Goal: Task Accomplishment & Management: Manage account settings

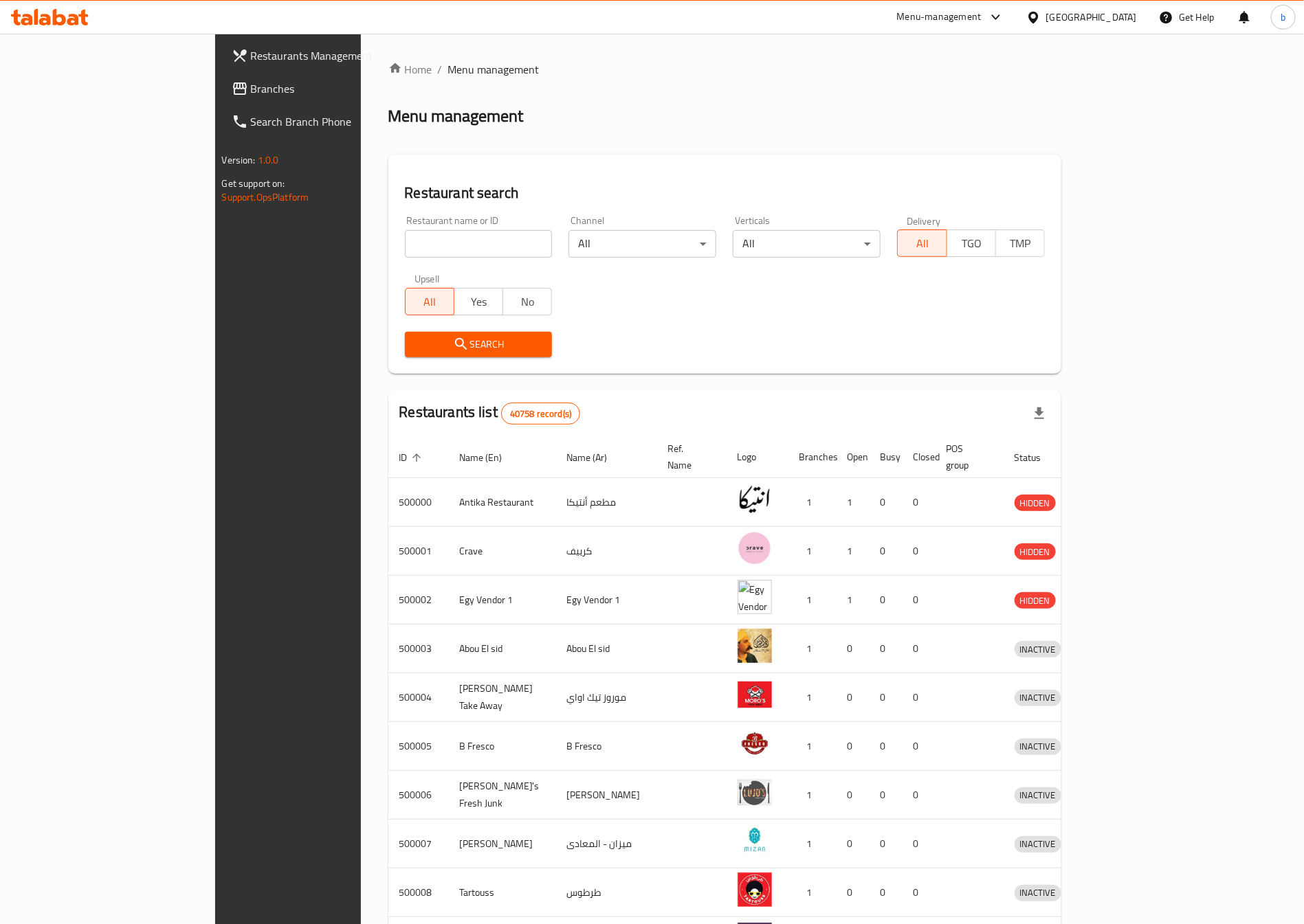
click at [1121, 4] on div "[GEOGRAPHIC_DATA]" at bounding box center [1082, 17] width 133 height 33
click at [1092, 12] on div "[GEOGRAPHIC_DATA]" at bounding box center [1082, 17] width 133 height 33
click at [1004, 10] on icon at bounding box center [996, 17] width 16 height 16
click at [1118, 19] on div "[GEOGRAPHIC_DATA]" at bounding box center [1092, 17] width 90 height 15
click at [985, 292] on div "[GEOGRAPHIC_DATA]" at bounding box center [1033, 296] width 206 height 32
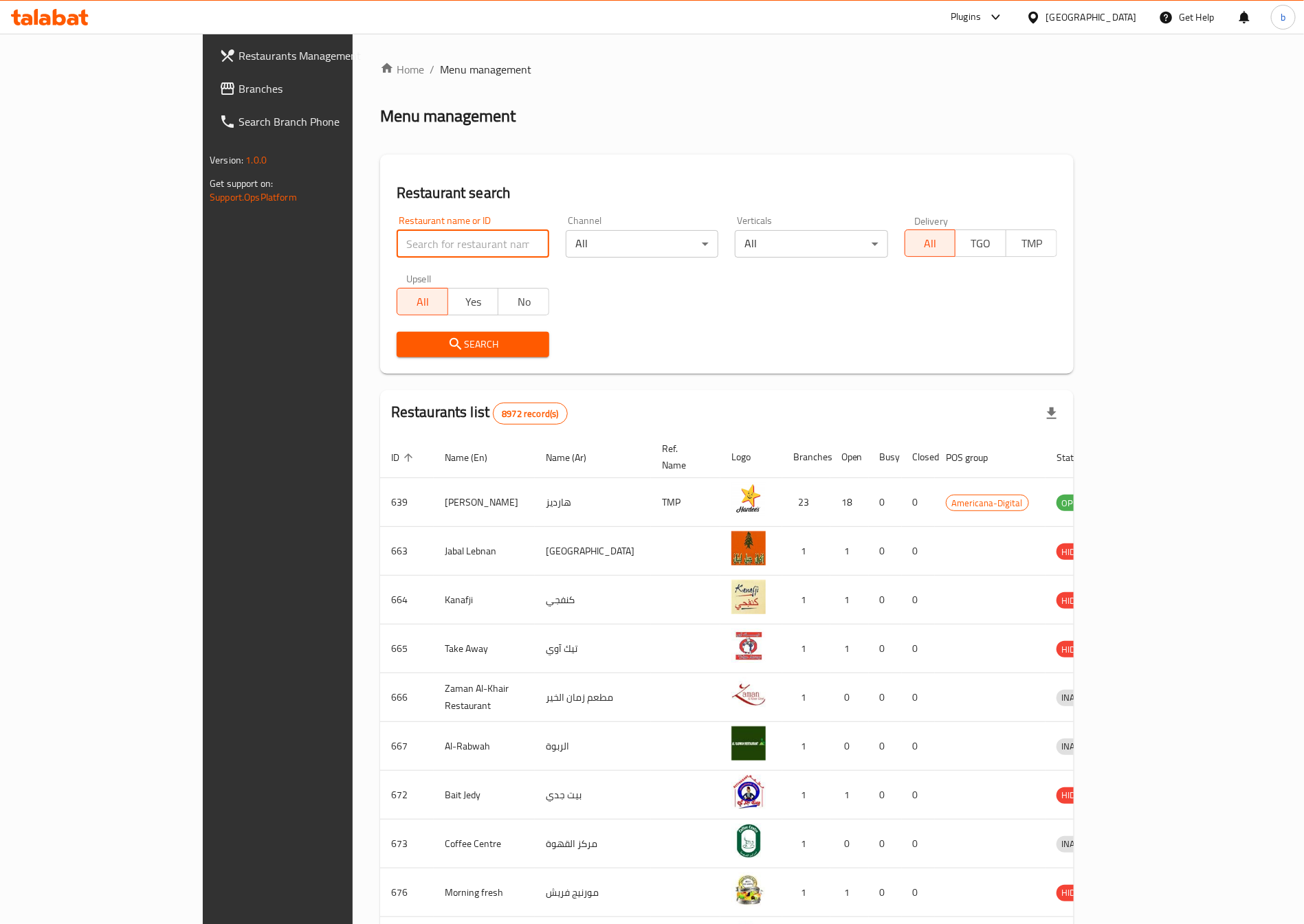
click at [397, 232] on input "search" at bounding box center [473, 244] width 153 height 27
paste input "774708"
type input "774708"
click at [238, 86] on span "Branches" at bounding box center [324, 89] width 171 height 16
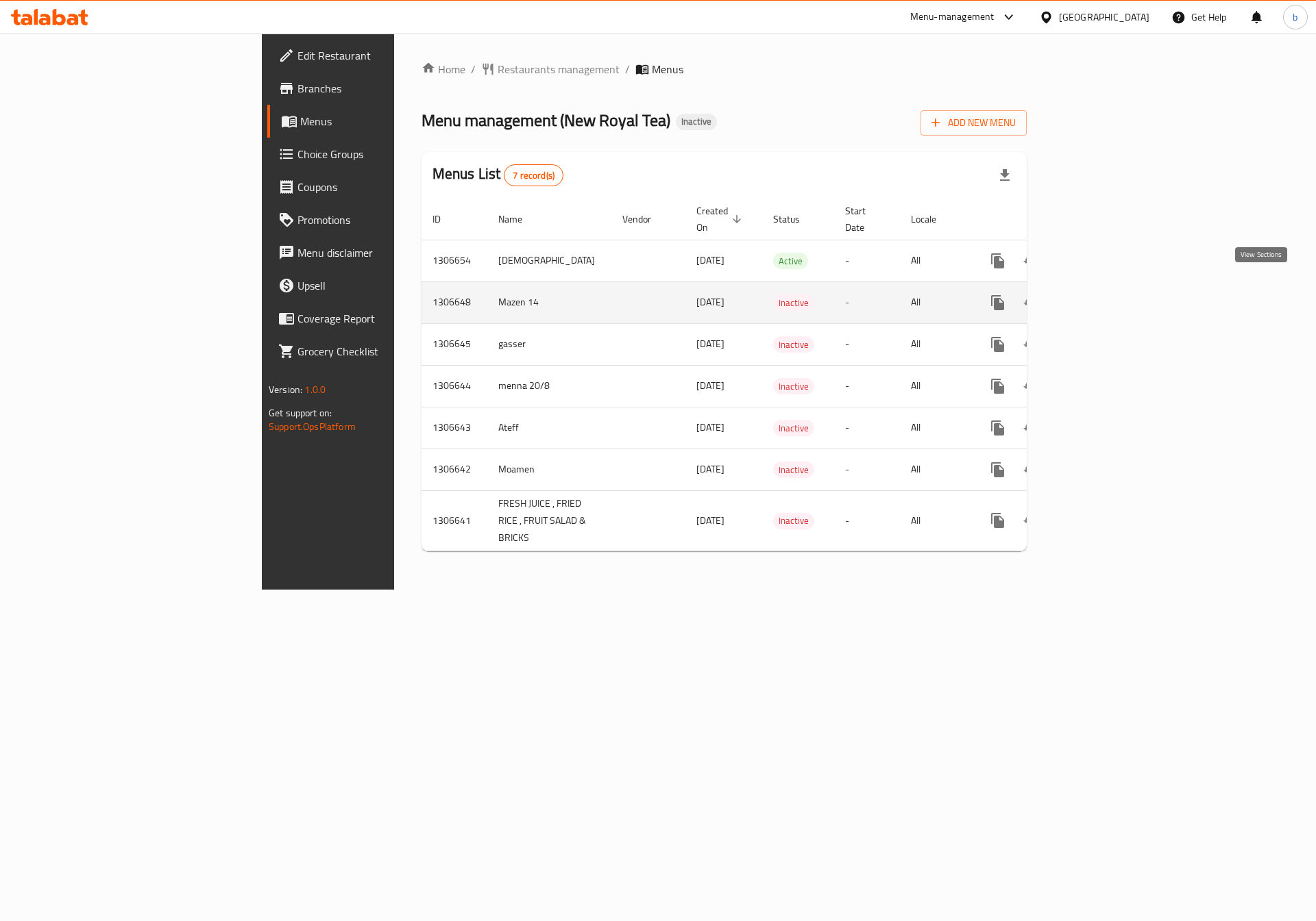
click at [1105, 295] on icon "enhanced table" at bounding box center [1096, 303] width 16 height 16
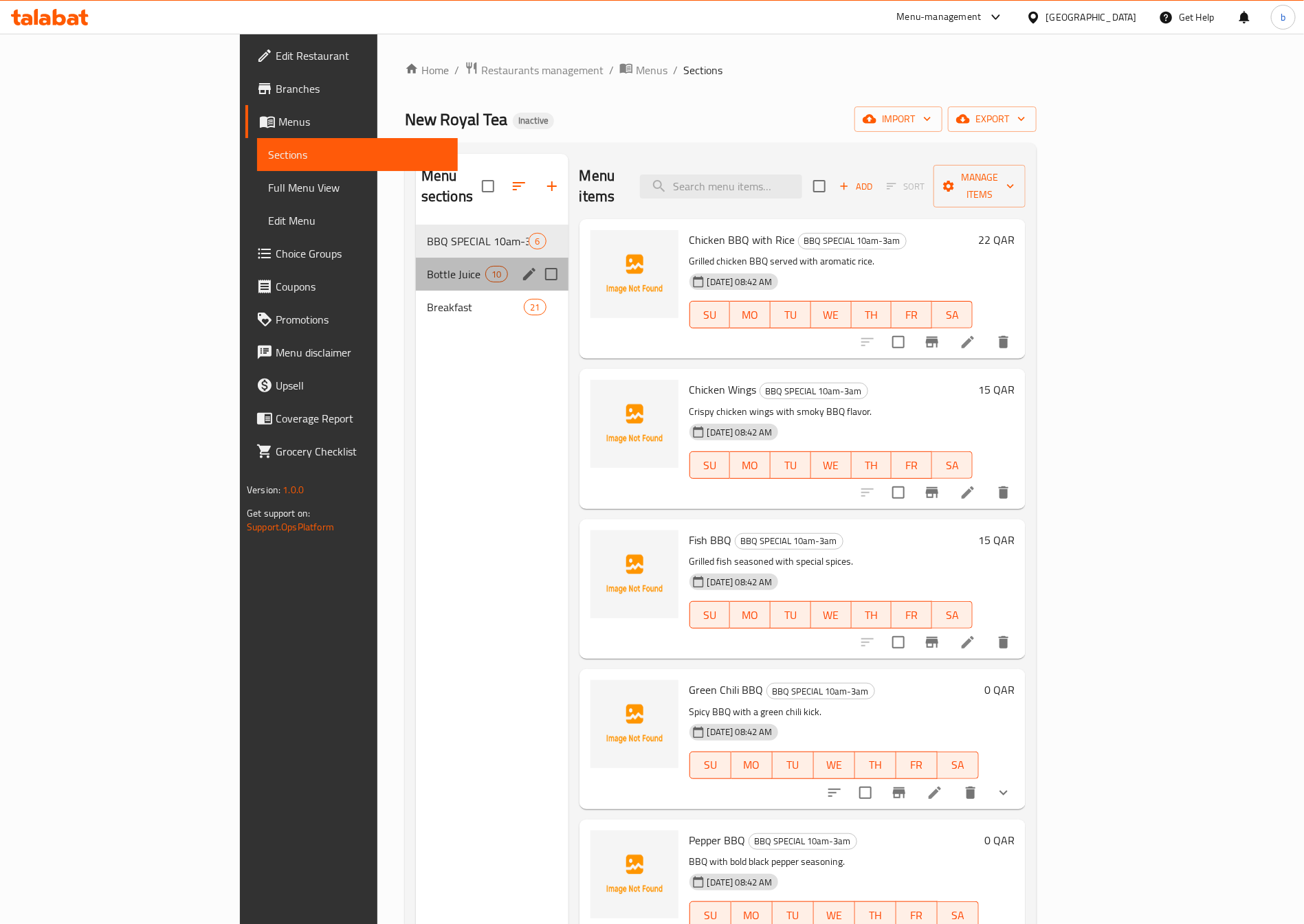
click at [416, 258] on div "Bottle Juice 10" at bounding box center [492, 274] width 153 height 33
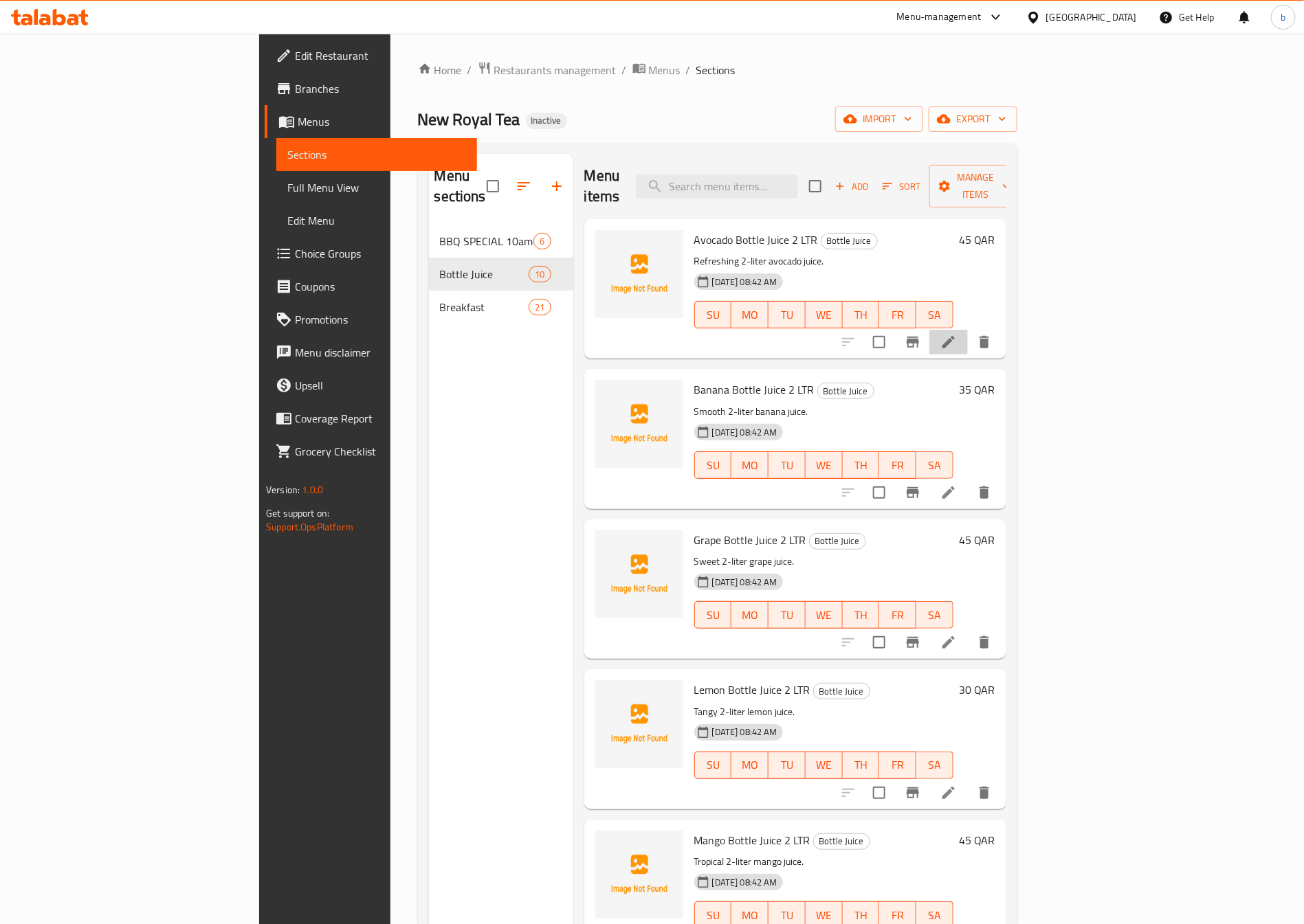
click at [968, 330] on li at bounding box center [949, 342] width 39 height 25
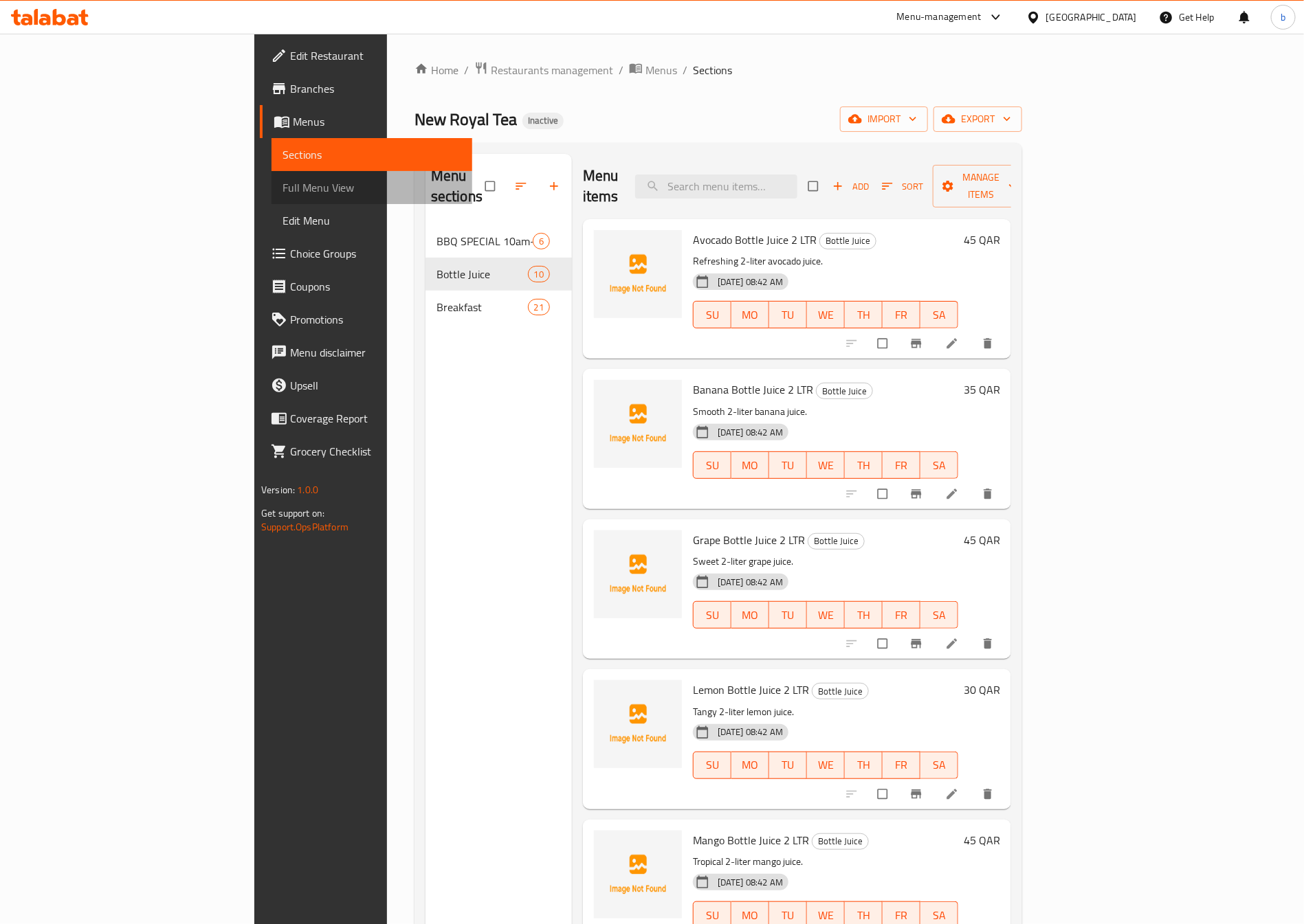
click at [283, 187] on span "Full Menu View" at bounding box center [372, 187] width 179 height 16
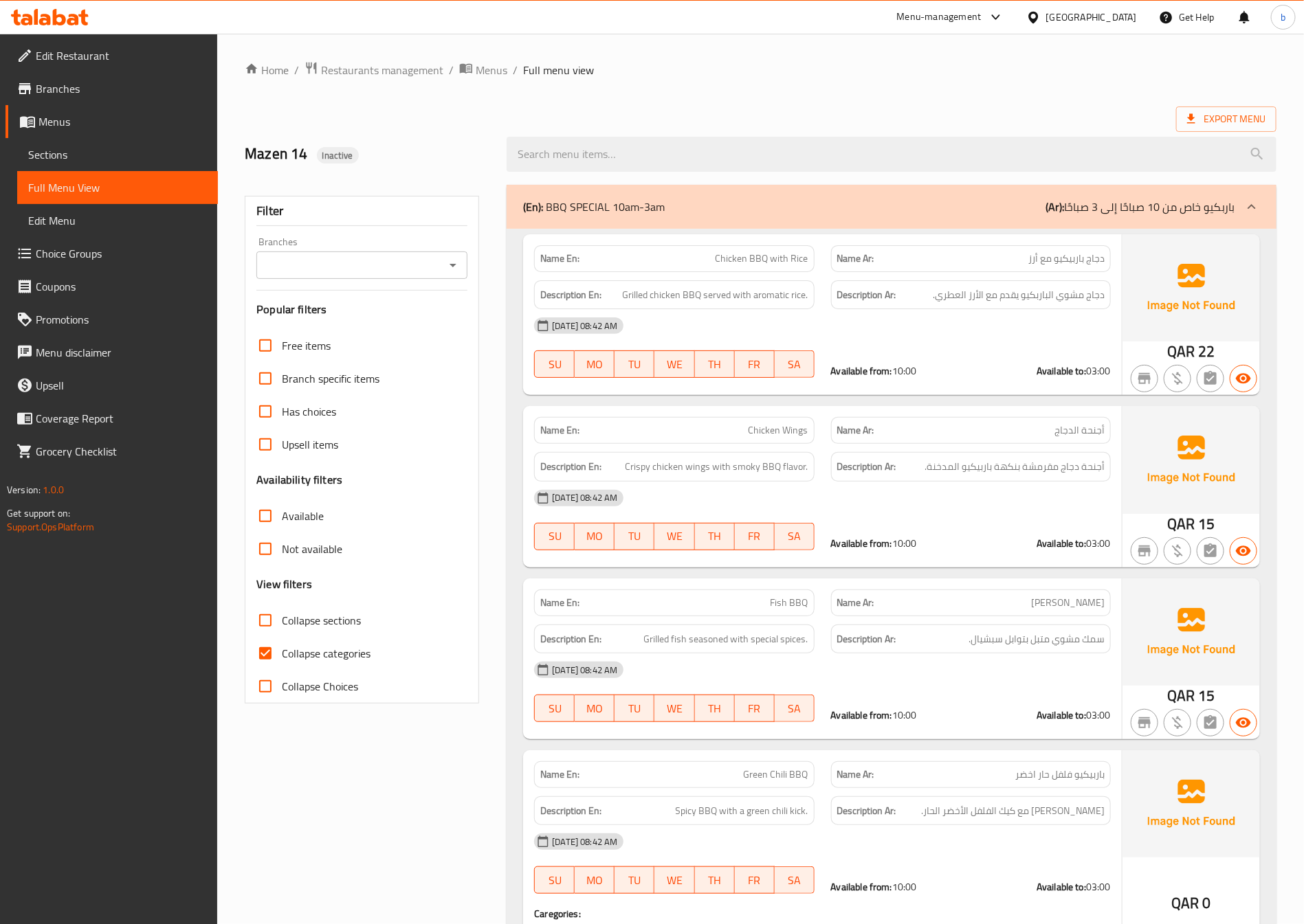
click at [310, 653] on span "Collapse categories" at bounding box center [326, 653] width 89 height 16
click at [282, 653] on input "Collapse categories" at bounding box center [265, 653] width 33 height 33
checkbox input "false"
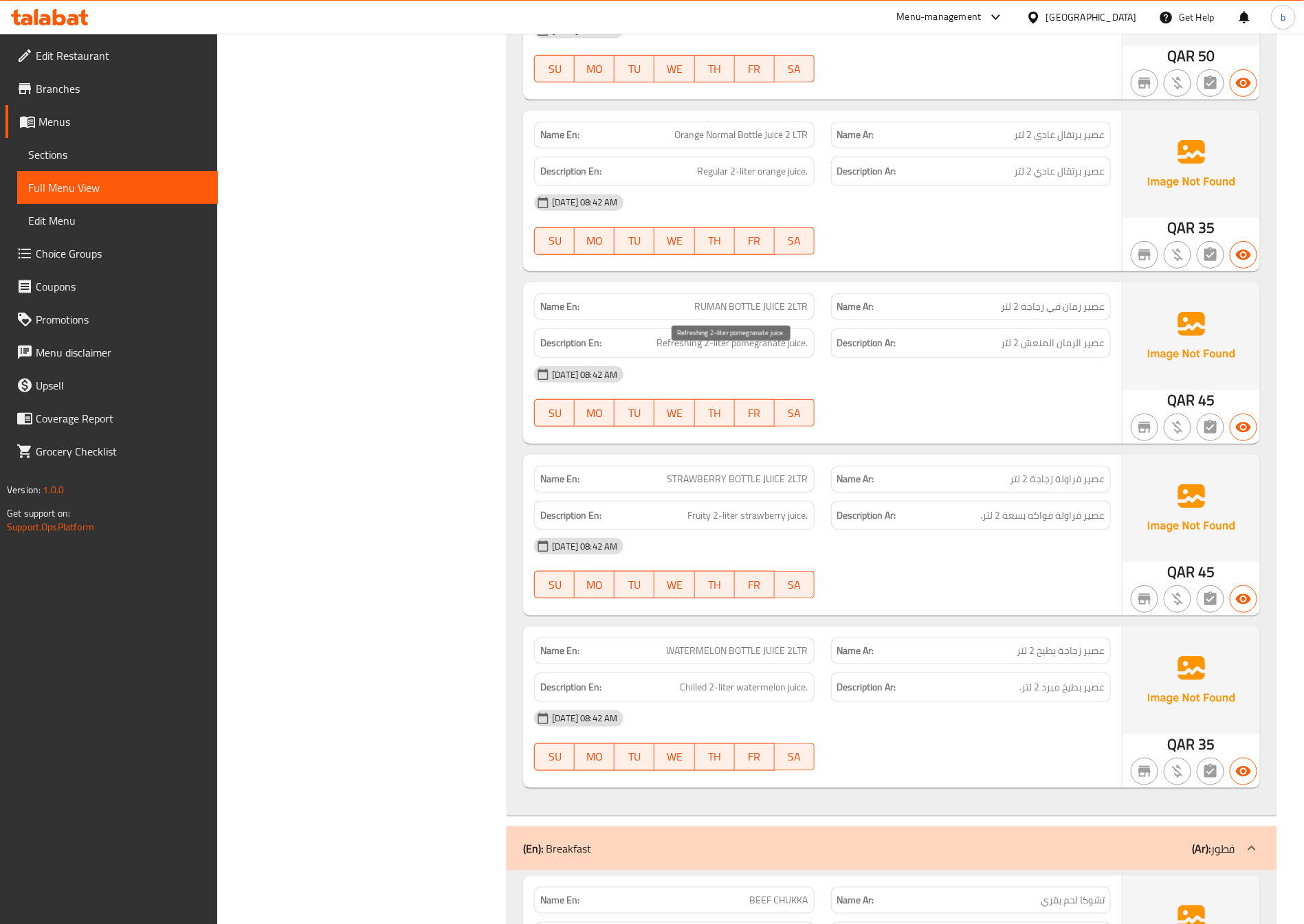
scroll to position [2783, 0]
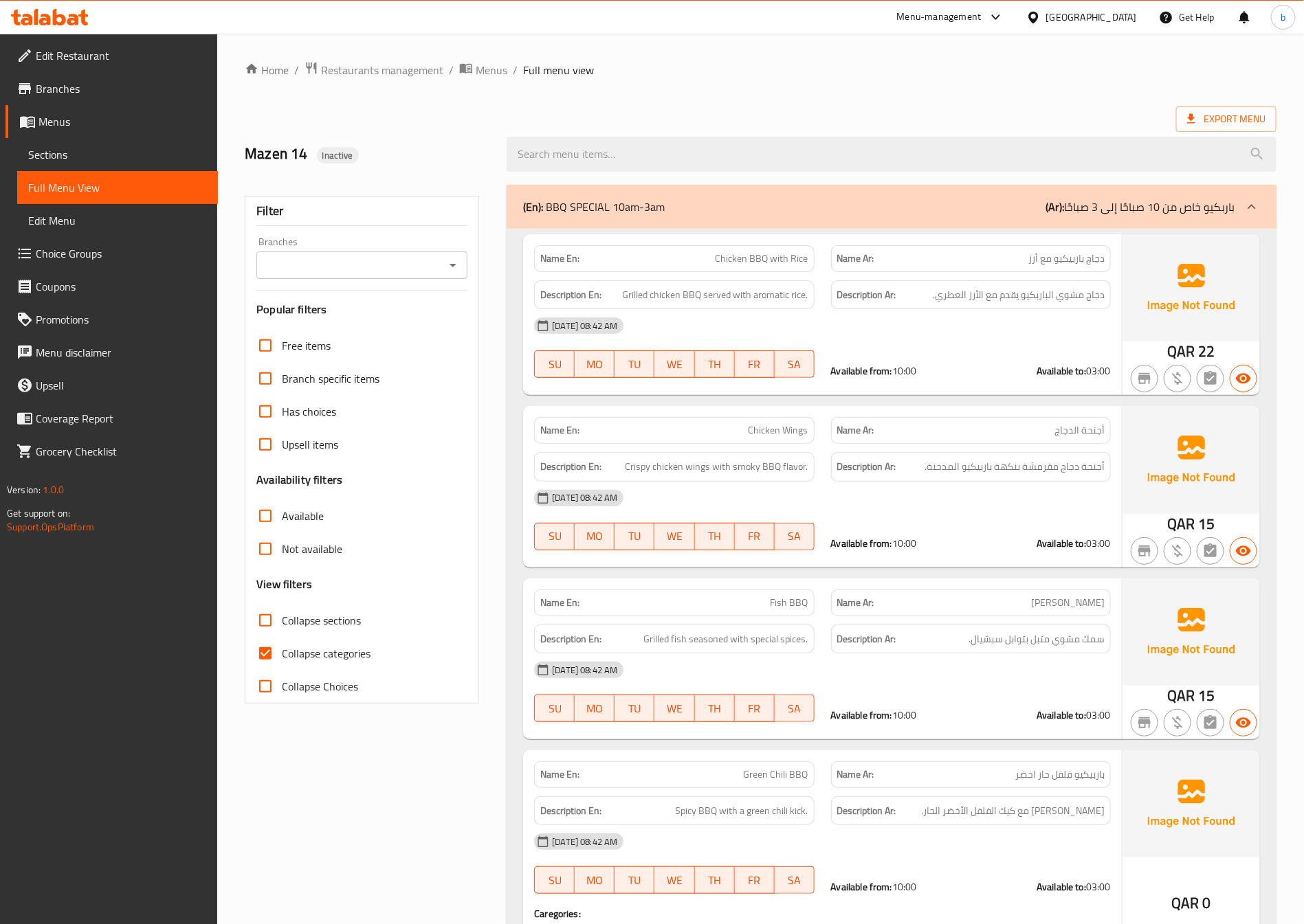
click at [99, 212] on span "Edit Menu" at bounding box center [117, 220] width 179 height 16
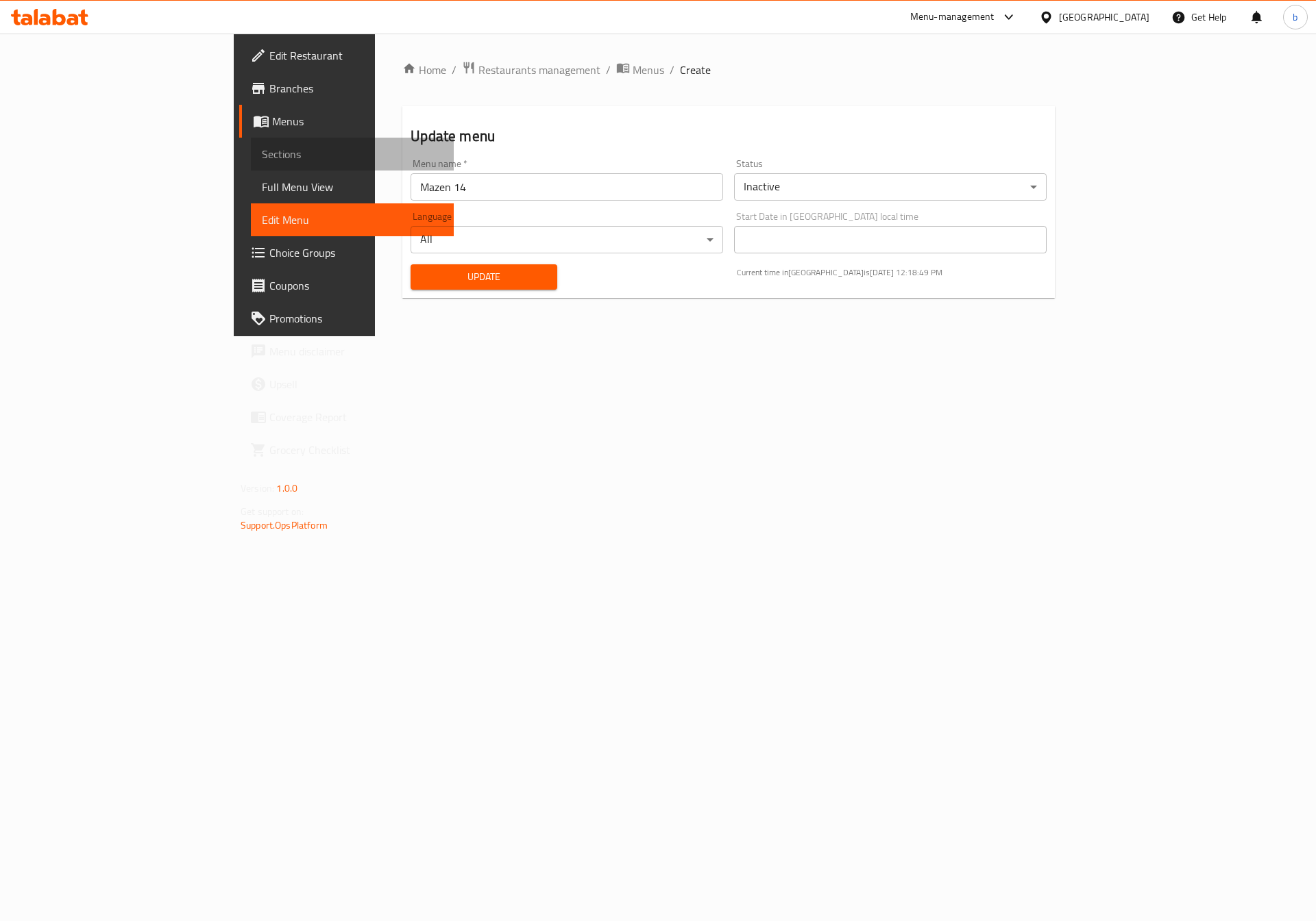
click at [262, 159] on span "Sections" at bounding box center [352, 154] width 181 height 16
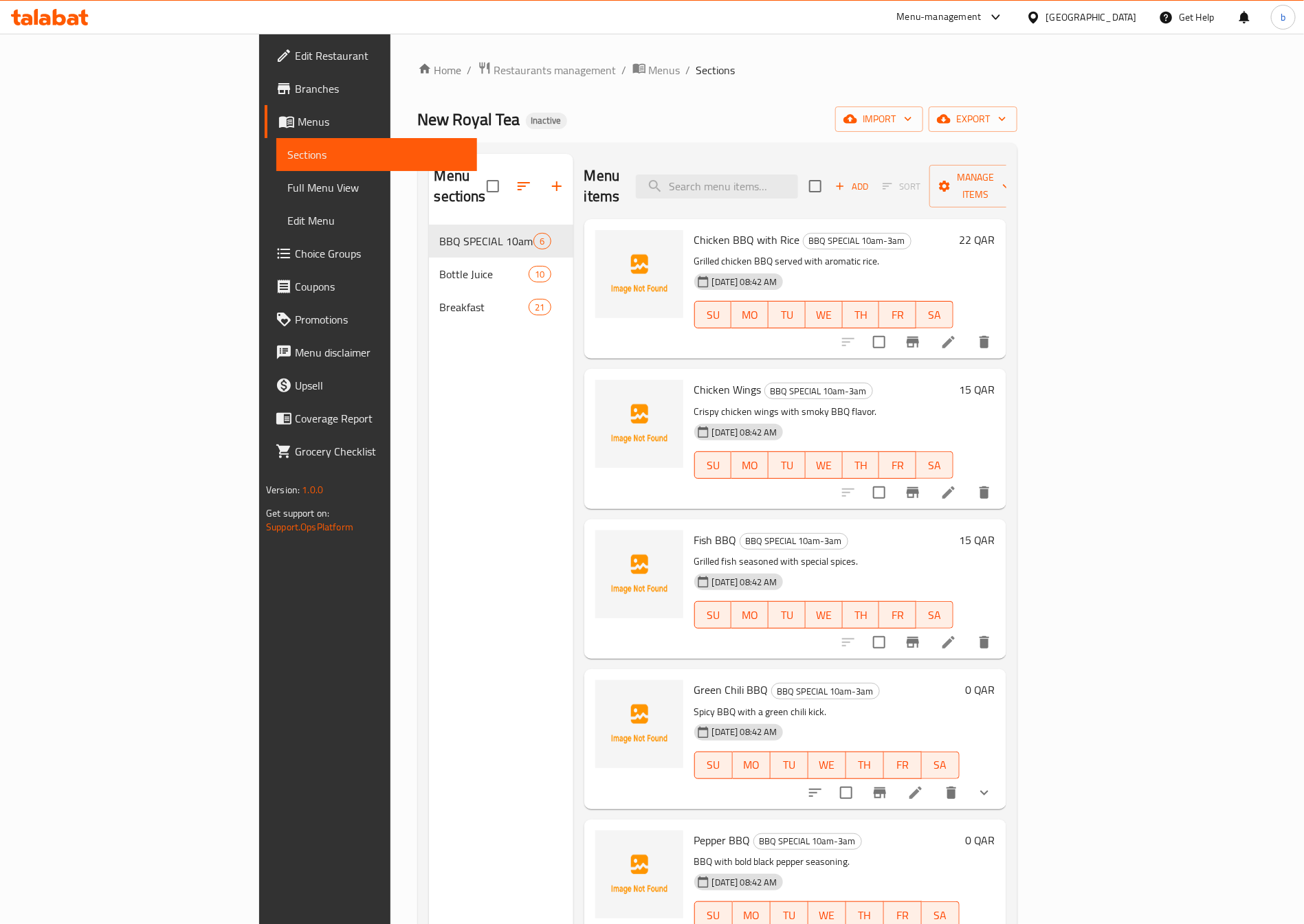
scroll to position [10, 0]
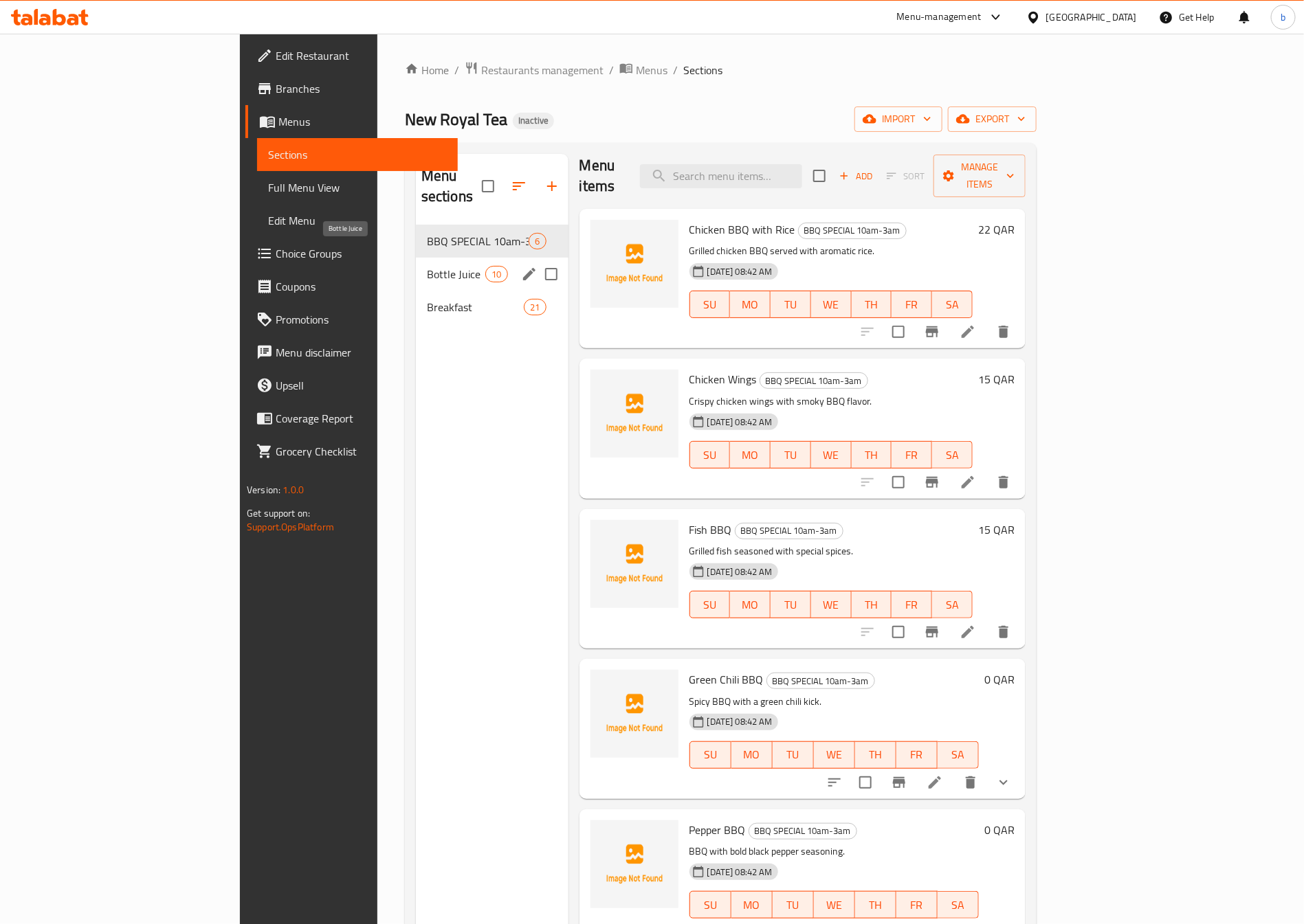
click at [427, 266] on span "Bottle Juice" at bounding box center [456, 274] width 58 height 16
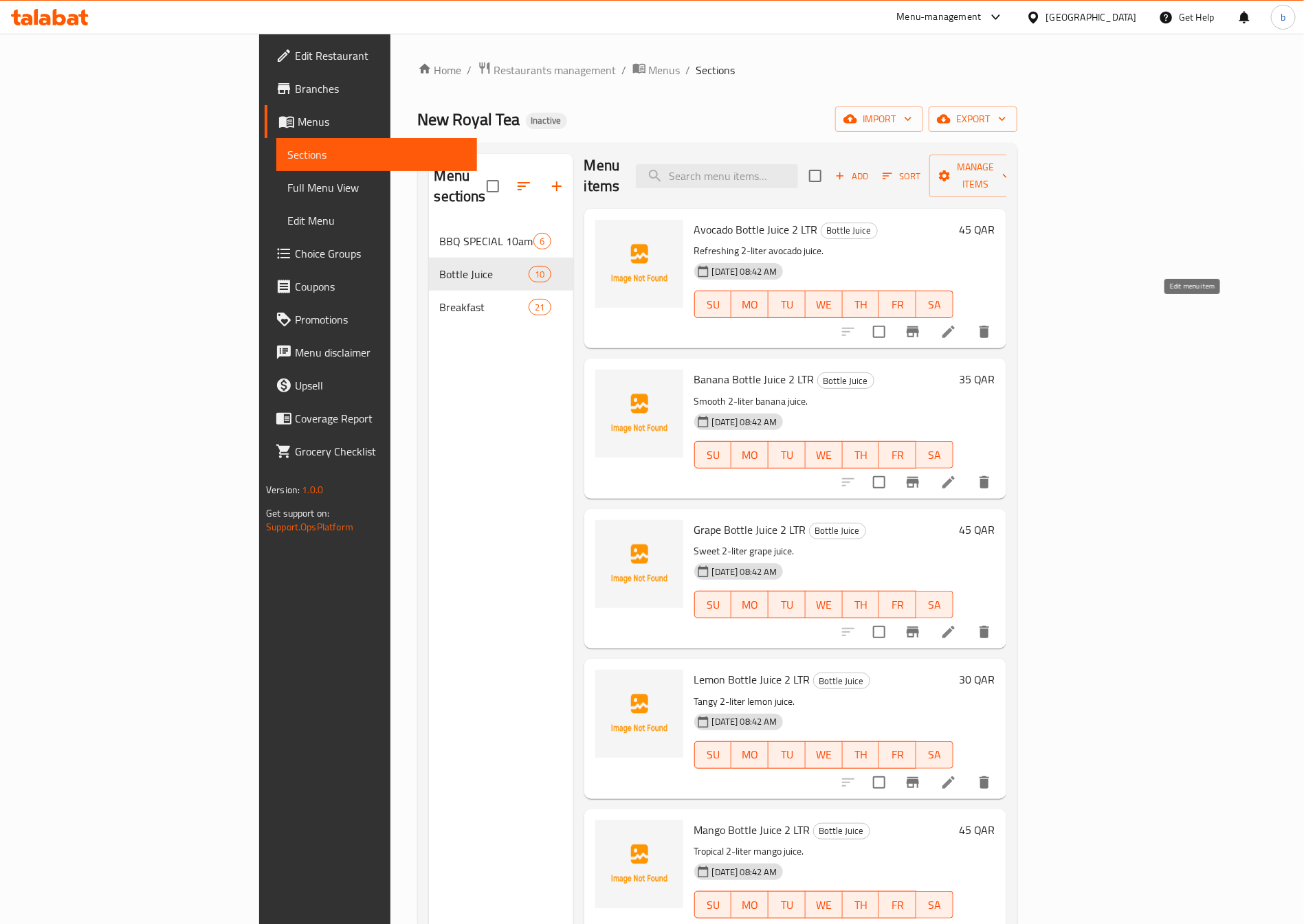
click at [955, 326] on icon at bounding box center [949, 331] width 12 height 12
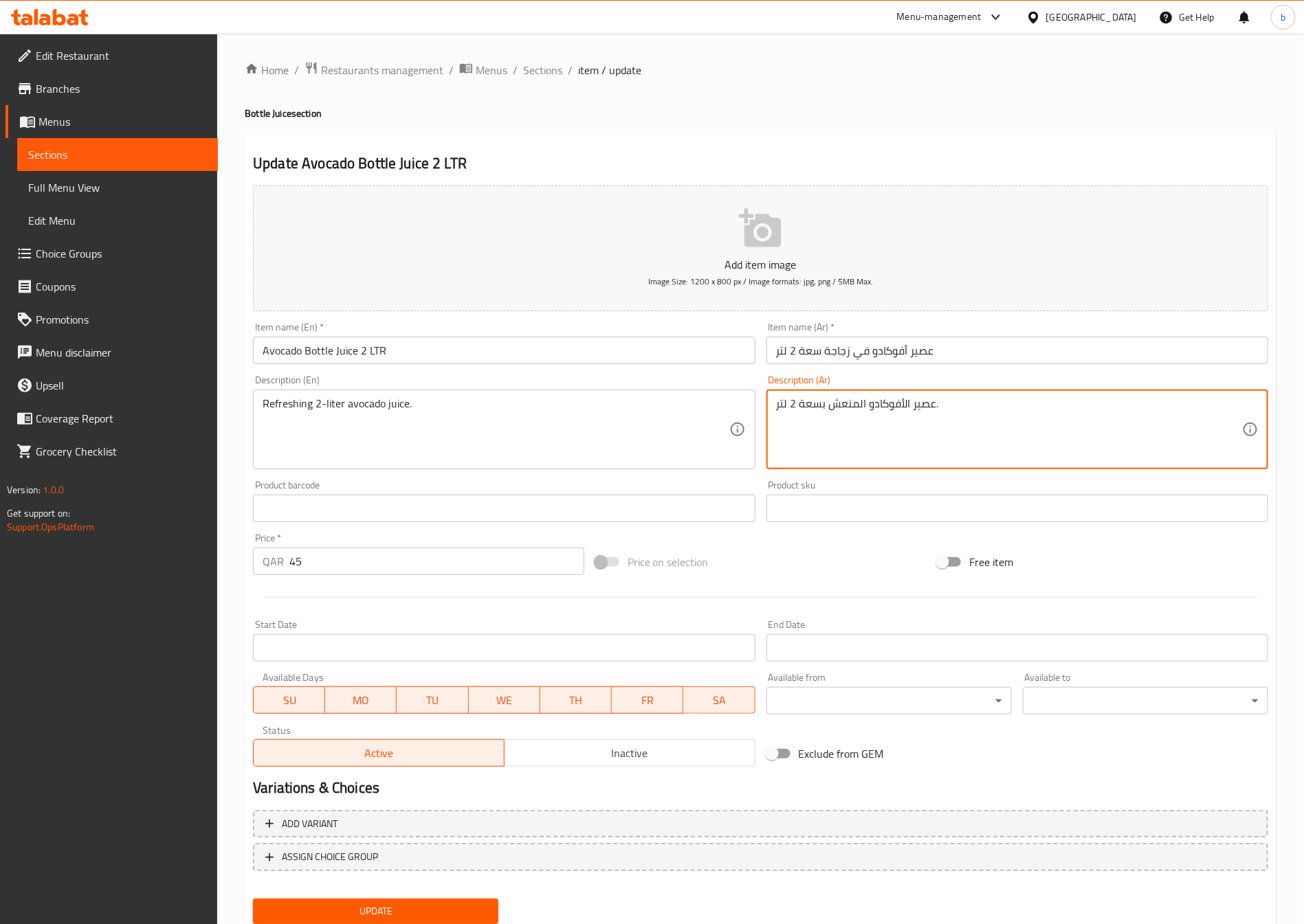
drag, startPoint x: 798, startPoint y: 402, endPoint x: 826, endPoint y: 396, distance: 28.6
type textarea "عصير الأفوكادو المنعش 2 لتر."
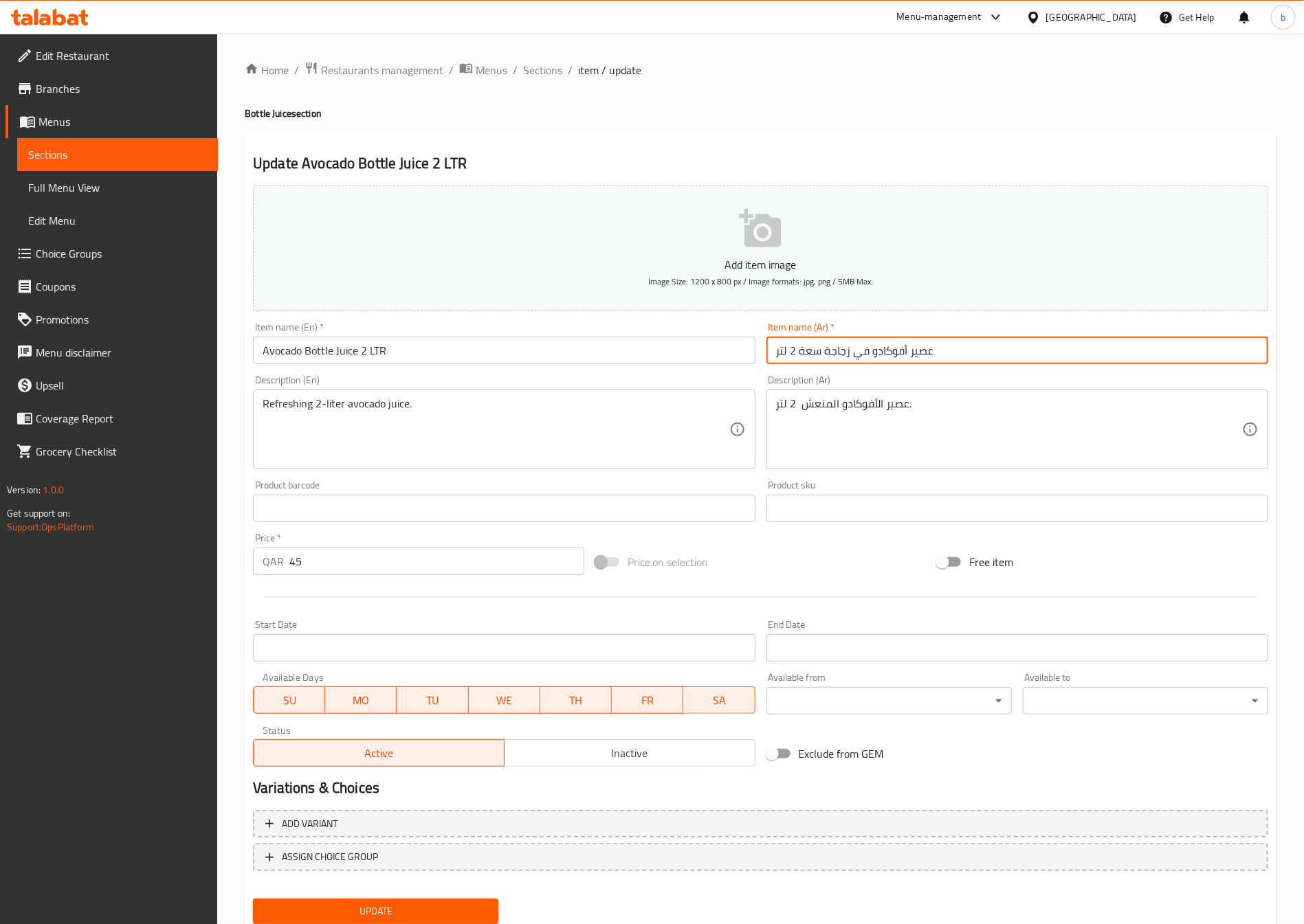
drag, startPoint x: 798, startPoint y: 353, endPoint x: 864, endPoint y: 357, distance: 66.1
click at [864, 357] on input "عصير أفوكادو في زجاجة سعة 2 لتر" at bounding box center [1017, 351] width 502 height 27
click at [864, 353] on input "عصير أفوكادو 2 لتر" at bounding box center [1017, 351] width 502 height 27
click at [773, 345] on input "عصير أفوكادو 2 لتر" at bounding box center [1017, 351] width 502 height 27
drag, startPoint x: 863, startPoint y: 349, endPoint x: 920, endPoint y: 368, distance: 60.1
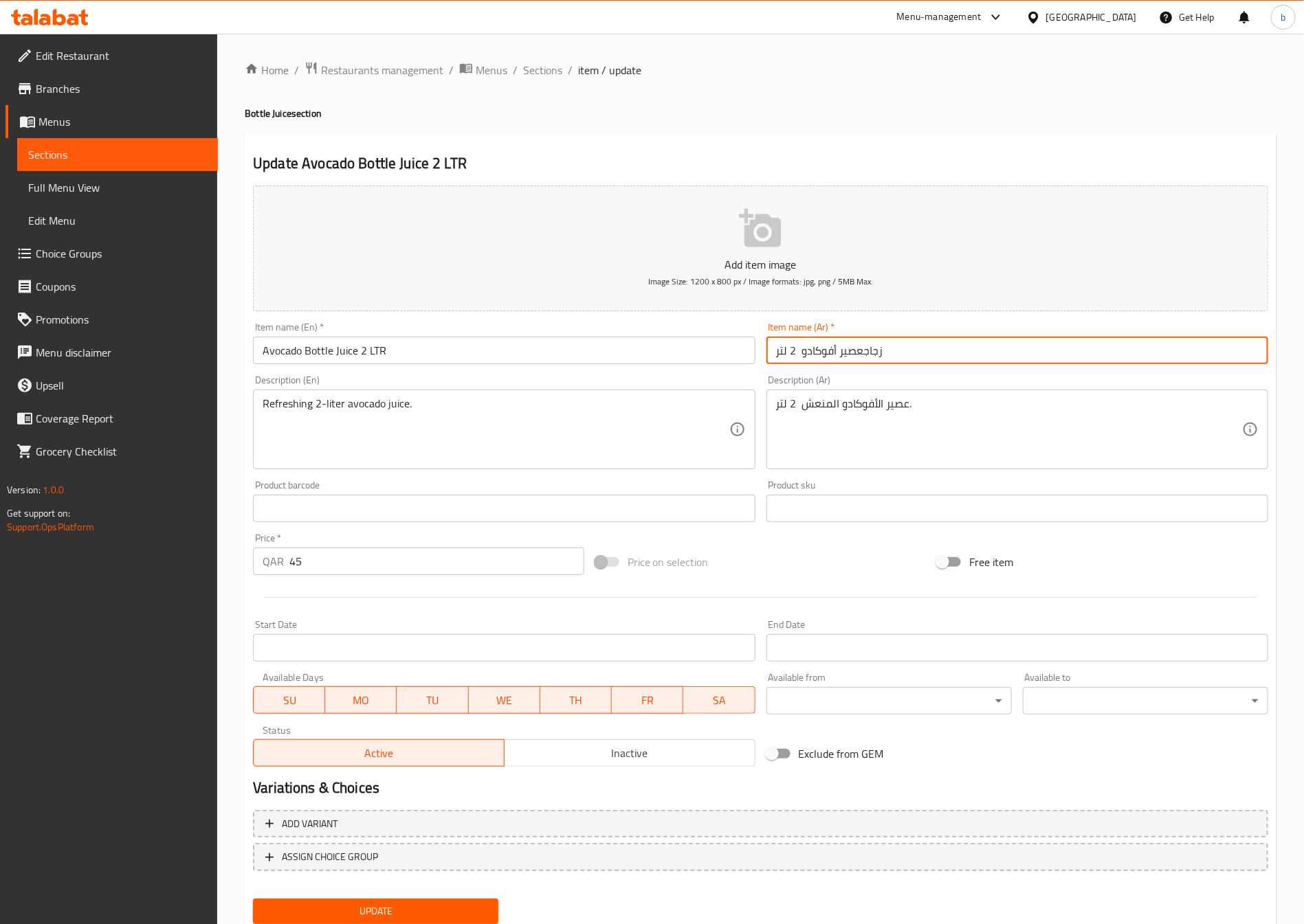
click at [863, 349] on input "زجاجعصير أفوكادو 2 لتر" at bounding box center [1017, 351] width 502 height 27
type input "زجاجة عصير أفوكادو 2 لتر"
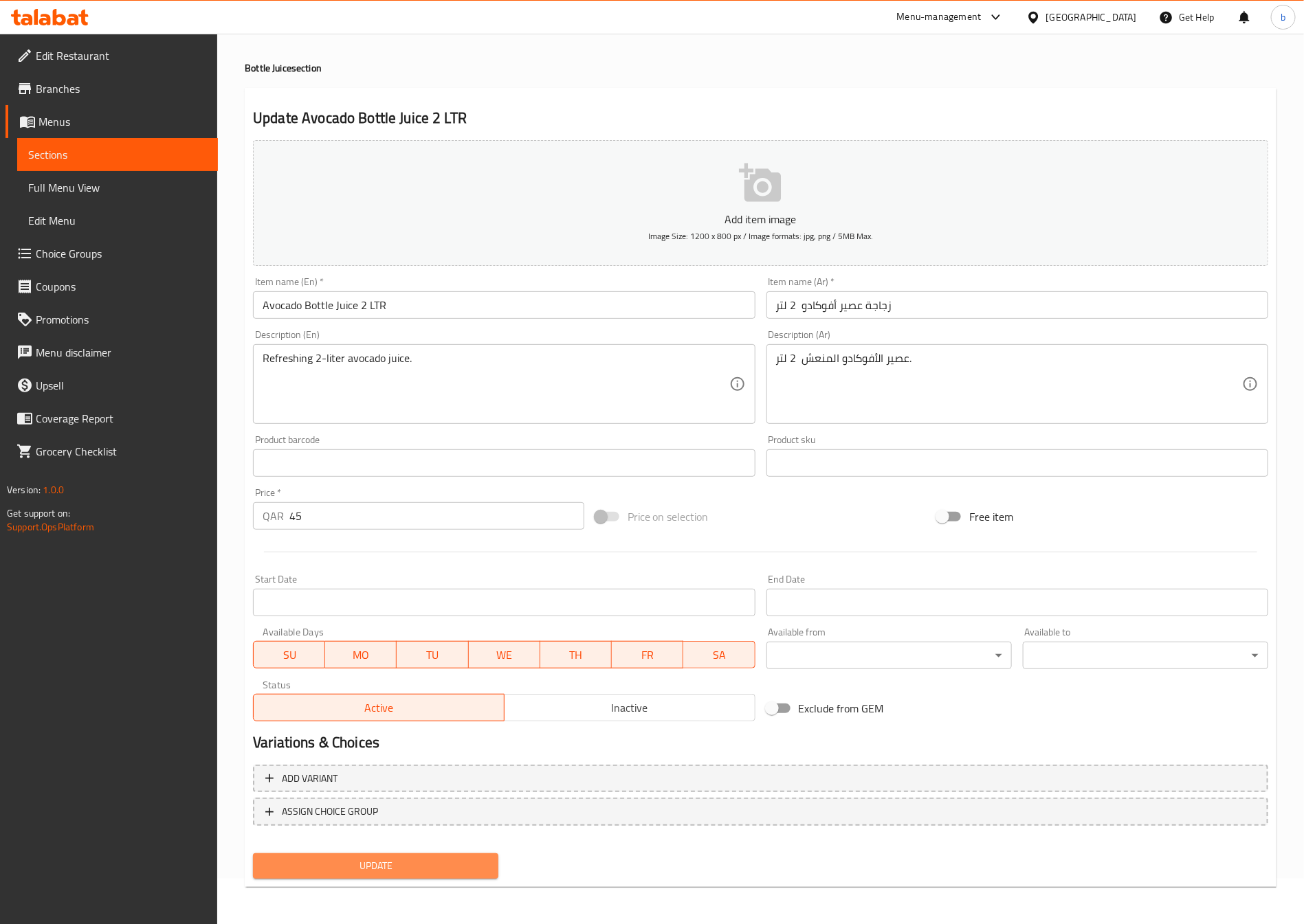
click at [351, 863] on span "Update" at bounding box center [376, 866] width 224 height 17
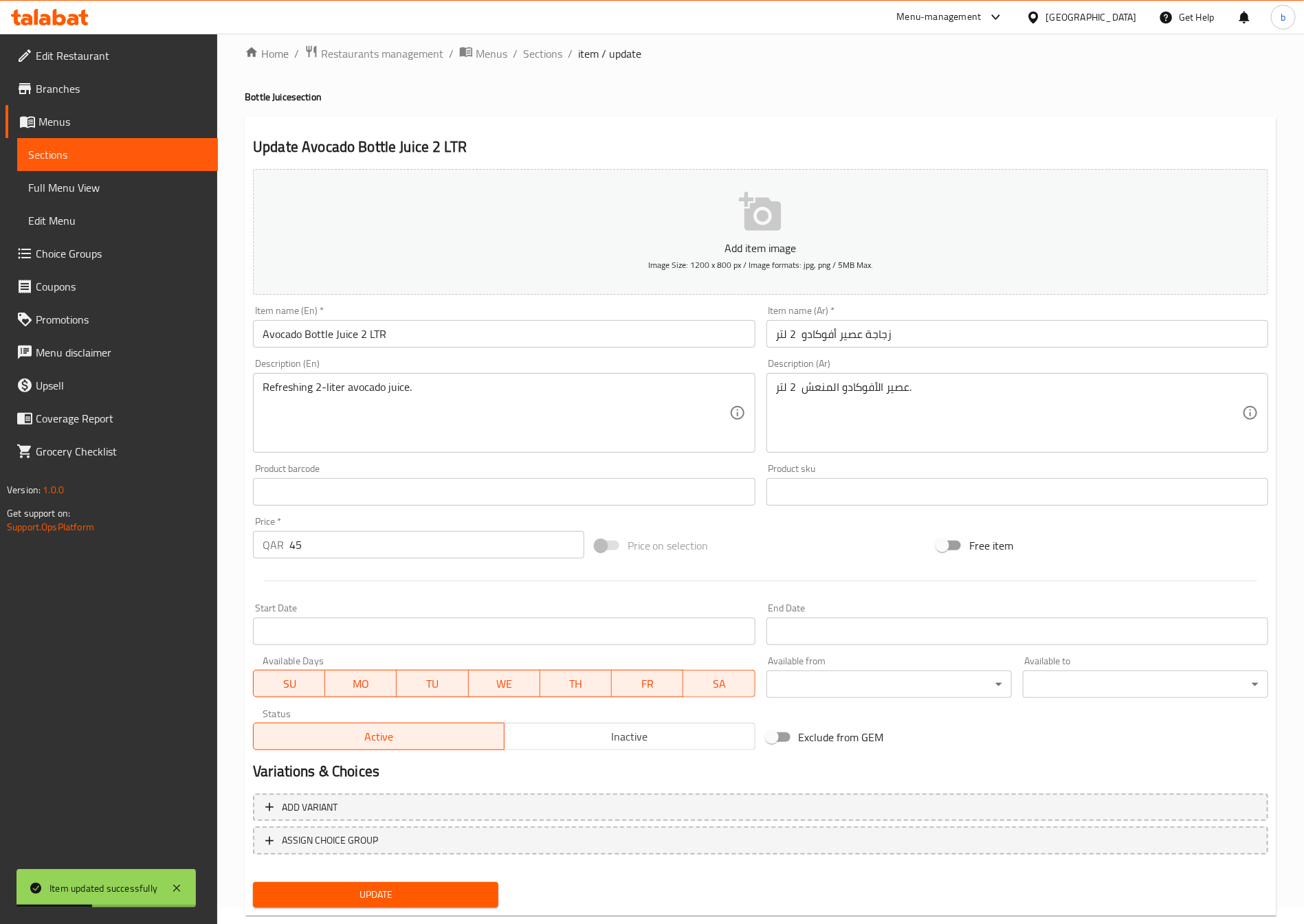
scroll to position [0, 0]
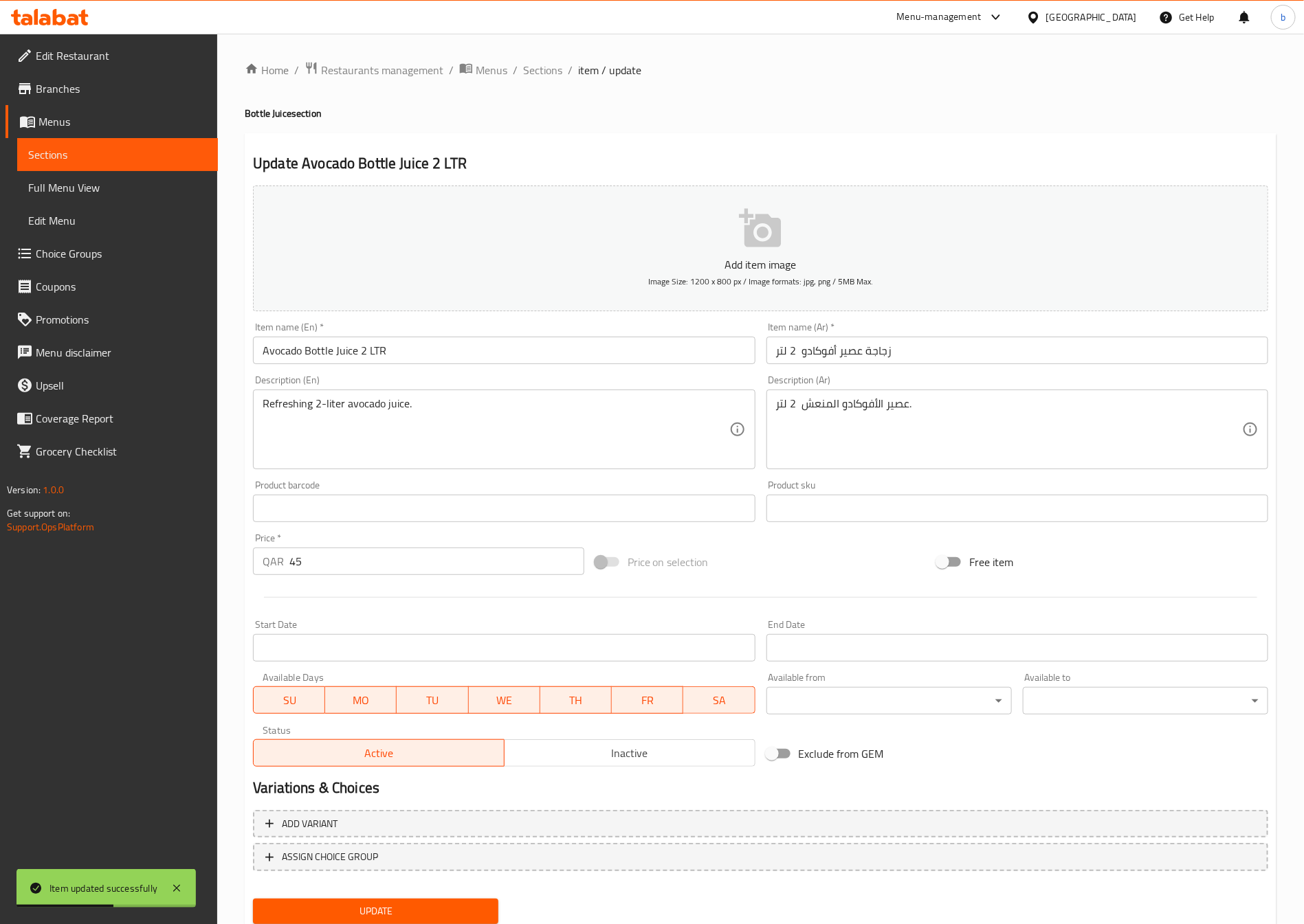
click at [545, 83] on div "Home / Restaurants management / Menus / Sections / item / update Bottle Juice s…" at bounding box center [760, 502] width 1032 height 883
click at [553, 62] on span "Sections" at bounding box center [543, 70] width 40 height 16
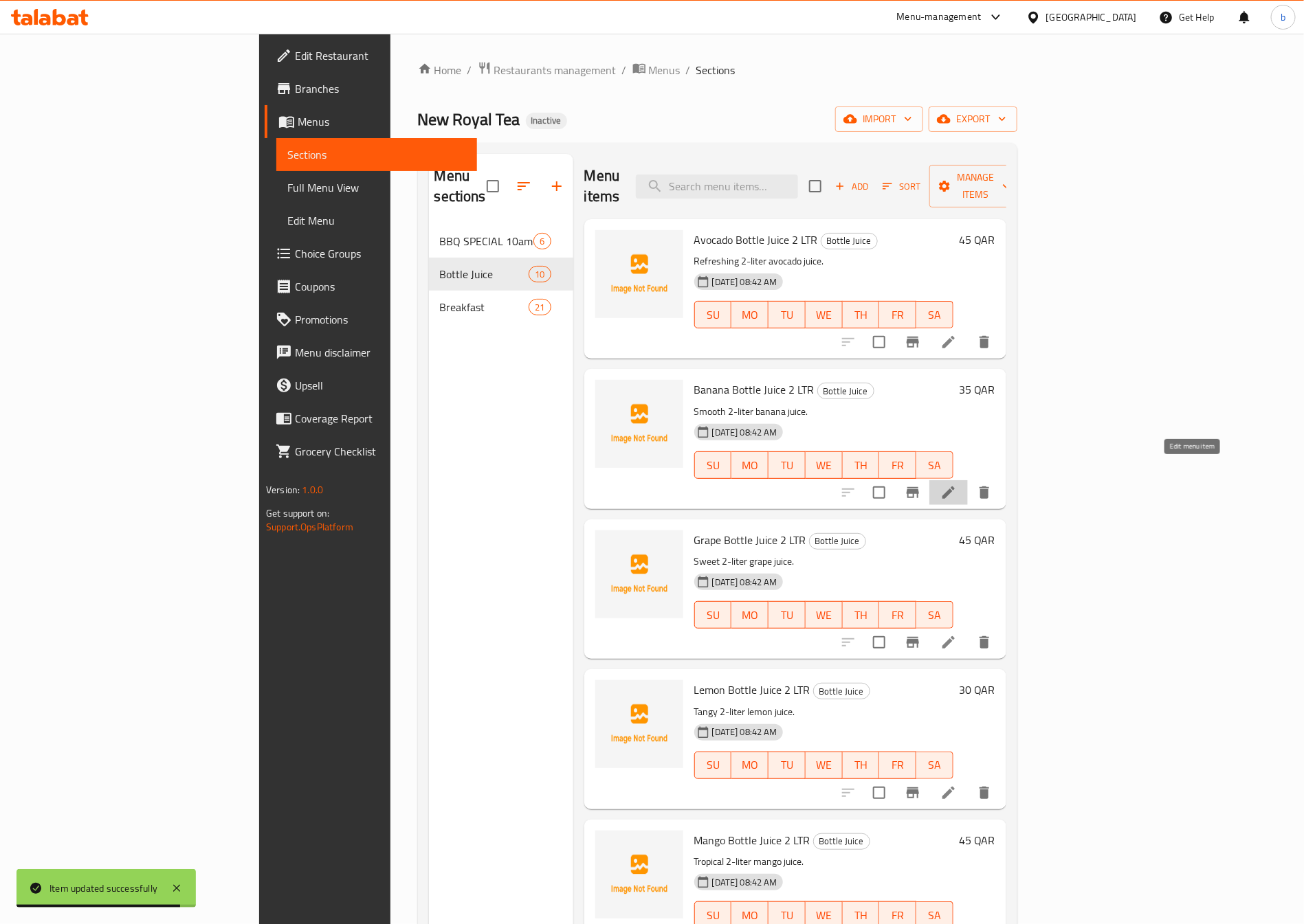
click at [957, 485] on icon at bounding box center [949, 493] width 16 height 16
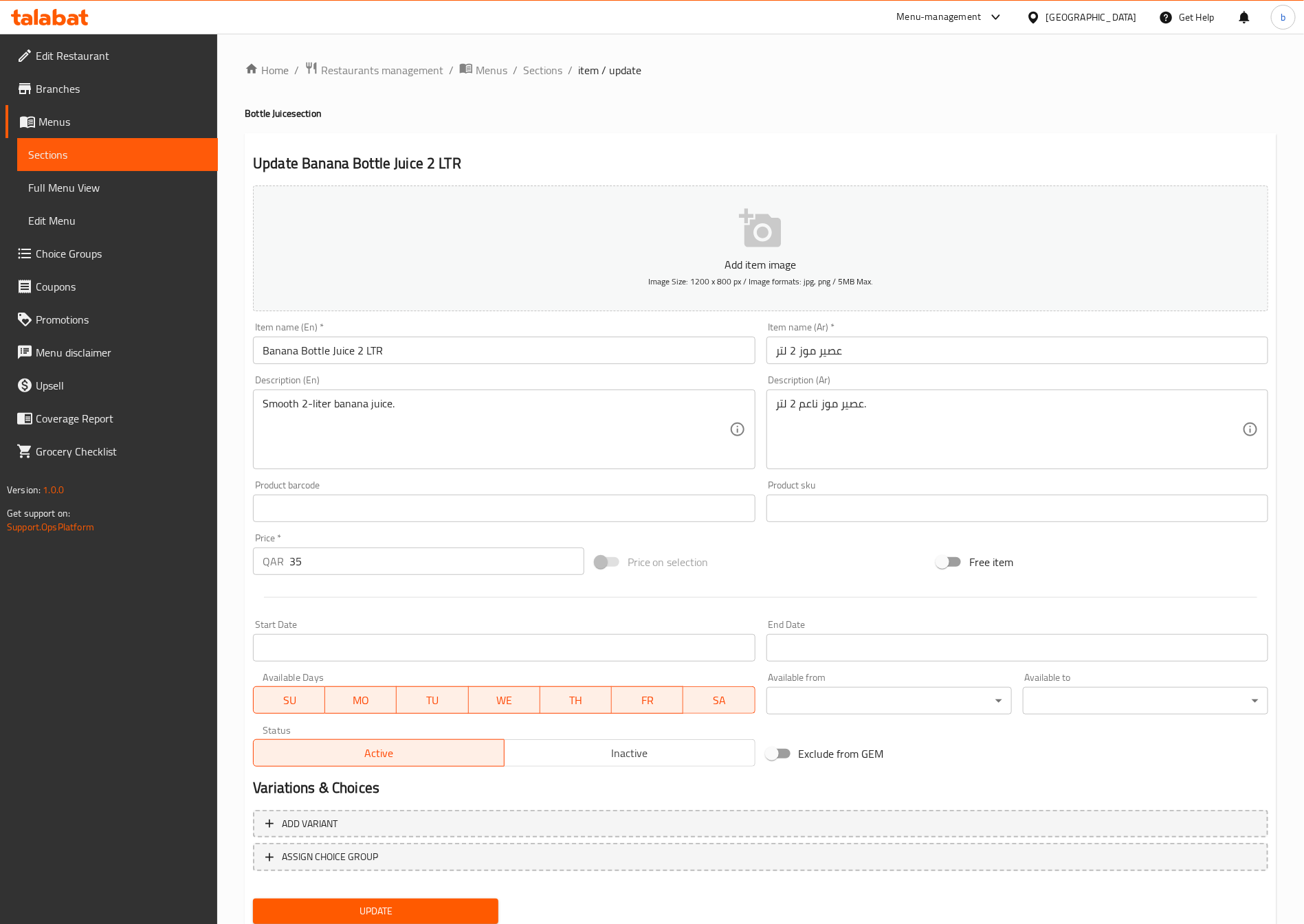
click at [873, 351] on input "عصير موز 2 لتر" at bounding box center [1017, 351] width 502 height 27
click at [772, 351] on input "عصير موز 2 لتر" at bounding box center [1017, 351] width 502 height 27
type input "زجاجة عصير موز 2 لتر"
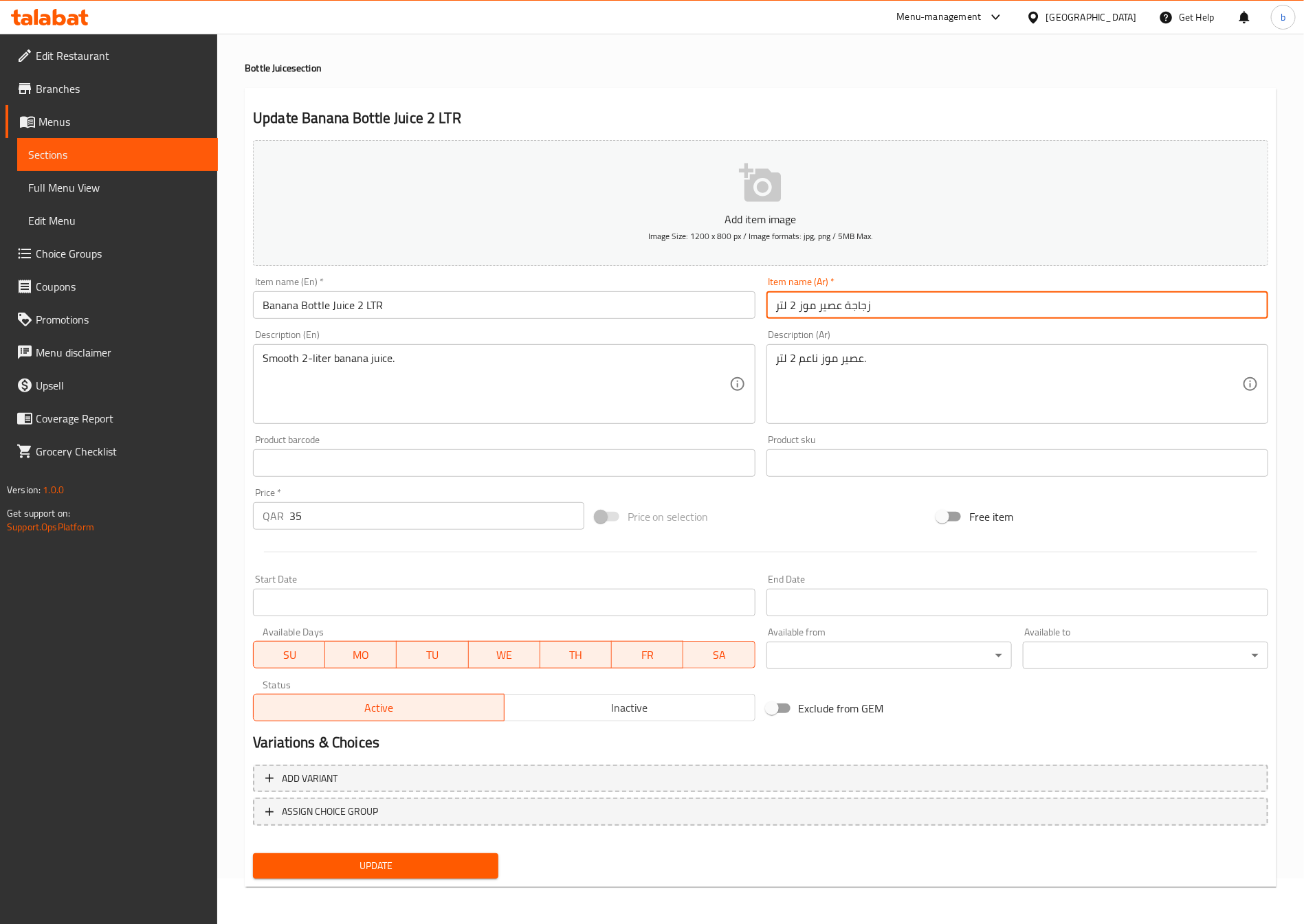
click at [444, 874] on button "Update" at bounding box center [376, 866] width 246 height 25
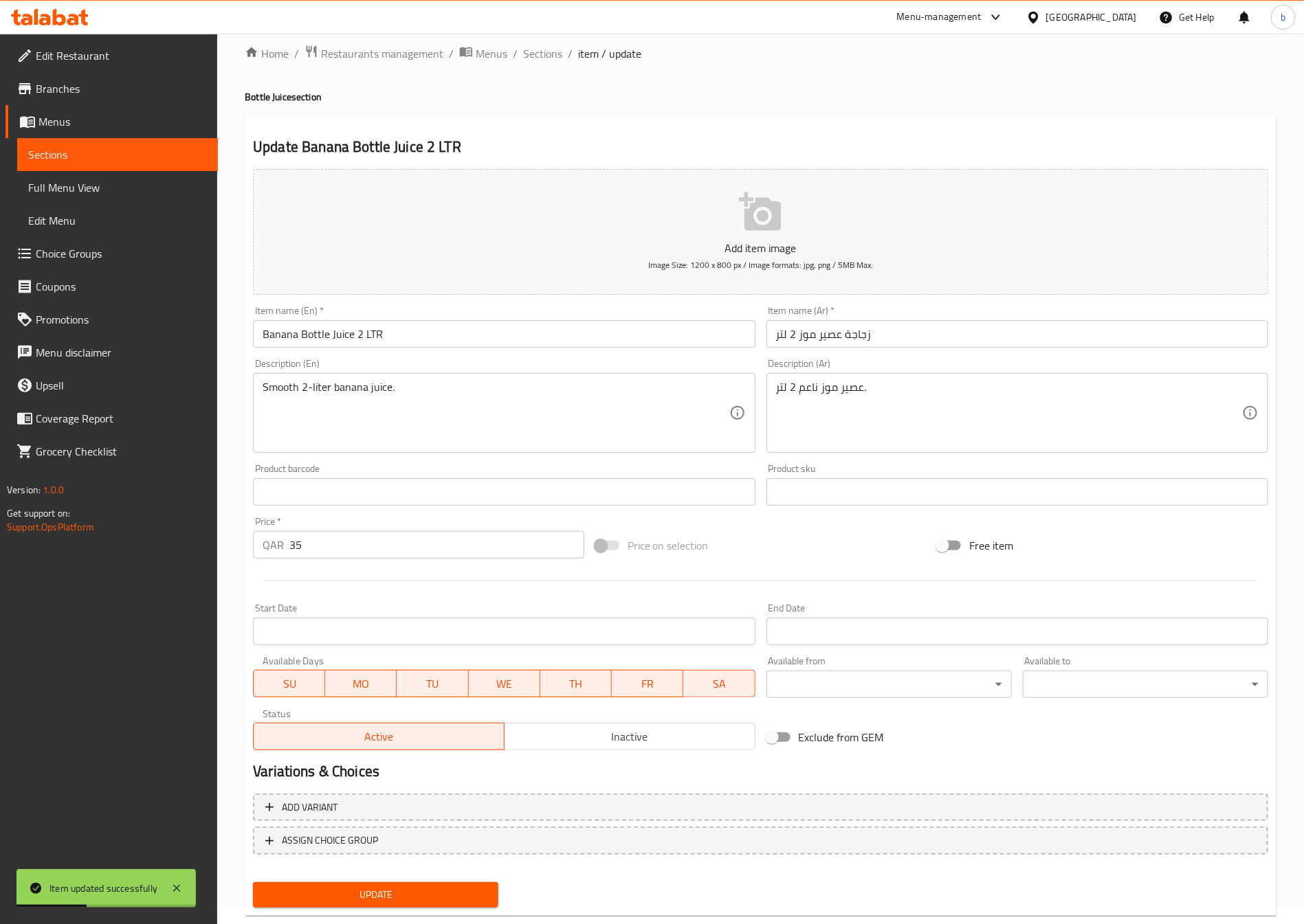
scroll to position [0, 0]
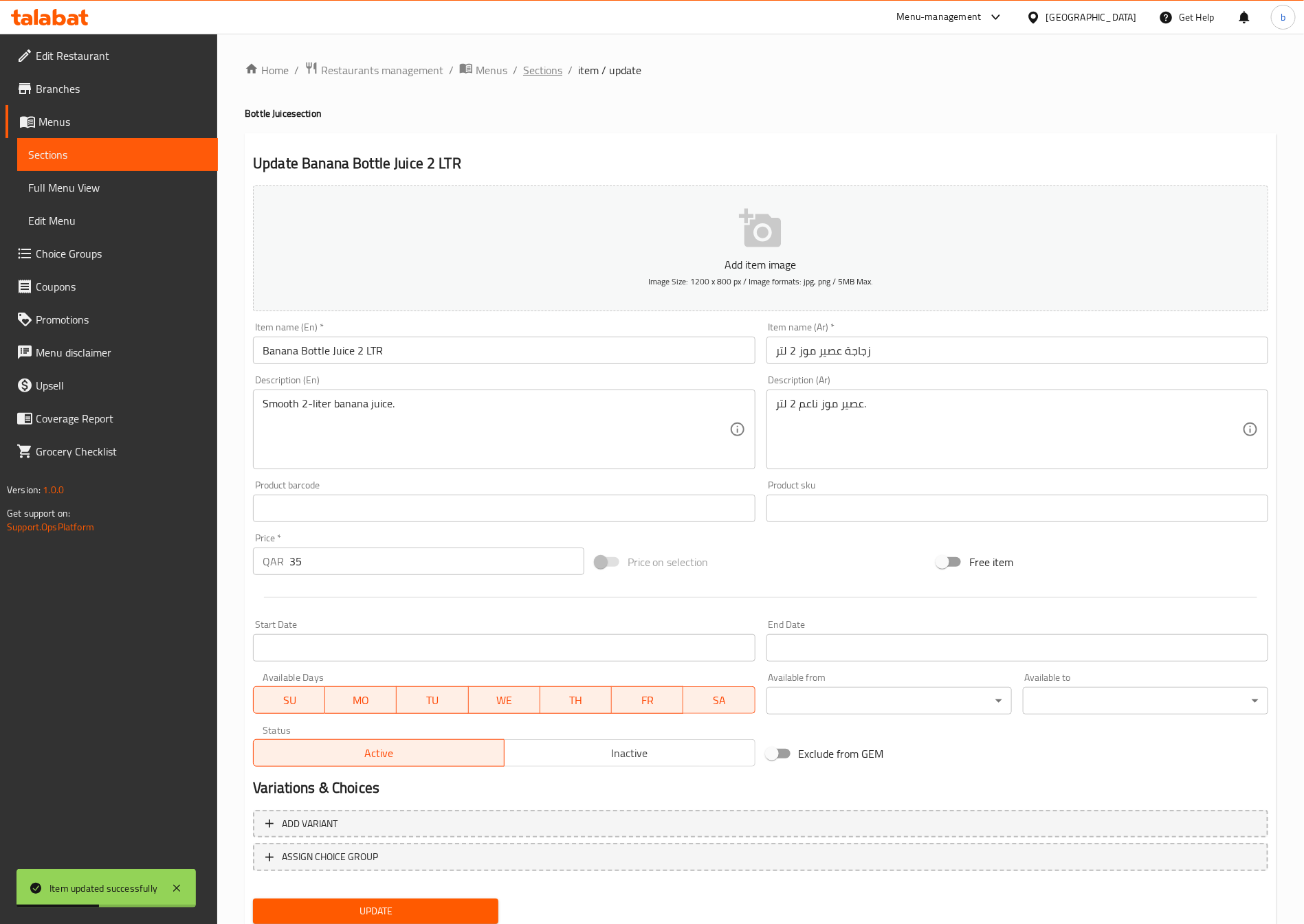
click at [542, 75] on span "Sections" at bounding box center [543, 70] width 40 height 16
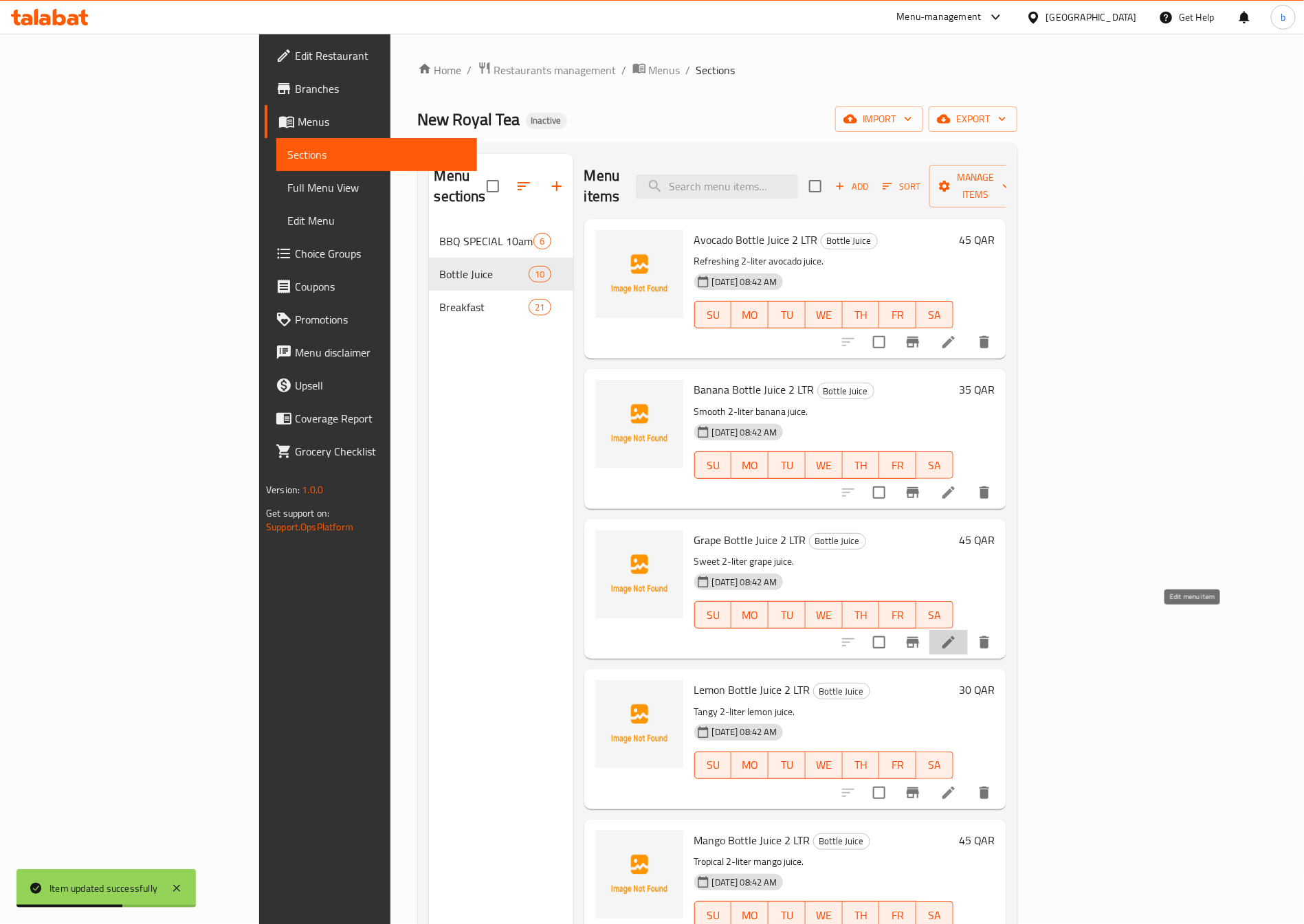
click at [957, 634] on icon at bounding box center [949, 642] width 16 height 16
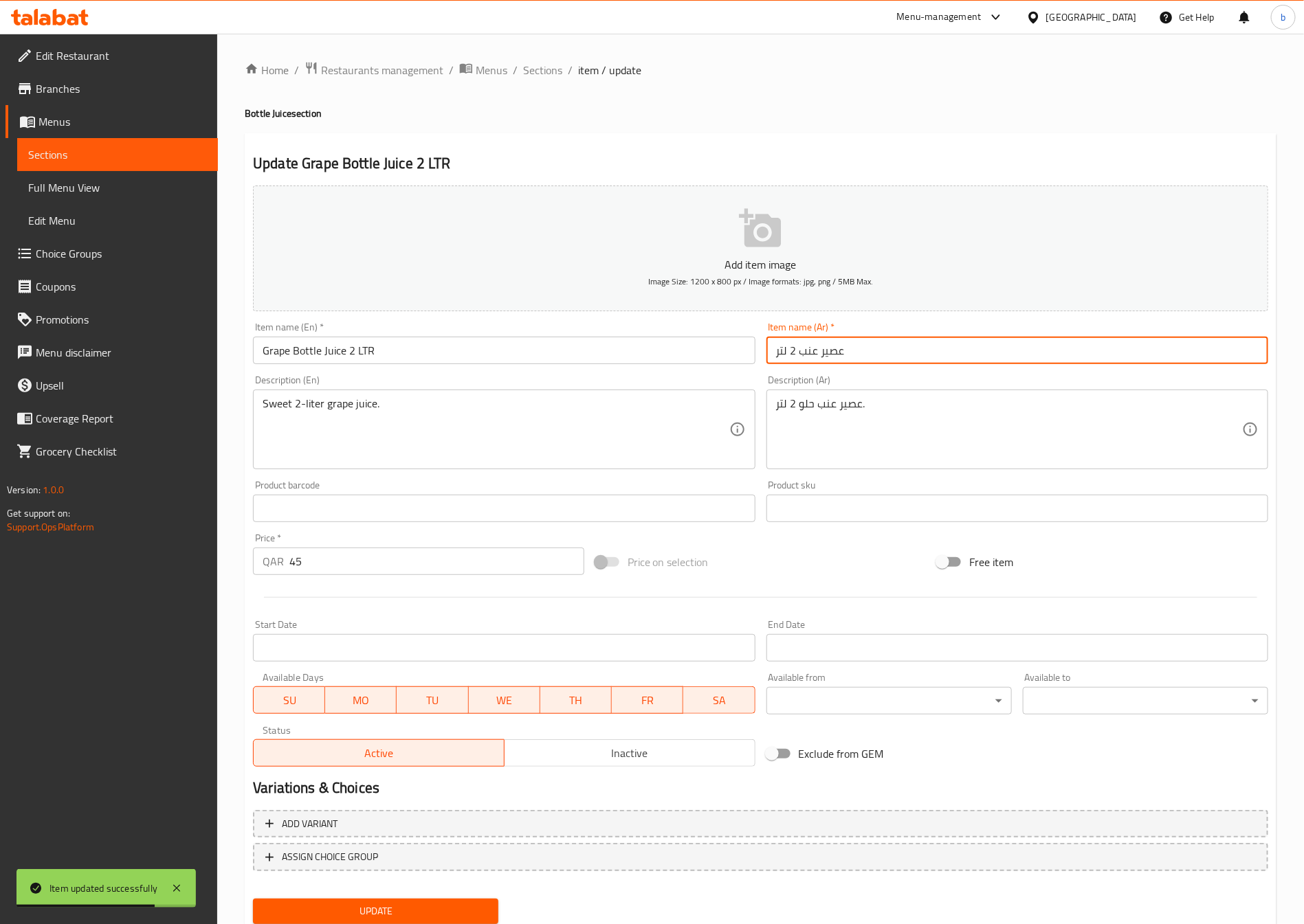
click at [772, 347] on input "عصير عنب 2 لتر" at bounding box center [1017, 351] width 502 height 27
click at [778, 355] on input ".عصير عنب 2 لتر" at bounding box center [1017, 351] width 502 height 27
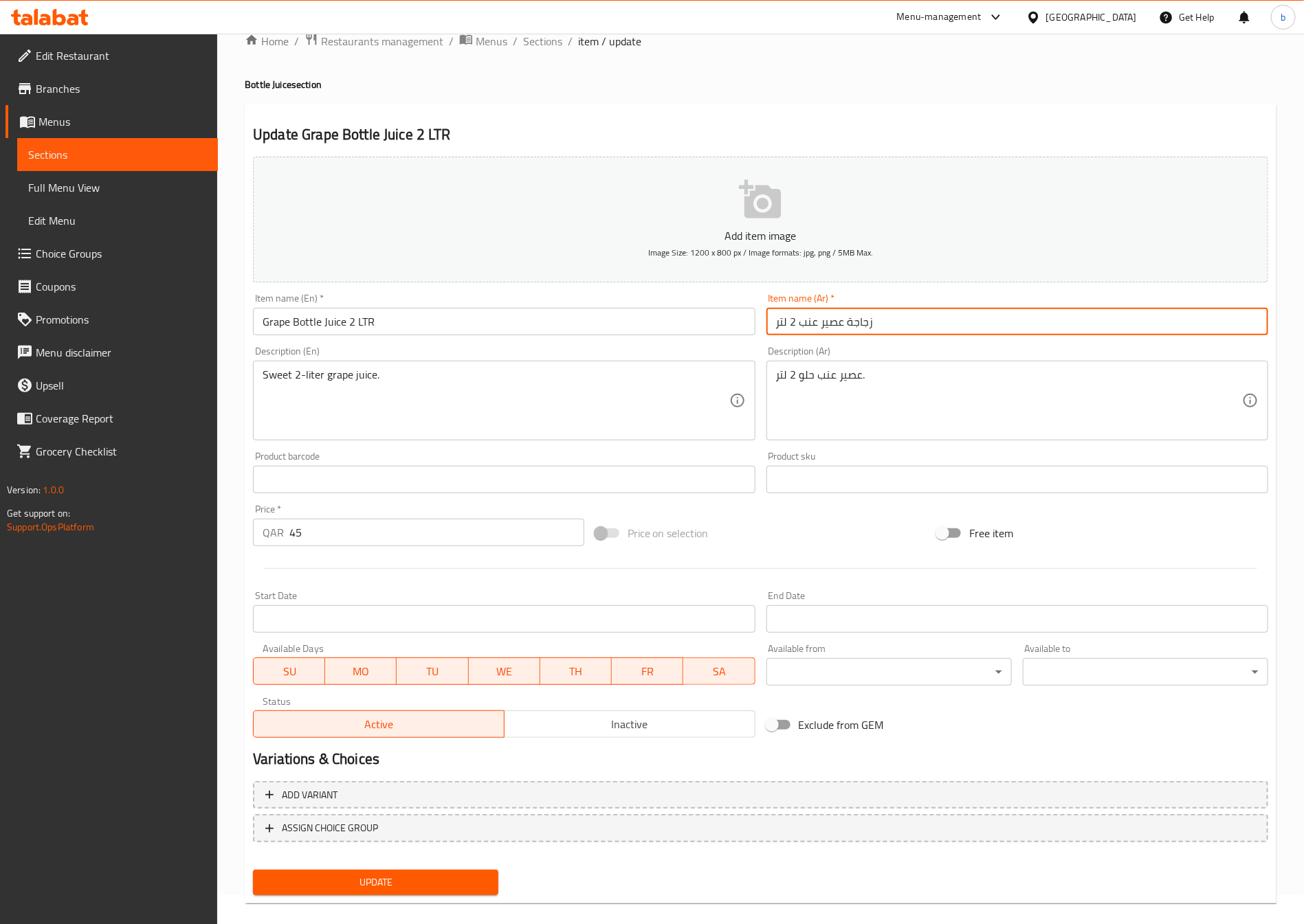
scroll to position [45, 0]
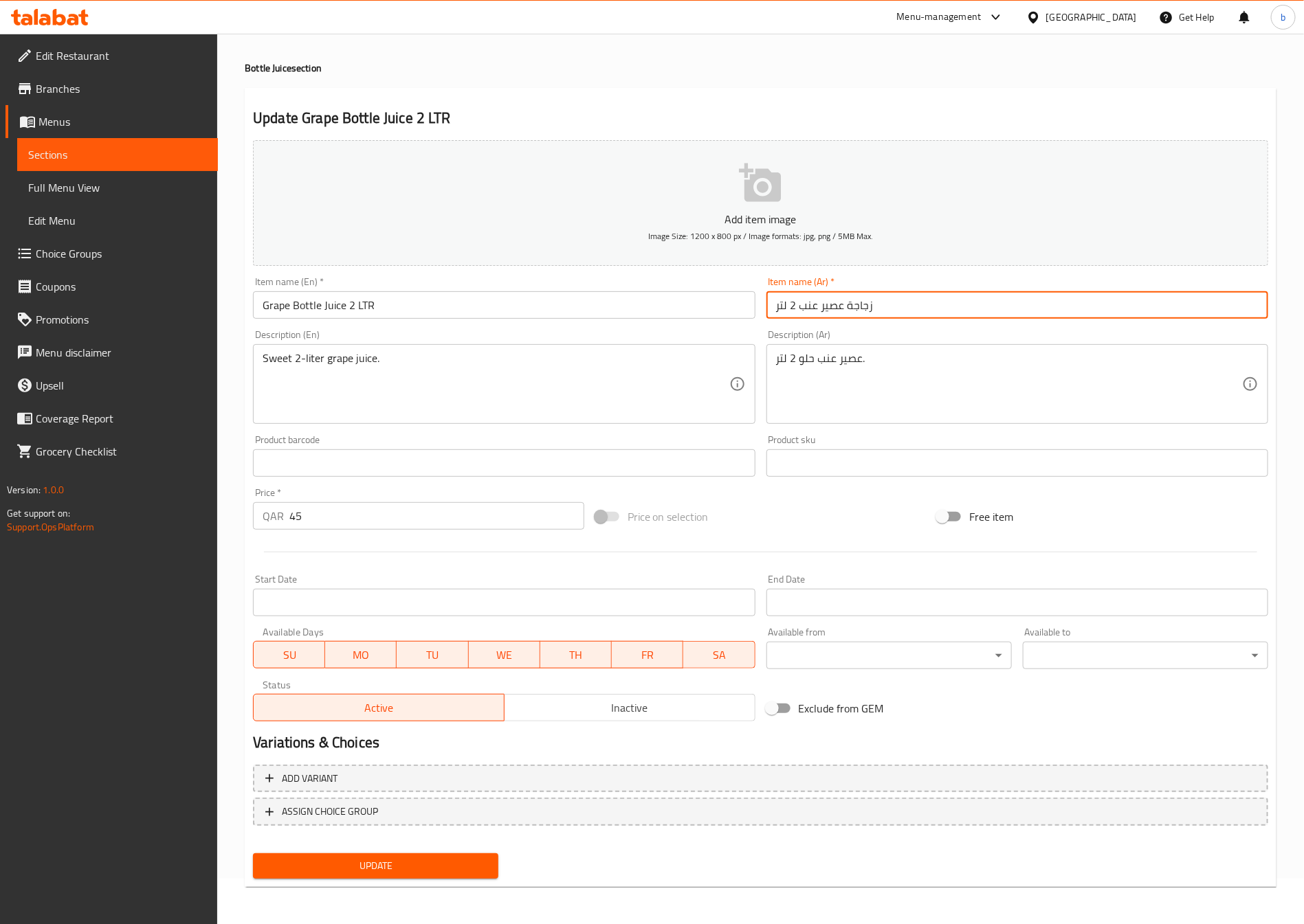
type input "زجاجة عصير عنب 2 لتر"
click at [434, 868] on span "Update" at bounding box center [376, 866] width 224 height 17
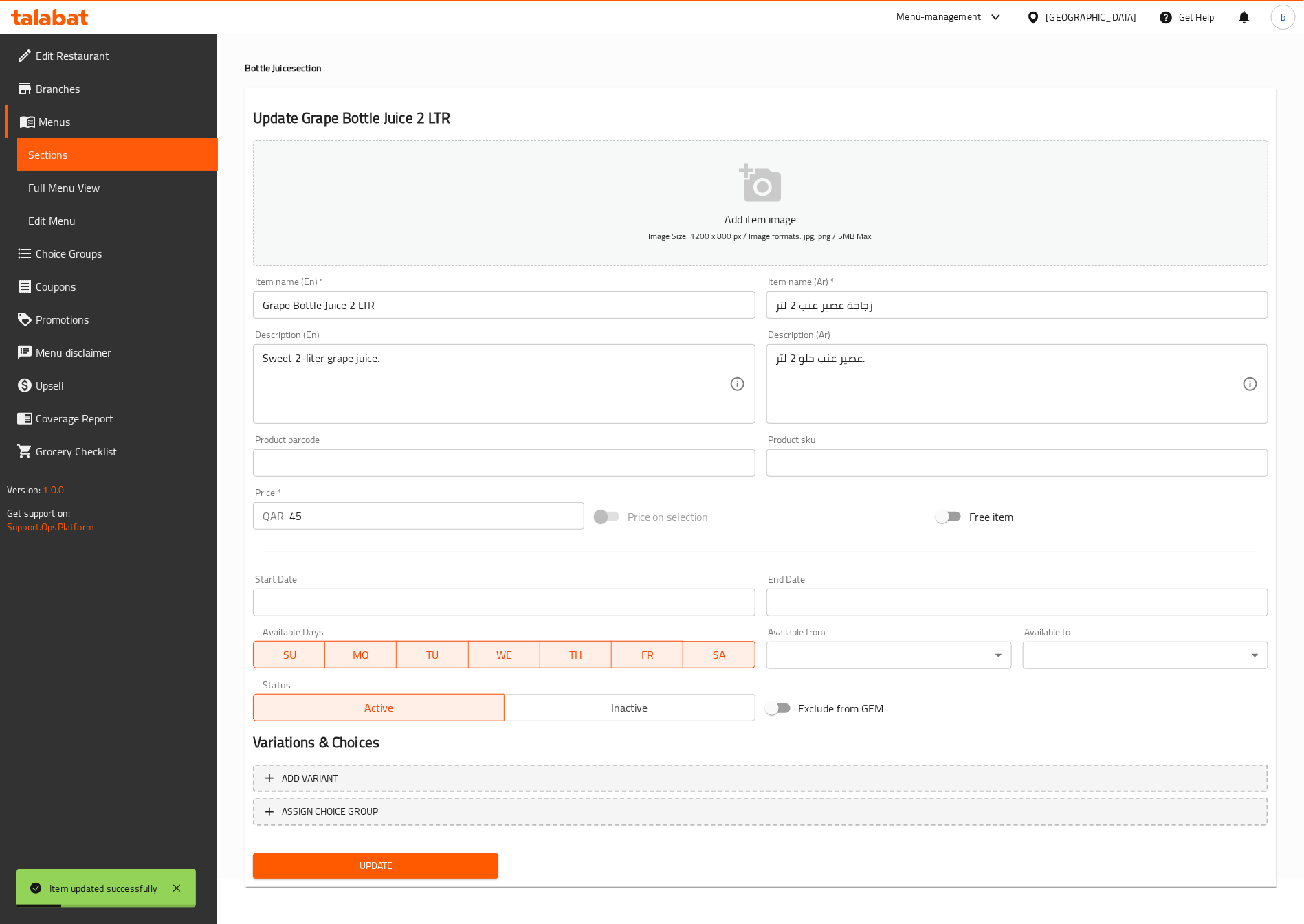
scroll to position [0, 0]
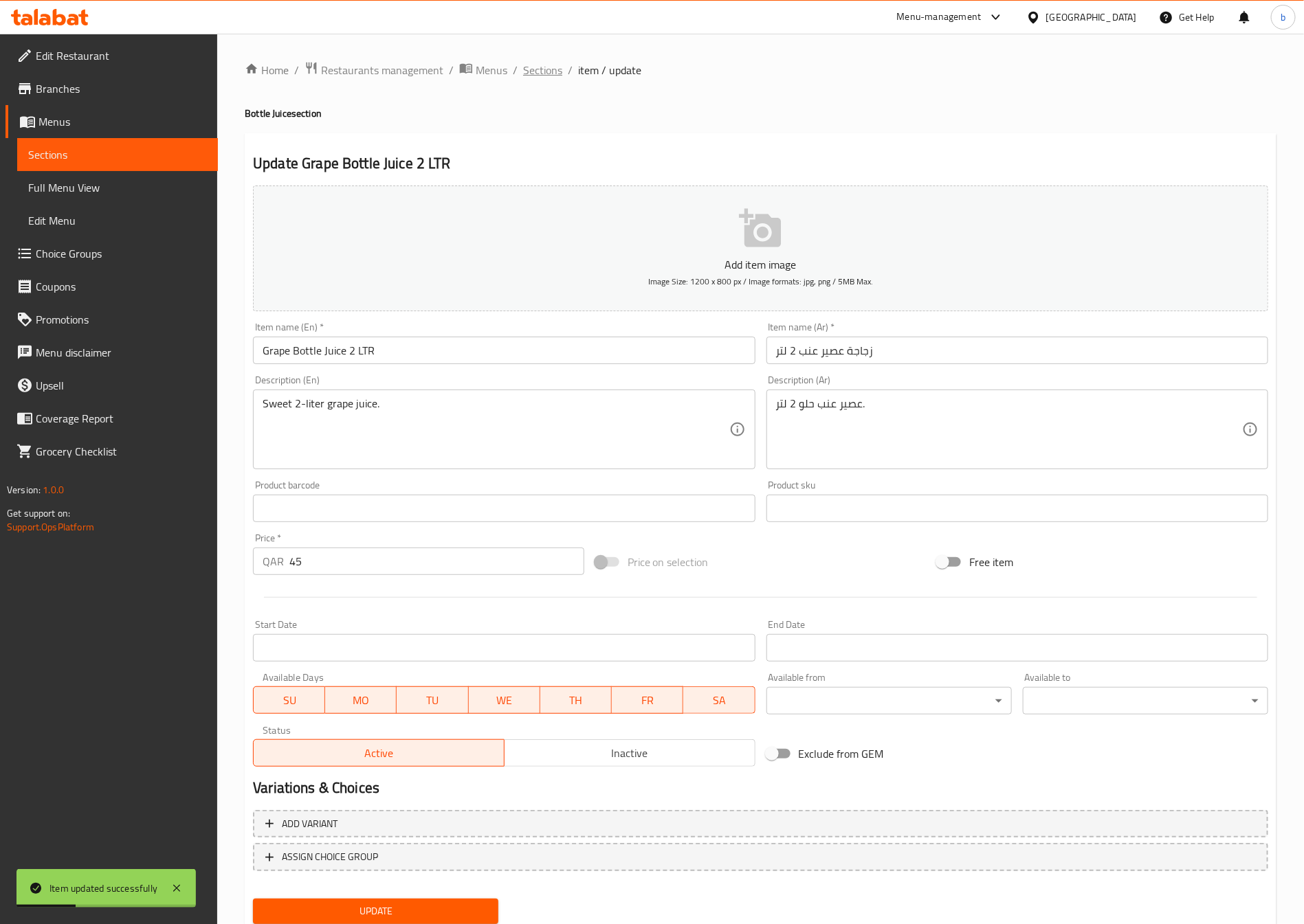
click at [549, 76] on span "Sections" at bounding box center [543, 70] width 40 height 16
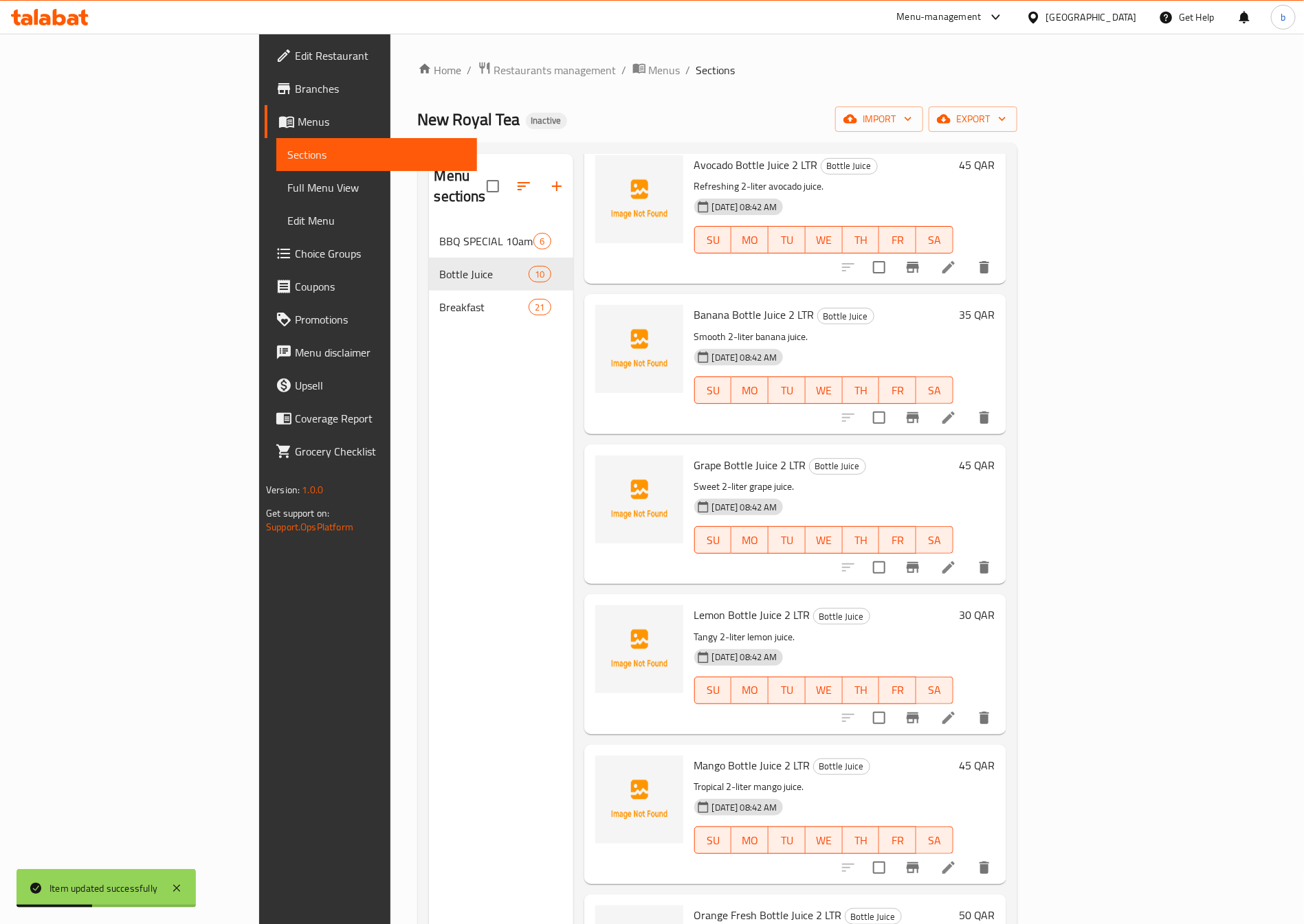
scroll to position [206, 0]
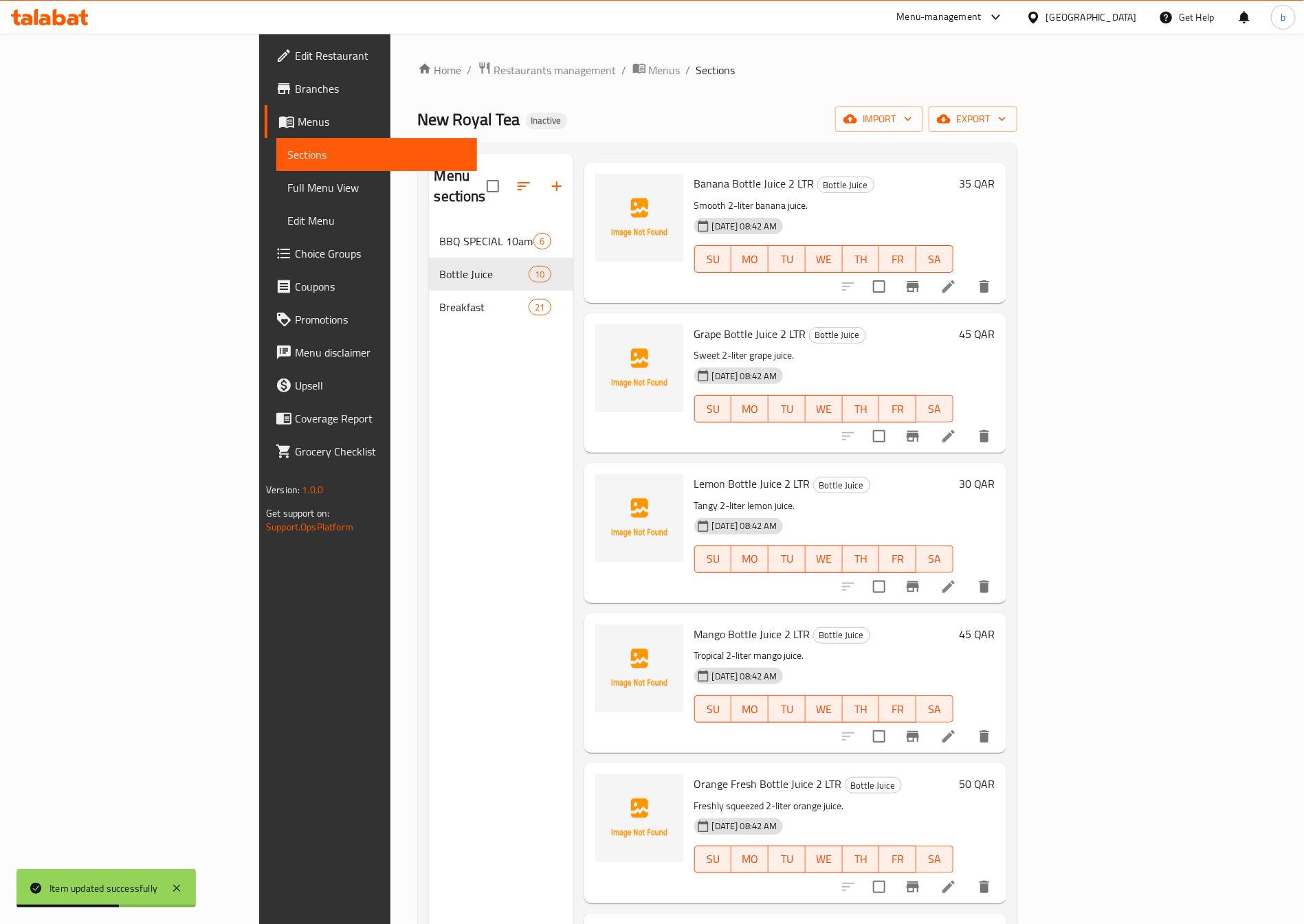
click at [957, 578] on icon at bounding box center [949, 586] width 16 height 16
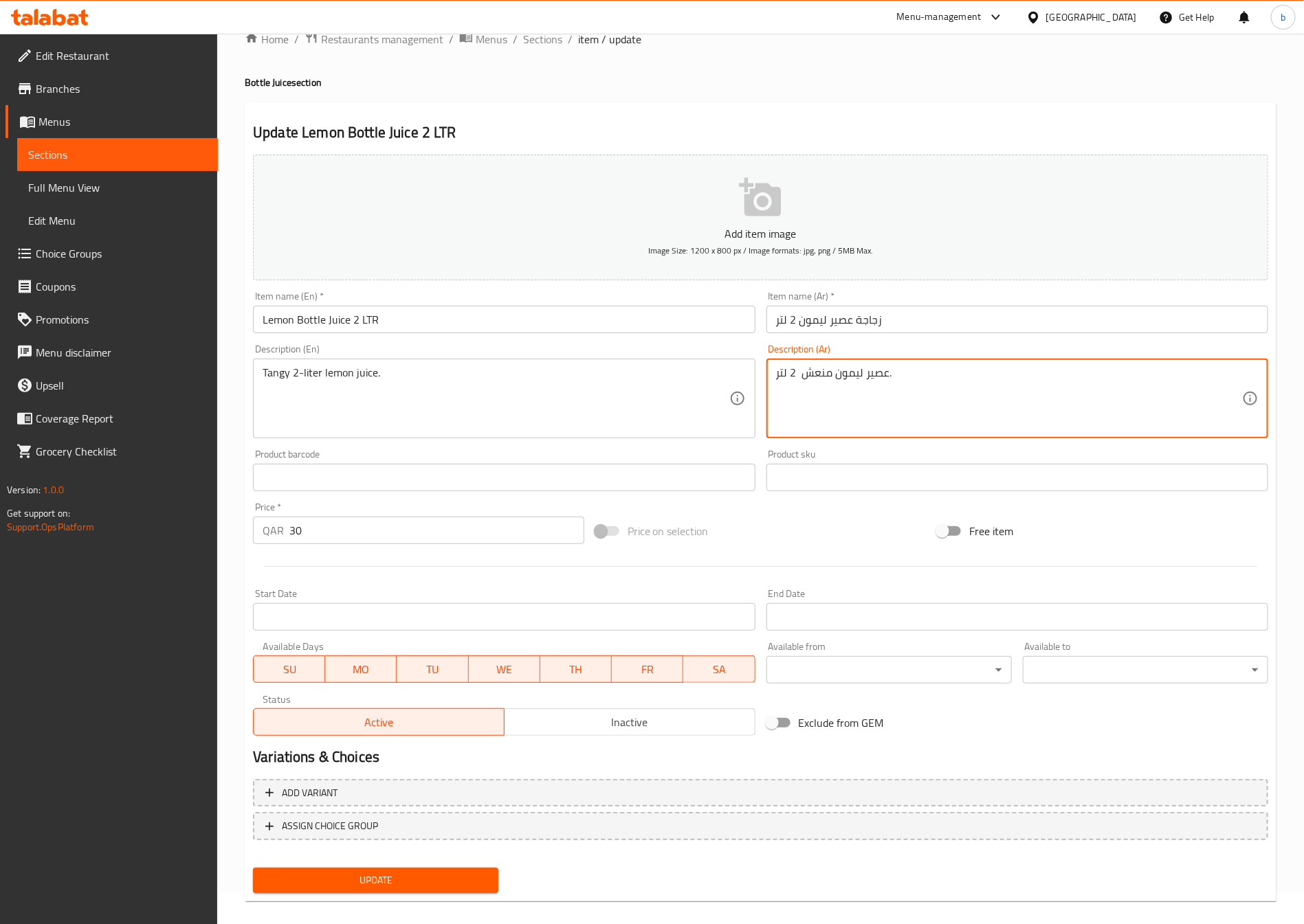
scroll to position [45, 0]
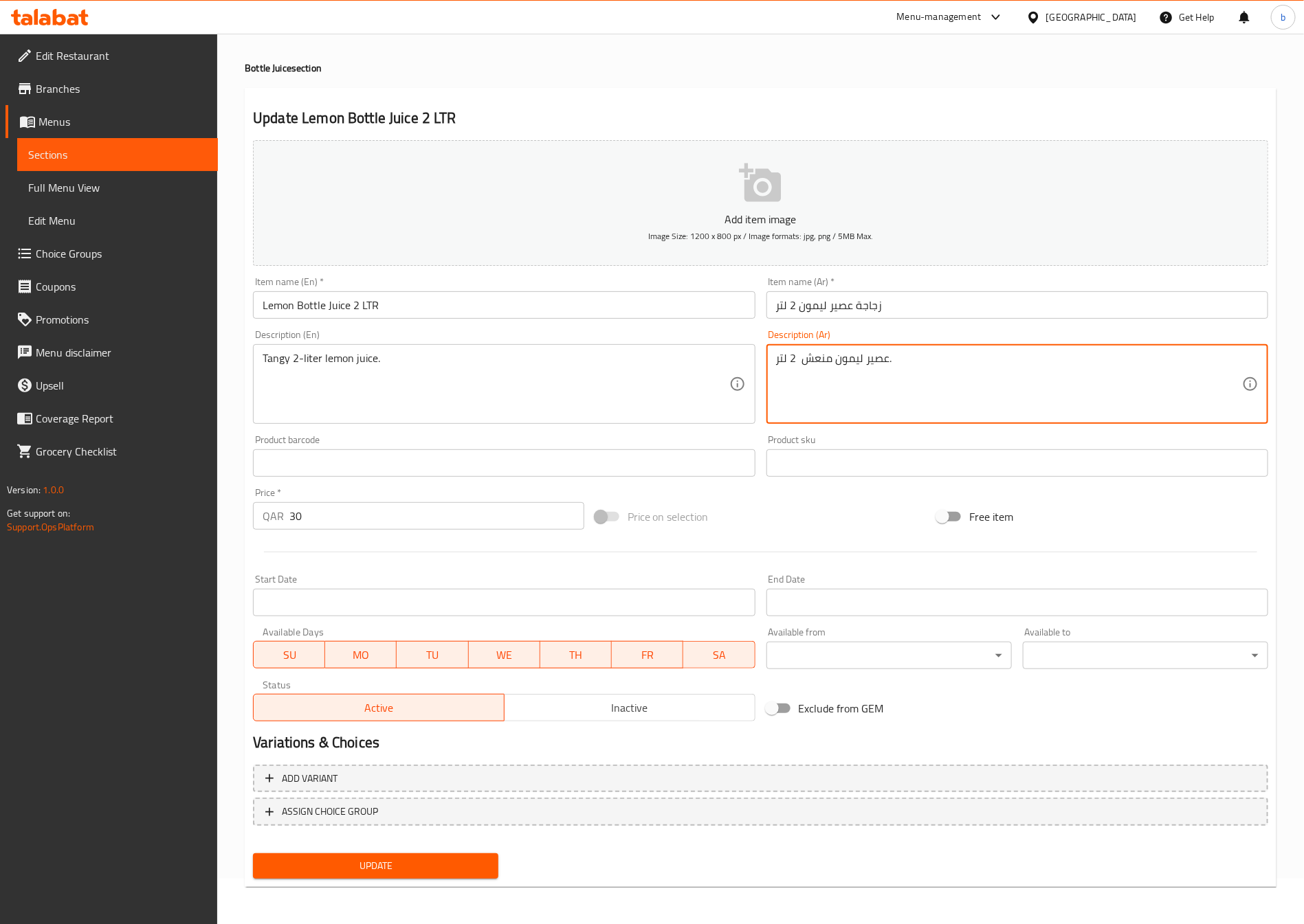
type textarea "عصير ليمون منعش 2 لتر."
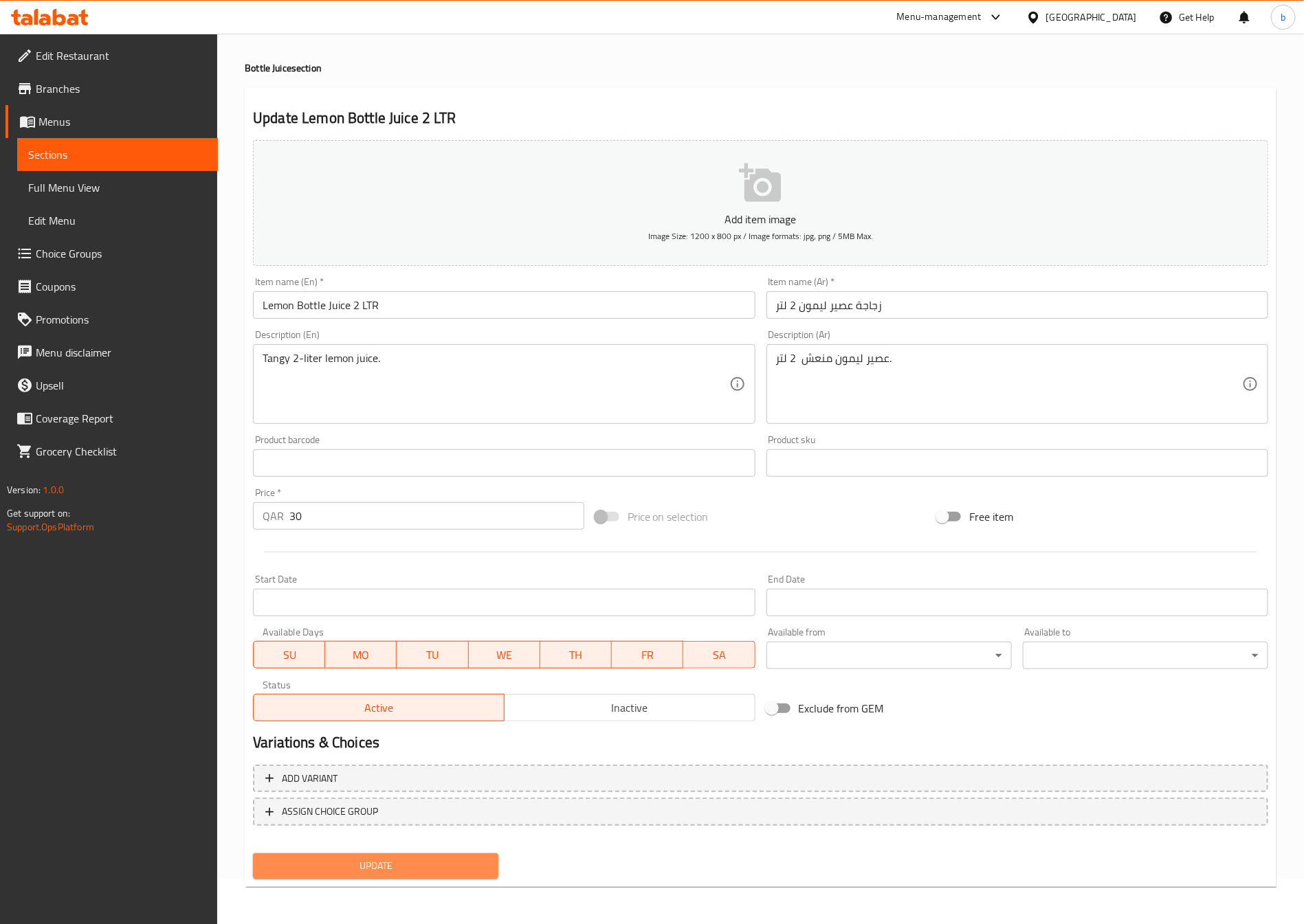
click at [444, 873] on span "Update" at bounding box center [376, 866] width 224 height 17
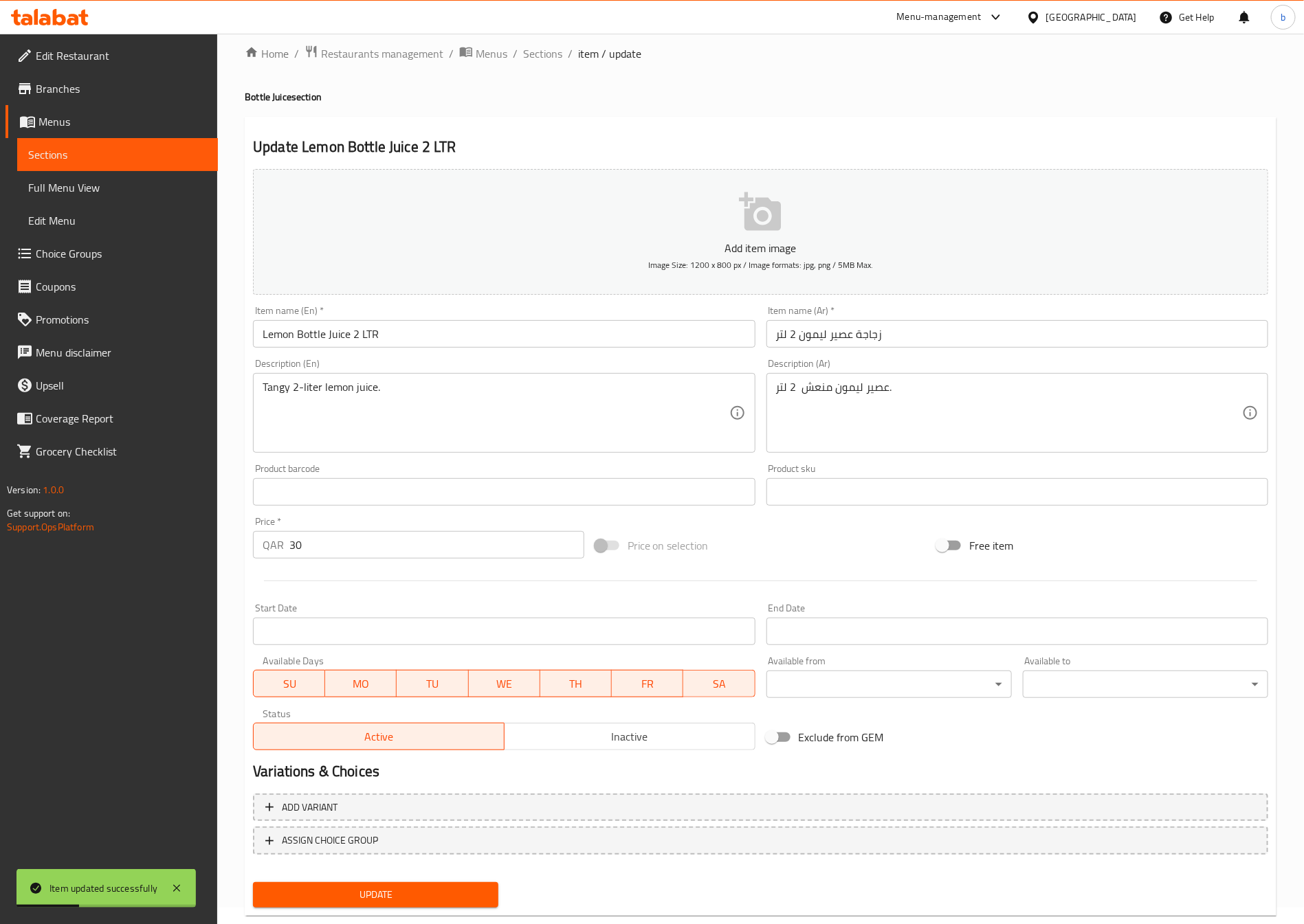
scroll to position [0, 0]
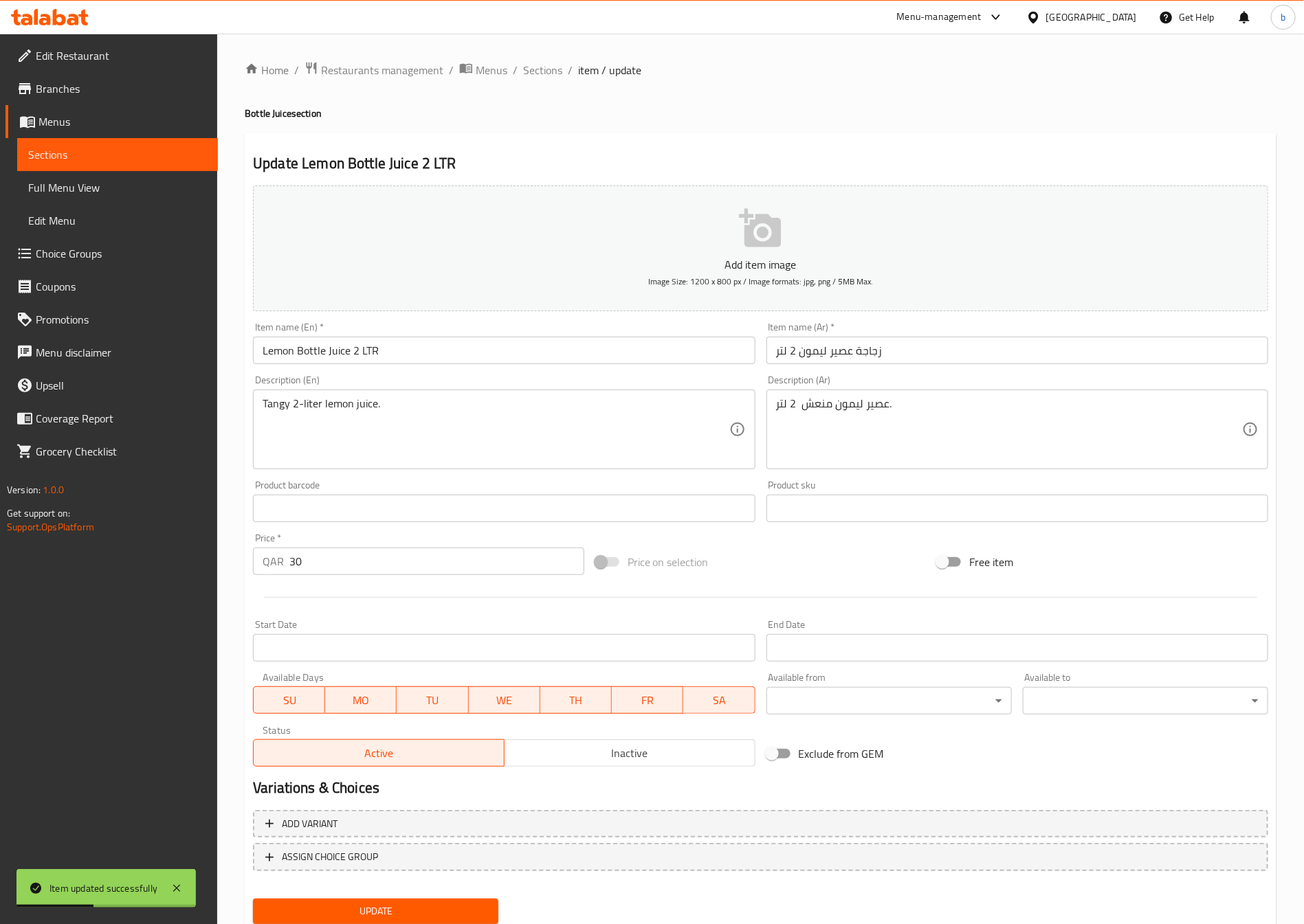
click at [543, 82] on div "Home / Restaurants management / Menus / Sections / item / update Bottle Juice s…" at bounding box center [760, 502] width 1032 height 883
click at [551, 74] on span "Sections" at bounding box center [543, 70] width 40 height 16
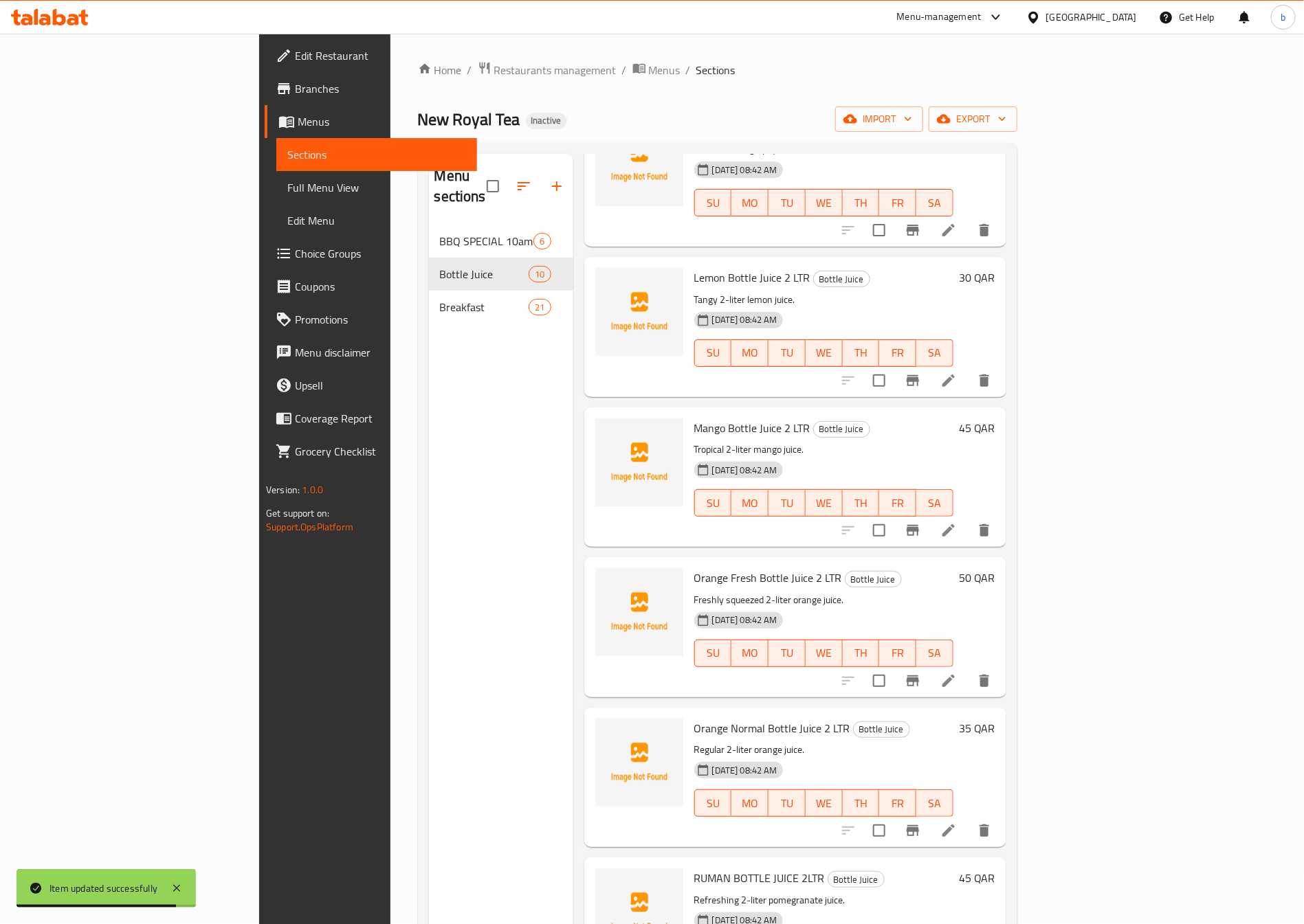
scroll to position [404, 0]
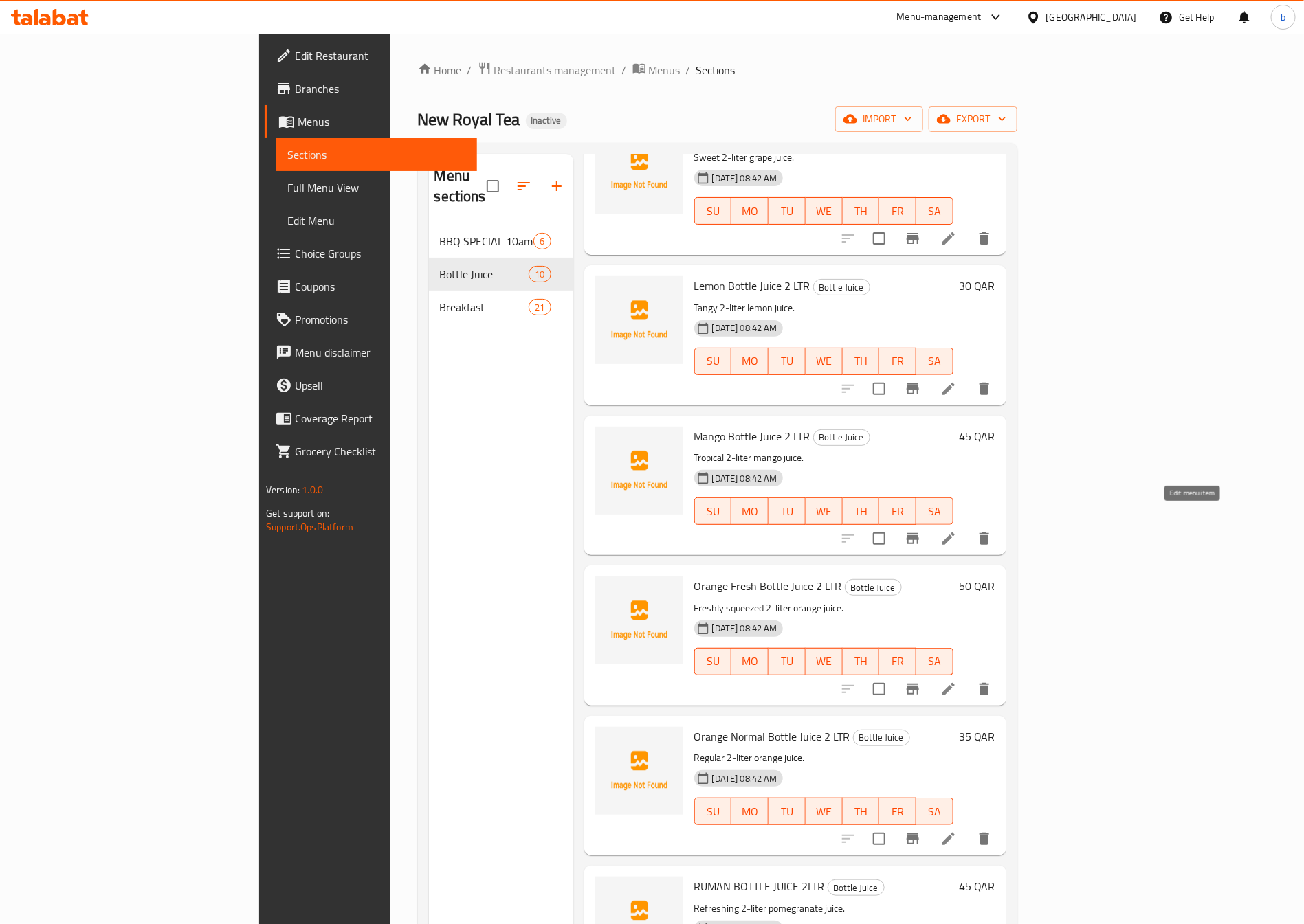
click at [957, 531] on icon at bounding box center [949, 539] width 16 height 16
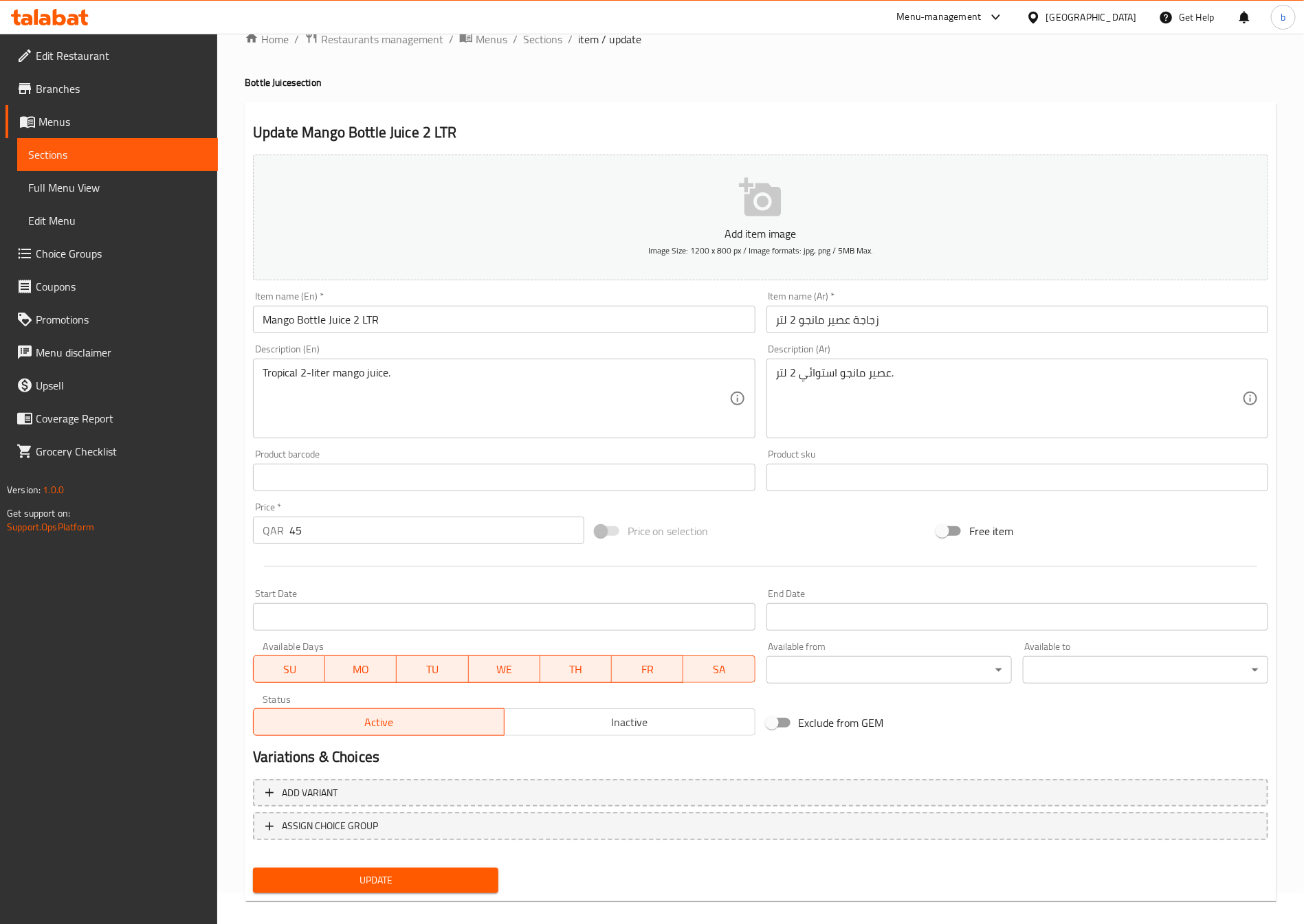
scroll to position [45, 0]
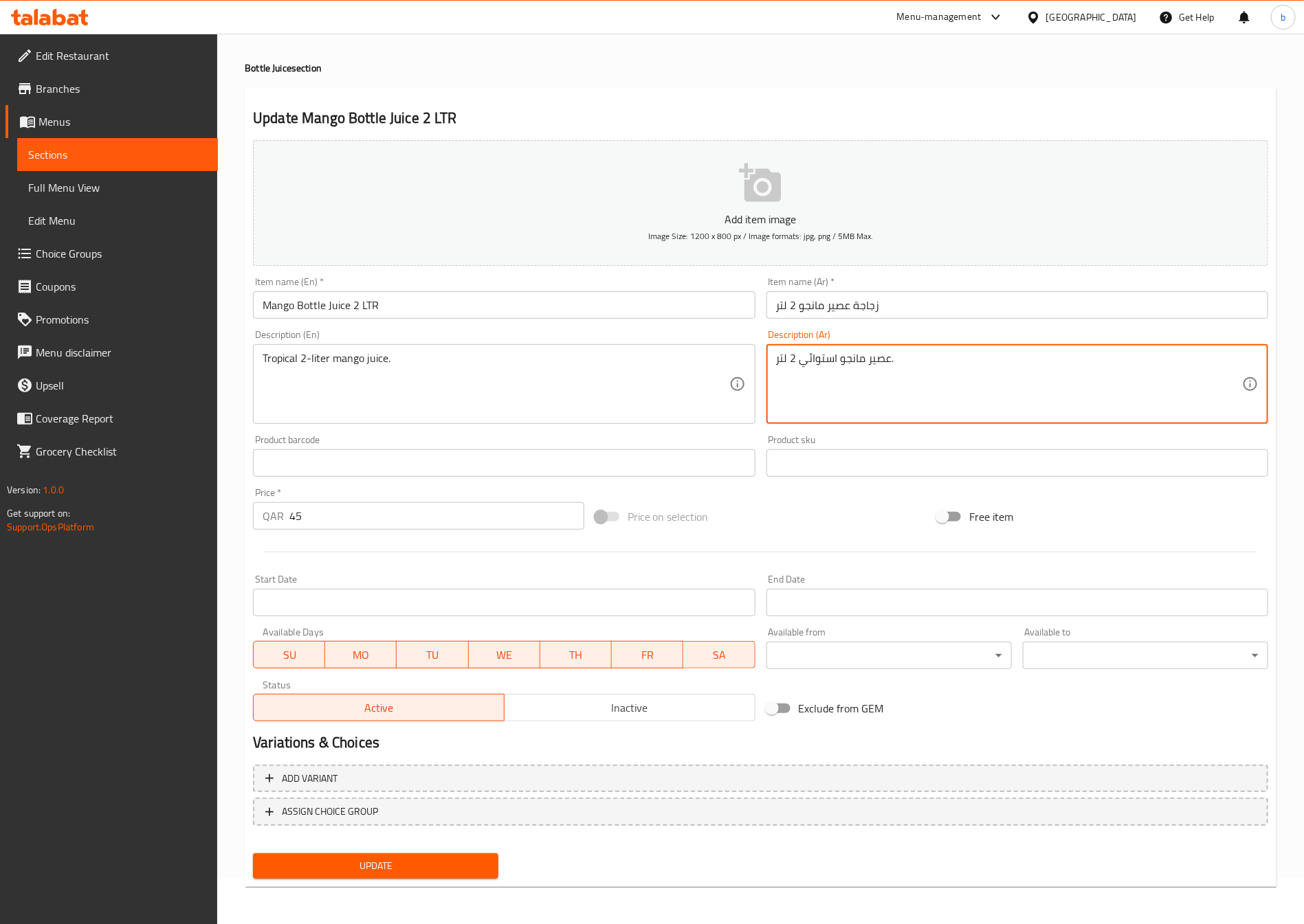
drag, startPoint x: 800, startPoint y: 359, endPoint x: 837, endPoint y: 361, distance: 37.1
type textarea "عصير مانجو تروبيكال 2 لتر."
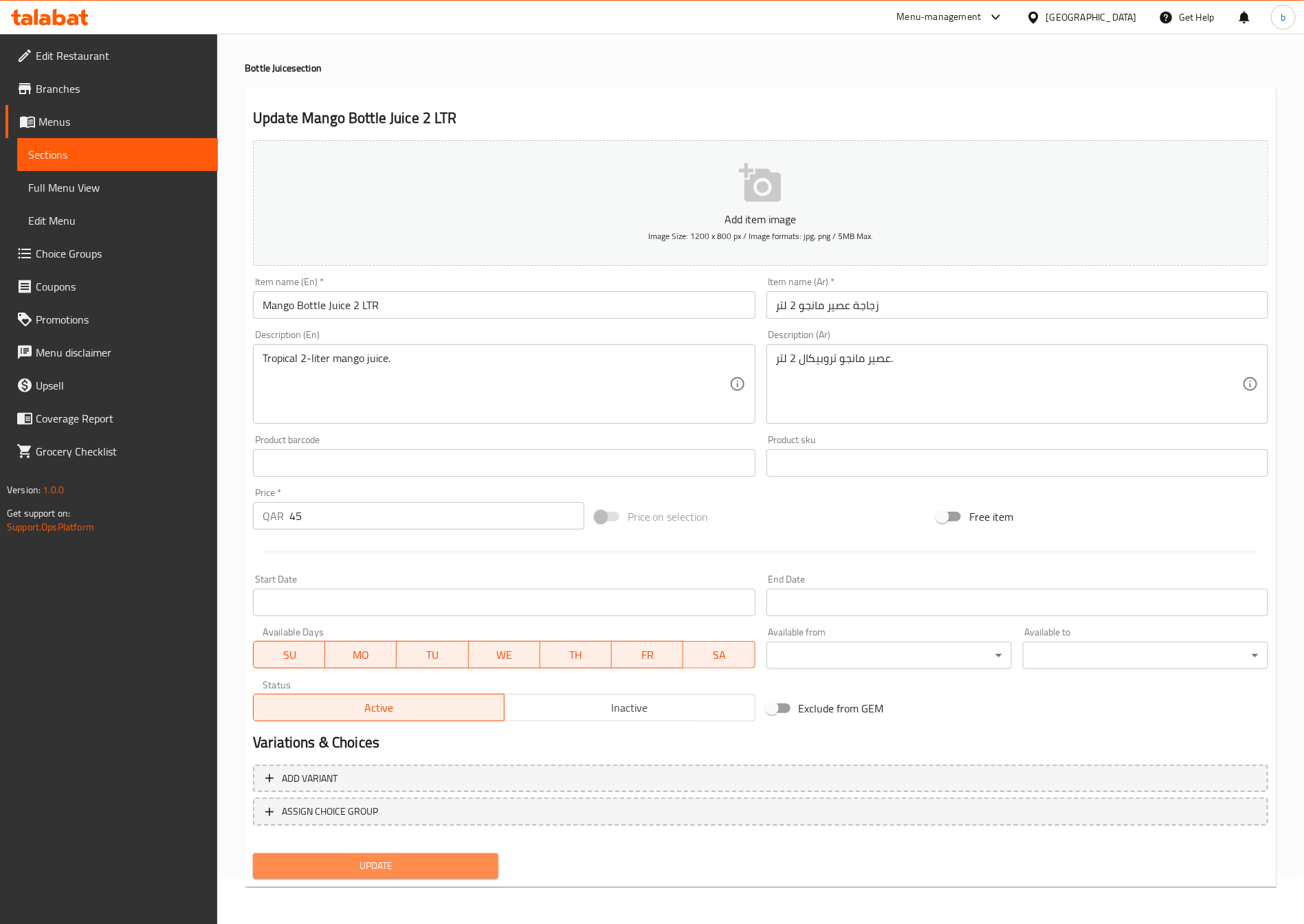
click at [392, 859] on span "Update" at bounding box center [376, 866] width 224 height 17
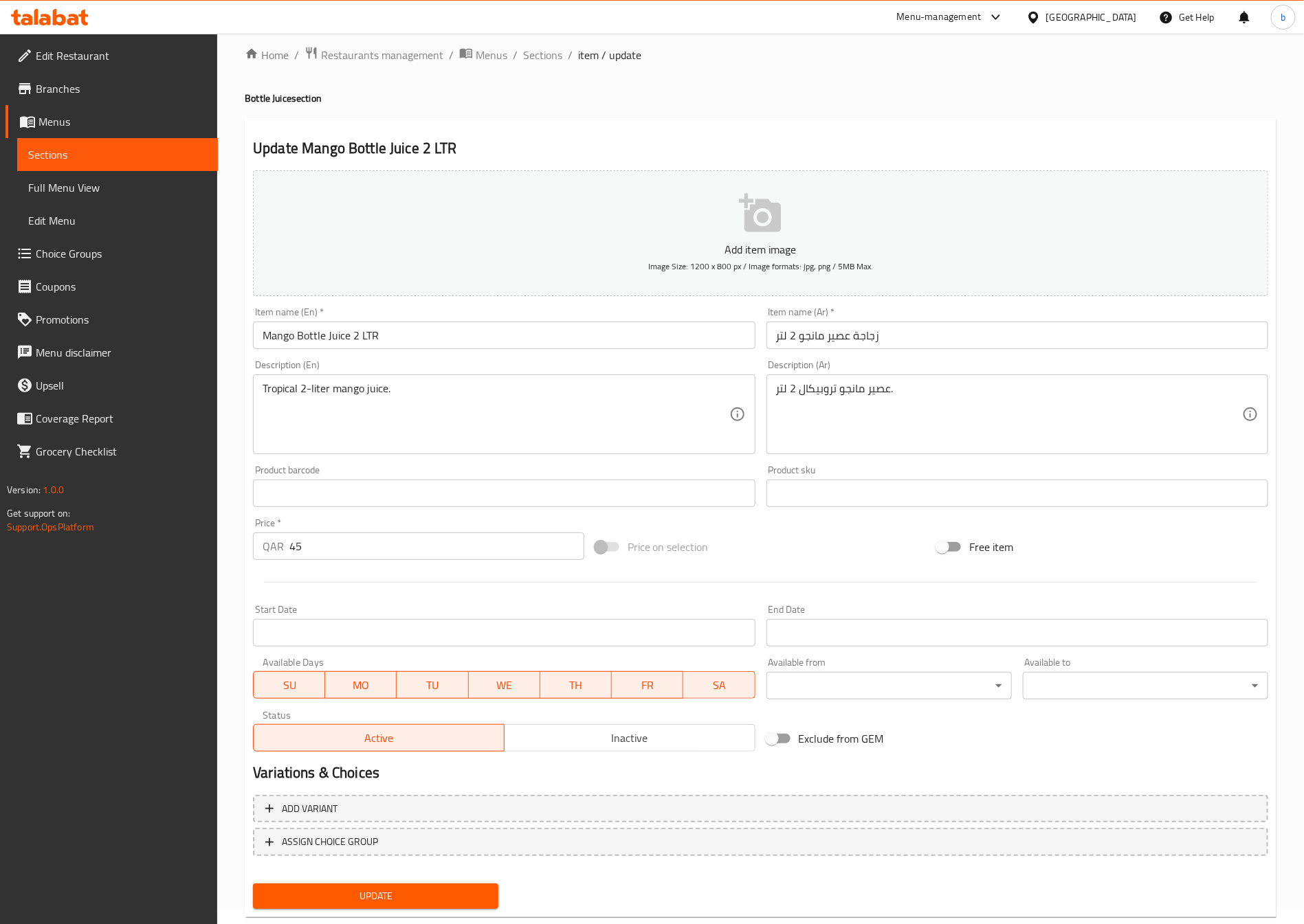
scroll to position [0, 0]
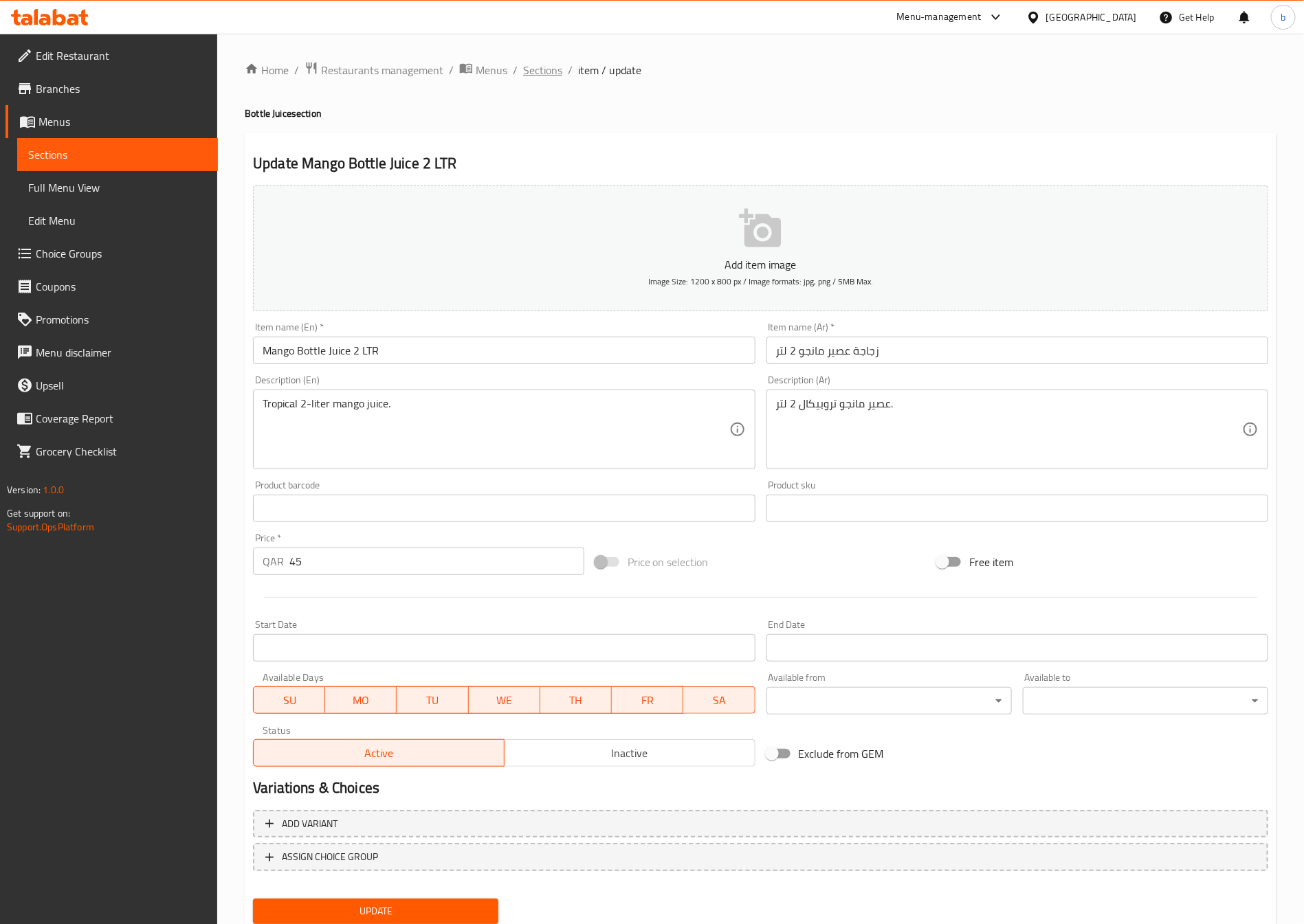
click at [537, 67] on span "Sections" at bounding box center [543, 70] width 40 height 16
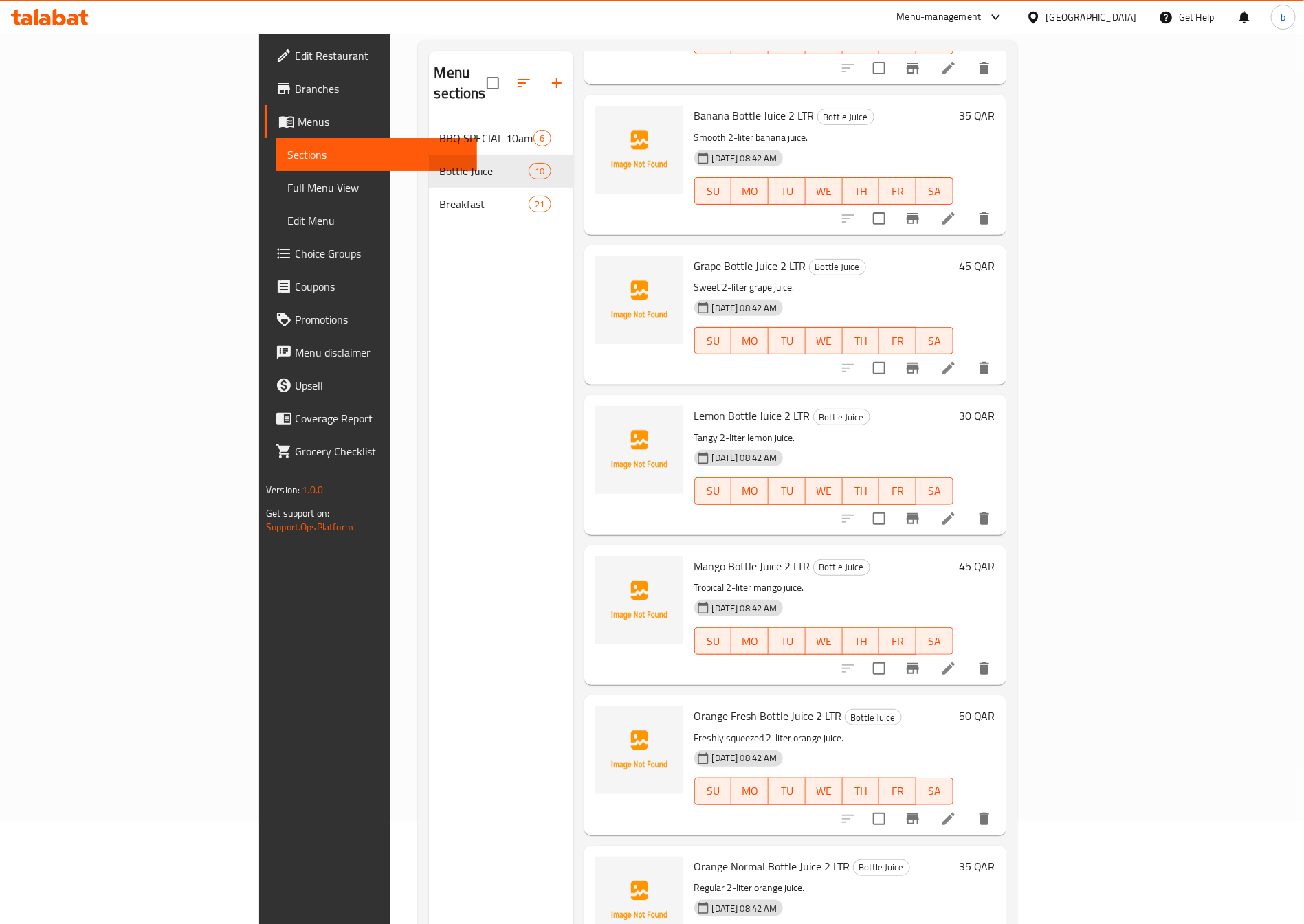
scroll to position [206, 0]
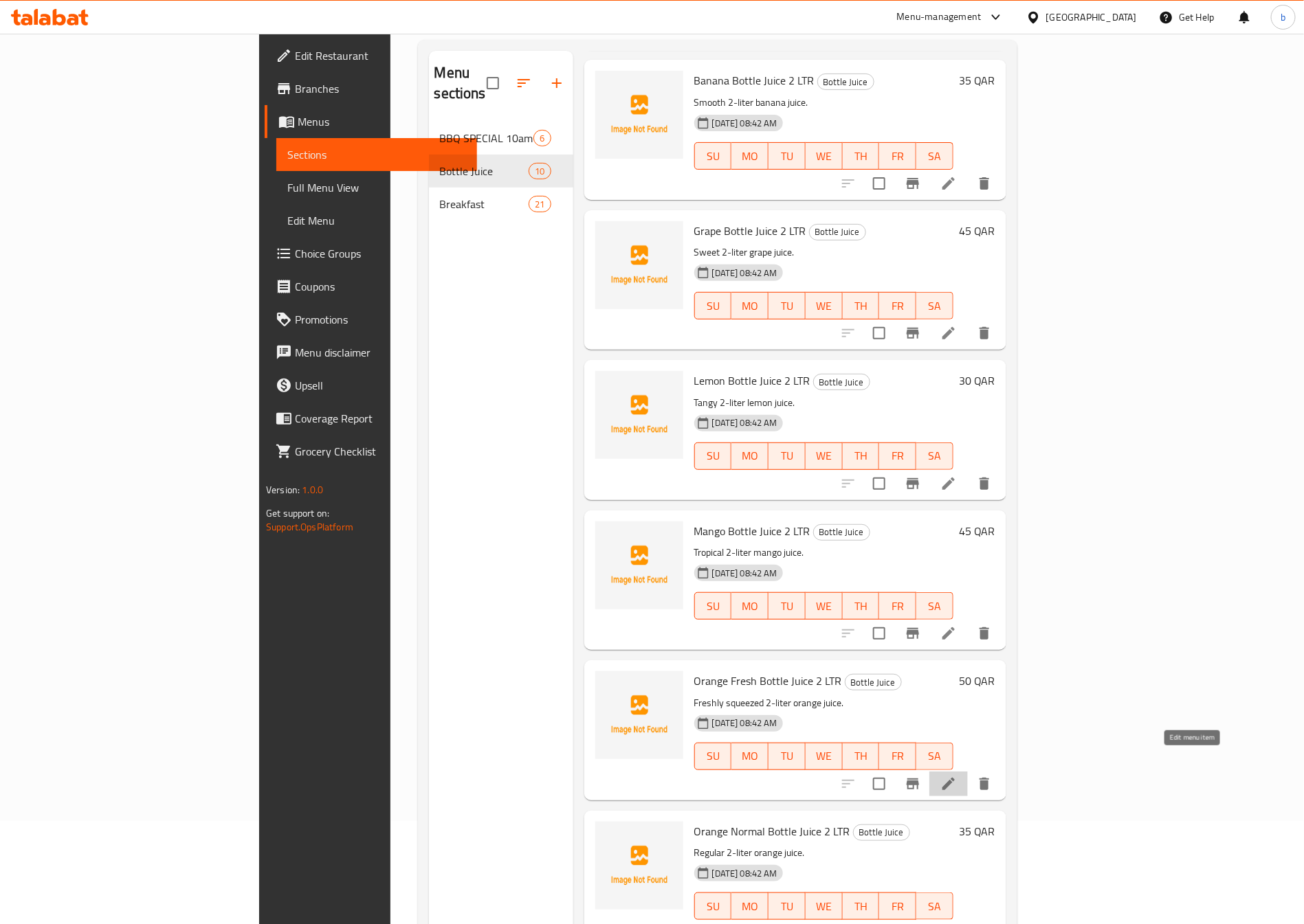
click at [957, 776] on icon at bounding box center [949, 784] width 16 height 16
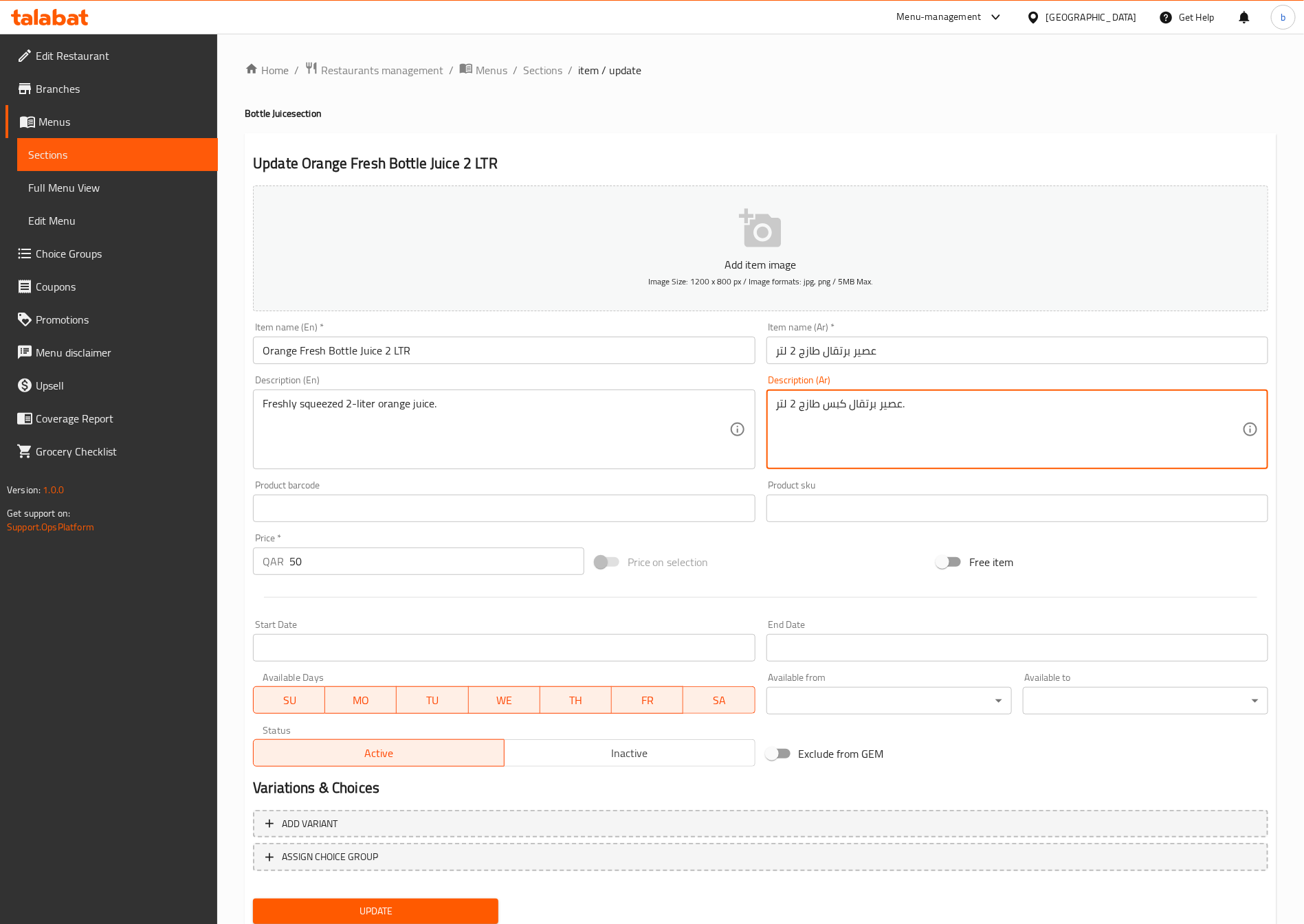
type textarea "عصير برتقال كبس طازج 2 لتر."
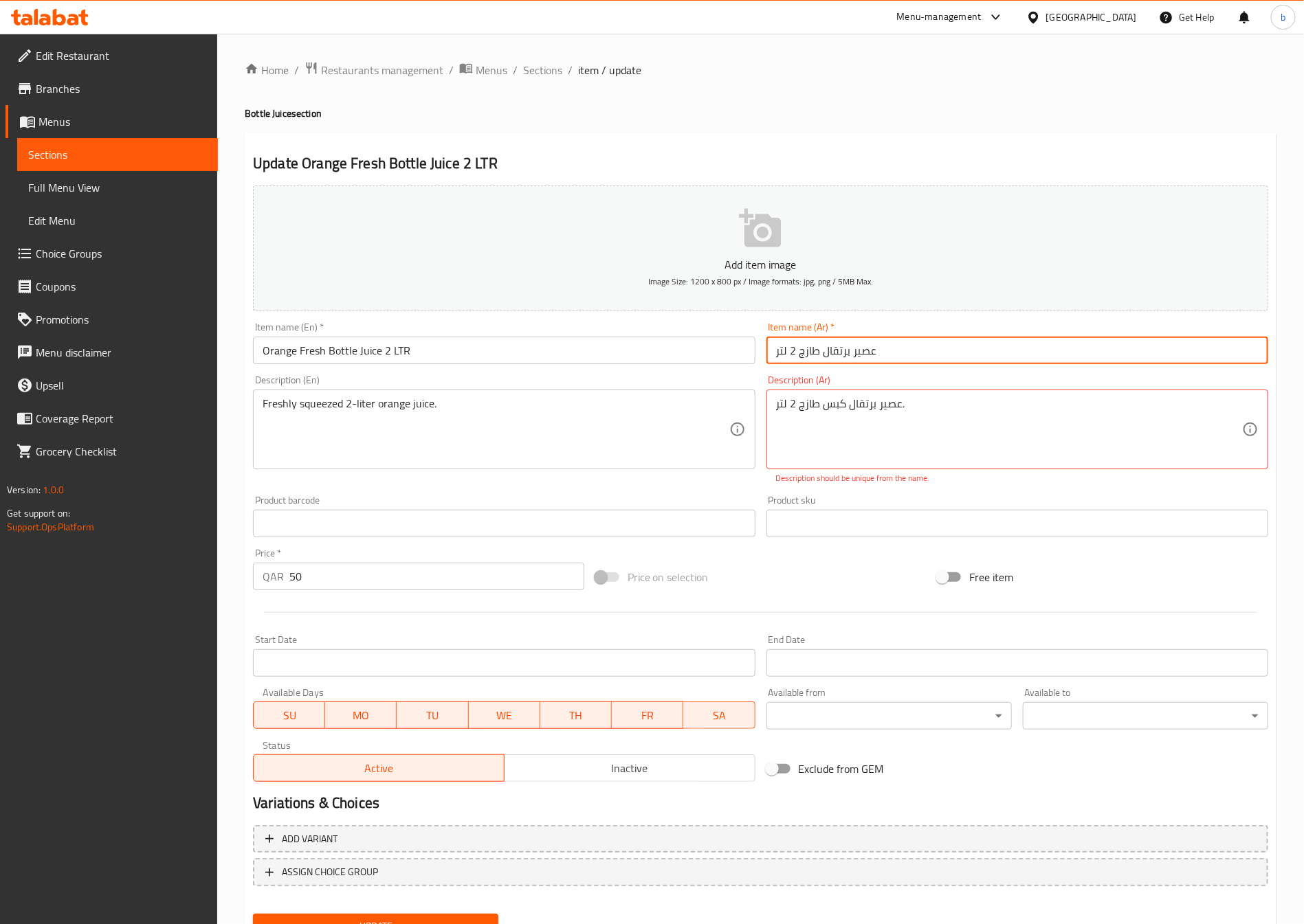
click at [895, 348] on input "عصير برتقال طازج 2 لتر" at bounding box center [1017, 351] width 502 height 27
click at [776, 351] on input "عصير برتقال طازج 2 لتر" at bounding box center [1017, 351] width 502 height 27
type input "زجاجة عصير برتقال طازج 2 لتر"
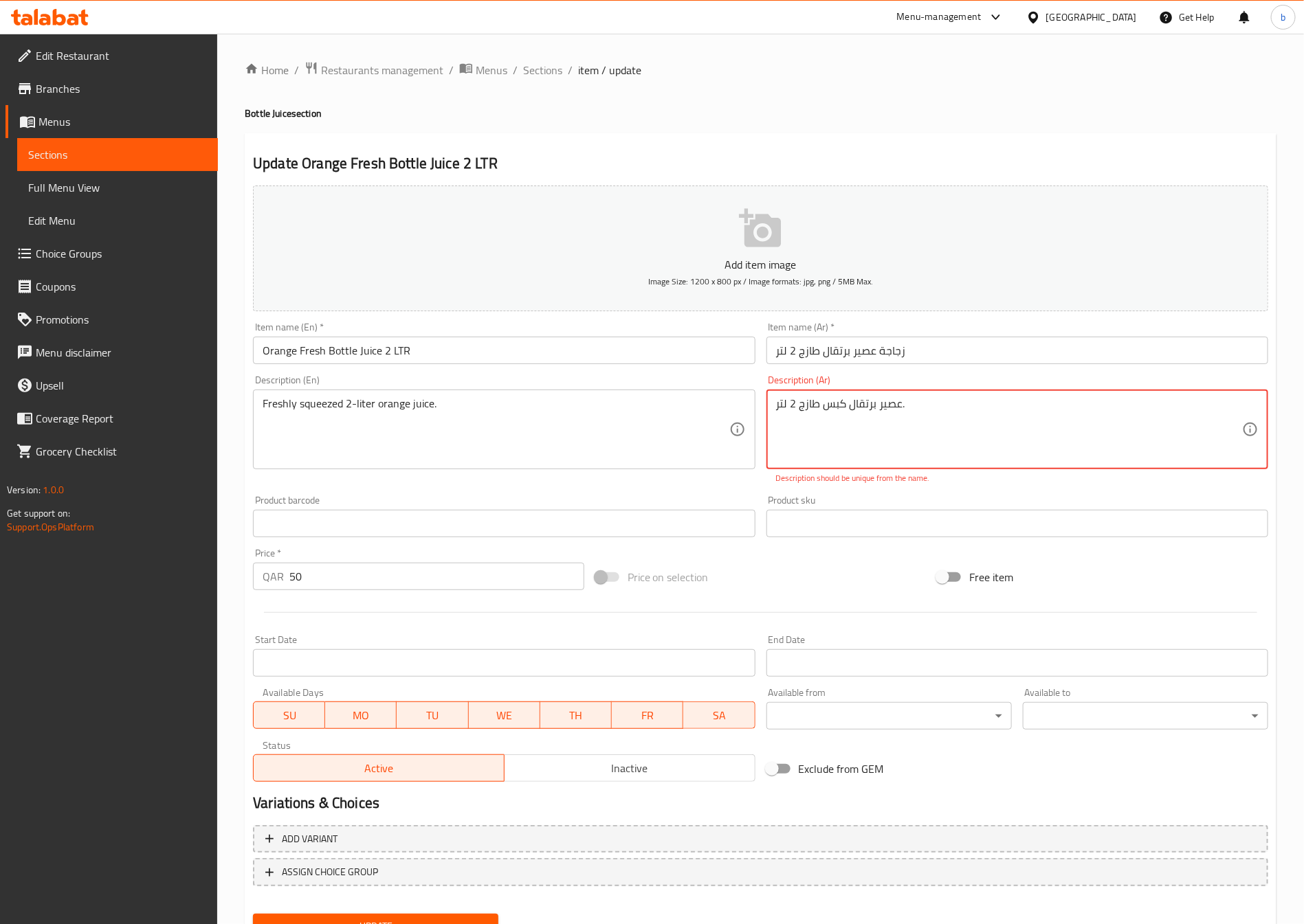
drag, startPoint x: 970, startPoint y: 429, endPoint x: 964, endPoint y: 421, distance: 10.0
click at [798, 518] on input "text" at bounding box center [1017, 523] width 502 height 27
click at [842, 406] on textarea "عصير برتقال كبس طازج 2 لتر." at bounding box center [1009, 430] width 466 height 65
click at [848, 406] on textarea "عصير برتقال كبس طازج 2 لتر." at bounding box center [1009, 430] width 466 height 65
click at [844, 406] on textarea "عصير برتقال كبس طازج 2 لتر." at bounding box center [1009, 430] width 466 height 65
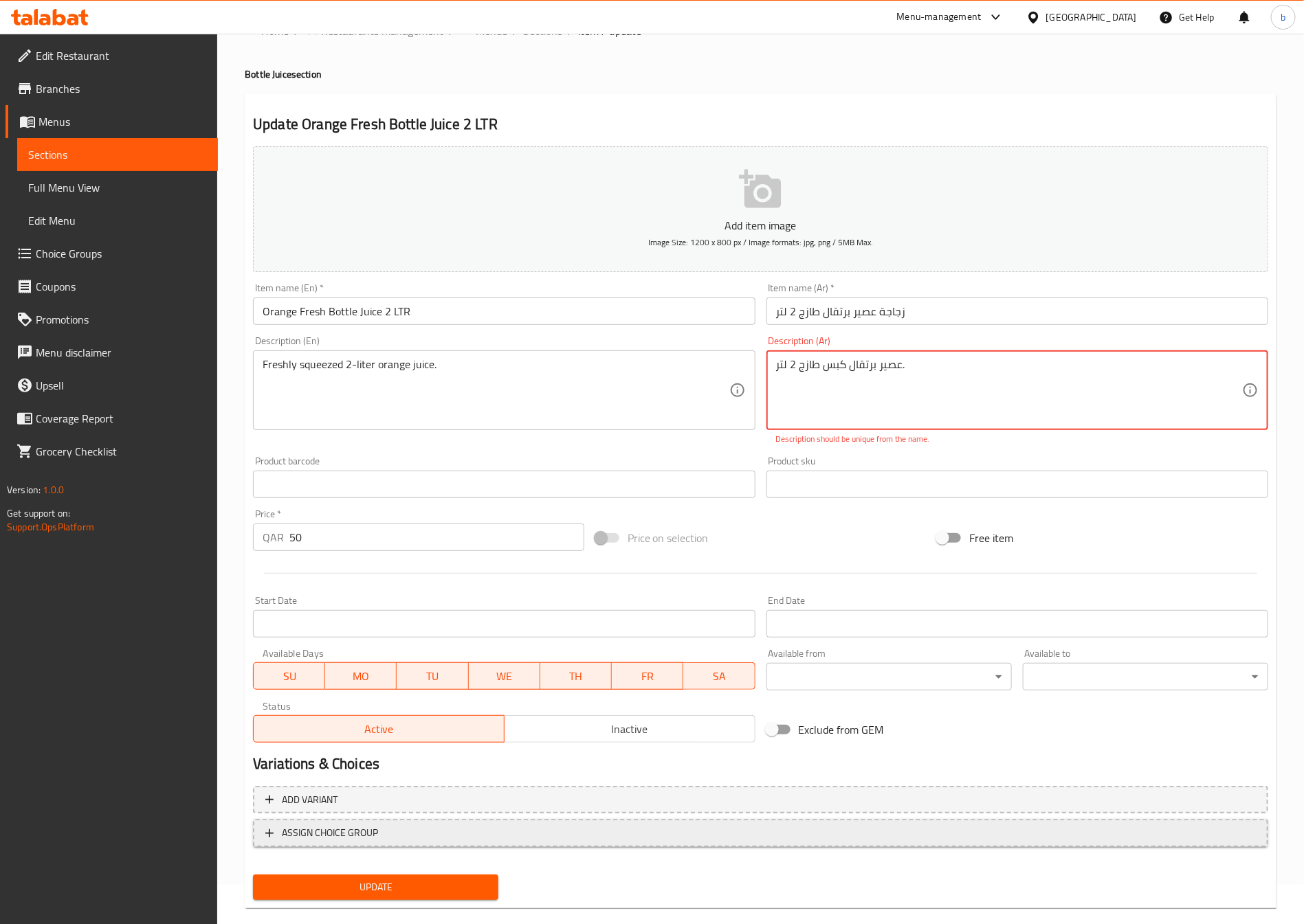
scroll to position [61, 0]
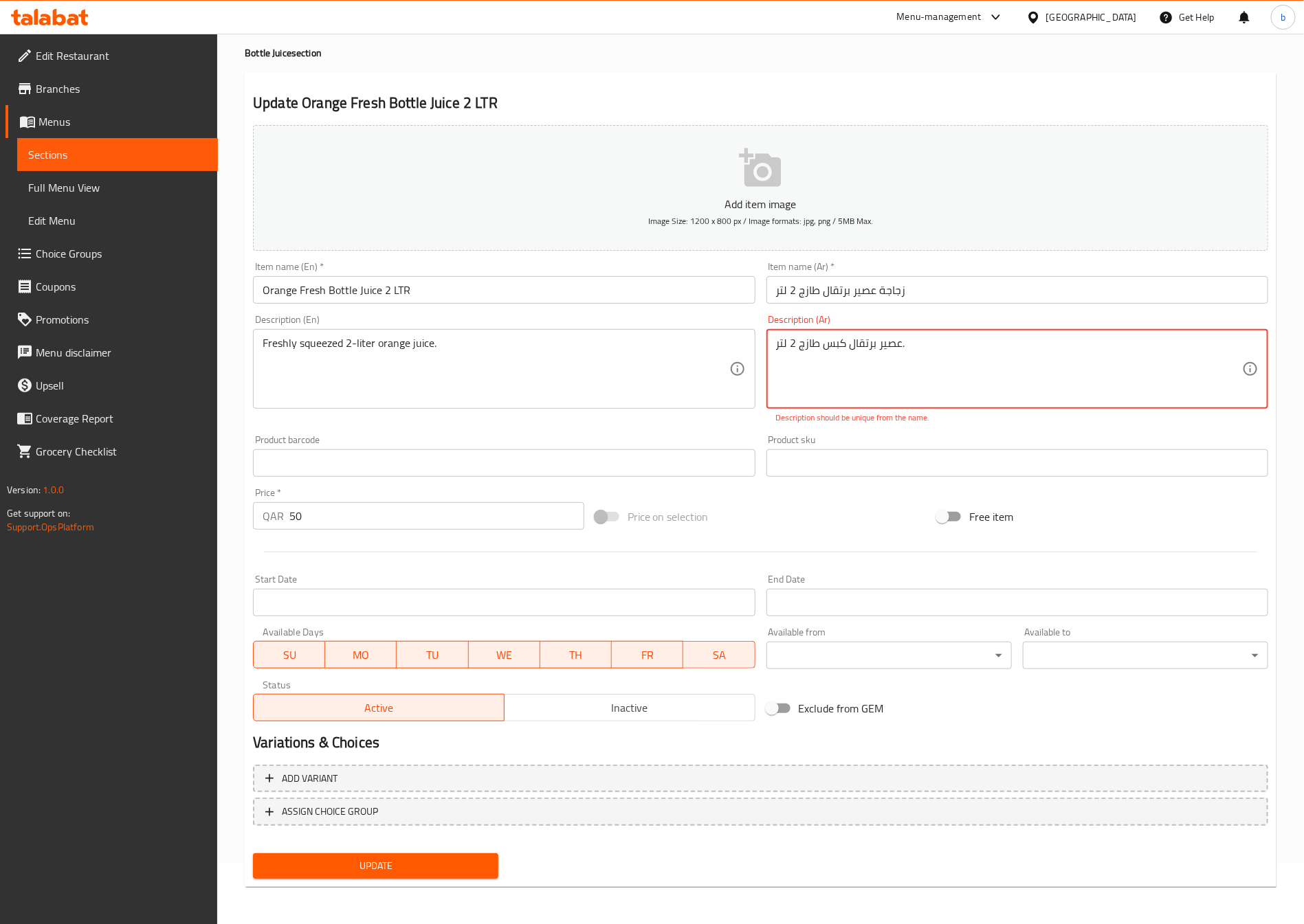
click at [431, 855] on button "Update" at bounding box center [376, 866] width 246 height 25
click at [796, 381] on textarea "عصير برتقال كبس طازج 2 لتر." at bounding box center [1009, 369] width 466 height 65
click at [452, 854] on button "Update" at bounding box center [376, 866] width 246 height 25
drag, startPoint x: 774, startPoint y: 341, endPoint x: 862, endPoint y: 345, distance: 88.1
click at [869, 348] on div "عصير برتقال كبس طازج 2 لتر. Description (Ar)" at bounding box center [1017, 369] width 502 height 80
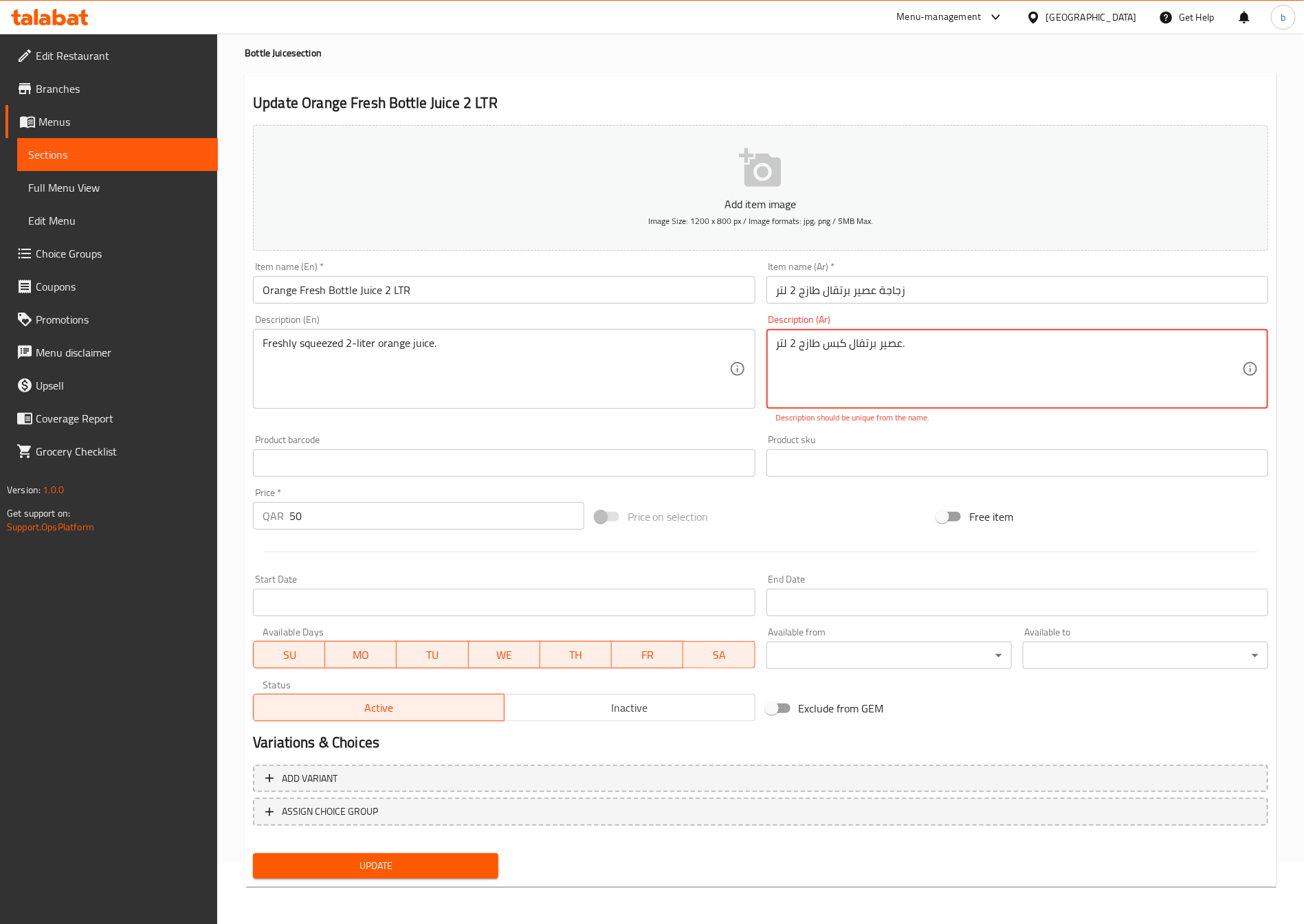
click at [786, 340] on textarea "عصير برتقال كبس طازج 2 لتر." at bounding box center [1009, 369] width 466 height 65
type textarea "ن"
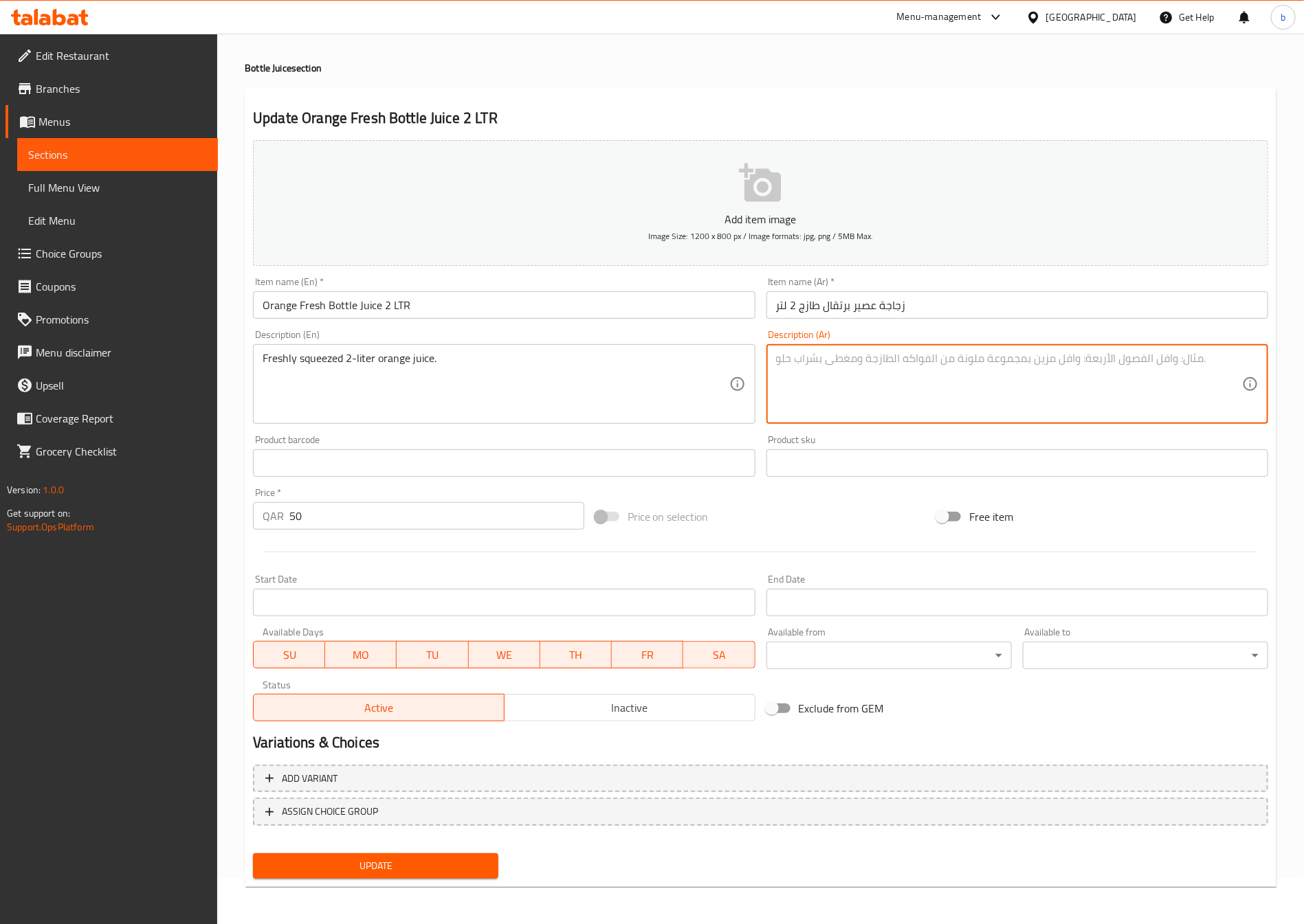
paste textarea "عصير برتقال كبس طازج 2 لتر."
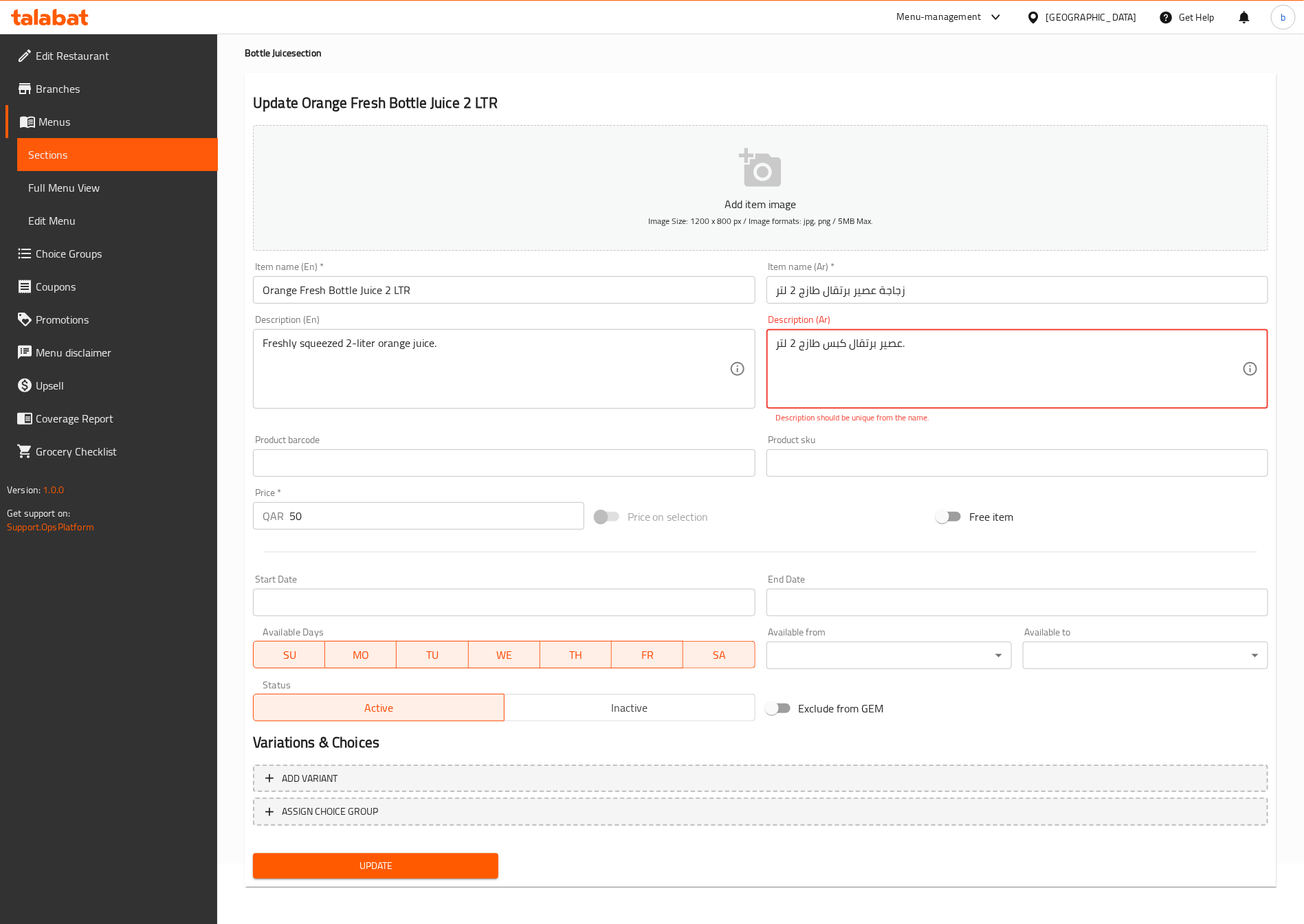
type textarea "عصير برتقال كبس طازج 2 لتر."
drag, startPoint x: 777, startPoint y: 342, endPoint x: 932, endPoint y: 341, distance: 155.0
click at [932, 341] on textarea "عصير برتقال كبس طازج 2 لتر." at bounding box center [1009, 369] width 466 height 65
type textarea "عصير برتقال كبس طازج 2 لتر"
click at [389, 866] on span "Update" at bounding box center [376, 866] width 224 height 17
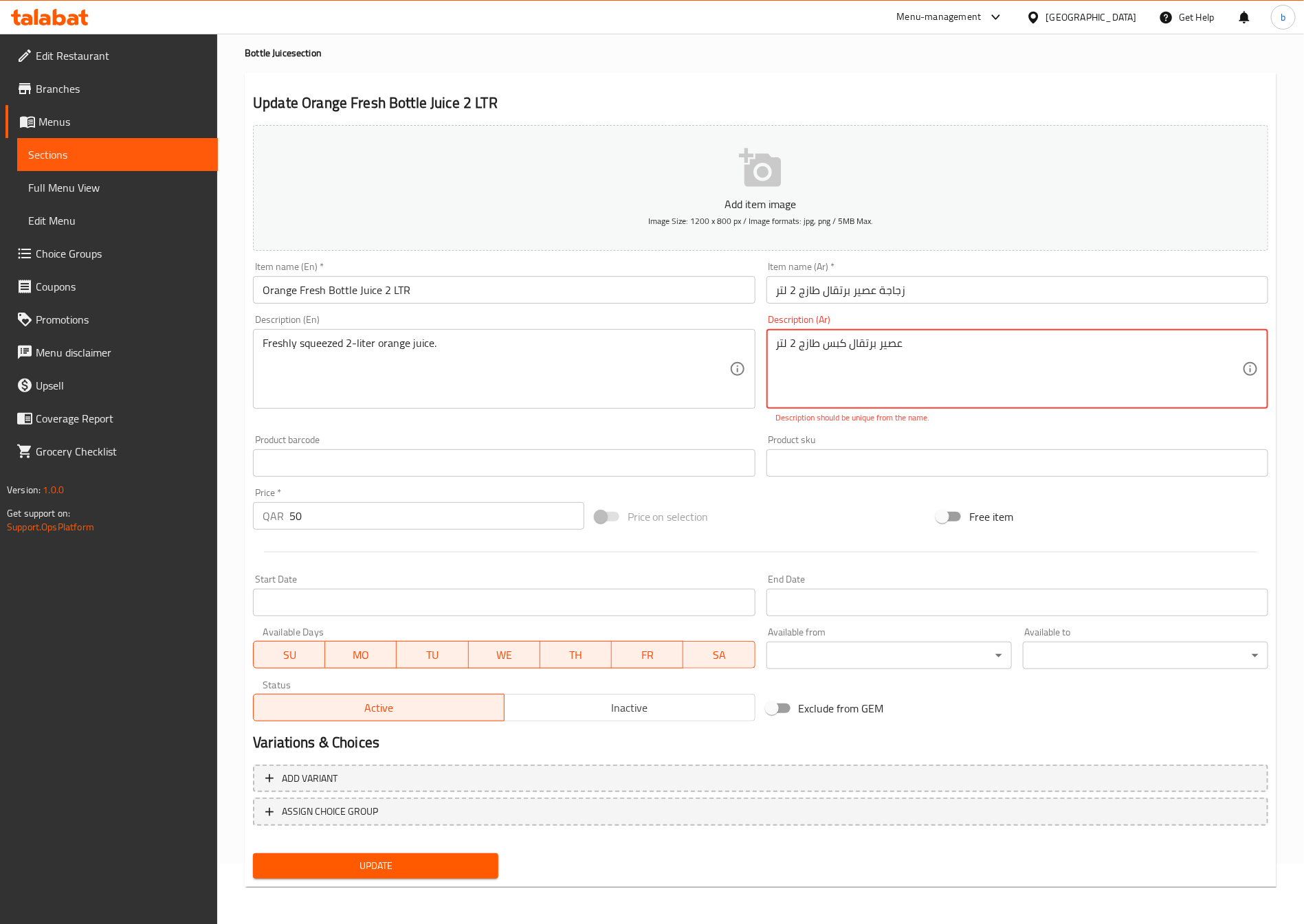
click at [389, 866] on span "Update" at bounding box center [376, 866] width 224 height 17
click at [922, 337] on textarea "عصير برتقال كبس طازج 2 لتر" at bounding box center [1009, 369] width 466 height 65
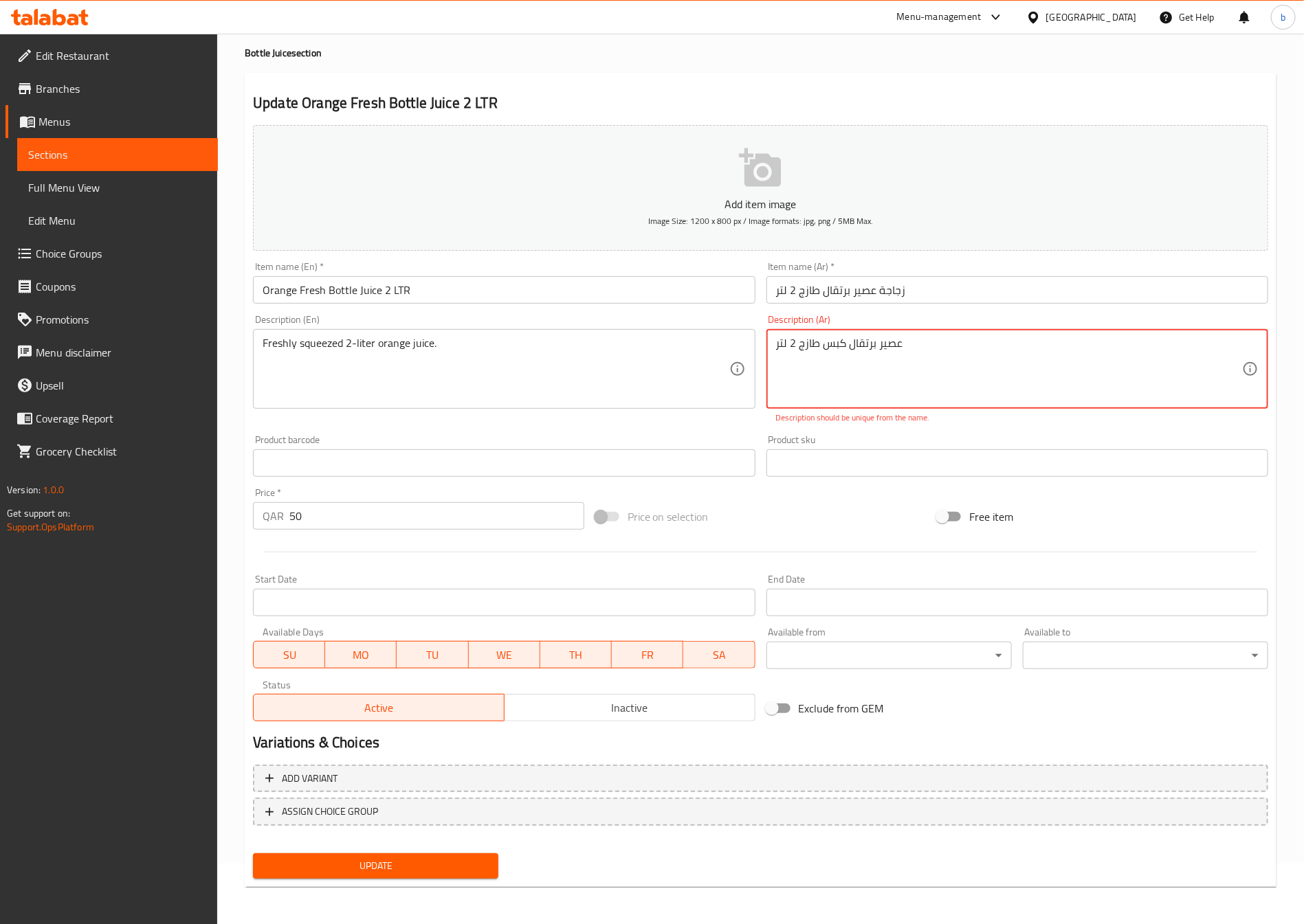
click at [922, 337] on textarea "عصير برتقال كبس طازج 2 لتر" at bounding box center [1009, 369] width 466 height 65
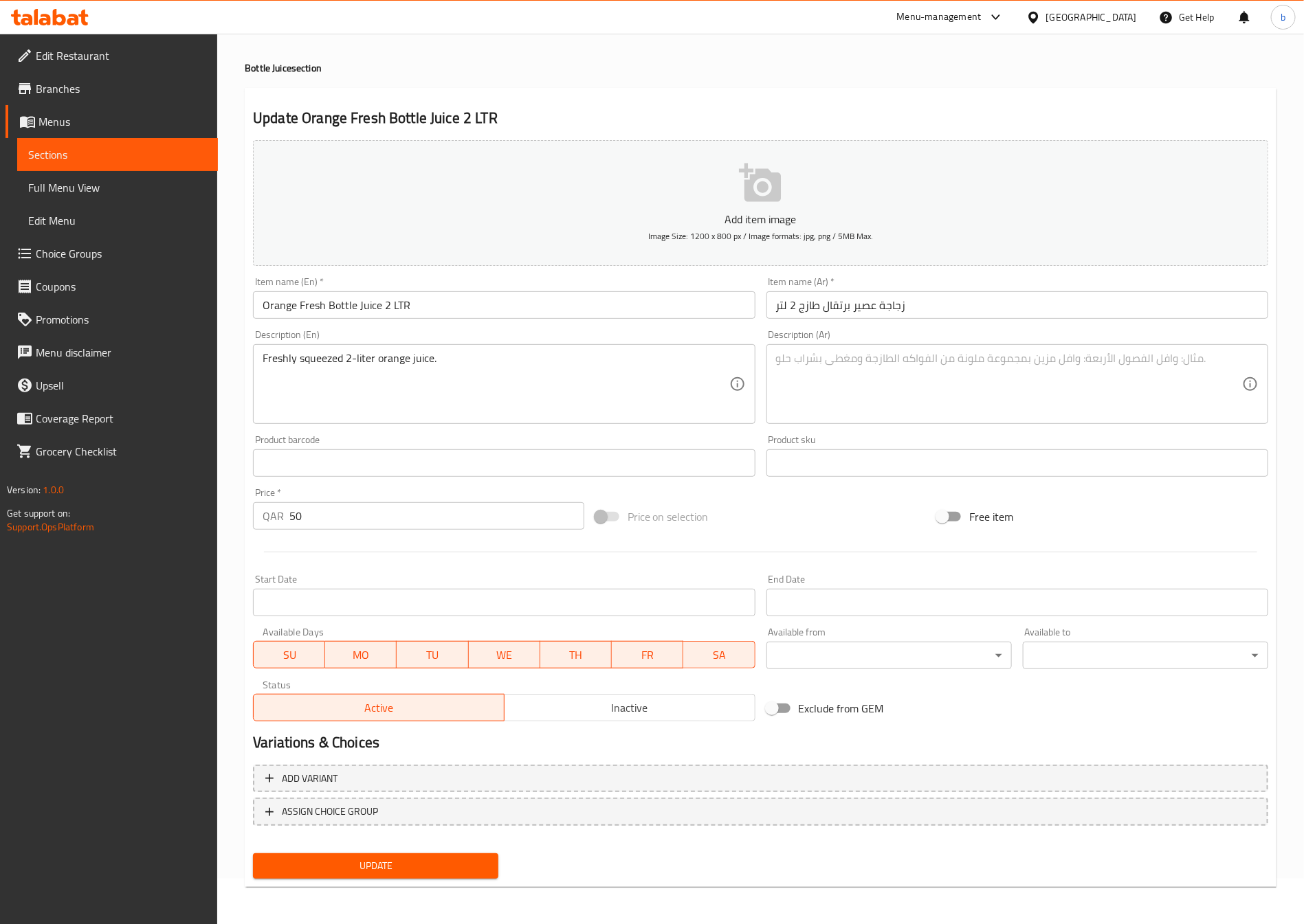
drag, startPoint x: 799, startPoint y: 620, endPoint x: 974, endPoint y: 880, distance: 313.4
click at [837, 372] on textarea at bounding box center [1009, 384] width 466 height 65
click at [1007, 380] on textarea at bounding box center [1009, 384] width 466 height 65
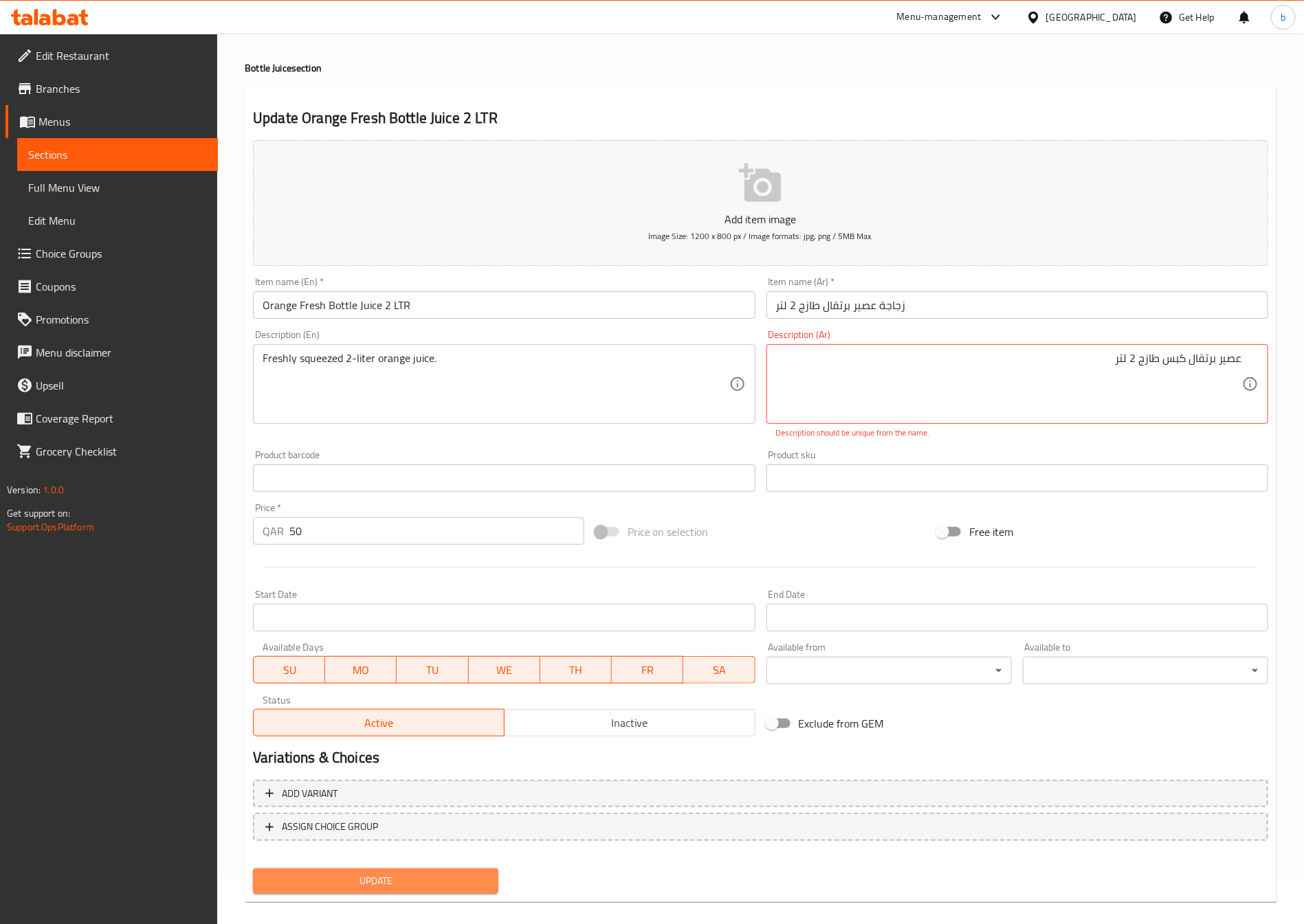
click at [360, 881] on span "Update" at bounding box center [376, 881] width 224 height 17
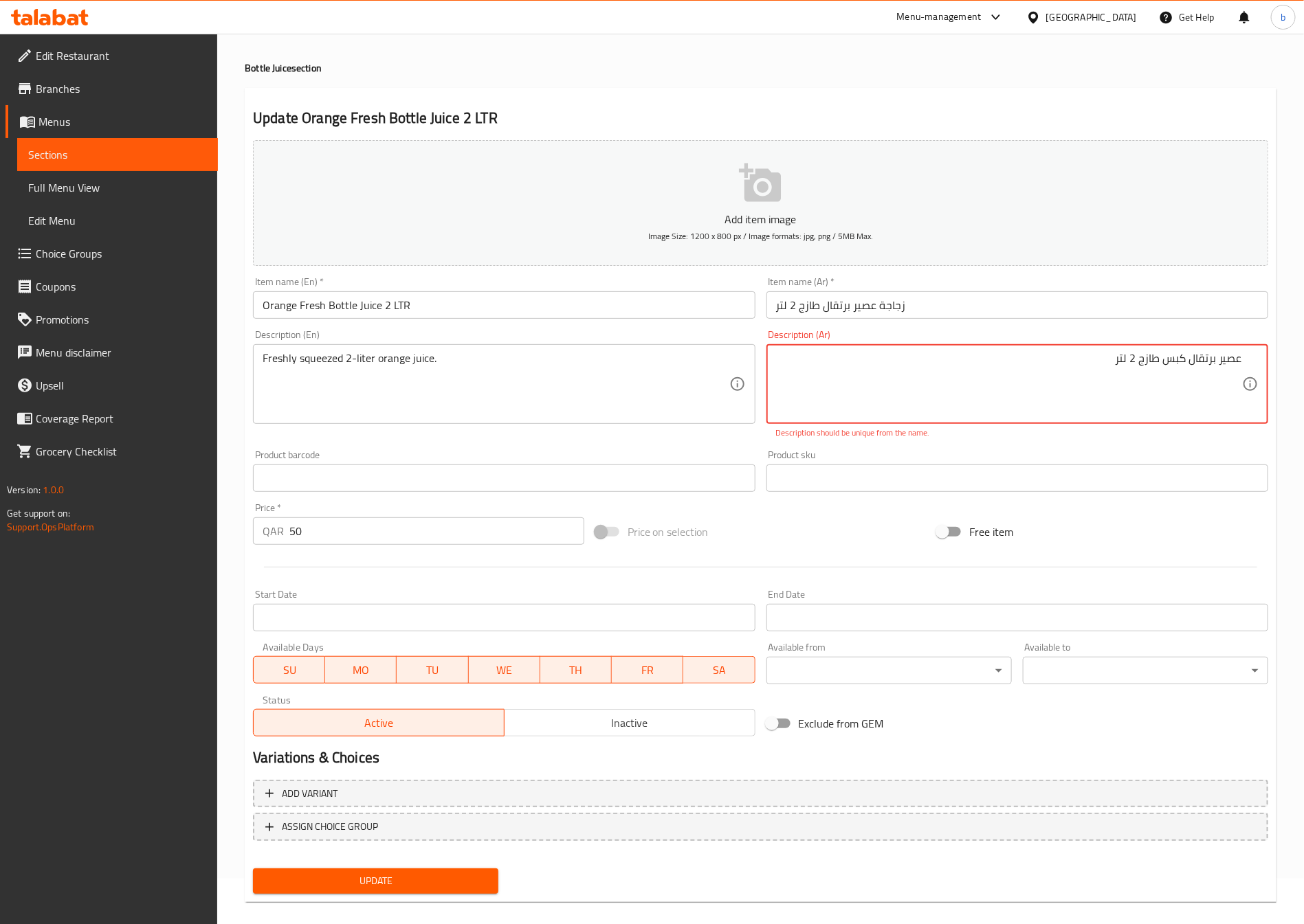
click at [360, 881] on span "Update" at bounding box center [376, 881] width 224 height 17
type textarea "عصير برتقال كبس طازج 2 لتر"
click at [454, 883] on span "Update" at bounding box center [376, 881] width 224 height 17
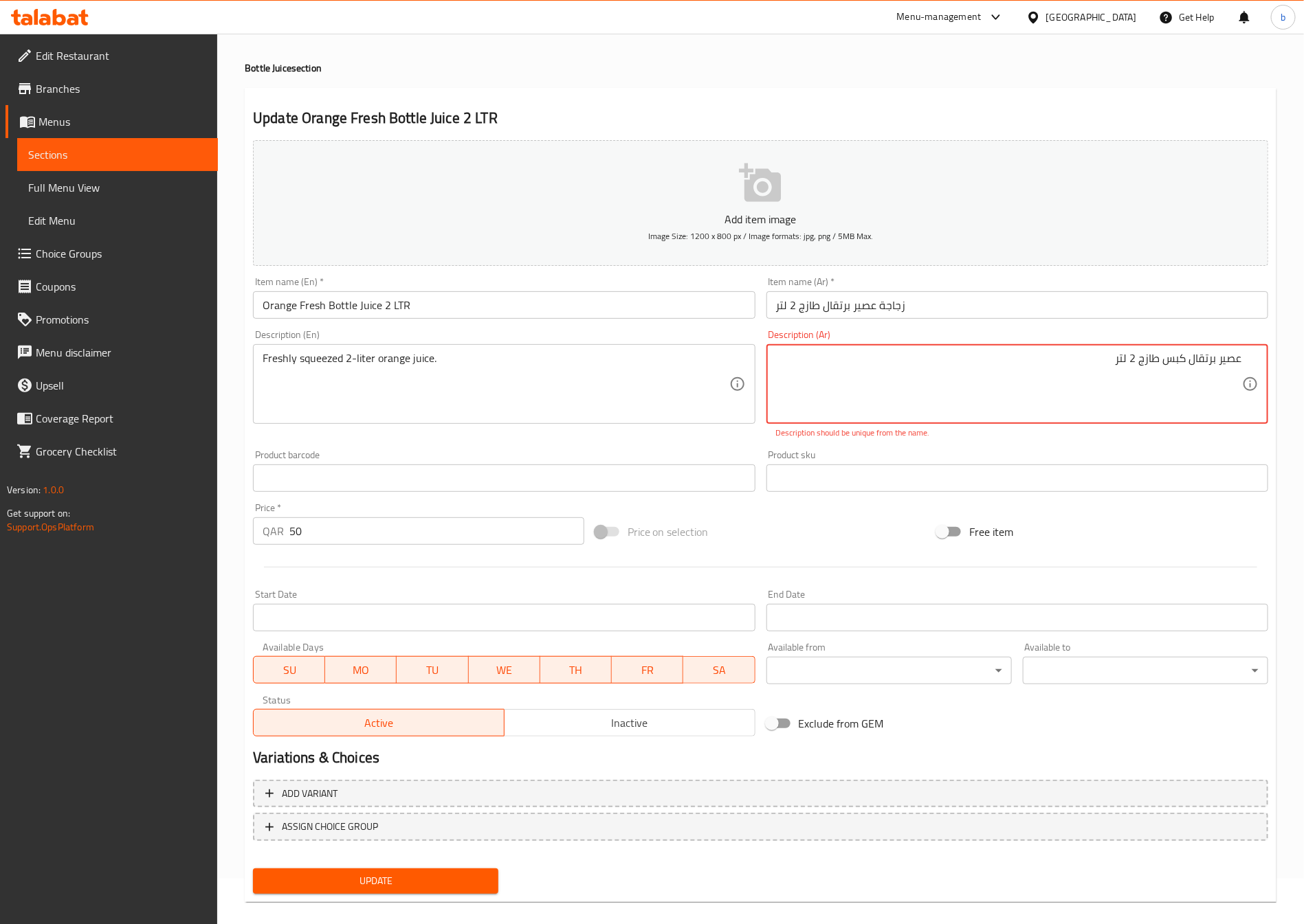
click at [454, 883] on span "Update" at bounding box center [376, 881] width 224 height 17
type textarea "Freshly squeezed 2-liter orange juice."
click at [381, 864] on div "Update" at bounding box center [375, 881] width 256 height 36
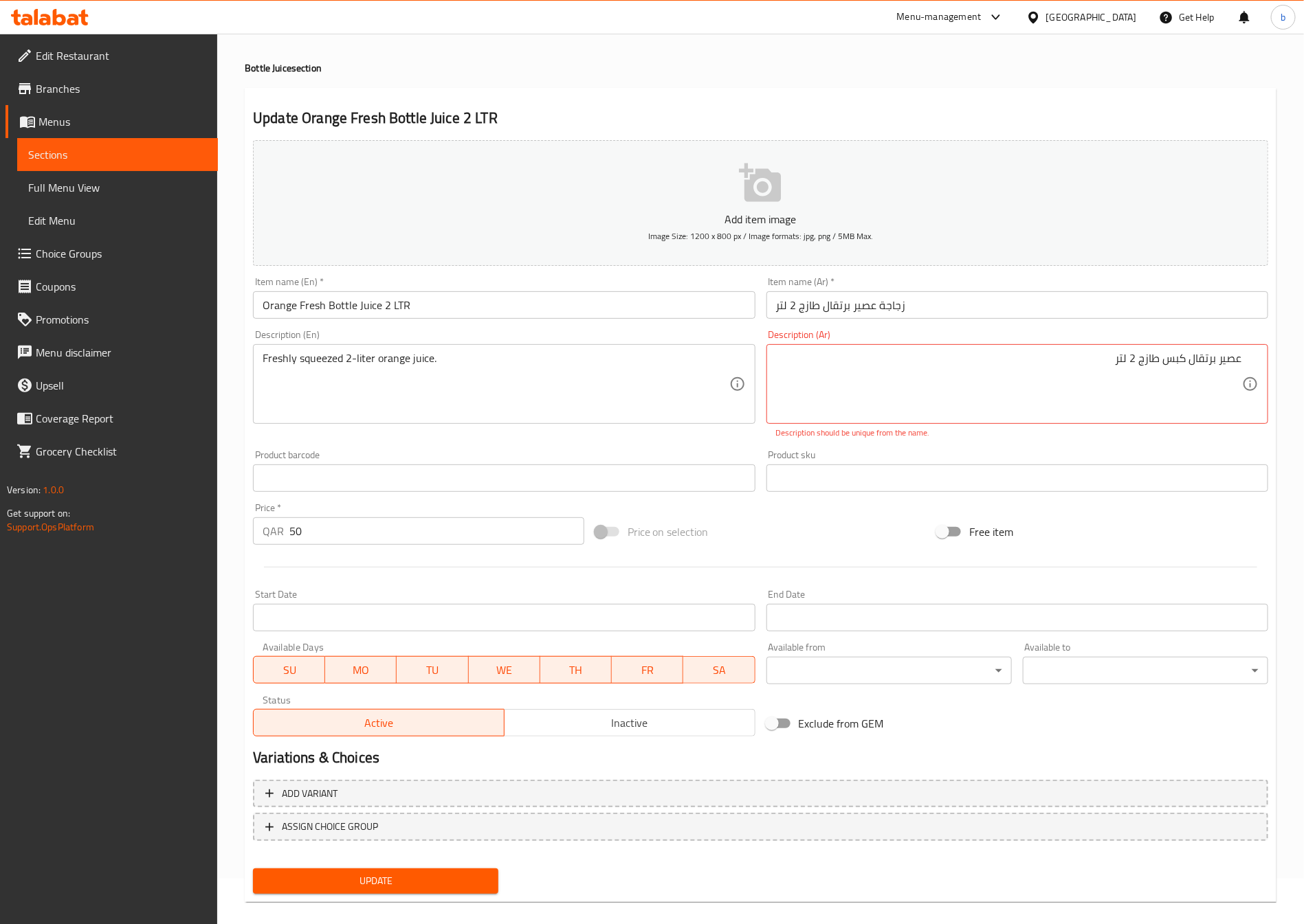
click at [393, 883] on span "Update" at bounding box center [376, 881] width 224 height 17
click at [1135, 362] on textarea "عصير برتقال كبس طازج 2 لتر" at bounding box center [1009, 384] width 466 height 65
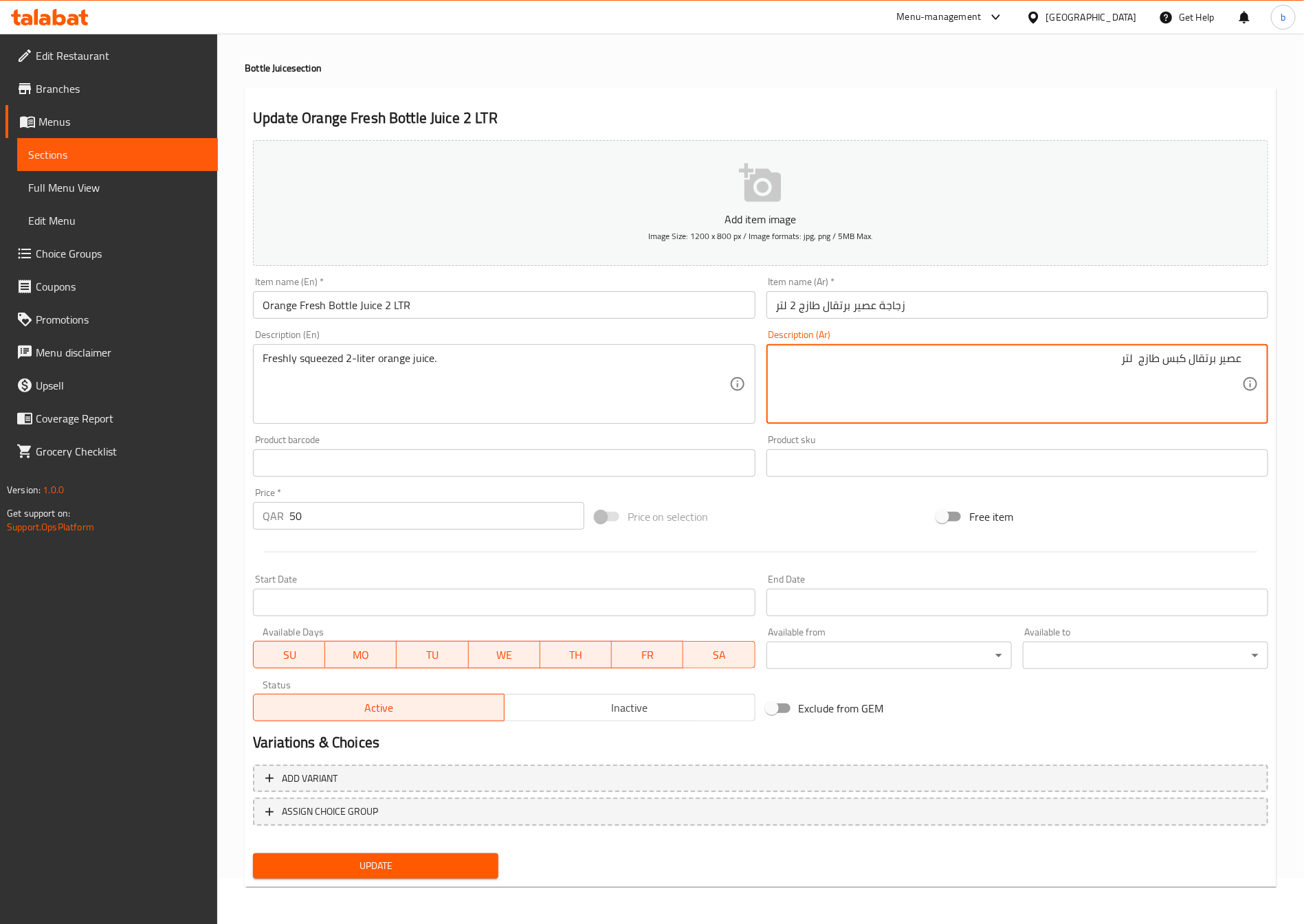
click at [411, 869] on span "Update" at bounding box center [376, 866] width 224 height 17
click at [1134, 367] on textarea "عصير برتقال كبس طازج لتر" at bounding box center [1009, 384] width 466 height 65
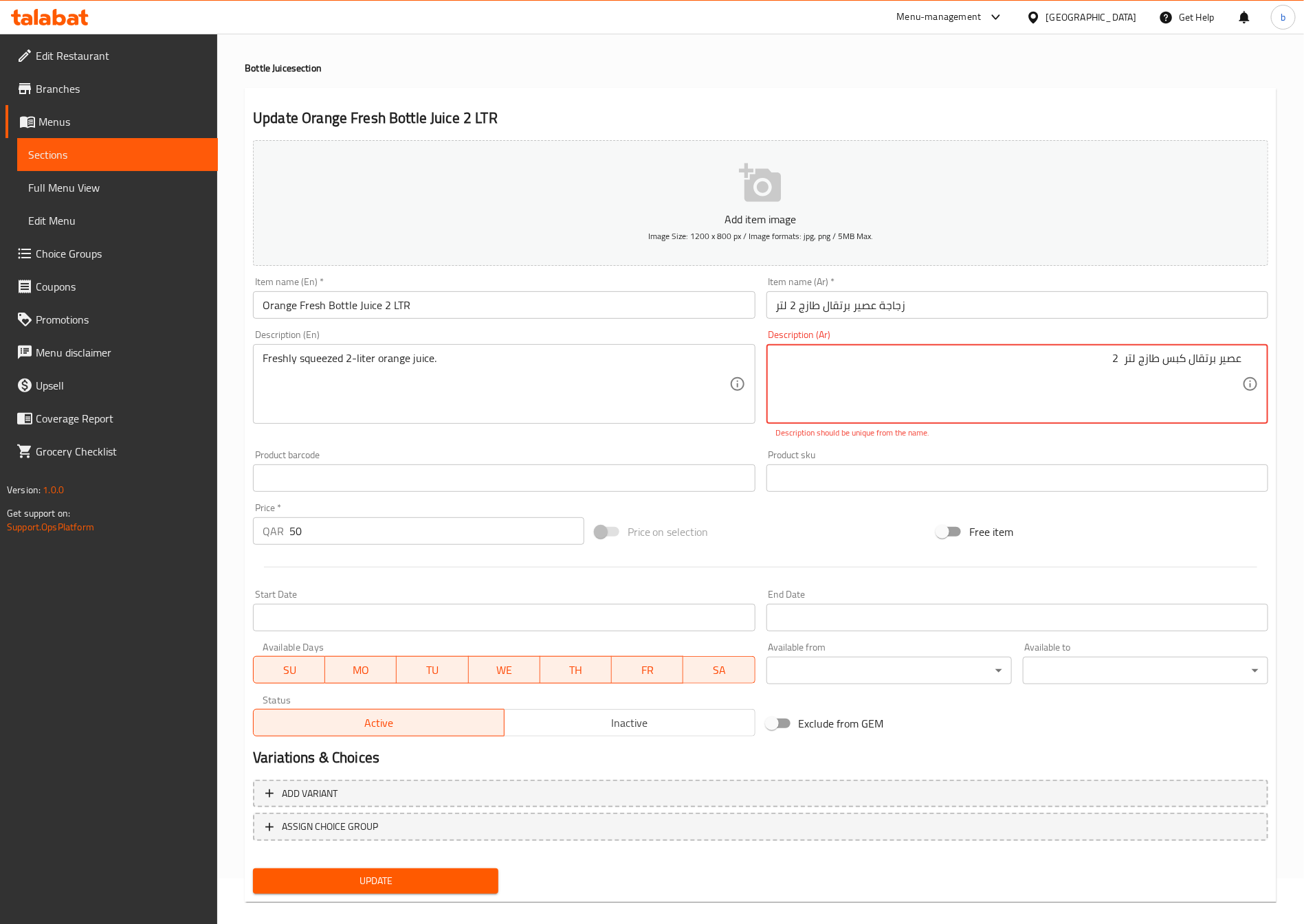
click at [1121, 359] on textarea "عصير برتقال كبس طازج لتر 2" at bounding box center [1009, 384] width 466 height 65
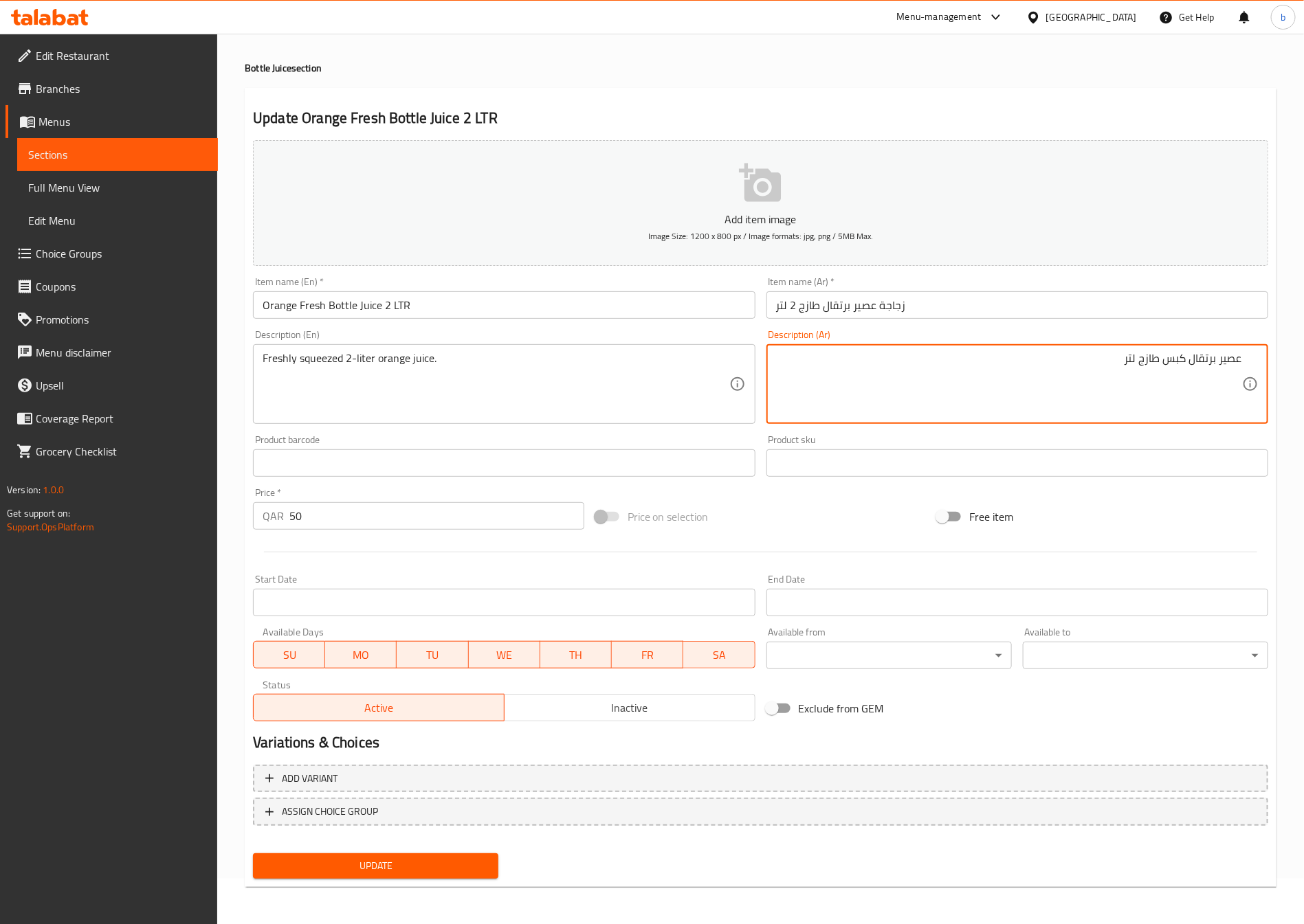
click at [1137, 365] on textarea "عصير برتقال كبس طازج لتر" at bounding box center [1009, 384] width 466 height 65
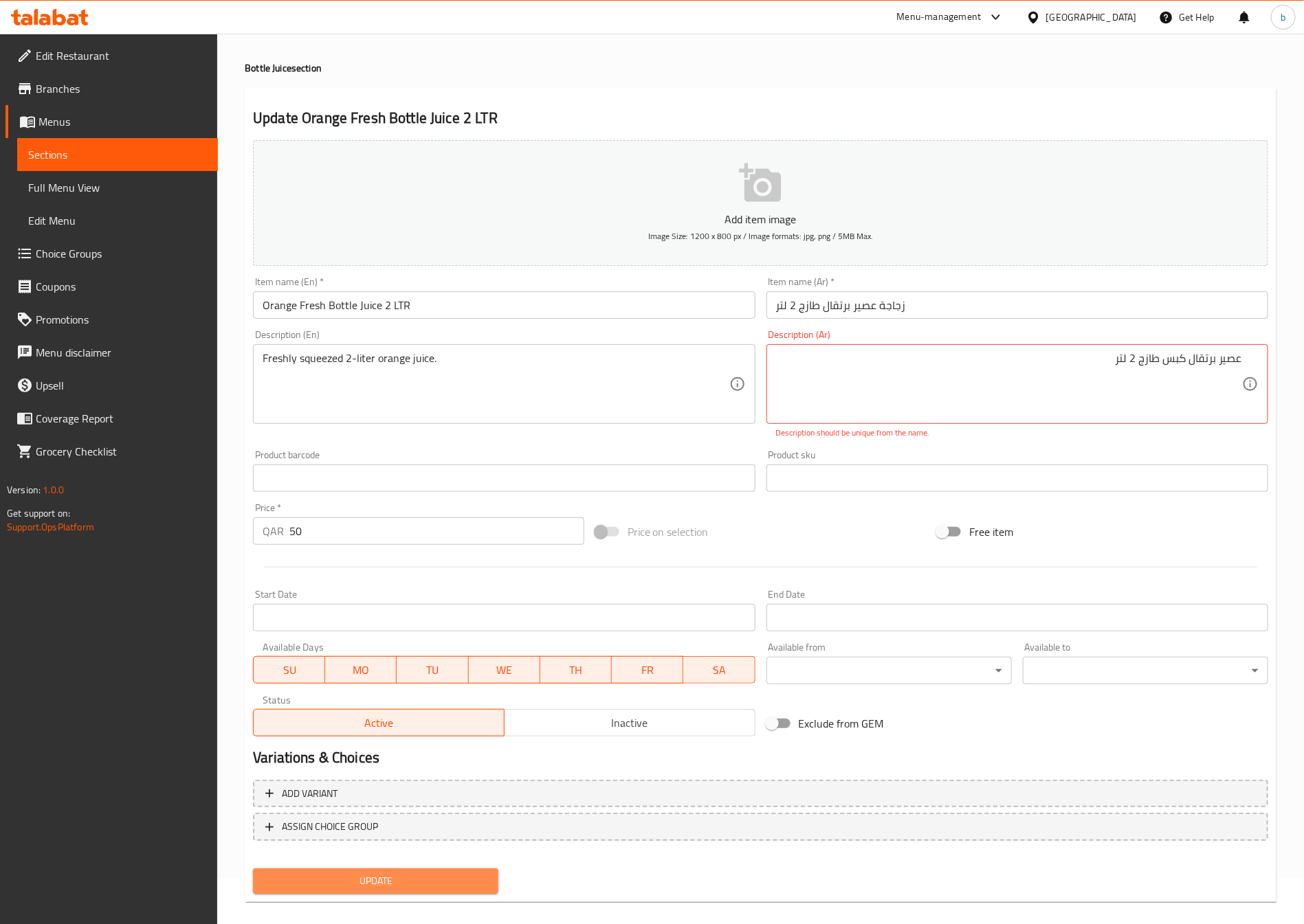
click at [343, 869] on button "Update" at bounding box center [376, 881] width 246 height 25
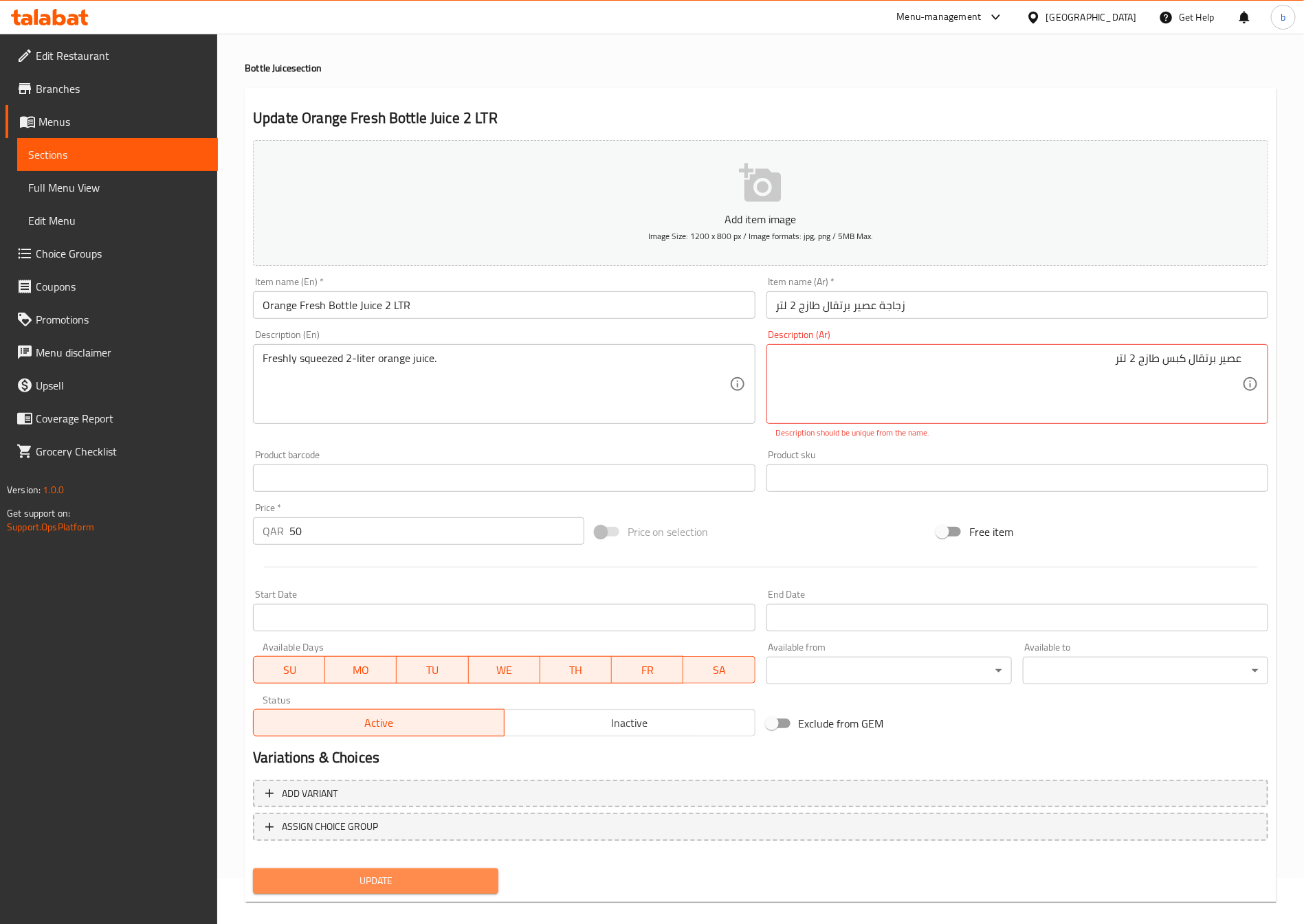
click at [343, 869] on button "Update" at bounding box center [376, 881] width 246 height 25
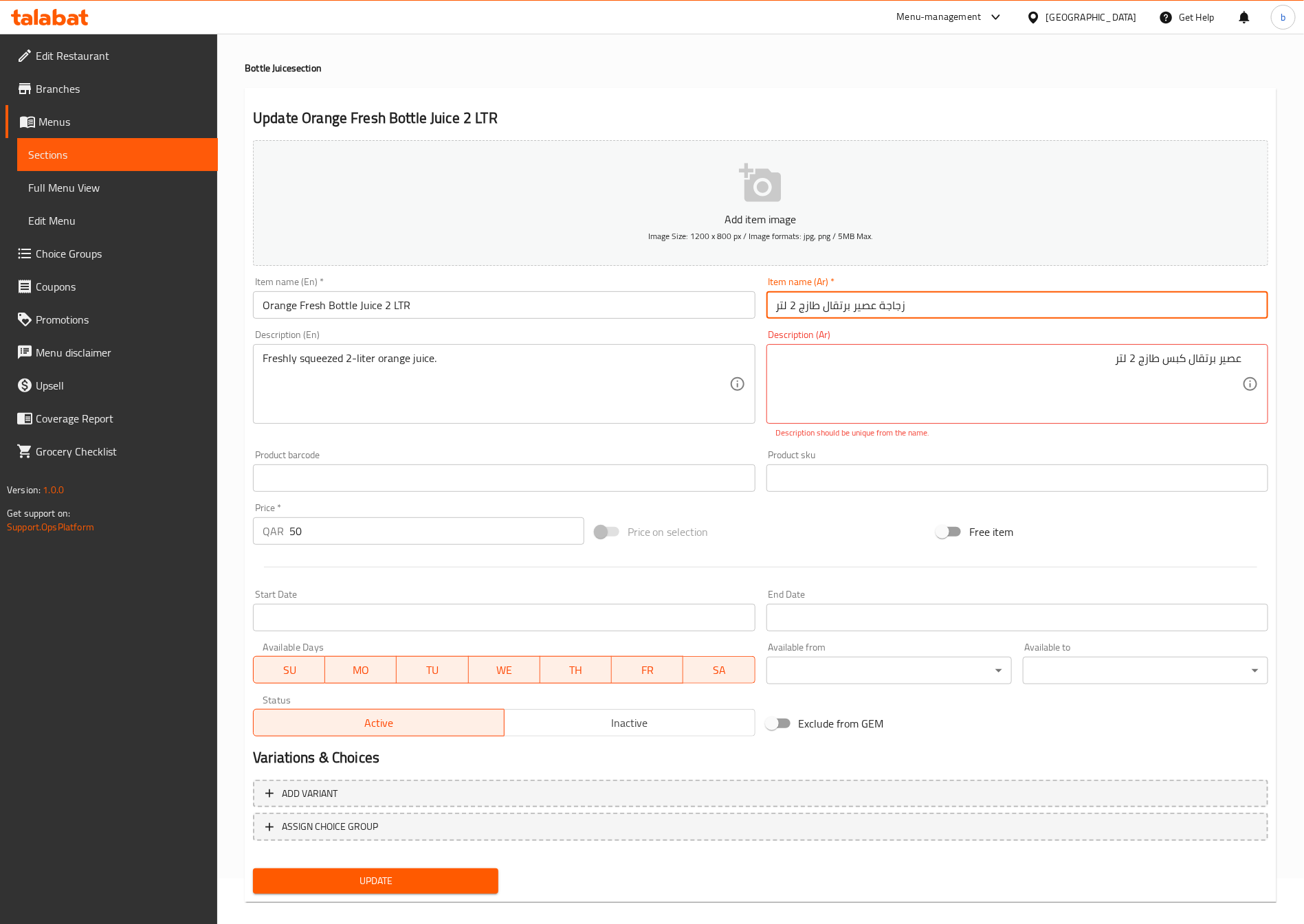
drag, startPoint x: 796, startPoint y: 309, endPoint x: 786, endPoint y: 305, distance: 10.8
click at [786, 305] on input "زجاجة عصير برتقال طازج 2 لتر" at bounding box center [1017, 305] width 502 height 27
click at [914, 292] on input "زجاجة عصير برتقال طازج 2 لتر" at bounding box center [1017, 305] width 502 height 27
drag, startPoint x: 1150, startPoint y: 300, endPoint x: 1085, endPoint y: 304, distance: 65.1
click at [1085, 304] on input "زجاجة عصير برتقال طازج 2 لتر" at bounding box center [1017, 305] width 502 height 27
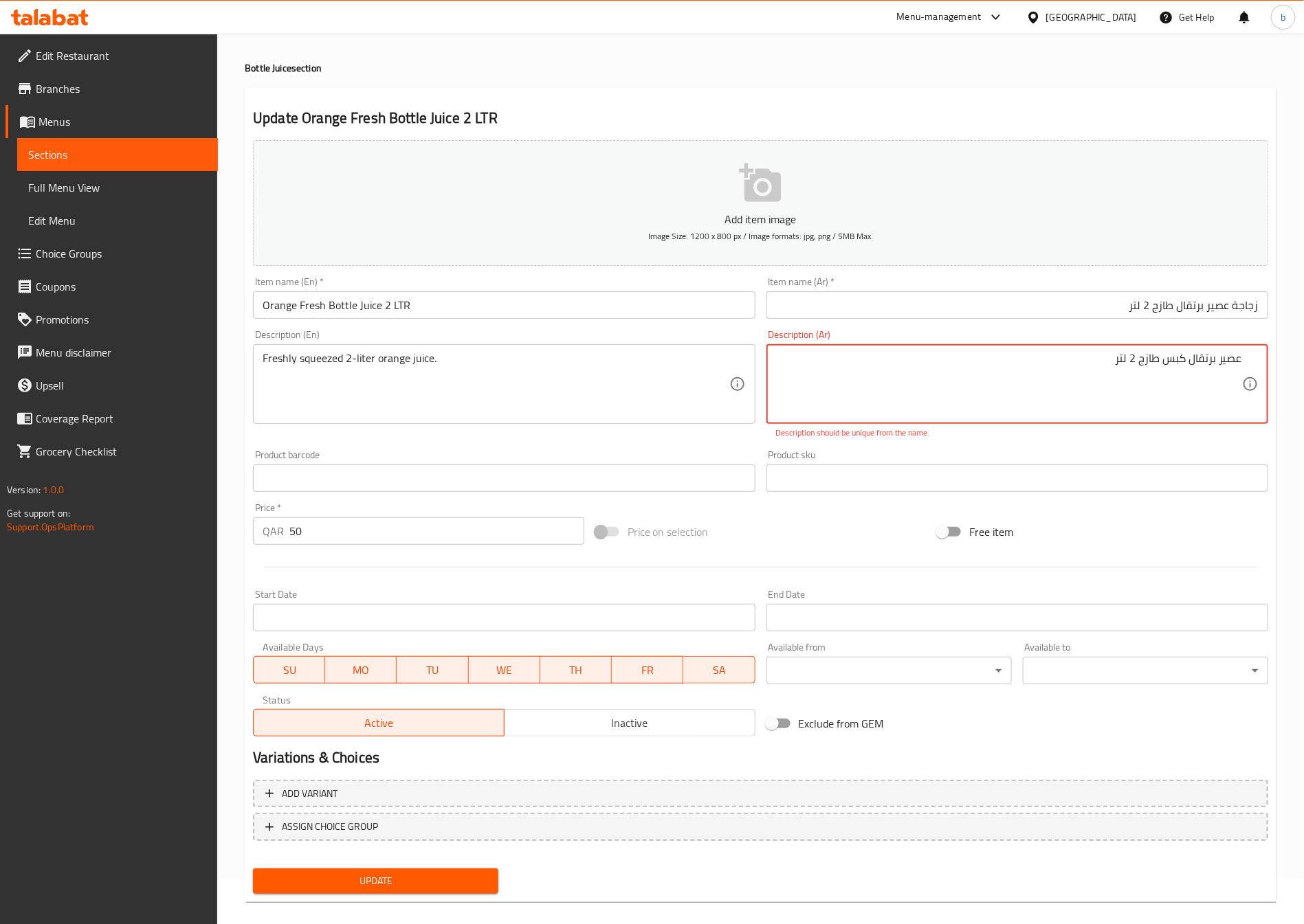
drag, startPoint x: 1133, startPoint y: 365, endPoint x: 1120, endPoint y: 370, distance: 13.9
drag, startPoint x: 1134, startPoint y: 363, endPoint x: 1086, endPoint y: 376, distance: 49.7
click at [1086, 376] on textarea "عصير برتقال كبس طازج 2 لتر" at bounding box center [1009, 384] width 466 height 65
paste textarea "2 لتر"
click at [396, 887] on span "Update" at bounding box center [376, 881] width 224 height 17
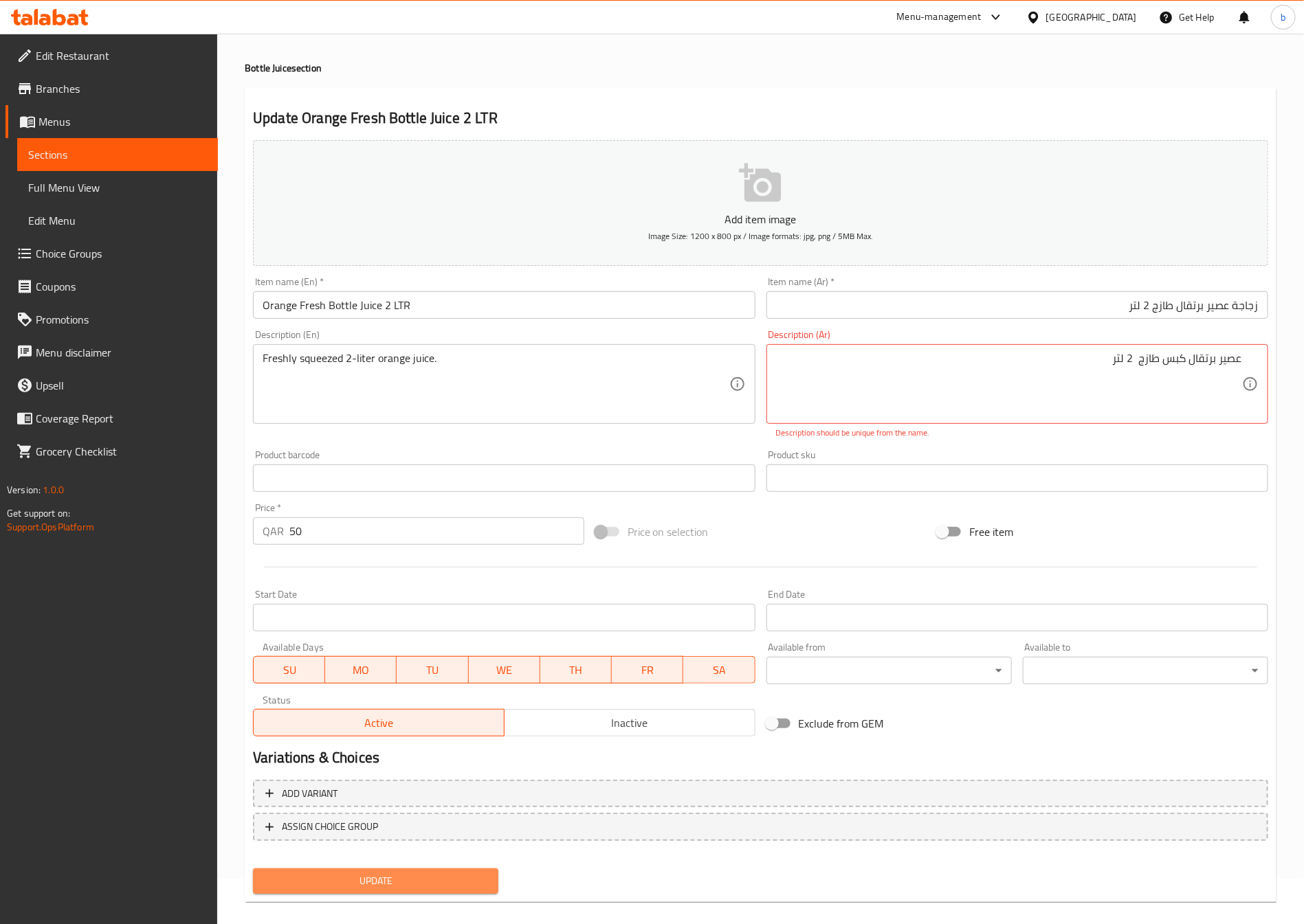
click at [396, 887] on span "Update" at bounding box center [376, 881] width 224 height 17
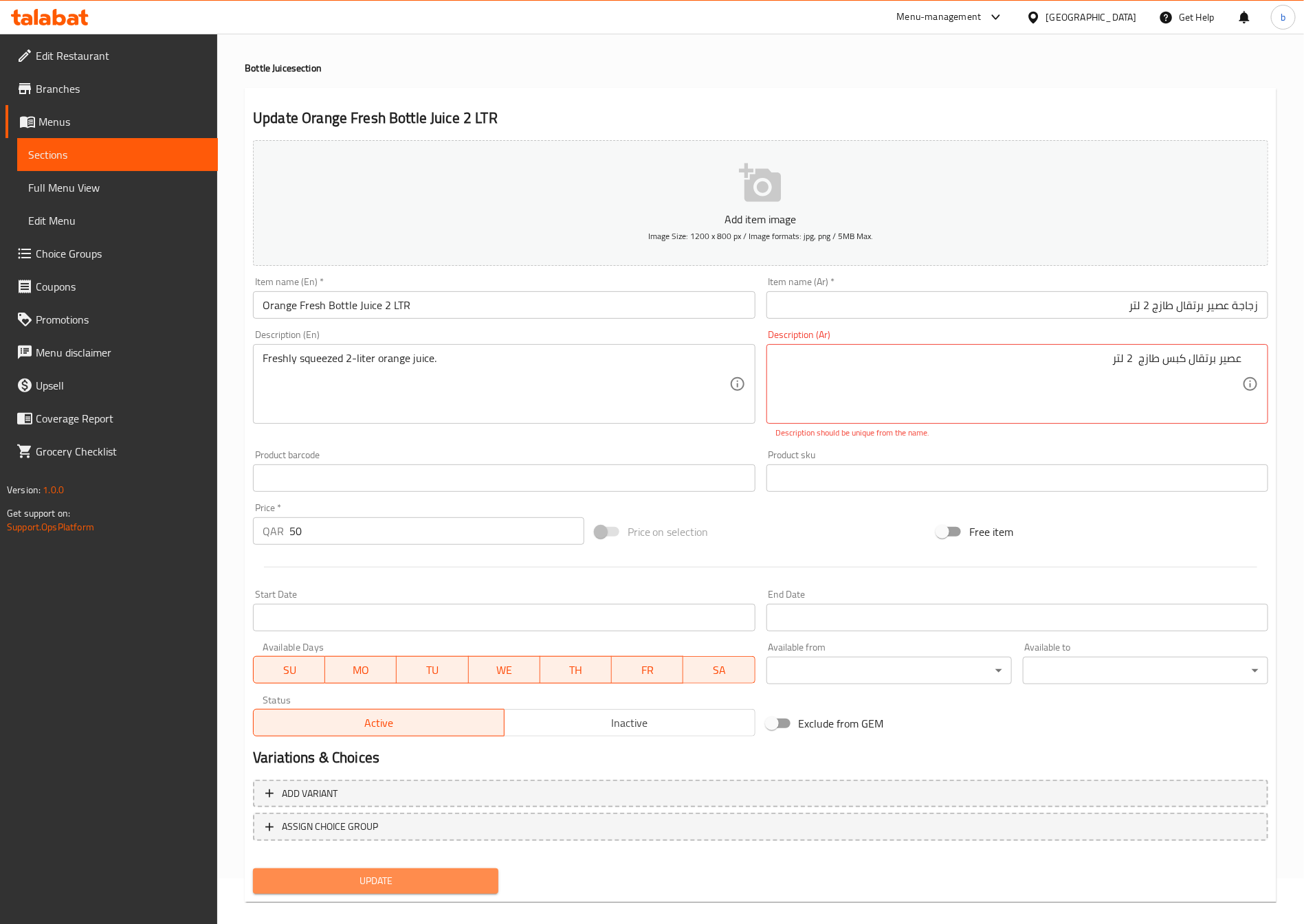
click at [396, 887] on span "Update" at bounding box center [376, 881] width 224 height 17
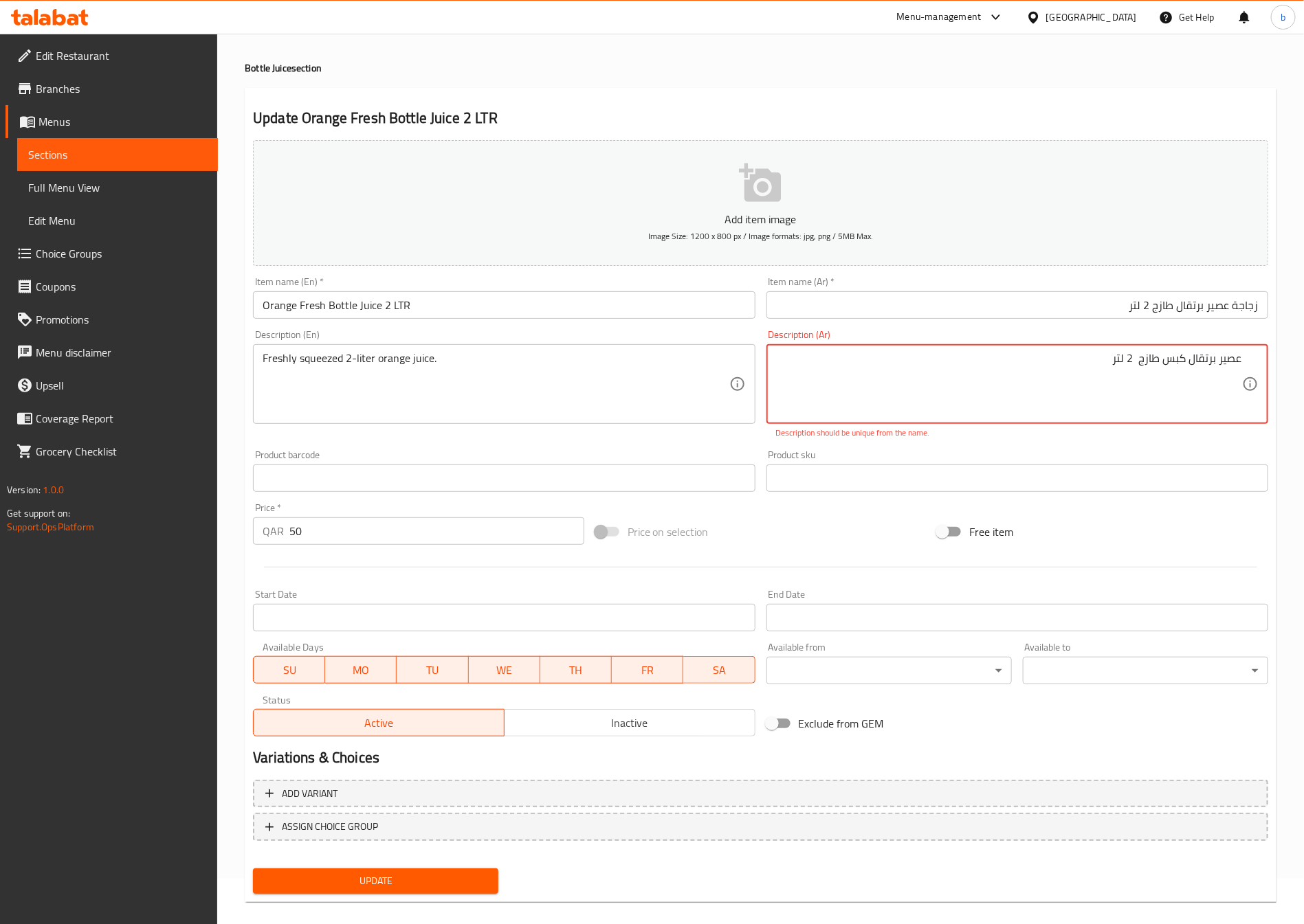
click at [1125, 359] on textarea "عصير برتقال كبس طازج 2 لتر" at bounding box center [1009, 384] width 466 height 65
click at [1130, 357] on textarea "عصير برتقال كبس طازج 2 لتر" at bounding box center [1009, 384] width 466 height 65
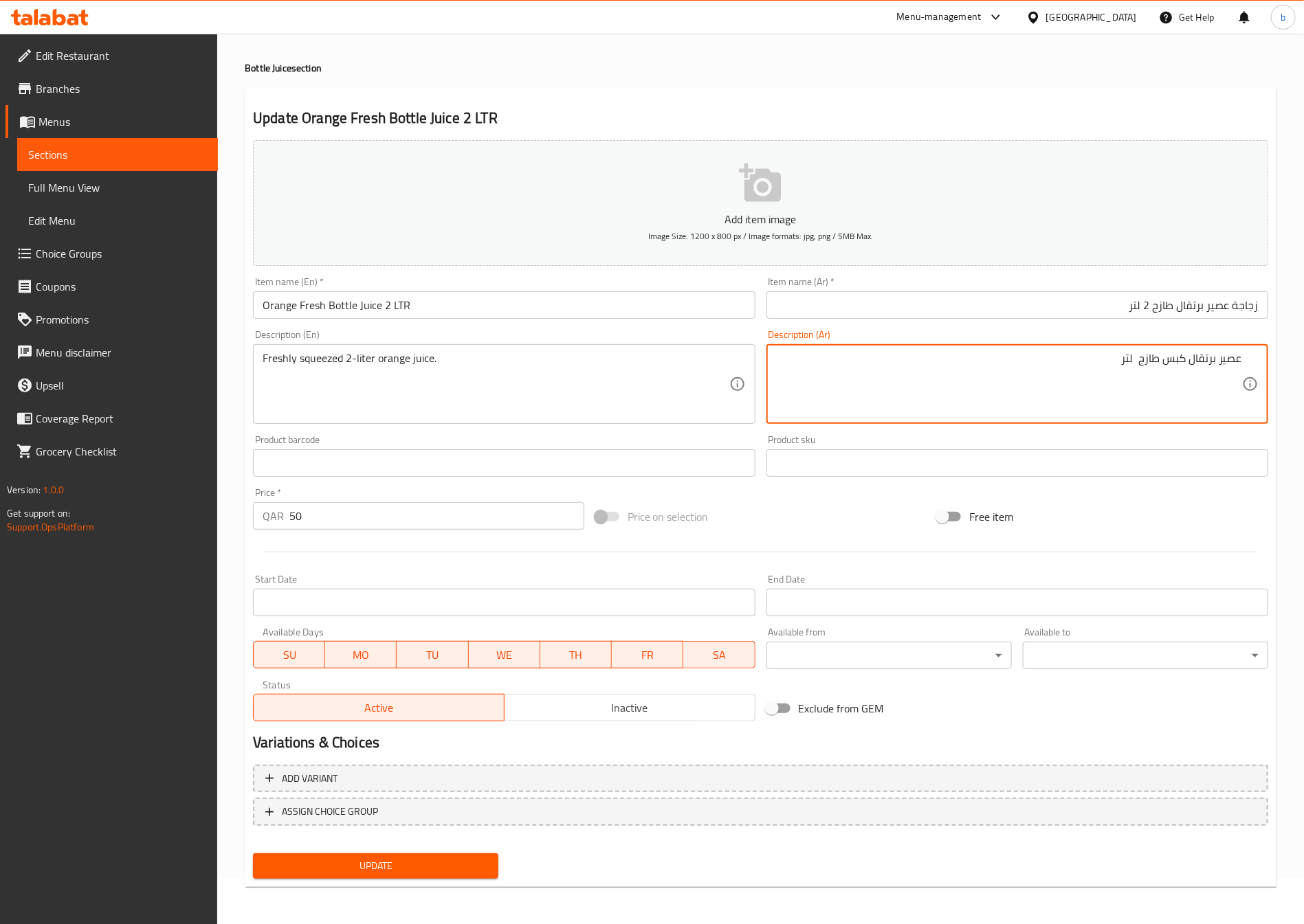
click at [461, 870] on span "Update" at bounding box center [376, 866] width 224 height 17
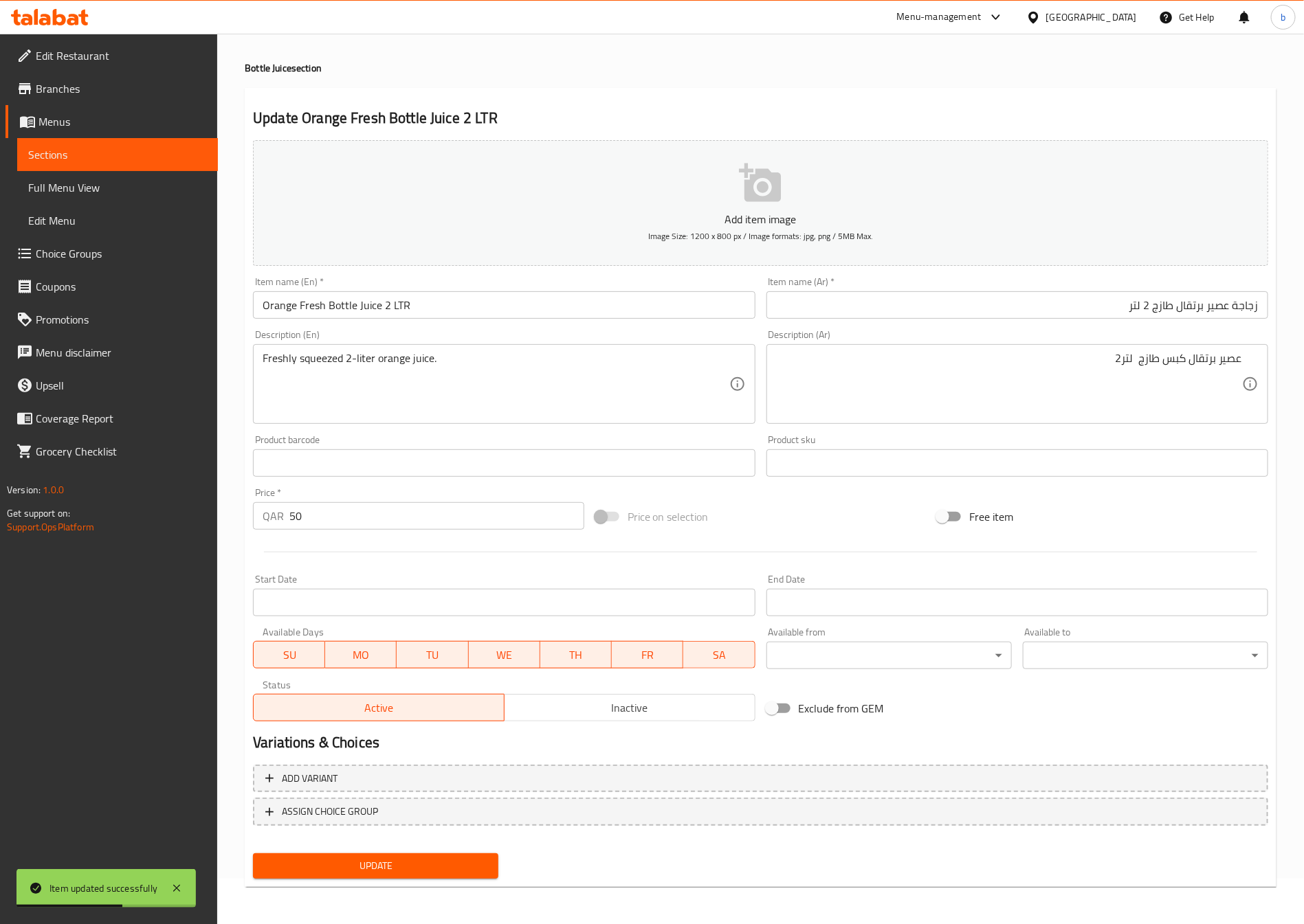
click at [390, 846] on div "Add variant ASSIGN CHOICE GROUP" at bounding box center [760, 804] width 1026 height 90
click at [406, 864] on span "Update" at bounding box center [376, 866] width 224 height 17
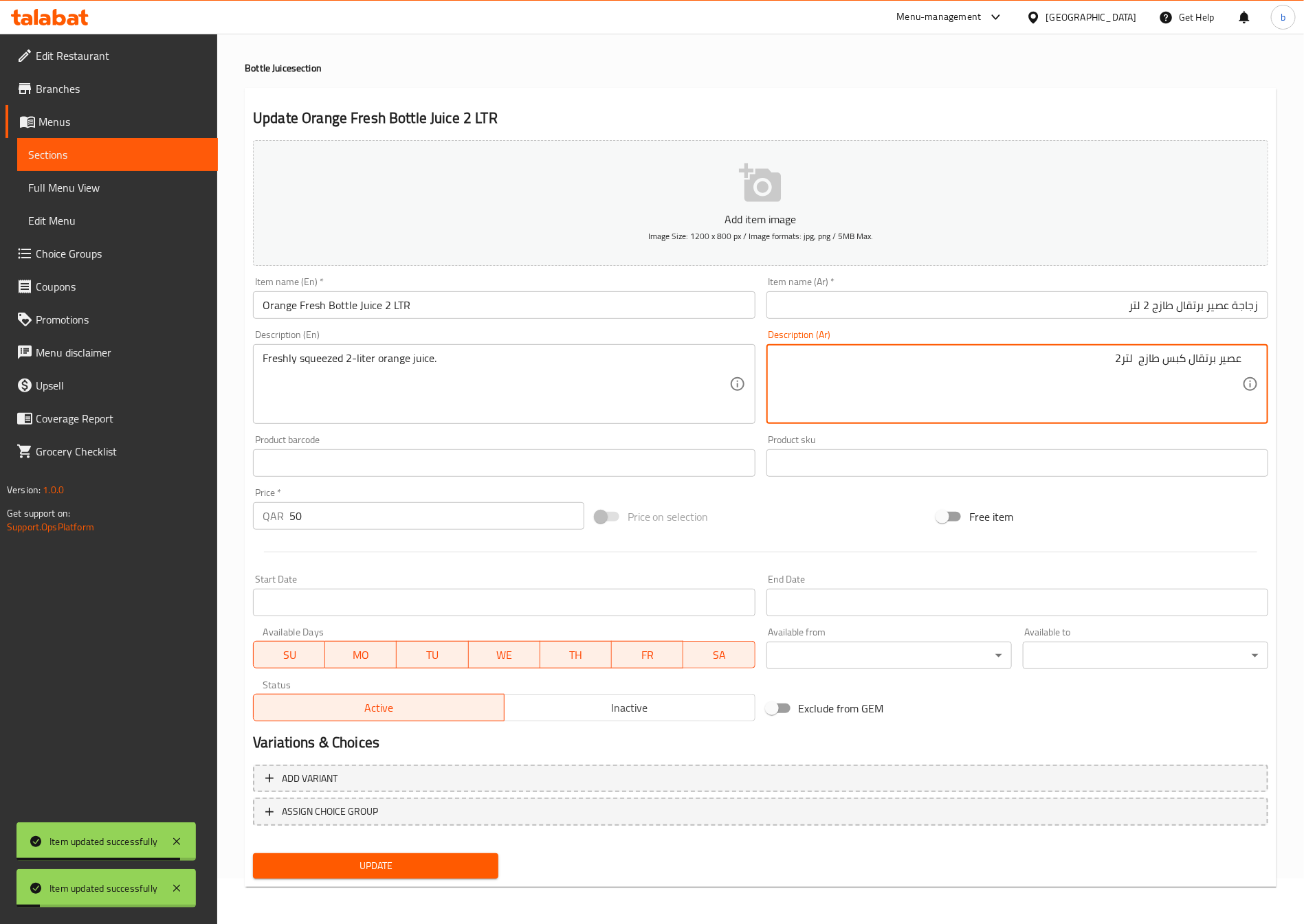
drag, startPoint x: 1121, startPoint y: 361, endPoint x: 1110, endPoint y: 367, distance: 12.5
click at [1137, 361] on textarea "عصير برتقال كبس طازج لتر" at bounding box center [1009, 384] width 466 height 65
paste textarea "2"
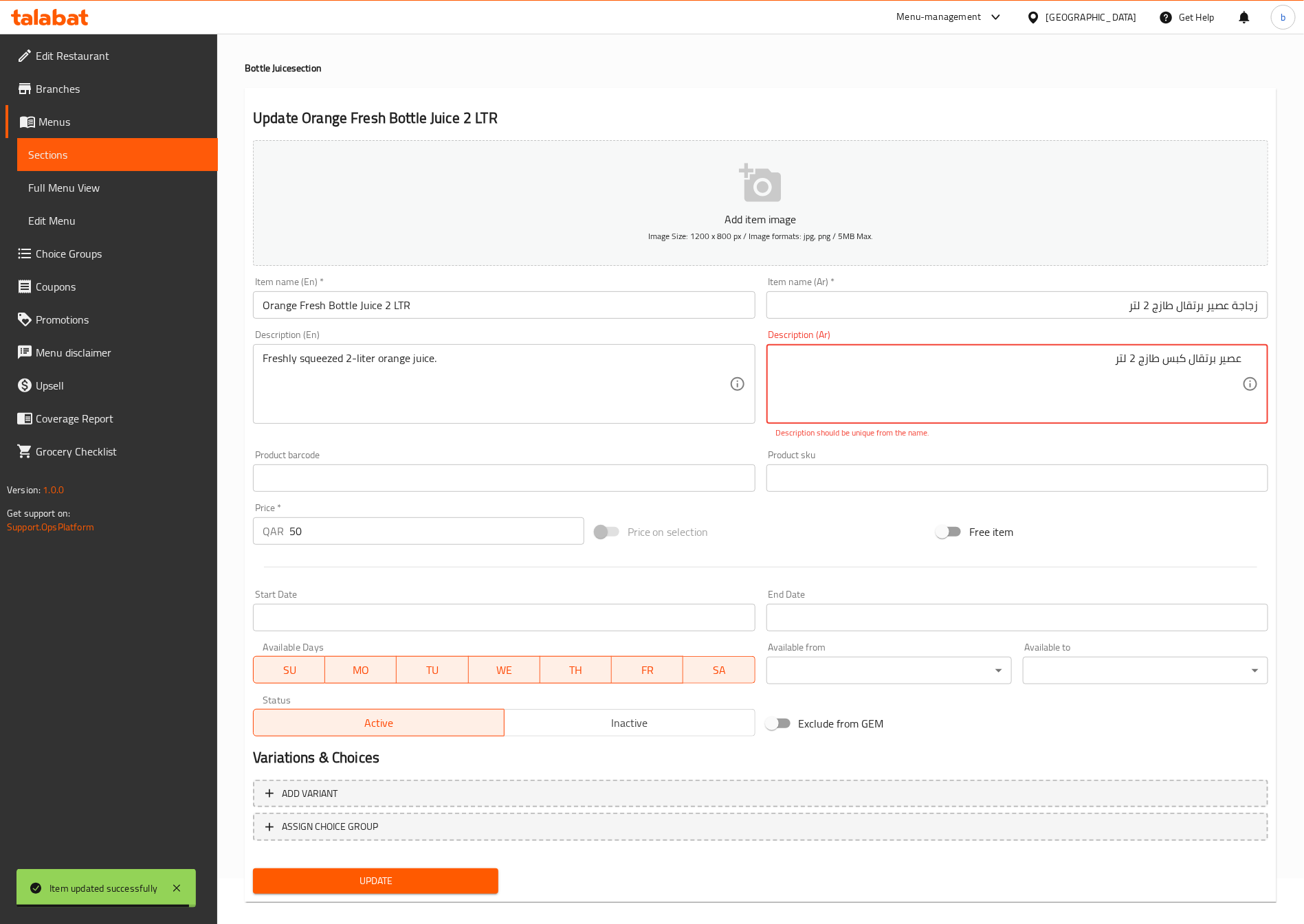
click at [1079, 372] on textarea "عصير برتقال كبس طازج 2 لتر" at bounding box center [1009, 384] width 466 height 65
click at [1166, 361] on textarea "عصير برتقال كبس طازج 2 لتر" at bounding box center [1009, 384] width 466 height 65
click at [1150, 359] on textarea "عصير برتقال كبس طازج 2 لتر" at bounding box center [1009, 384] width 466 height 65
click at [1132, 362] on textarea "عصير برتقال كبس طازج 2 لتر" at bounding box center [1009, 384] width 466 height 65
drag, startPoint x: 1137, startPoint y: 357, endPoint x: 1129, endPoint y: 355, distance: 8.2
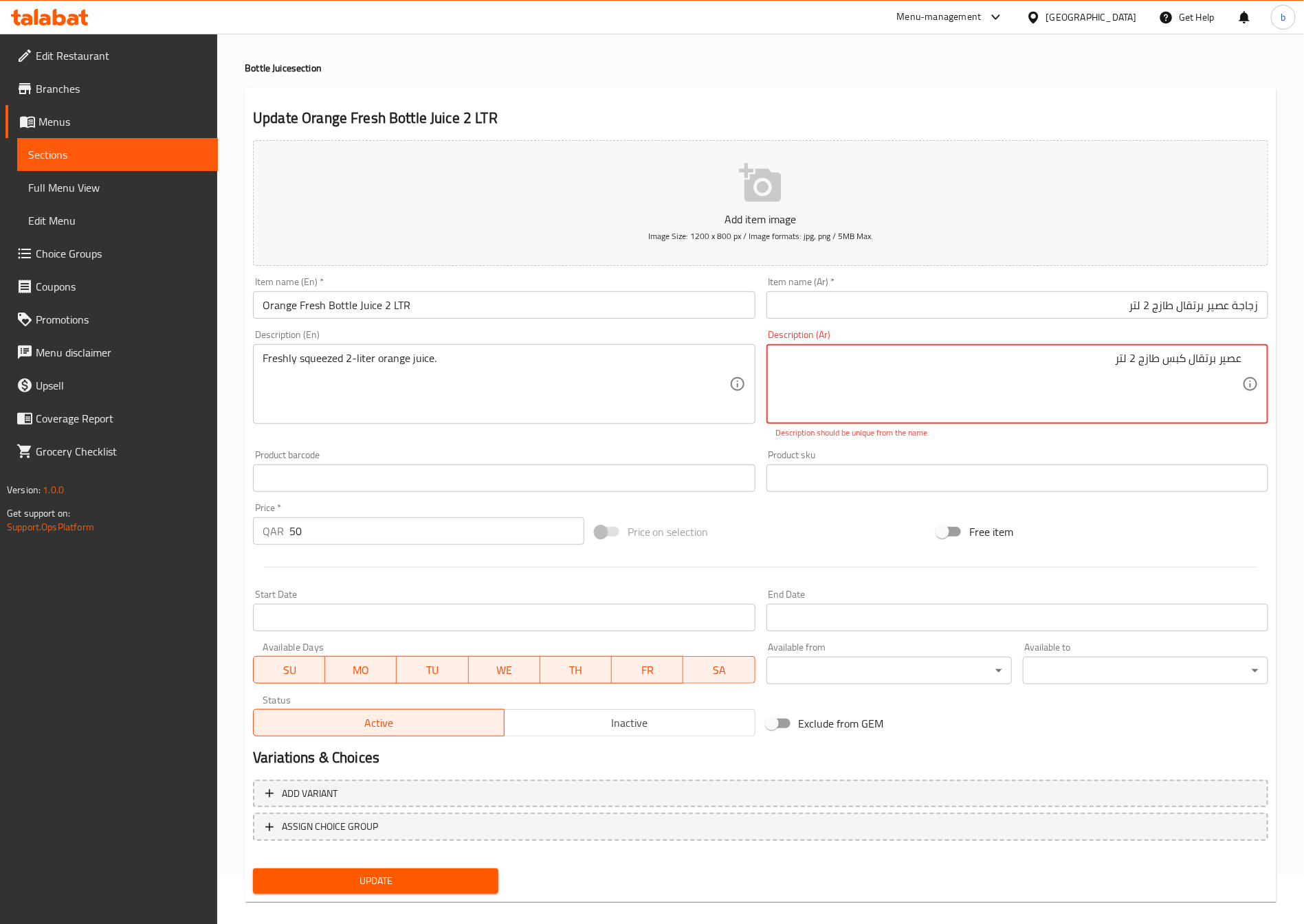
click at [1129, 355] on textarea "عصير برتقال كبس طازج 2 لتر" at bounding box center [1009, 384] width 466 height 65
click at [1134, 352] on textarea "عصير برتقال كبس طازج 2 لتر" at bounding box center [1009, 384] width 466 height 65
click at [1138, 355] on textarea "عصير برتقال كبس طازج 2 لتر" at bounding box center [1009, 384] width 466 height 65
click at [1130, 355] on textarea "عصير برتقال كبس طازج 2 لتر" at bounding box center [1009, 384] width 466 height 65
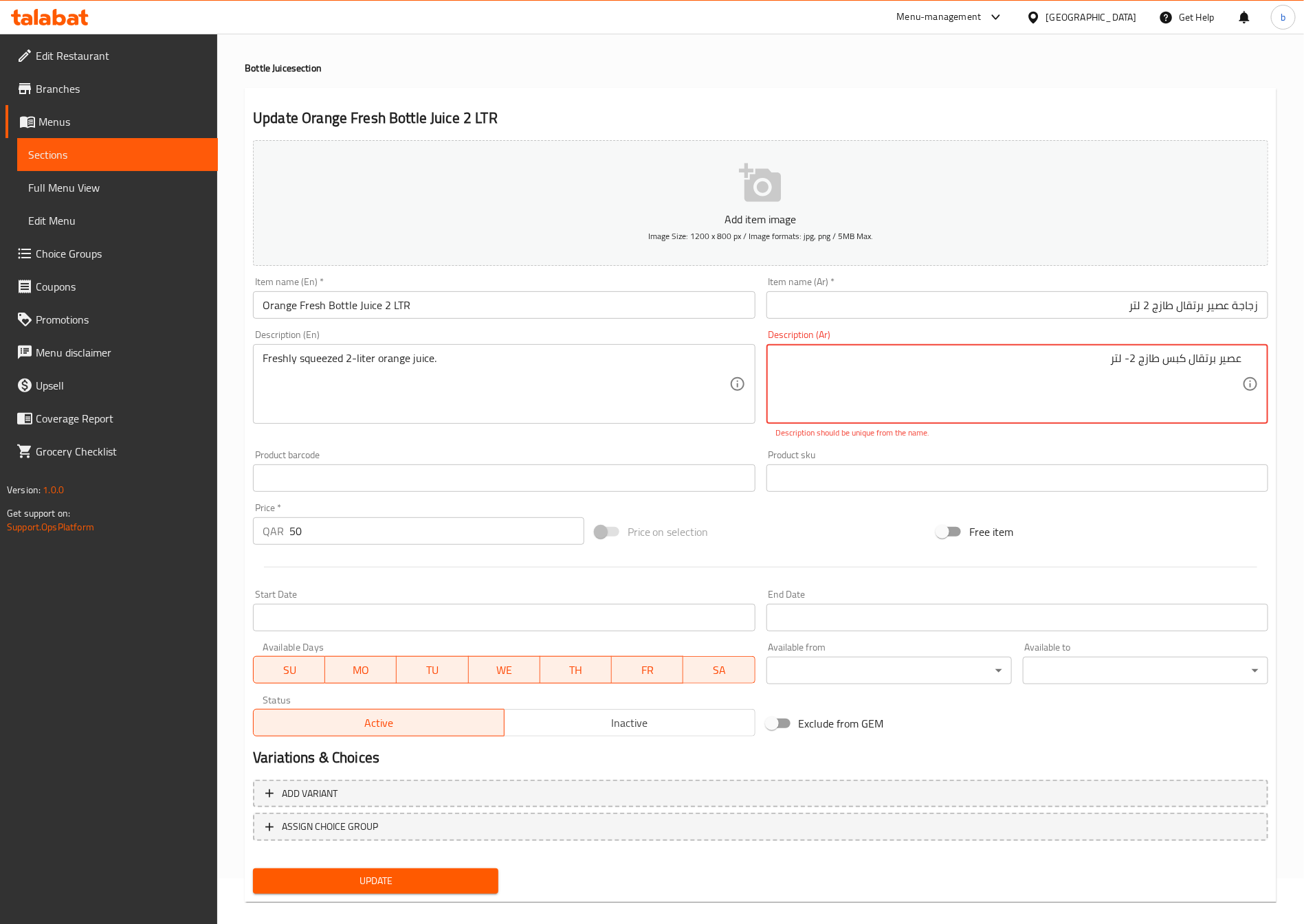
click at [1124, 359] on textarea "عصير برتقال كبس طازج 2- لتر" at bounding box center [1009, 384] width 466 height 65
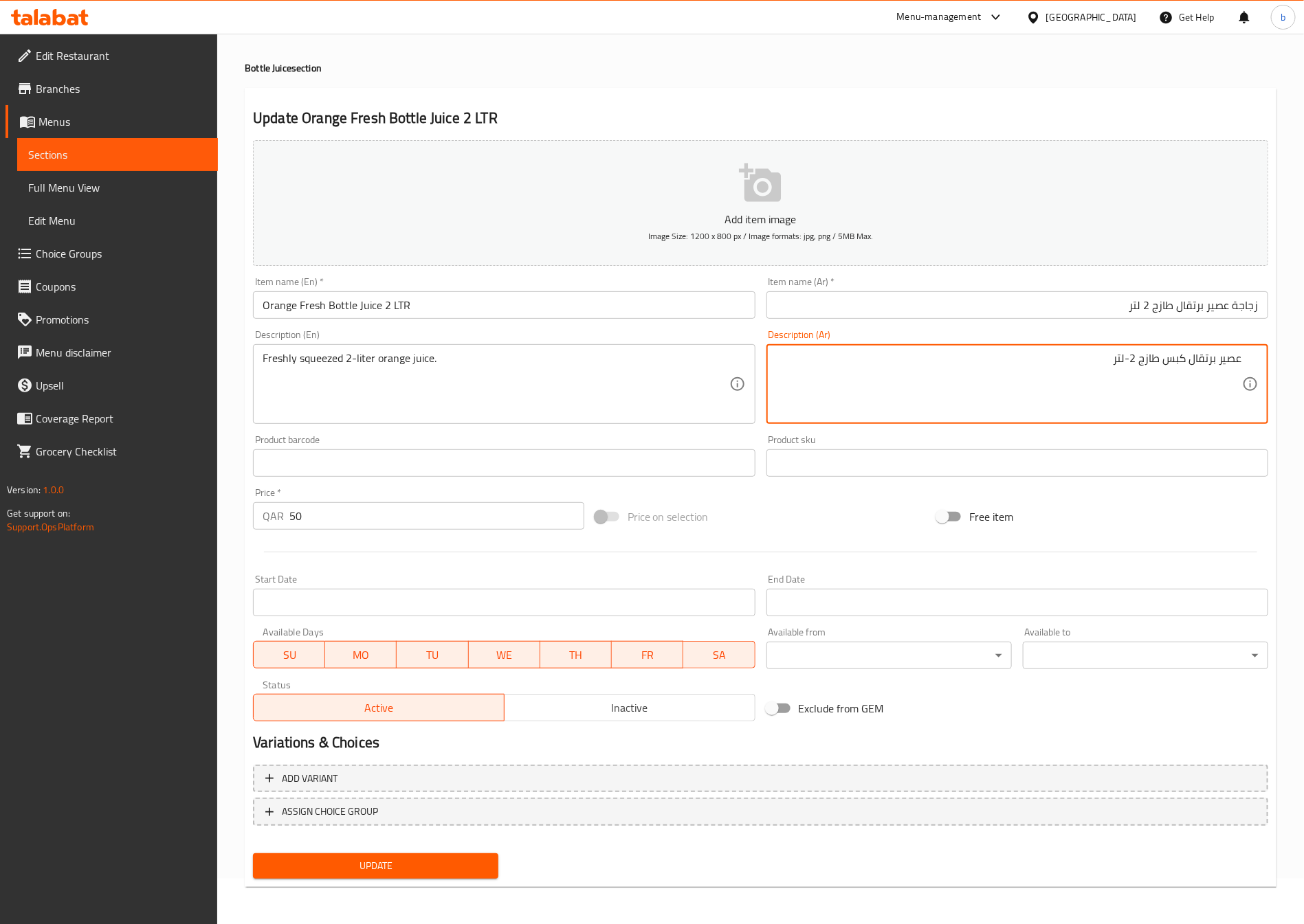
type textarea "عصير برتقال كبس طازج 2-لتر"
click at [473, 878] on div "Update" at bounding box center [375, 866] width 256 height 36
click at [470, 875] on button "Update" at bounding box center [376, 866] width 246 height 25
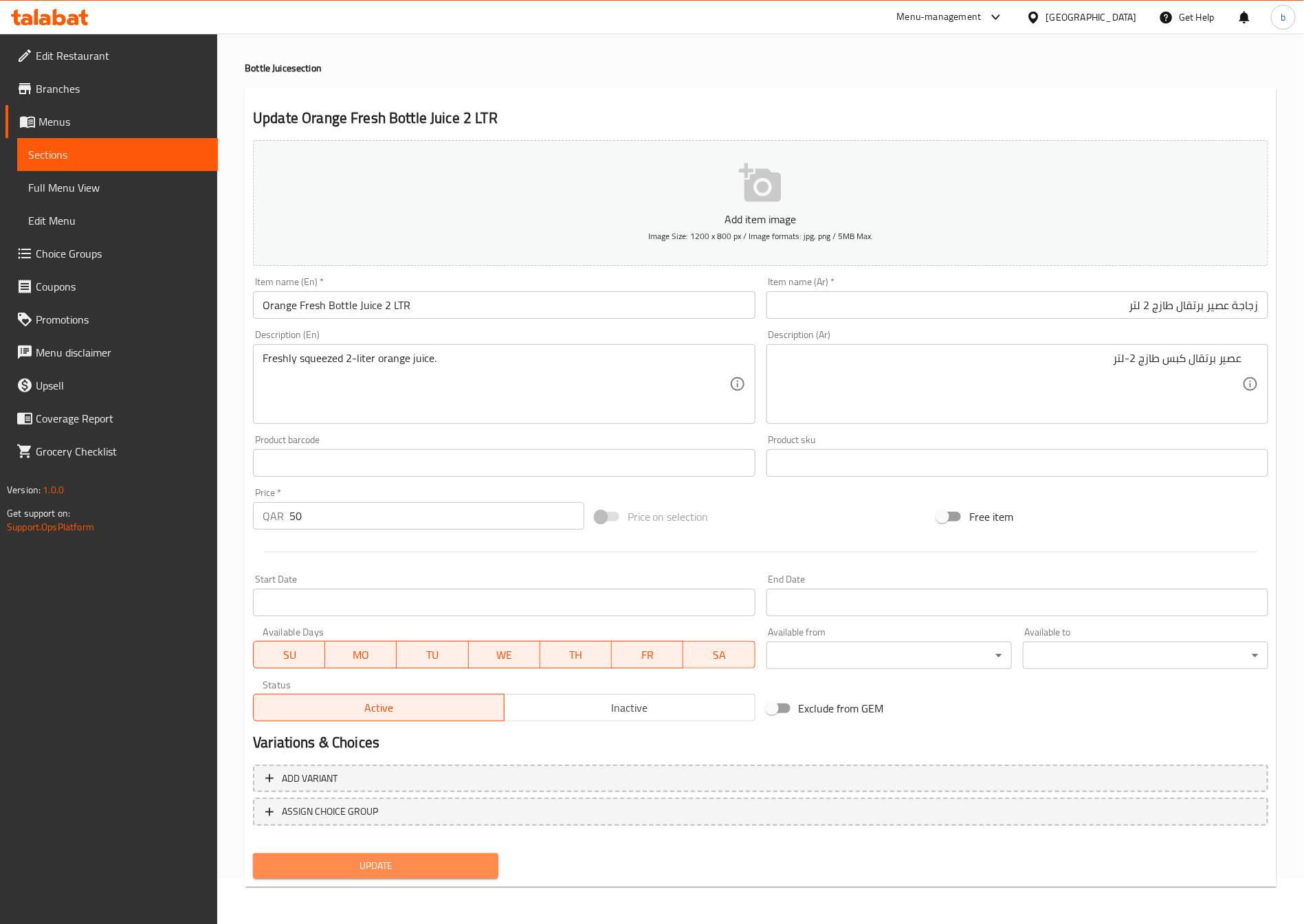
click at [376, 864] on span "Update" at bounding box center [376, 866] width 224 height 17
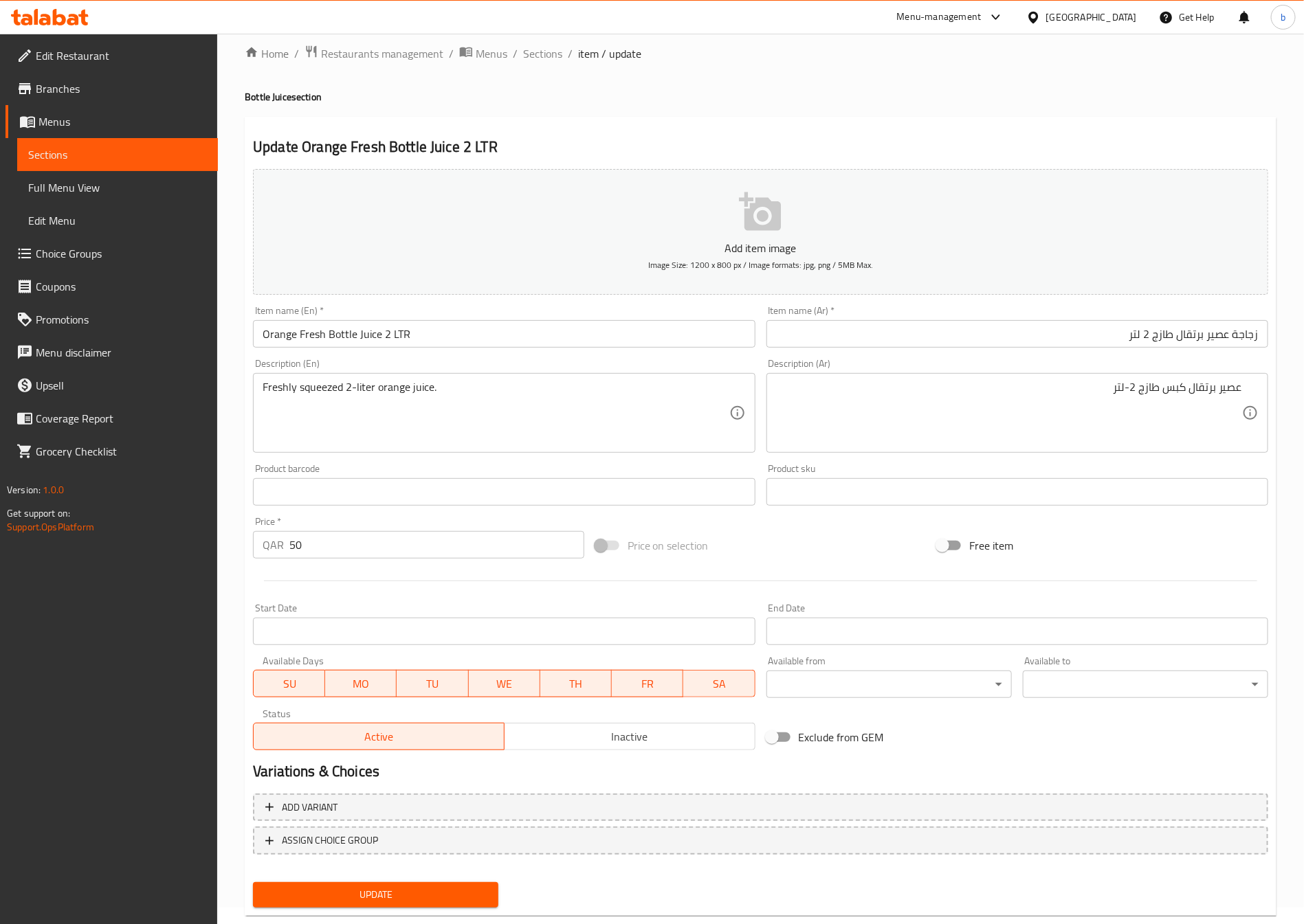
scroll to position [0, 0]
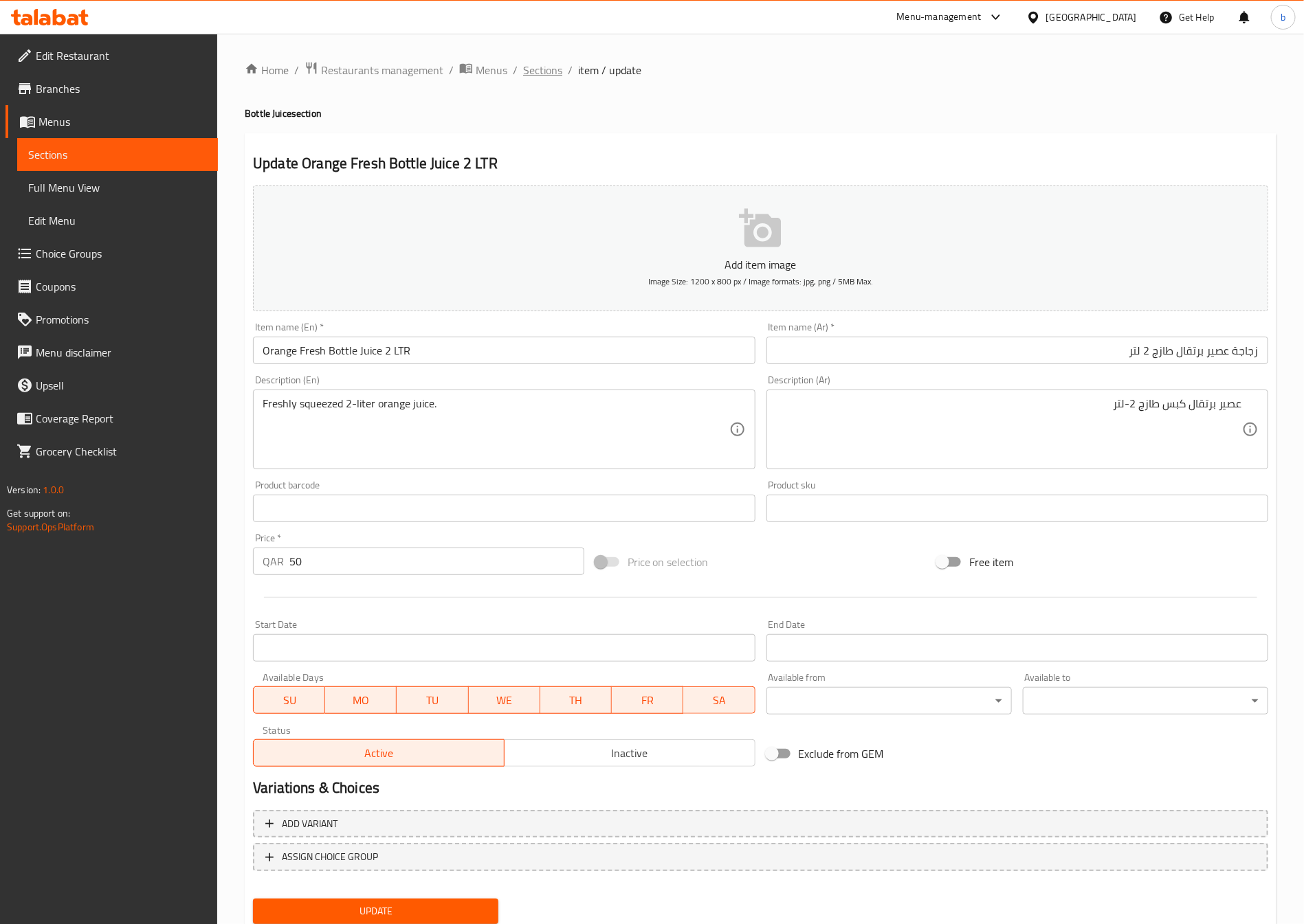
click at [545, 68] on span "Sections" at bounding box center [543, 70] width 40 height 16
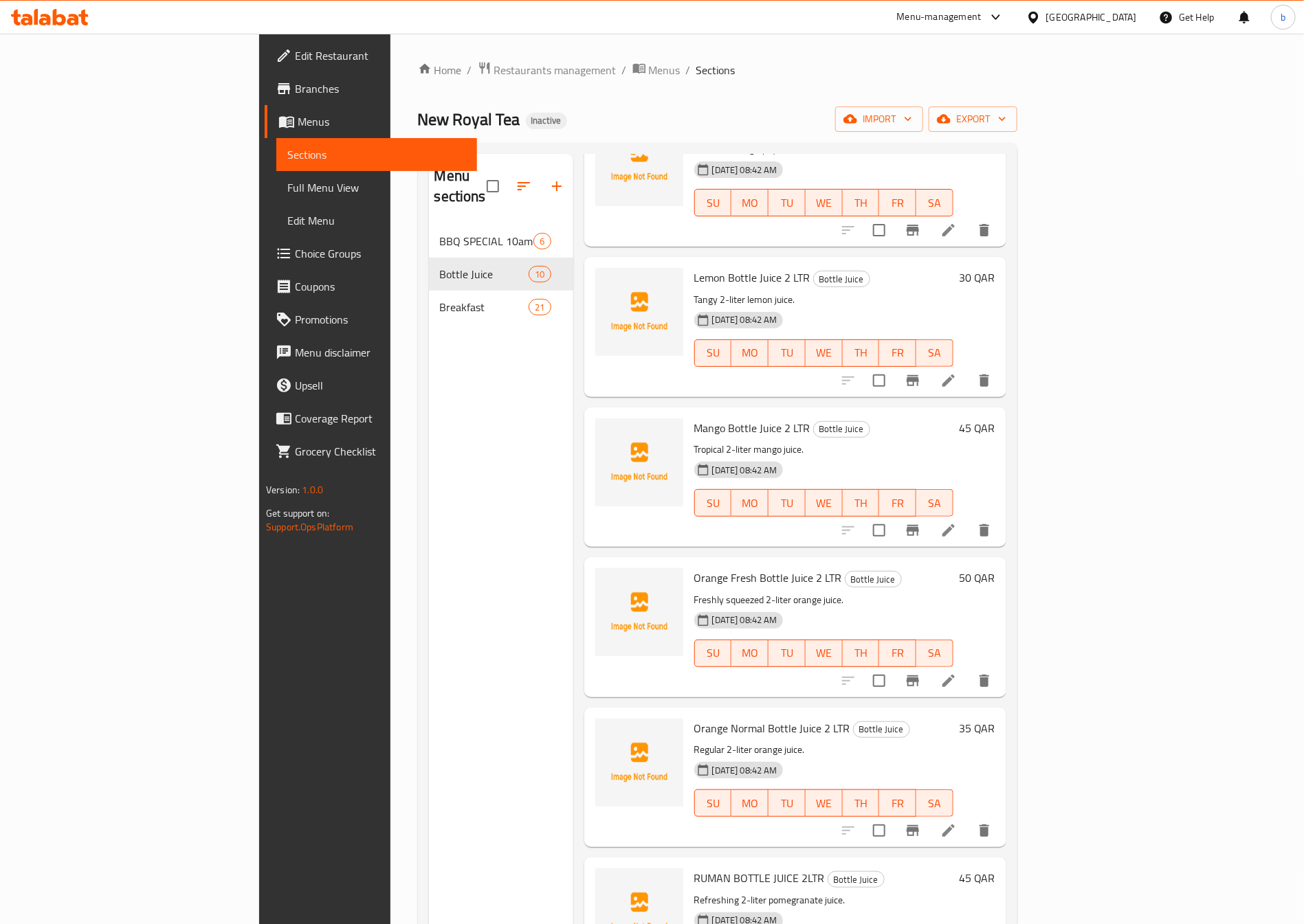
scroll to position [515, 0]
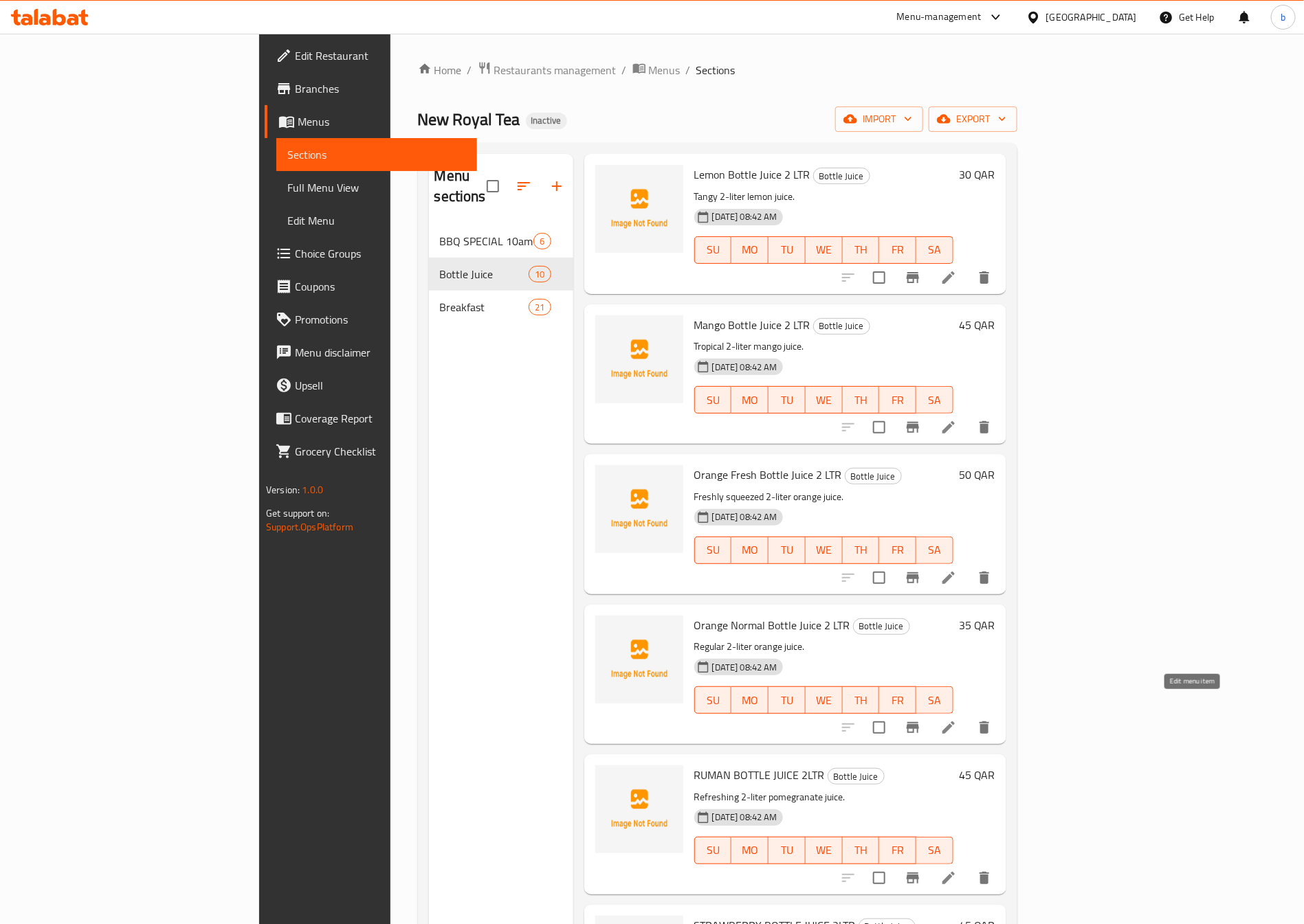
click at [955, 721] on icon at bounding box center [949, 727] width 12 height 12
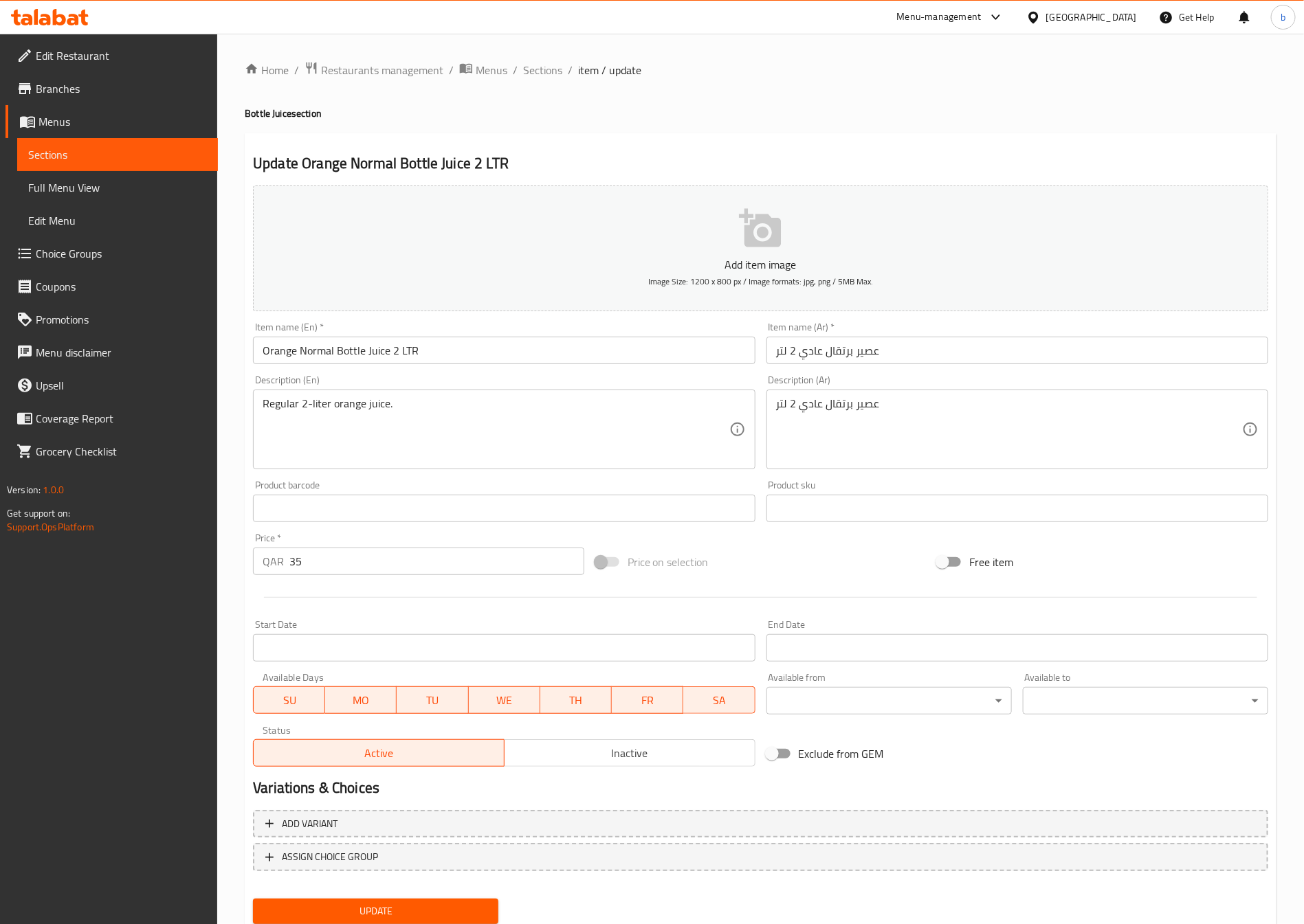
click at [778, 355] on input "عصير برتقال عادي 2 لتر" at bounding box center [1017, 351] width 502 height 27
click at [772, 351] on input "عصير برتقال عادي 2 لتر" at bounding box center [1017, 351] width 502 height 27
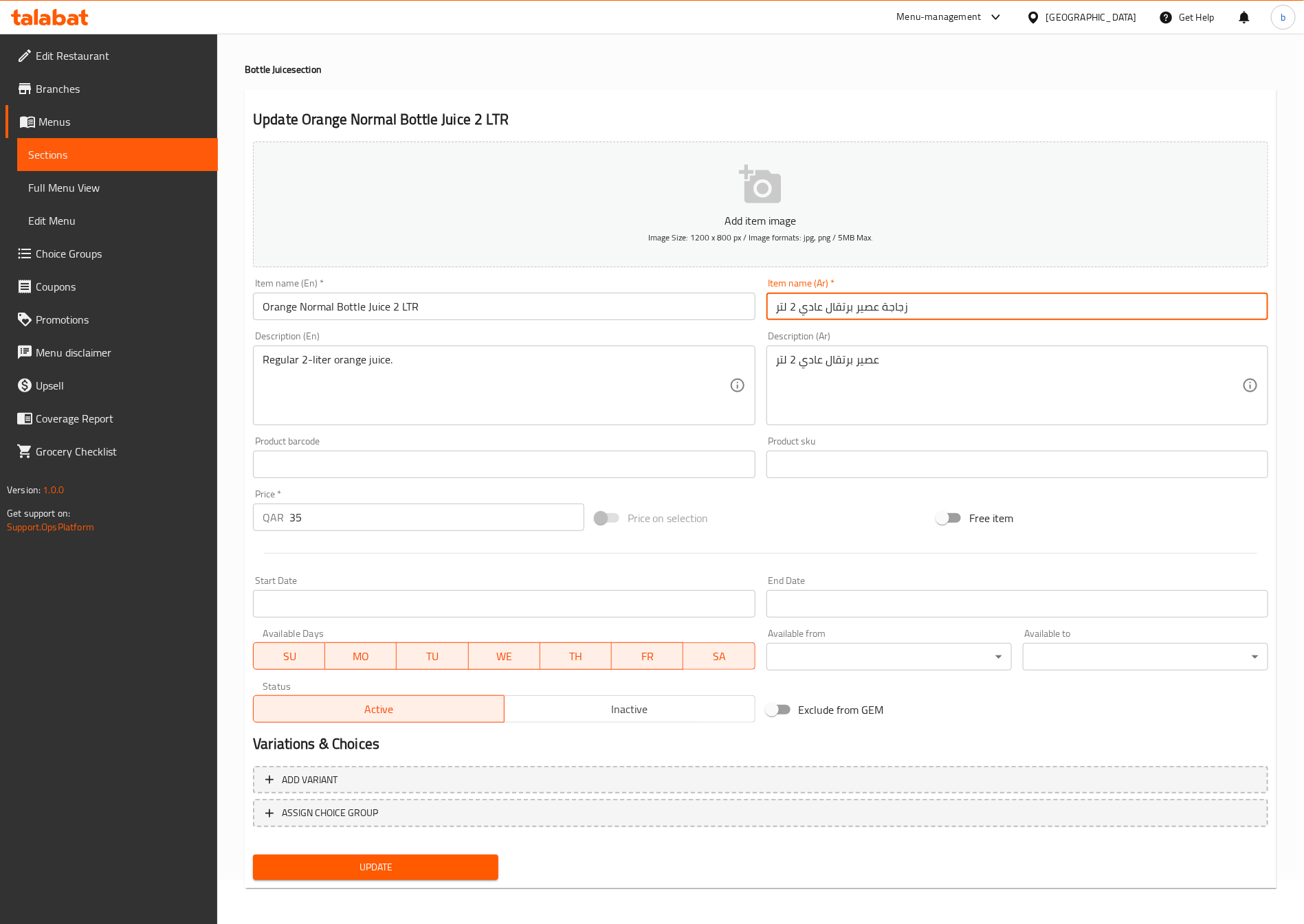
scroll to position [45, 0]
type input "زجاجة عصير برتقال عادي 2 لتر"
click at [469, 859] on span "Update" at bounding box center [376, 866] width 224 height 17
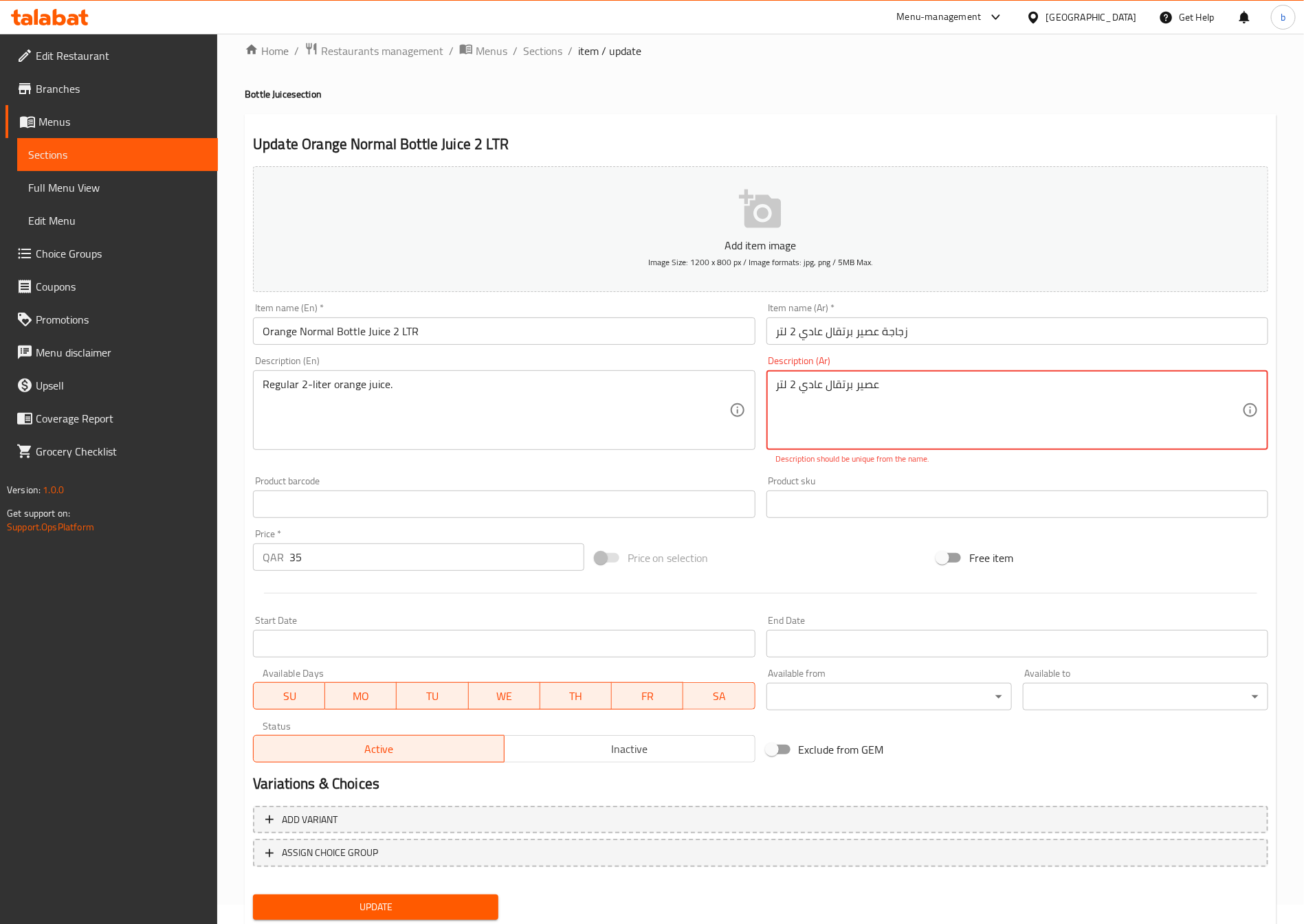
scroll to position [0, 0]
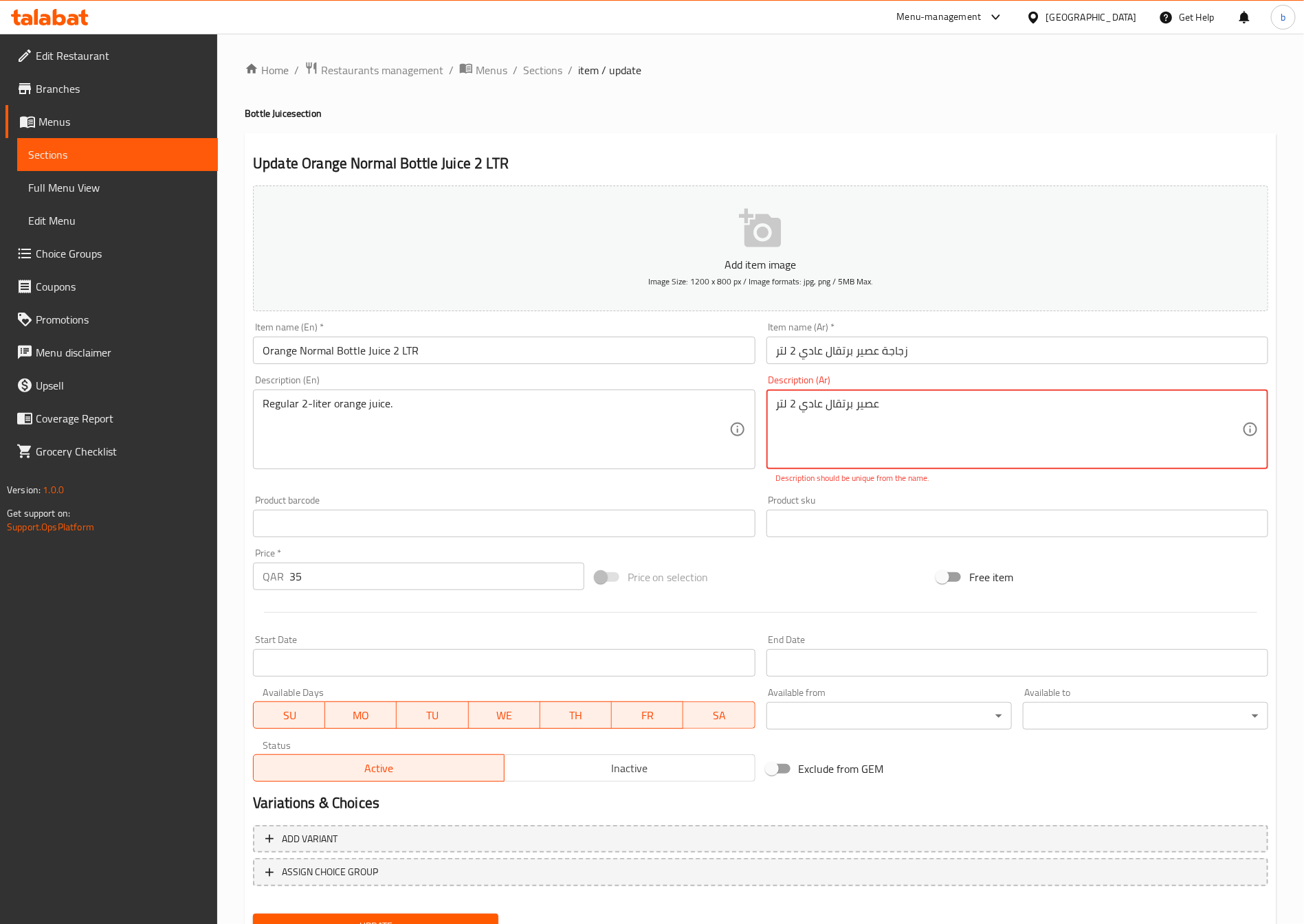
click at [788, 407] on textarea "عصير برتقال عادي 2 لتر" at bounding box center [1009, 430] width 466 height 65
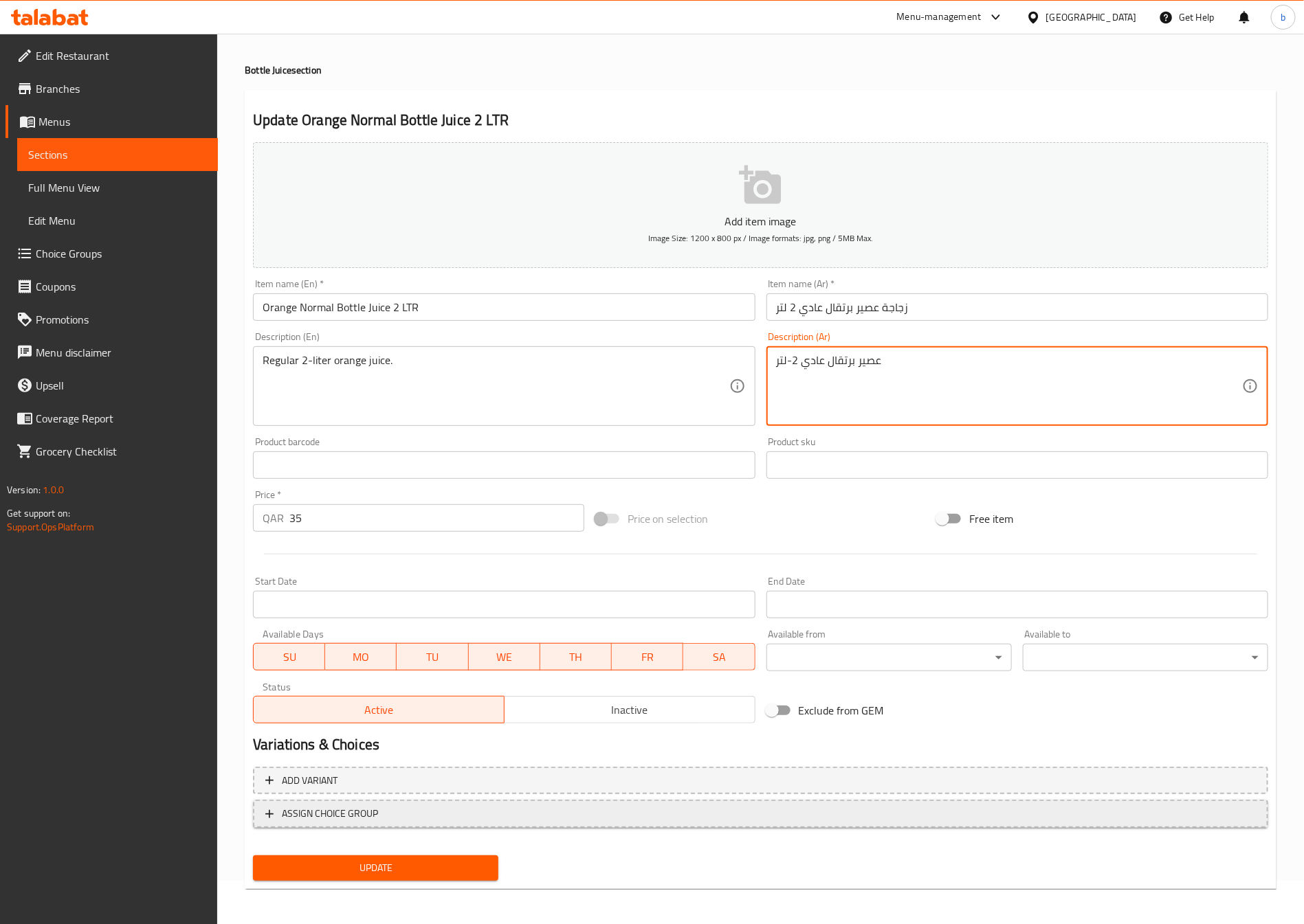
scroll to position [45, 0]
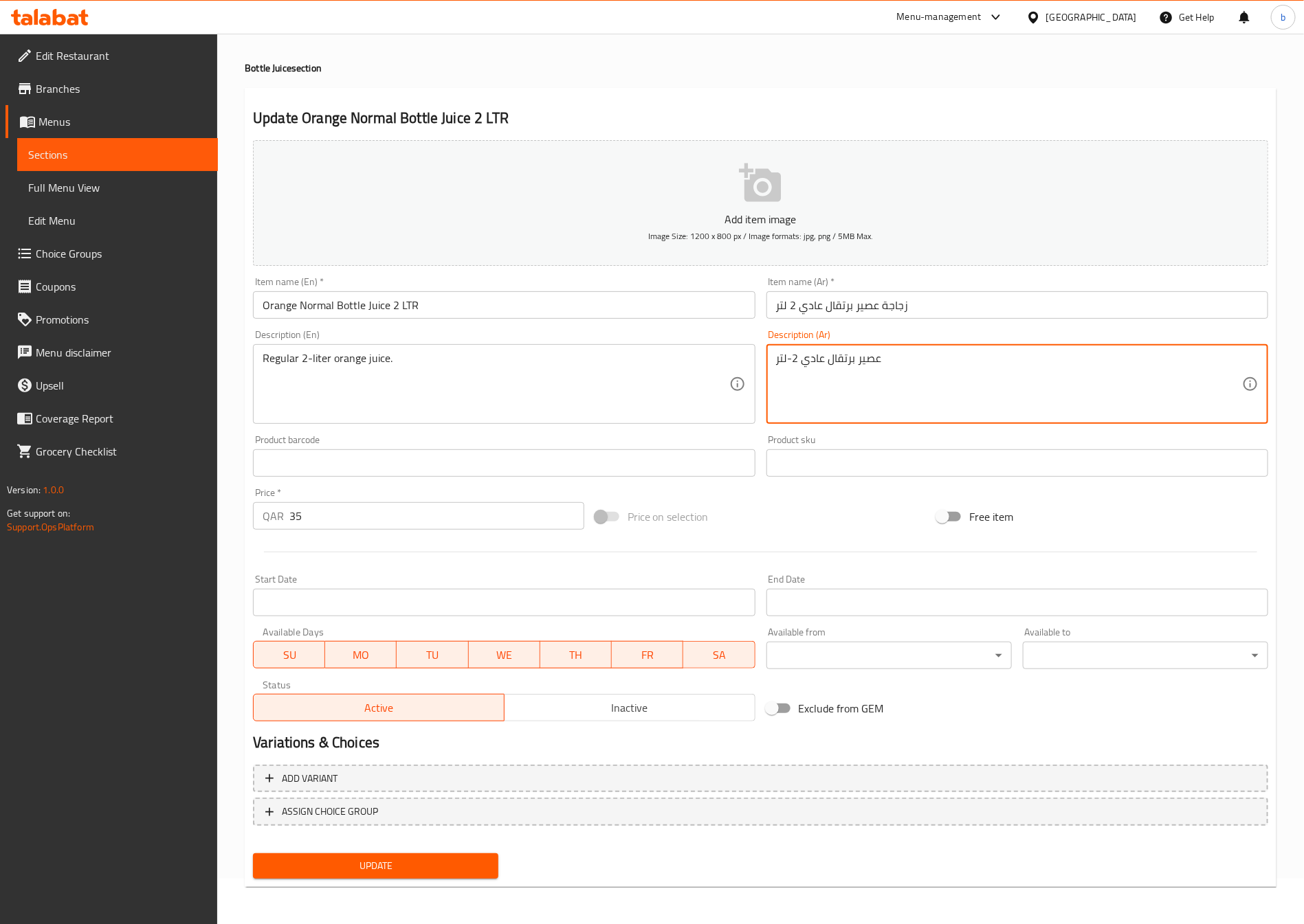
type textarea "عصير برتقال عادي 2-لتر"
click at [385, 872] on span "Update" at bounding box center [376, 866] width 224 height 17
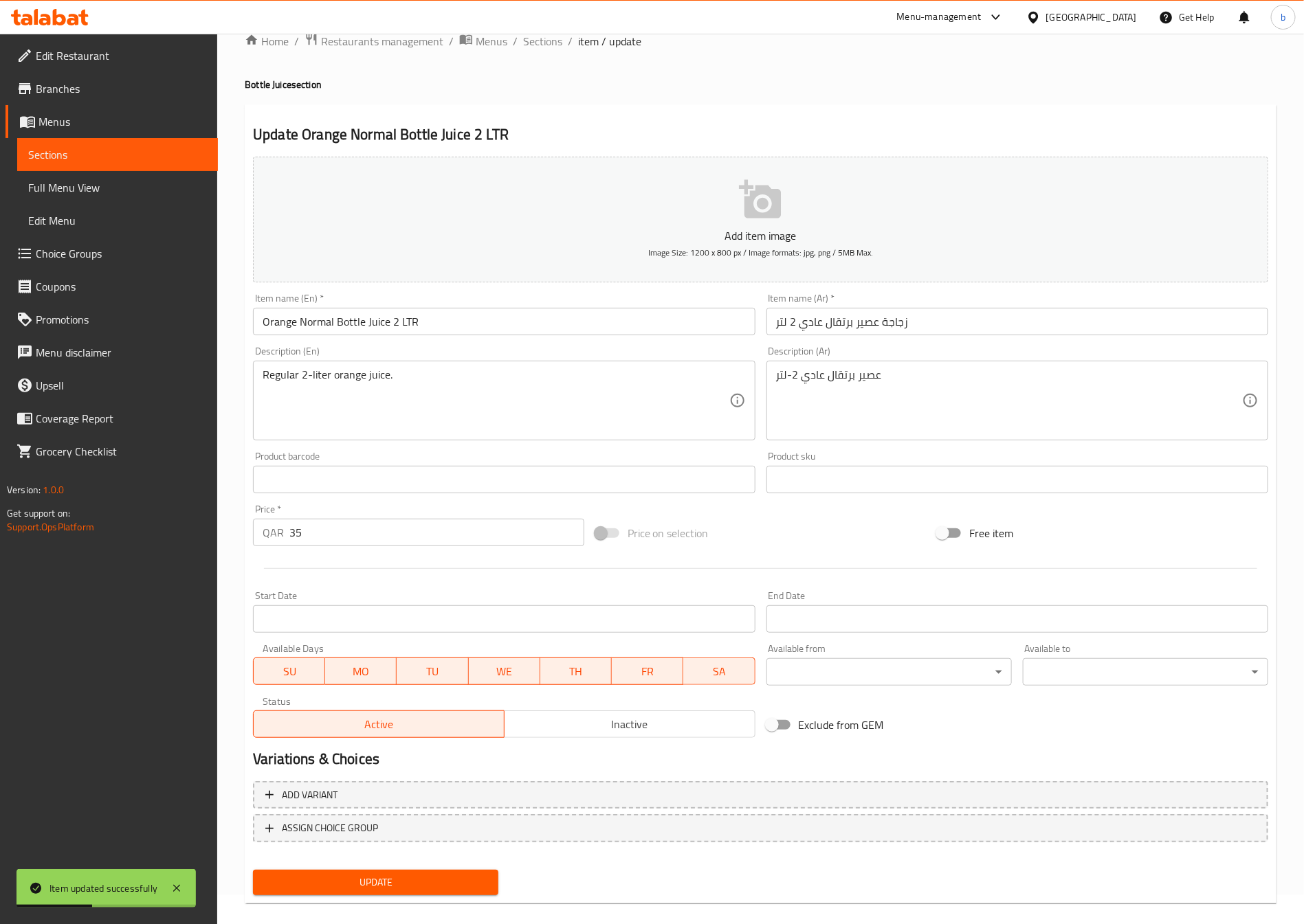
scroll to position [0, 0]
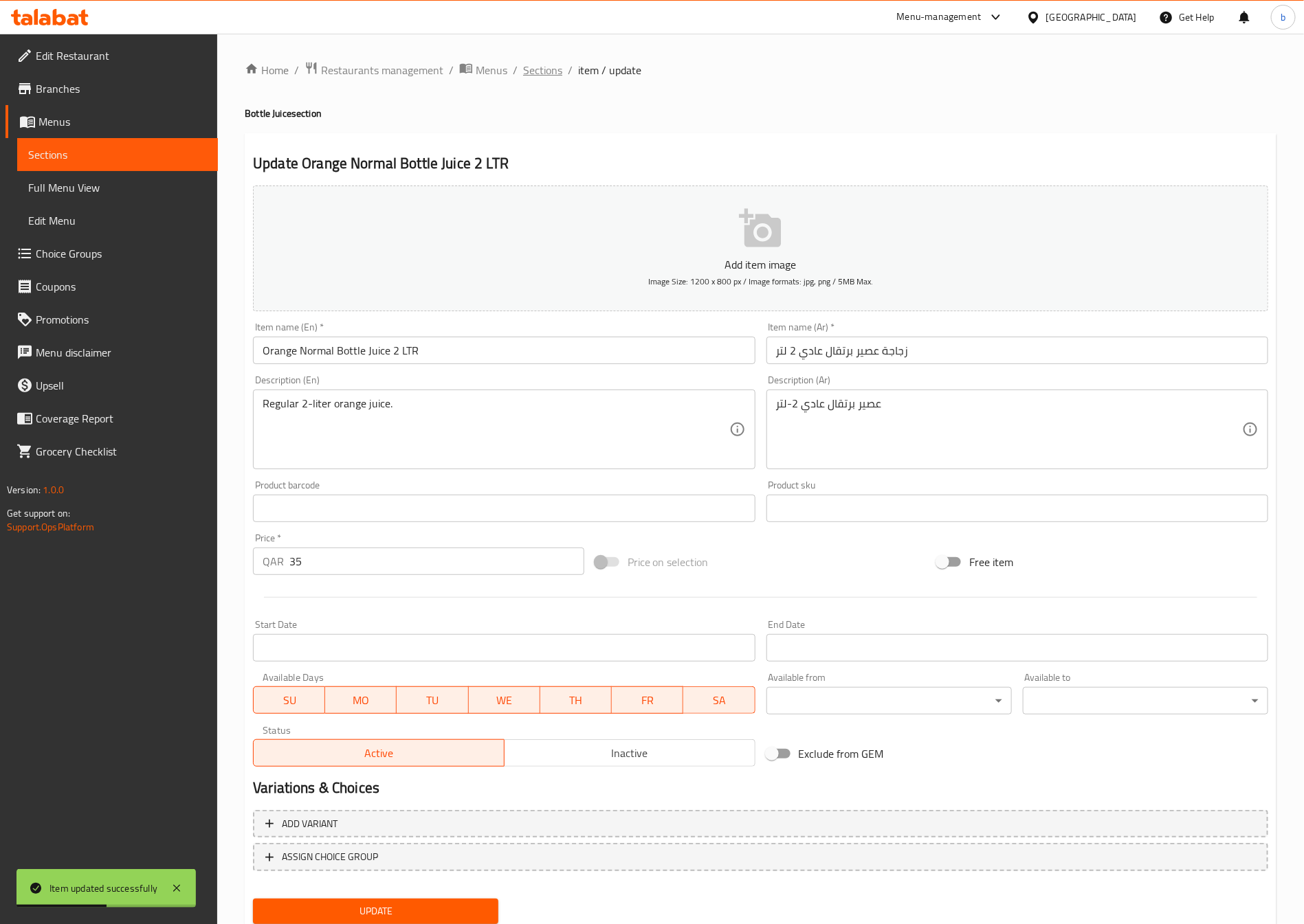
click at [538, 62] on span "Sections" at bounding box center [543, 70] width 40 height 16
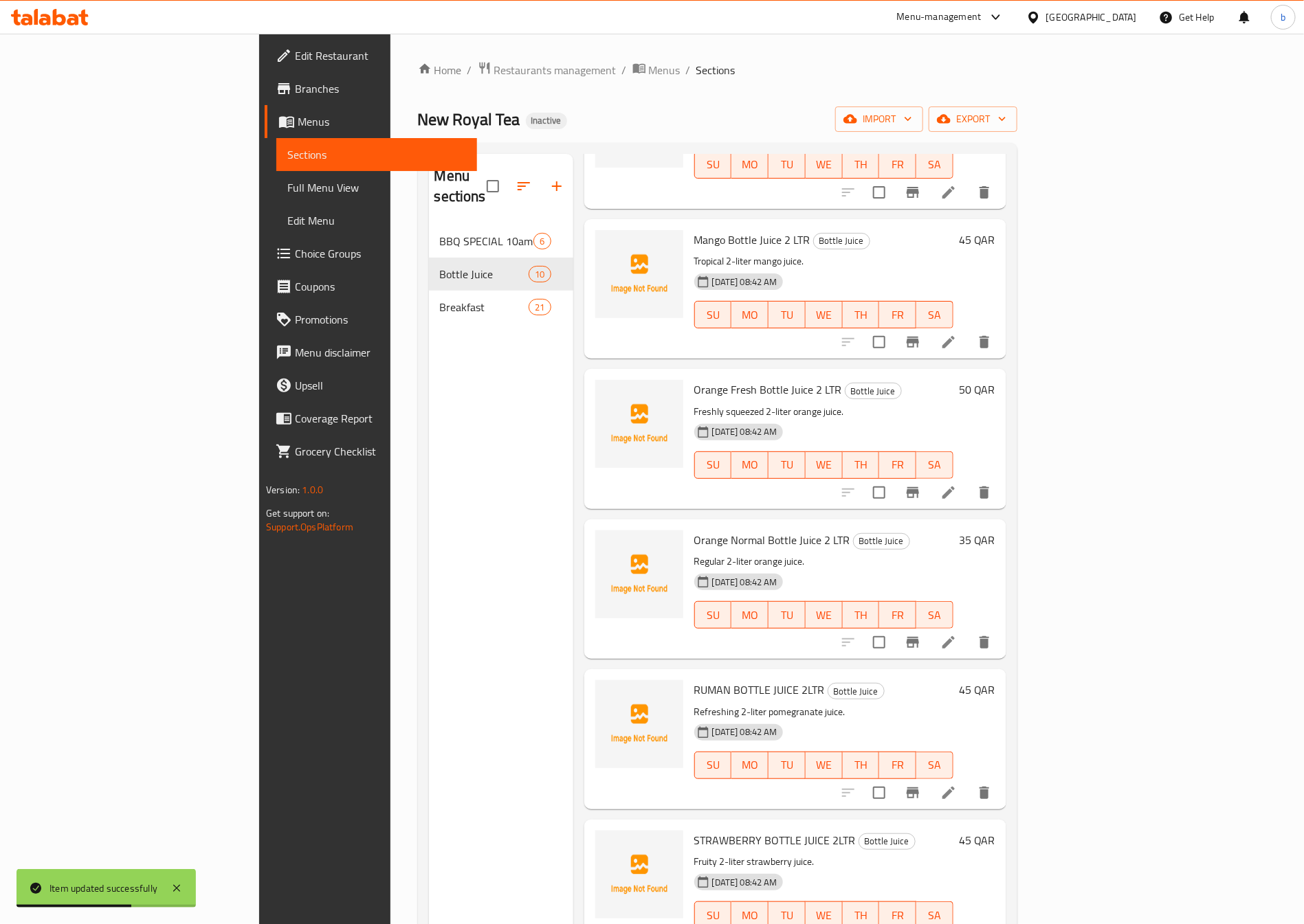
scroll to position [611, 0]
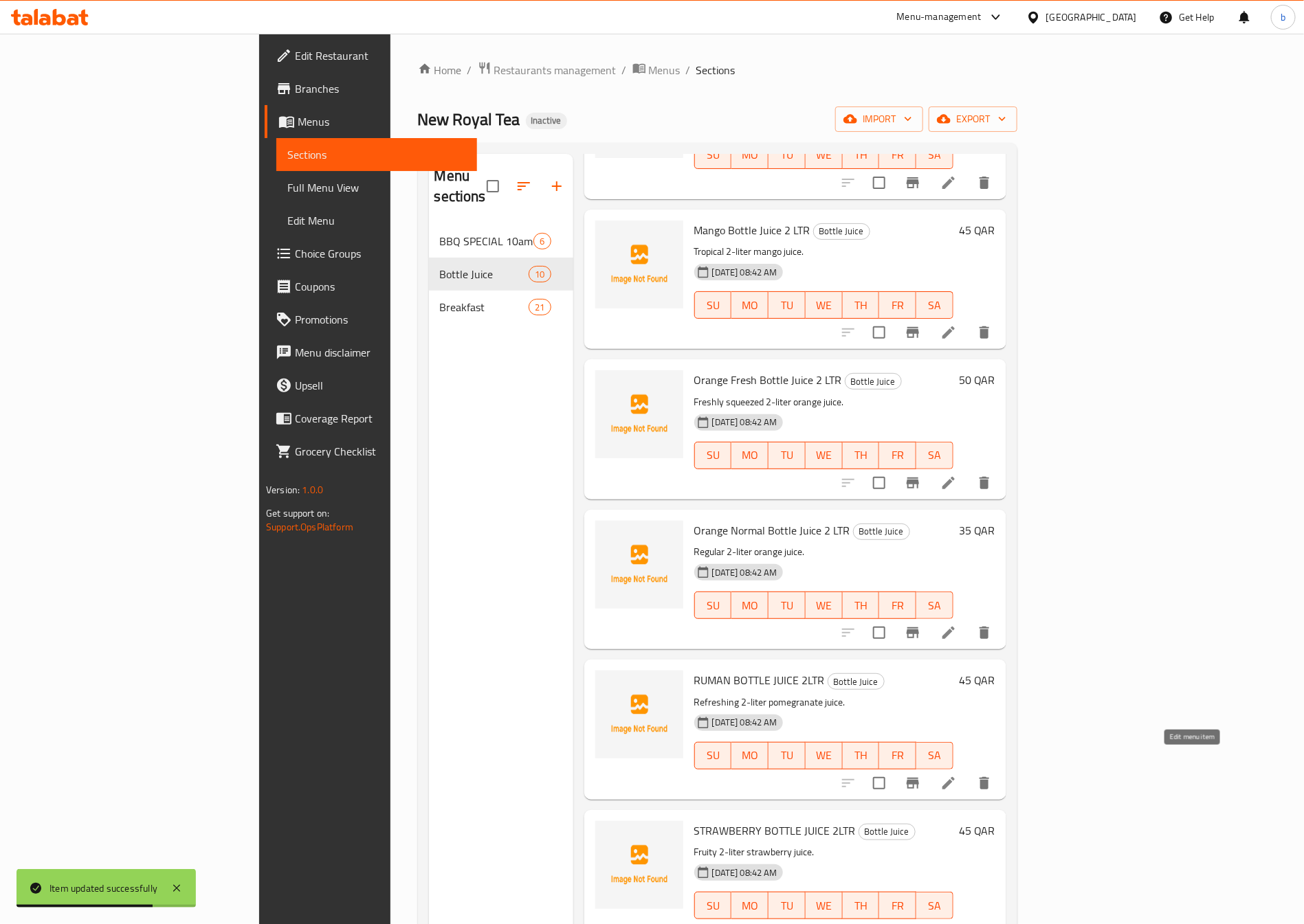
click at [957, 775] on icon at bounding box center [949, 783] width 16 height 16
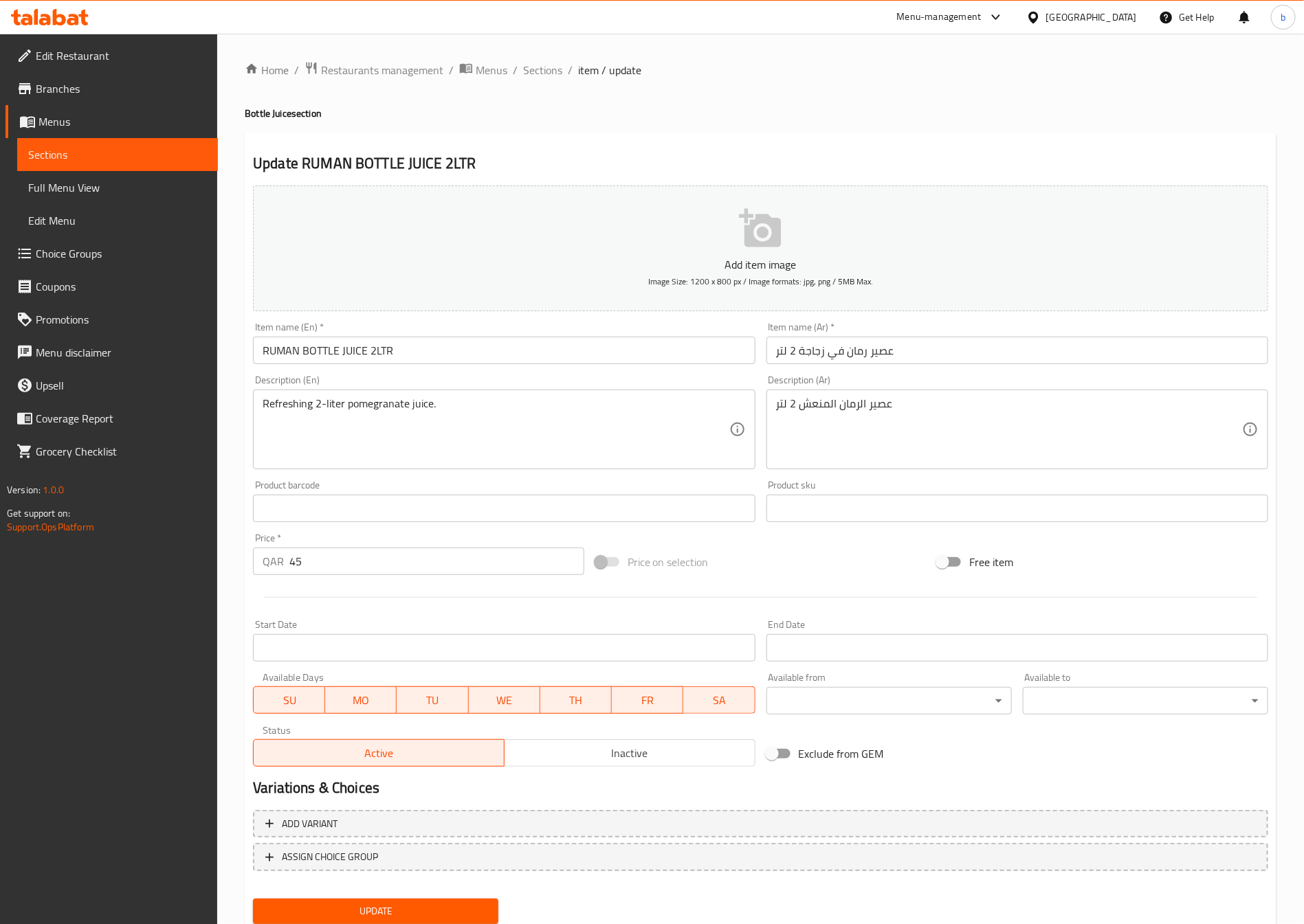
click at [776, 355] on input "عصير رمان في زجاجة 2 لتر" at bounding box center [1017, 351] width 502 height 27
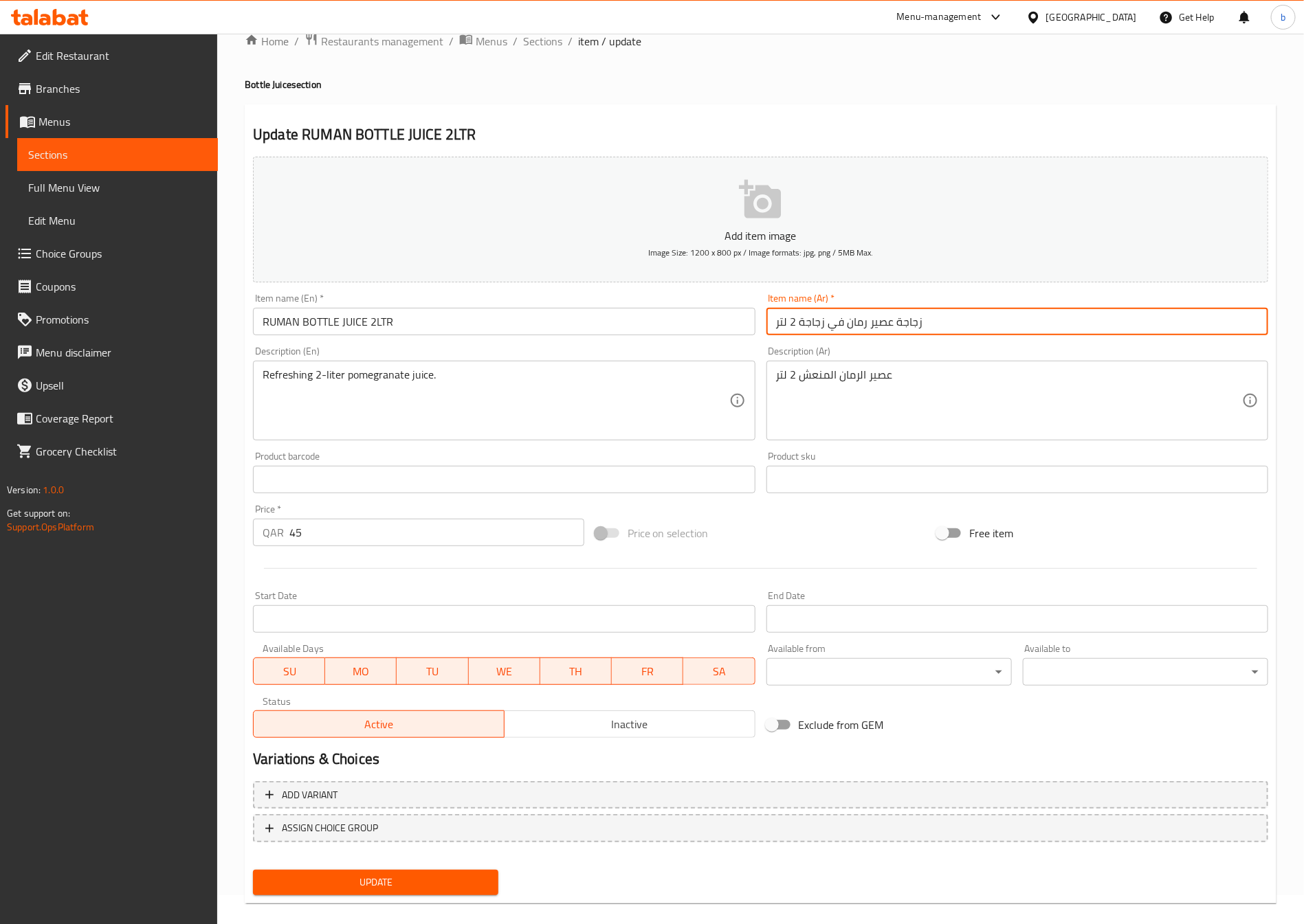
scroll to position [45, 0]
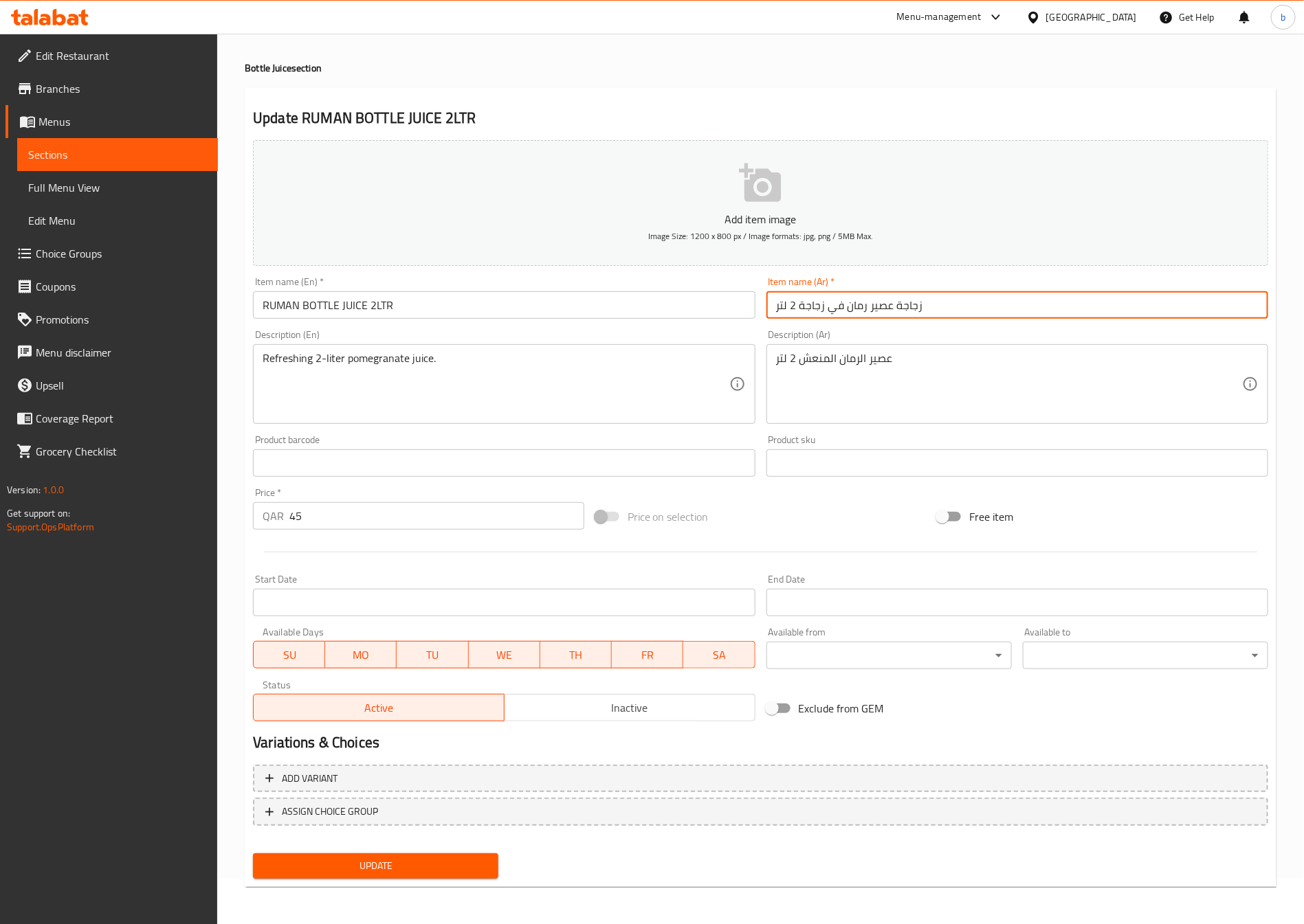
drag, startPoint x: 800, startPoint y: 303, endPoint x: 846, endPoint y: 322, distance: 49.8
click at [846, 322] on div "Item name (Ar)   * زجاجة عصير رمان في زجاجة 2 لتر Item name (Ar) *" at bounding box center [1017, 298] width 513 height 53
type input "زجاجة عصير رمان 2 لتر"
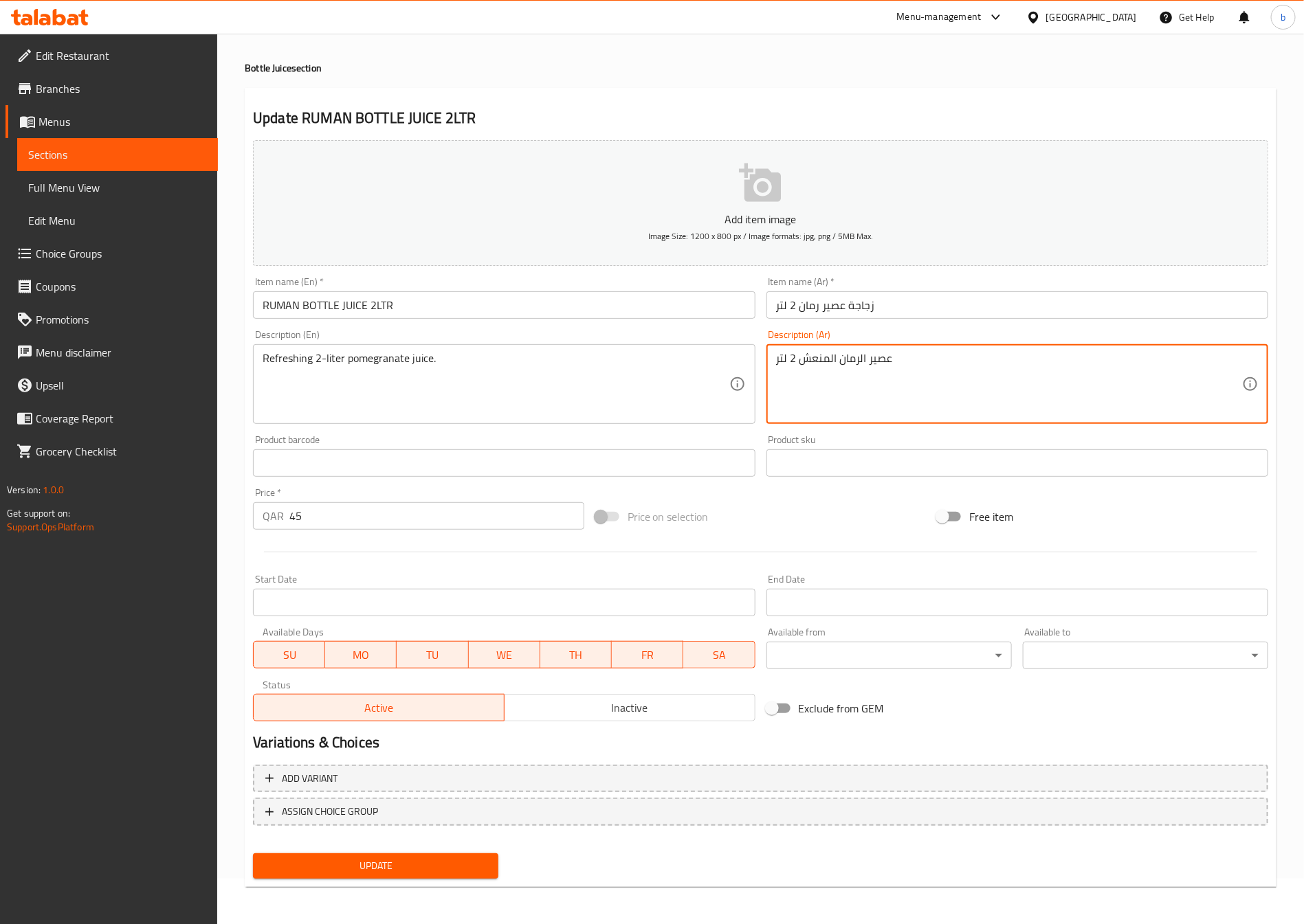
click at [405, 874] on button "Update" at bounding box center [376, 866] width 246 height 25
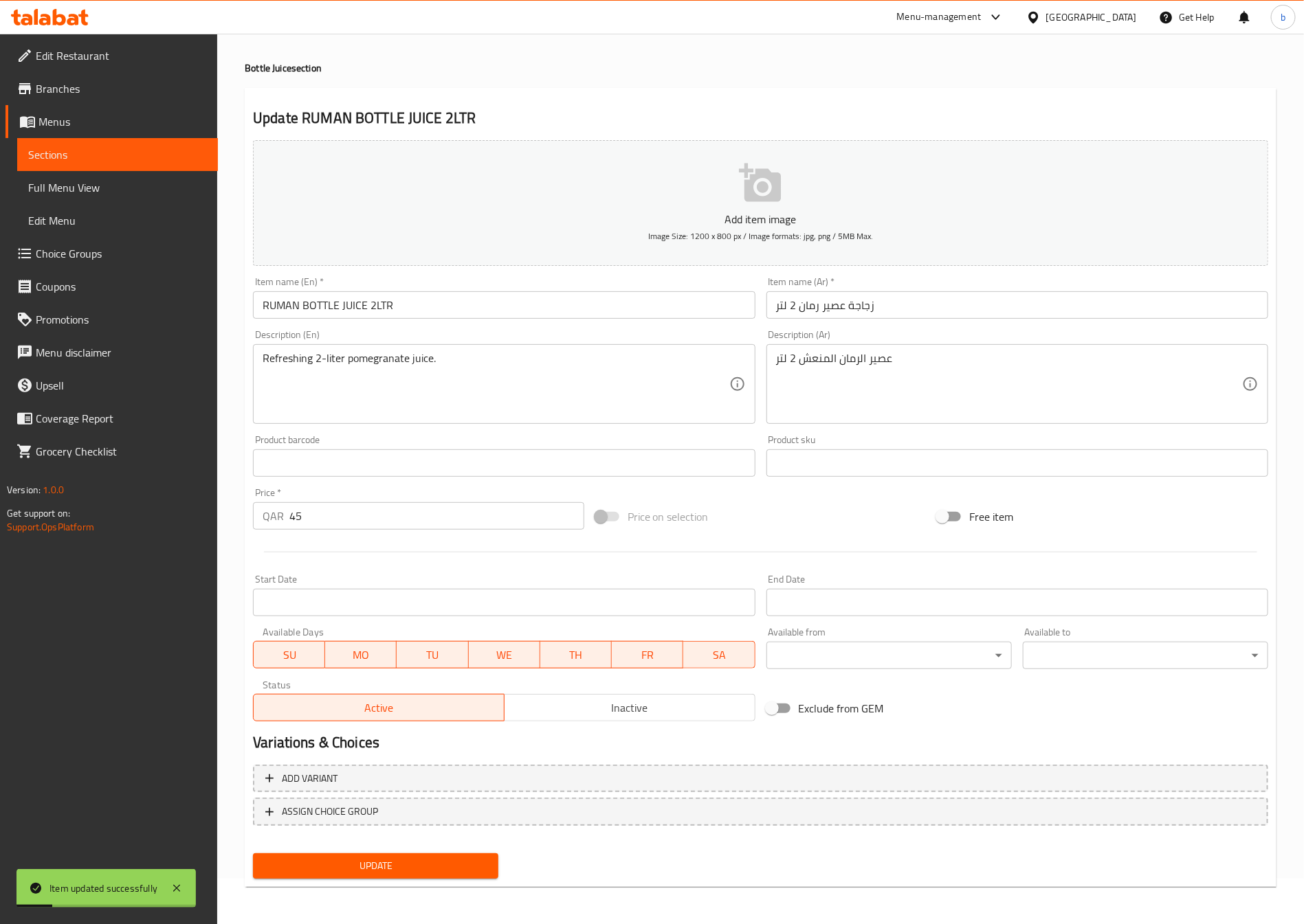
scroll to position [0, 0]
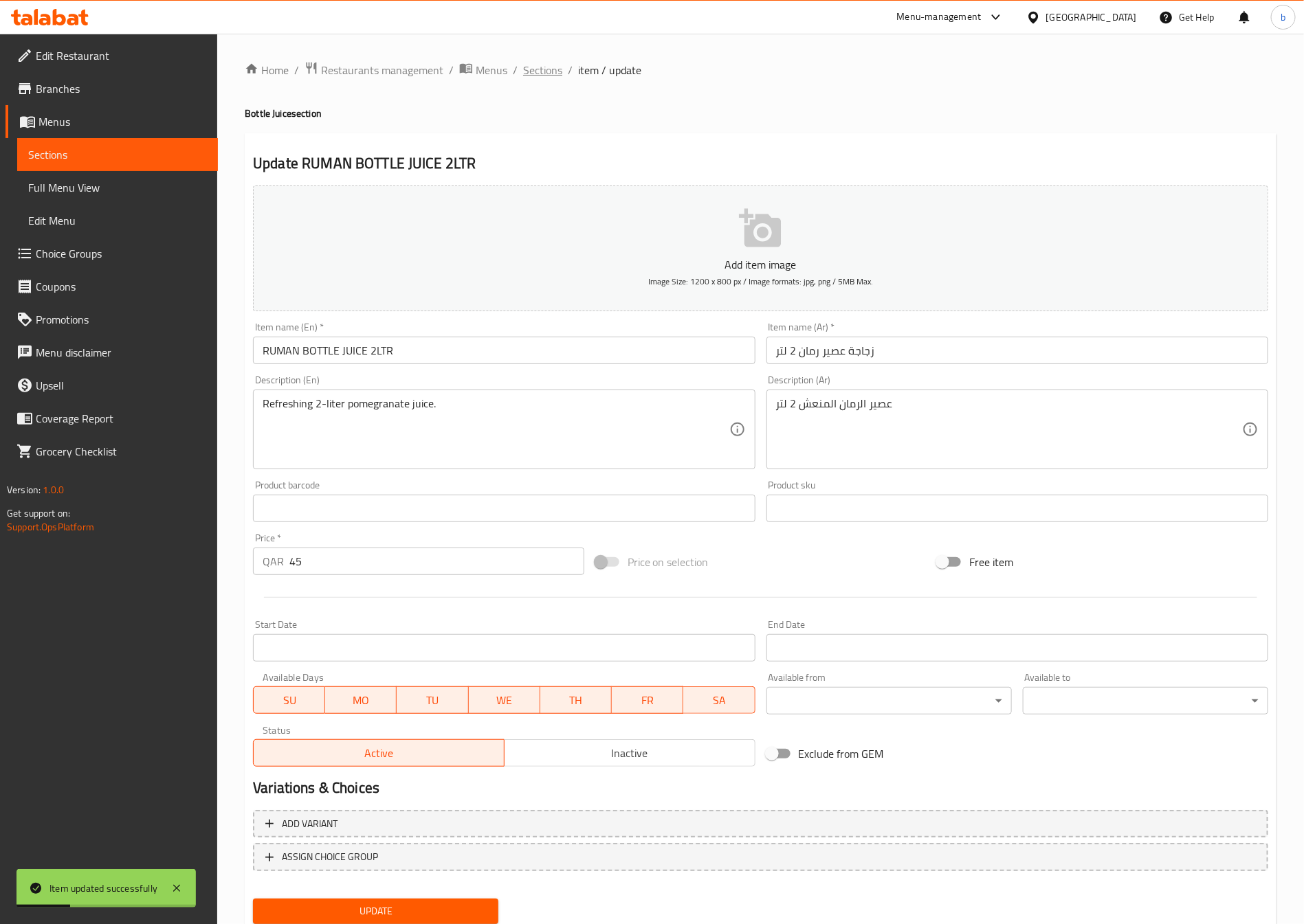
click at [524, 62] on span "Sections" at bounding box center [543, 70] width 40 height 16
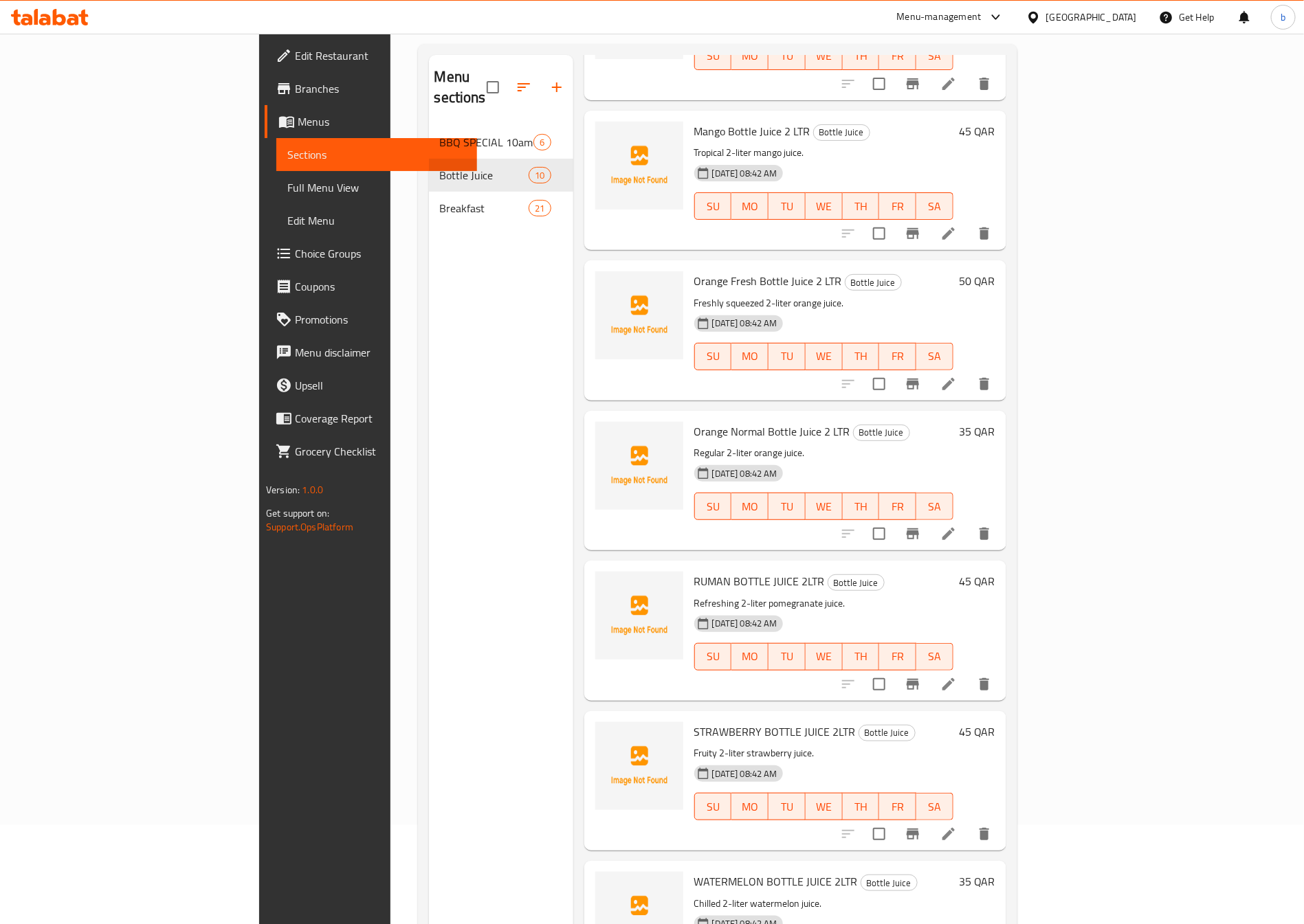
scroll to position [192, 0]
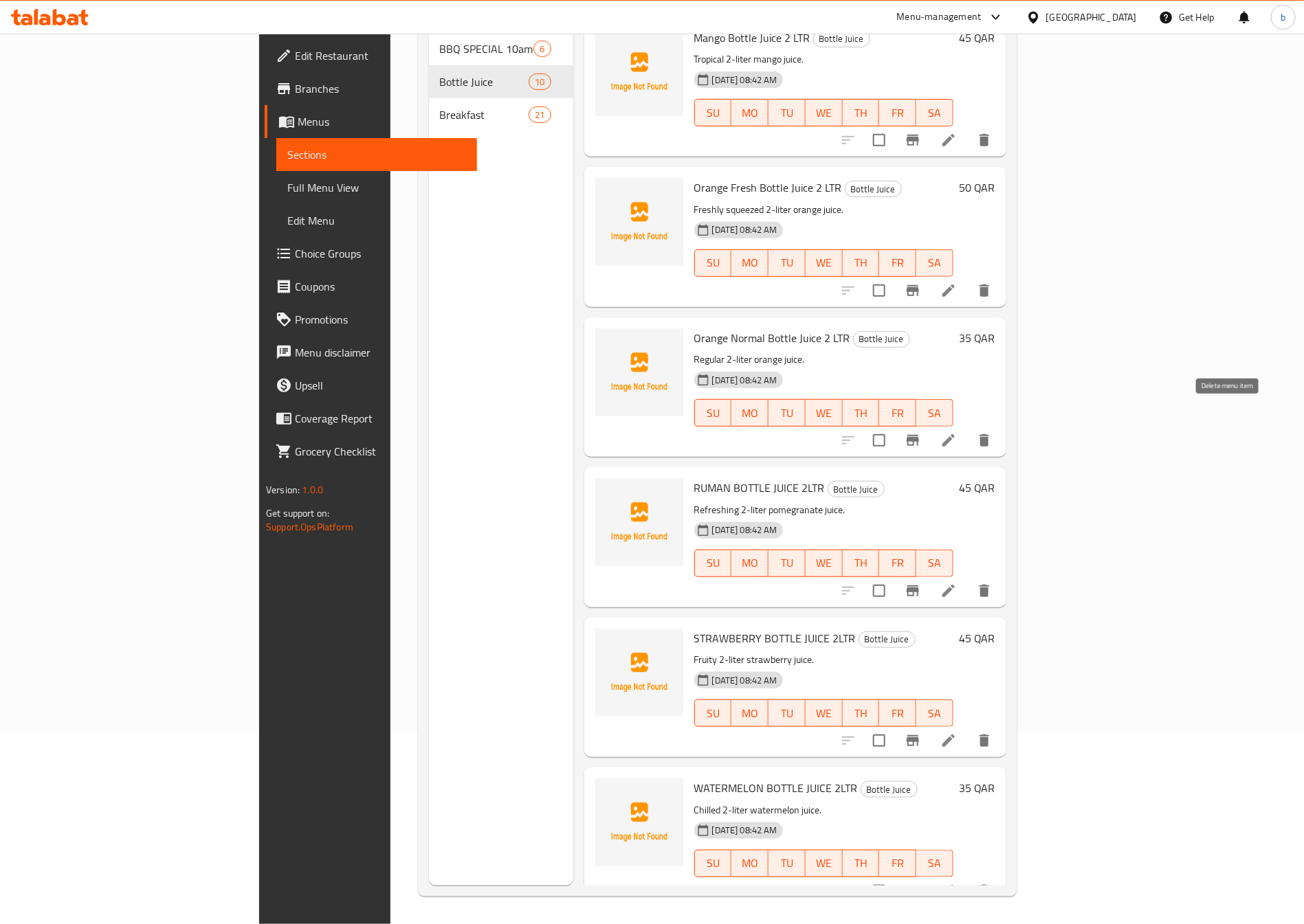
click at [993, 432] on icon "delete" at bounding box center [984, 440] width 16 height 16
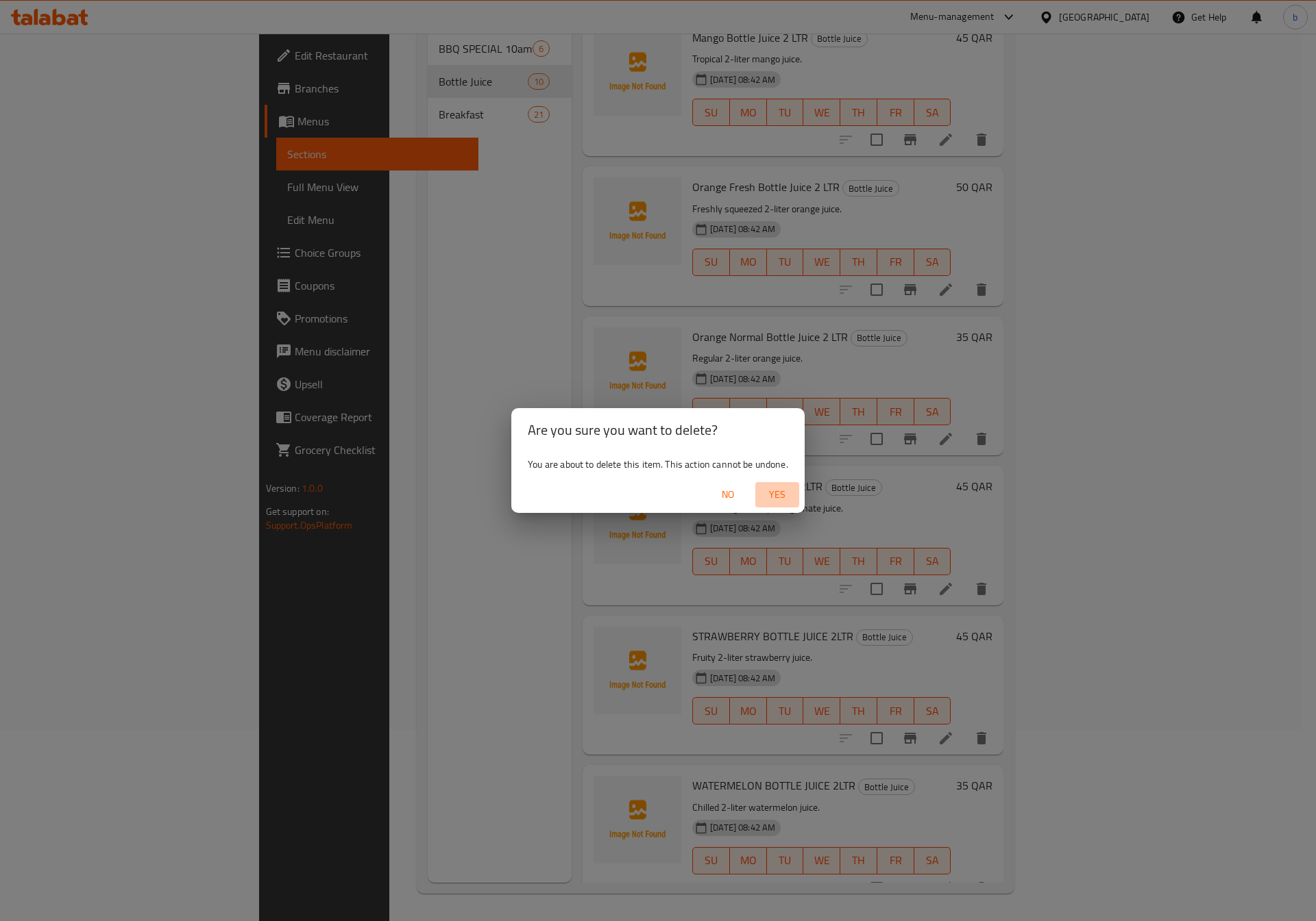
click at [771, 498] on span "Yes" at bounding box center [777, 494] width 33 height 17
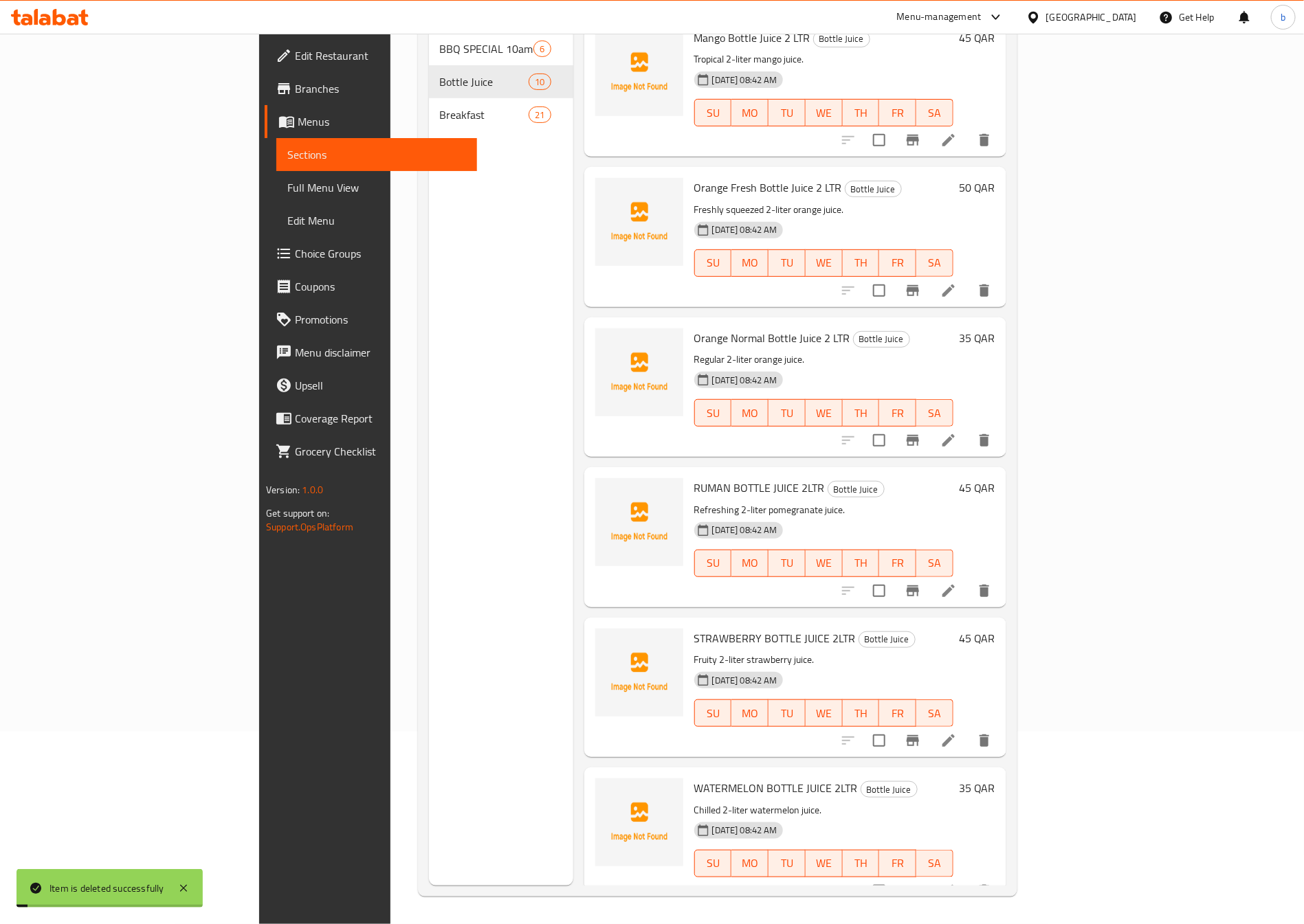
scroll to position [460, 0]
click at [1001, 729] on button "delete" at bounding box center [984, 741] width 33 height 33
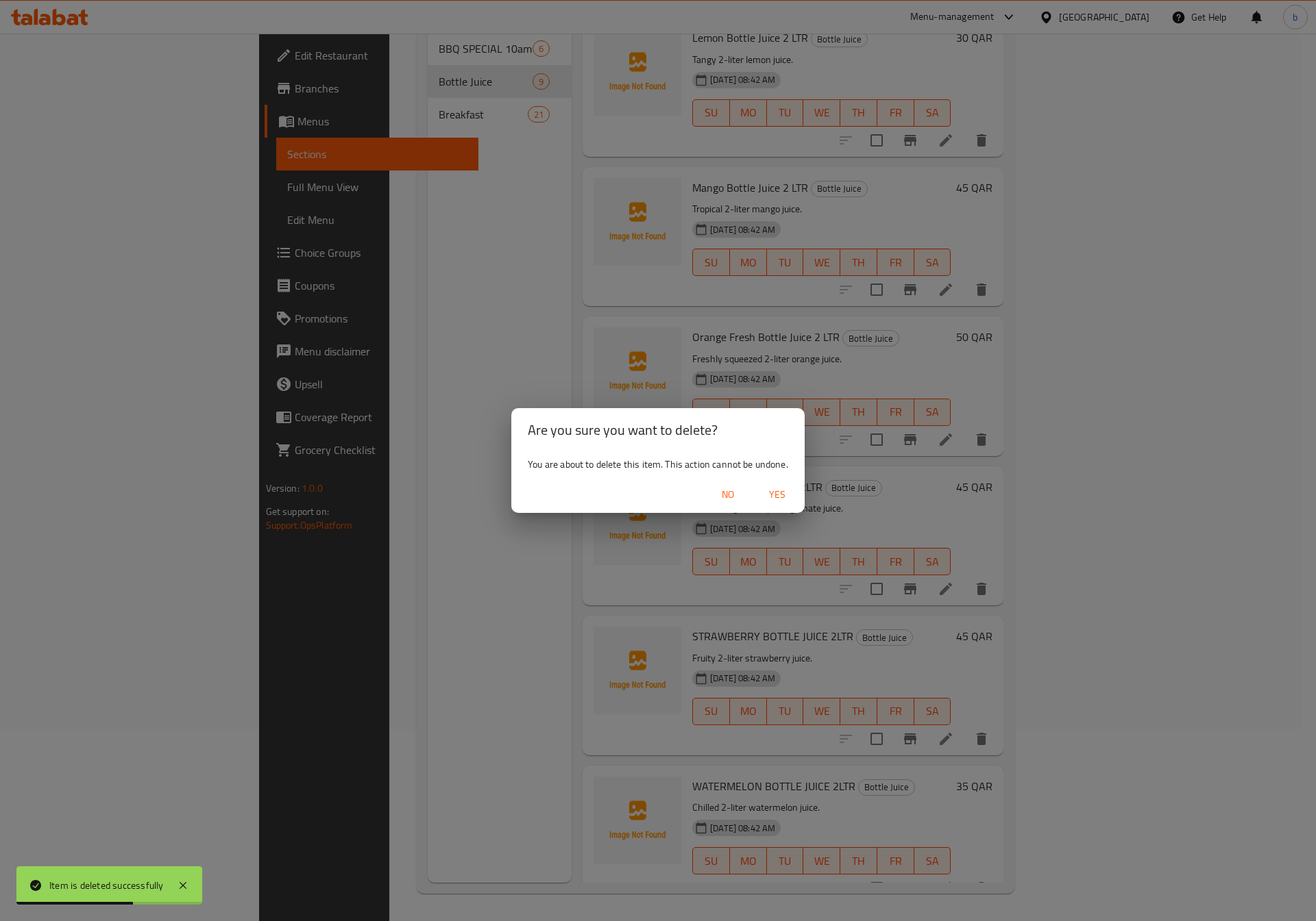
click at [777, 489] on span "Yes" at bounding box center [777, 494] width 33 height 17
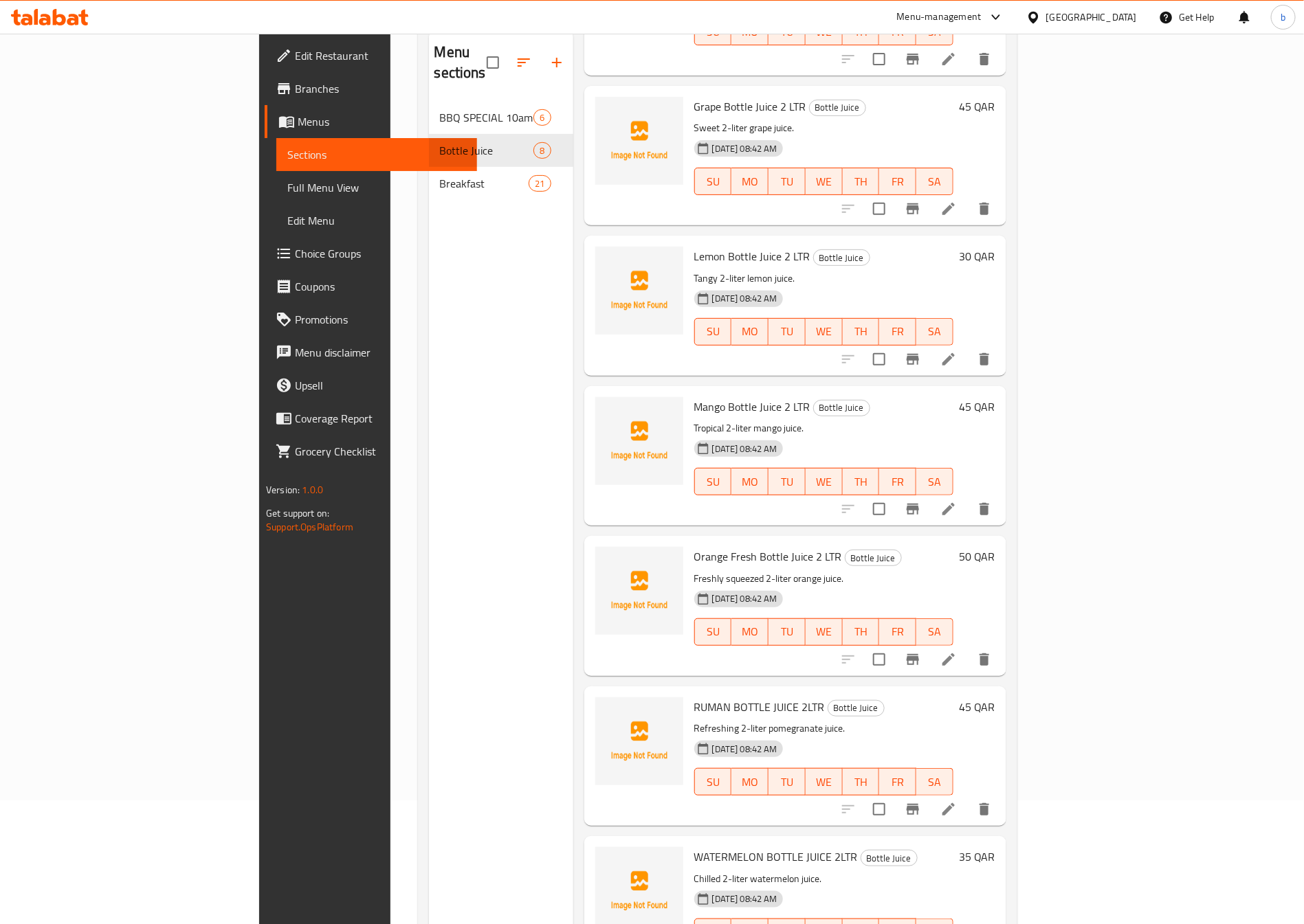
scroll to position [192, 0]
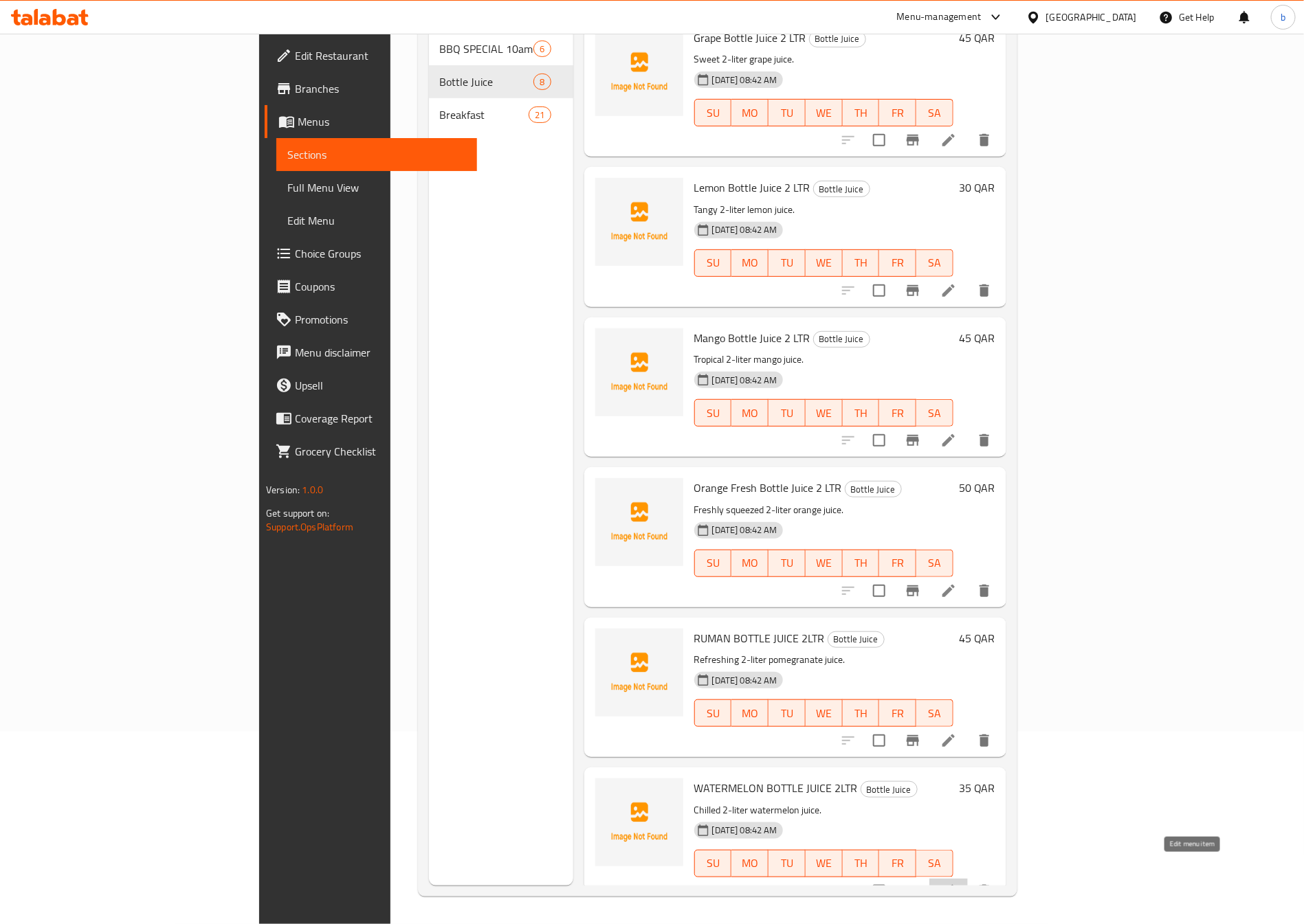
click at [957, 883] on icon at bounding box center [949, 891] width 16 height 16
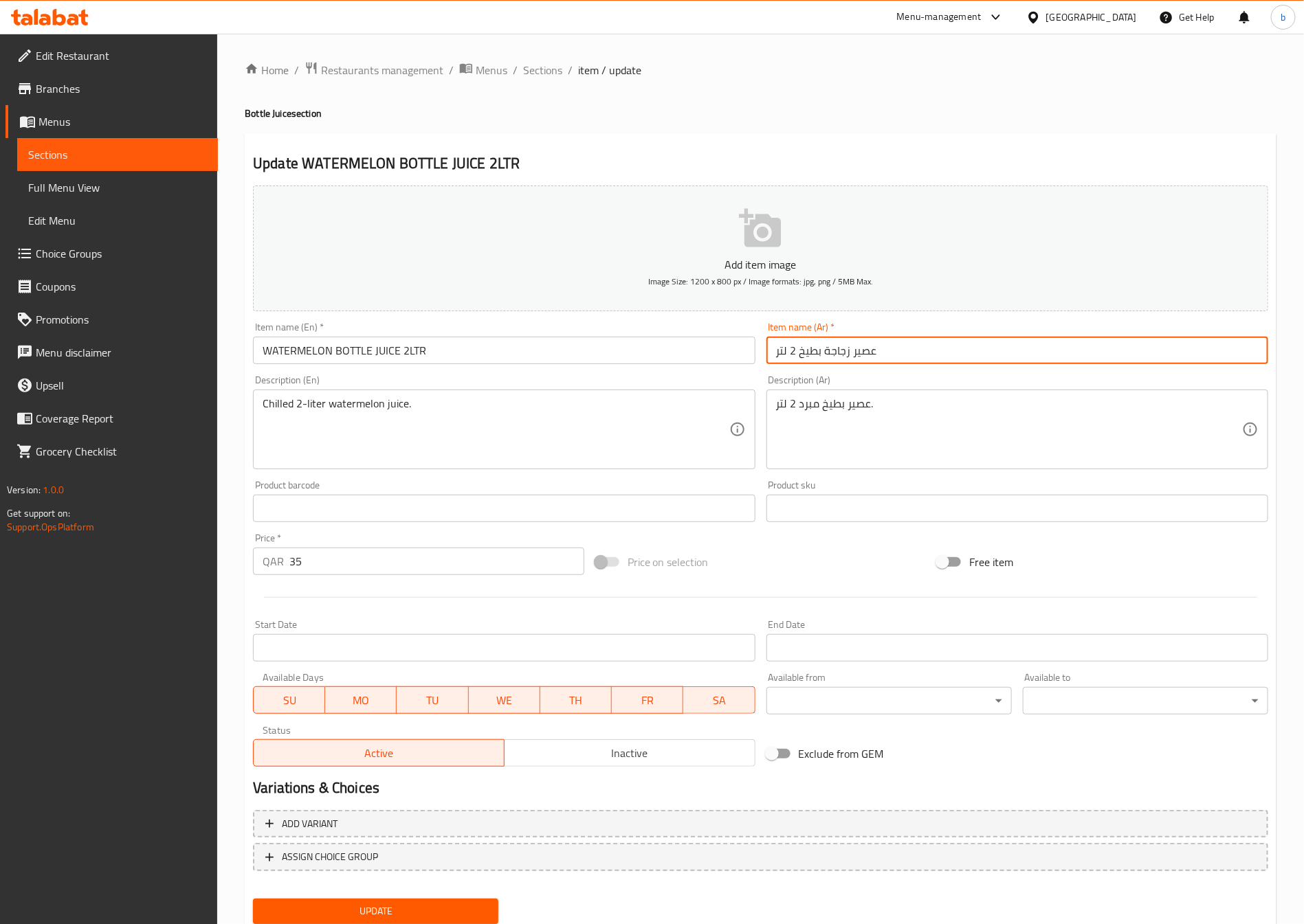
drag, startPoint x: 821, startPoint y: 353, endPoint x: 848, endPoint y: 355, distance: 27.1
click at [848, 355] on input "عصير زجاجة بطيخ 2 لتر" at bounding box center [1017, 351] width 502 height 27
click at [768, 351] on input "عصير بطيخ 2 لتر" at bounding box center [1017, 351] width 502 height 27
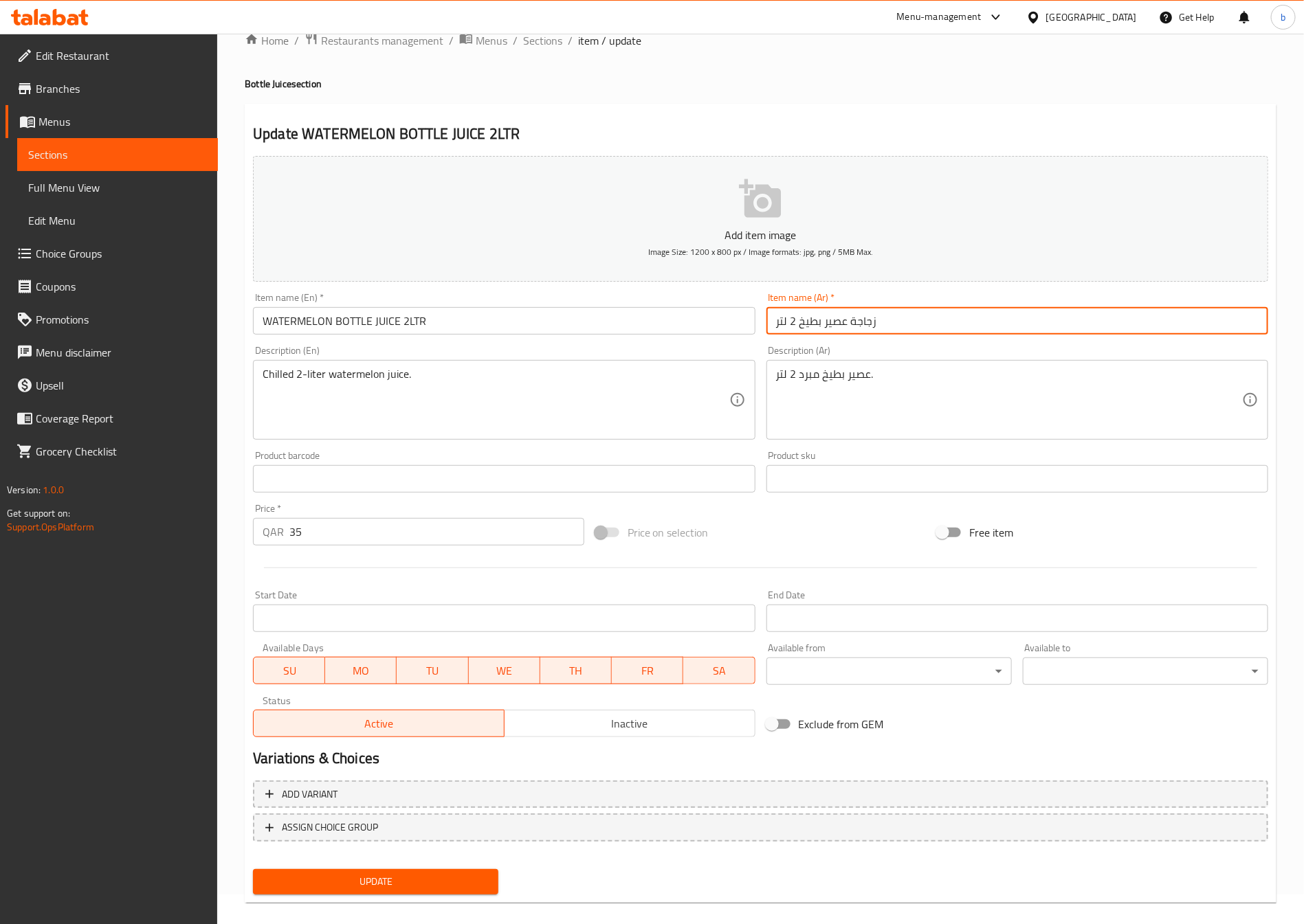
scroll to position [45, 0]
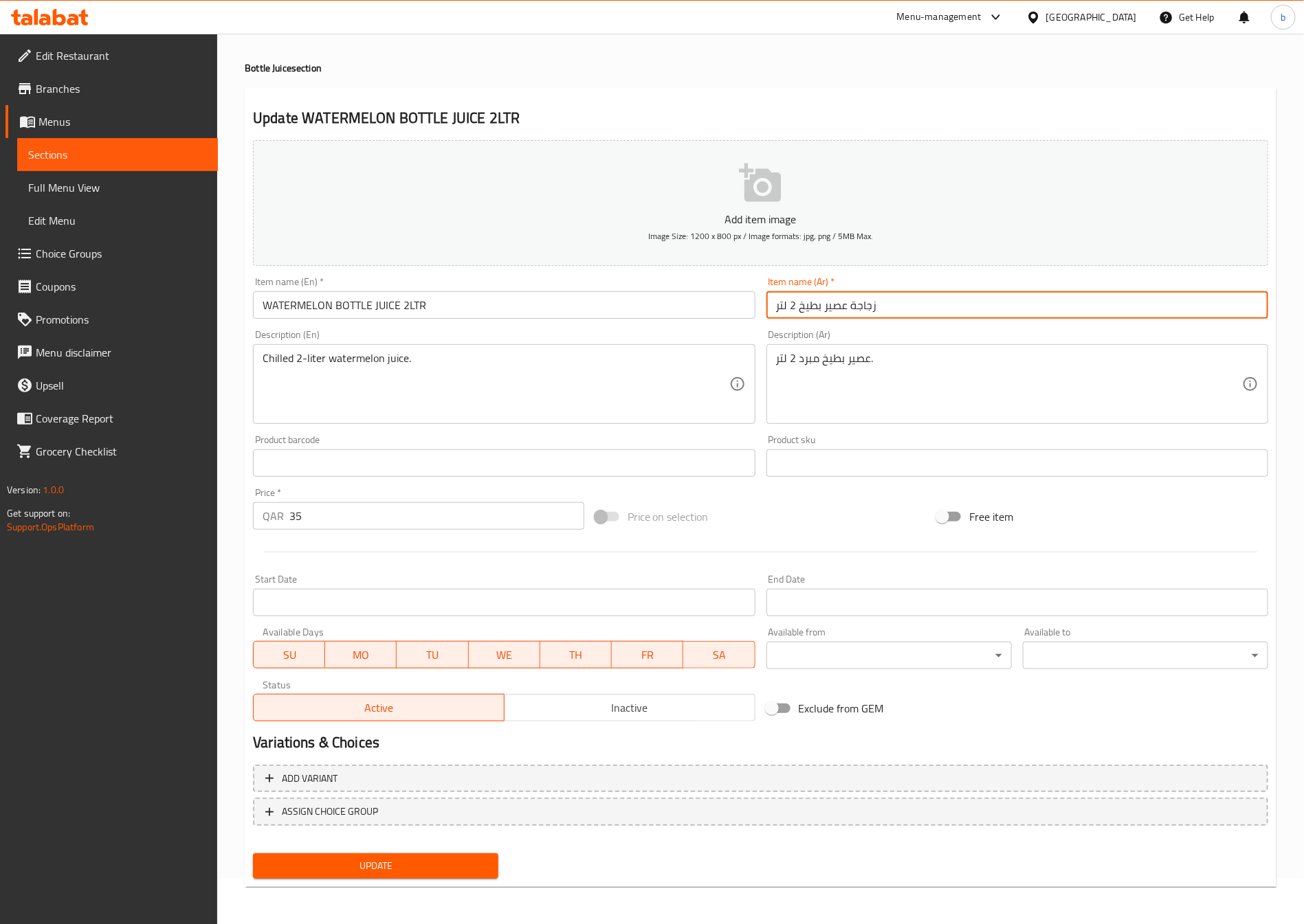
type input "زجاجة عصير بطيخ 2 لتر"
click at [365, 864] on span "Update" at bounding box center [376, 866] width 224 height 17
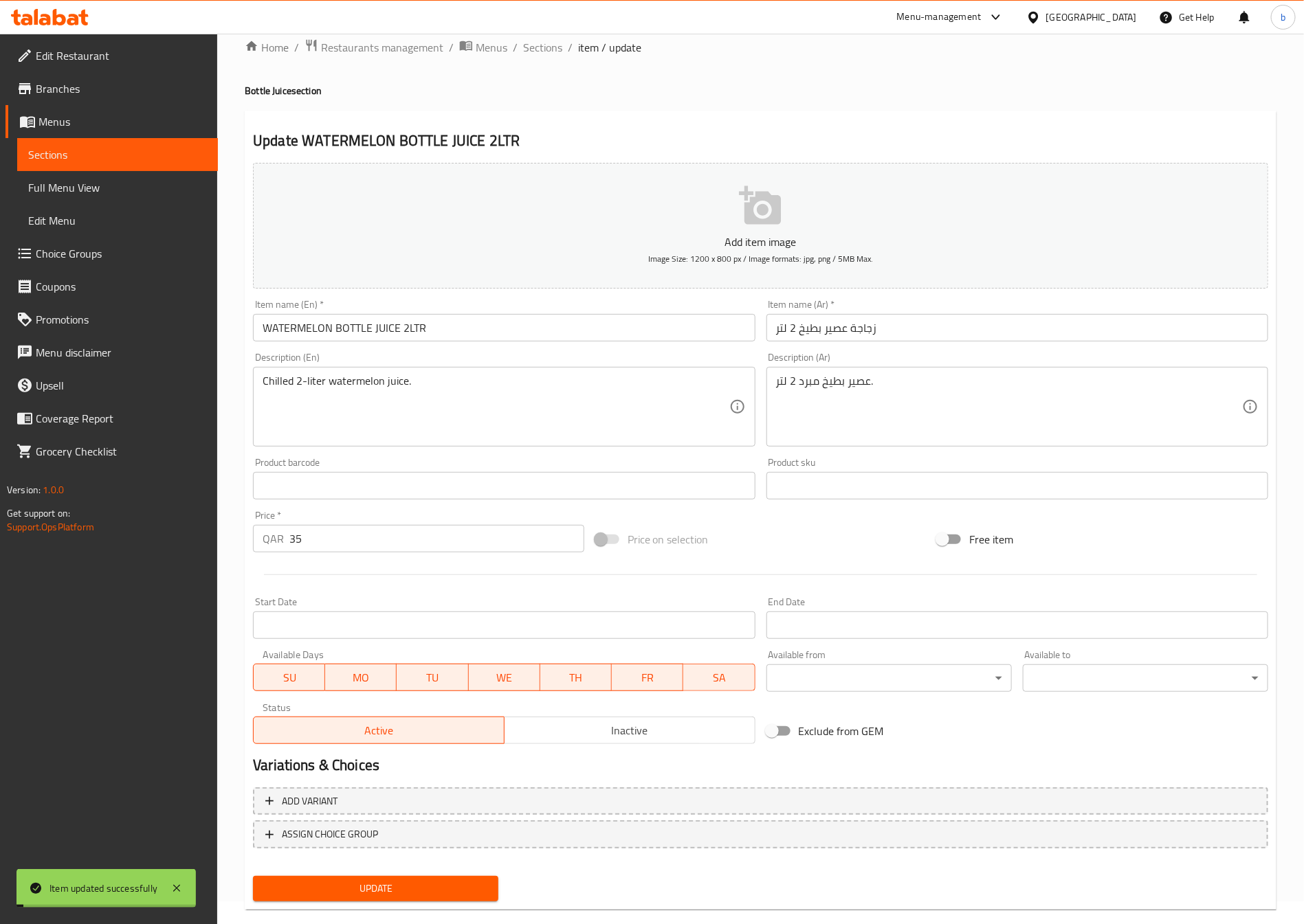
scroll to position [0, 0]
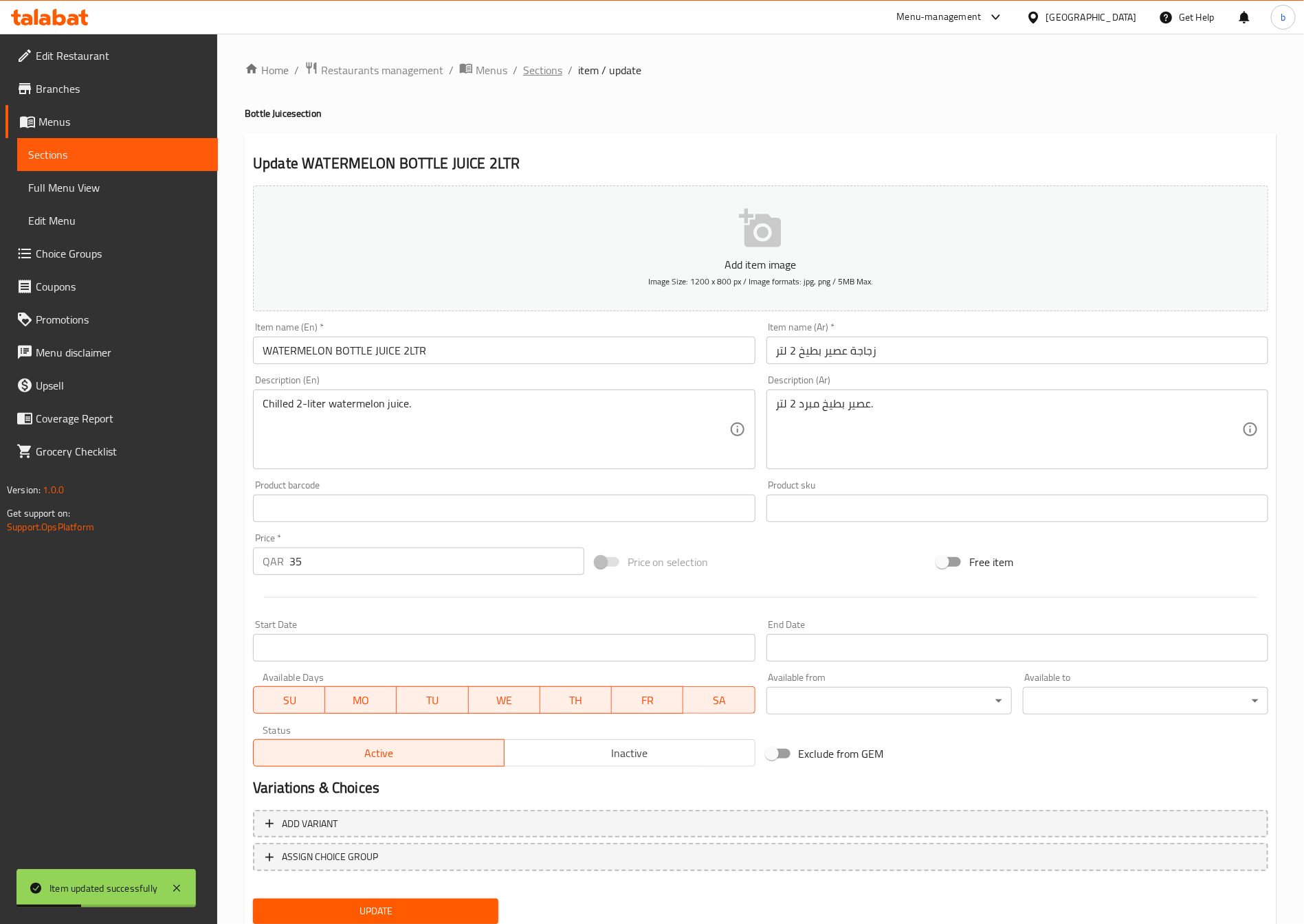
click at [547, 64] on span "Sections" at bounding box center [543, 70] width 40 height 16
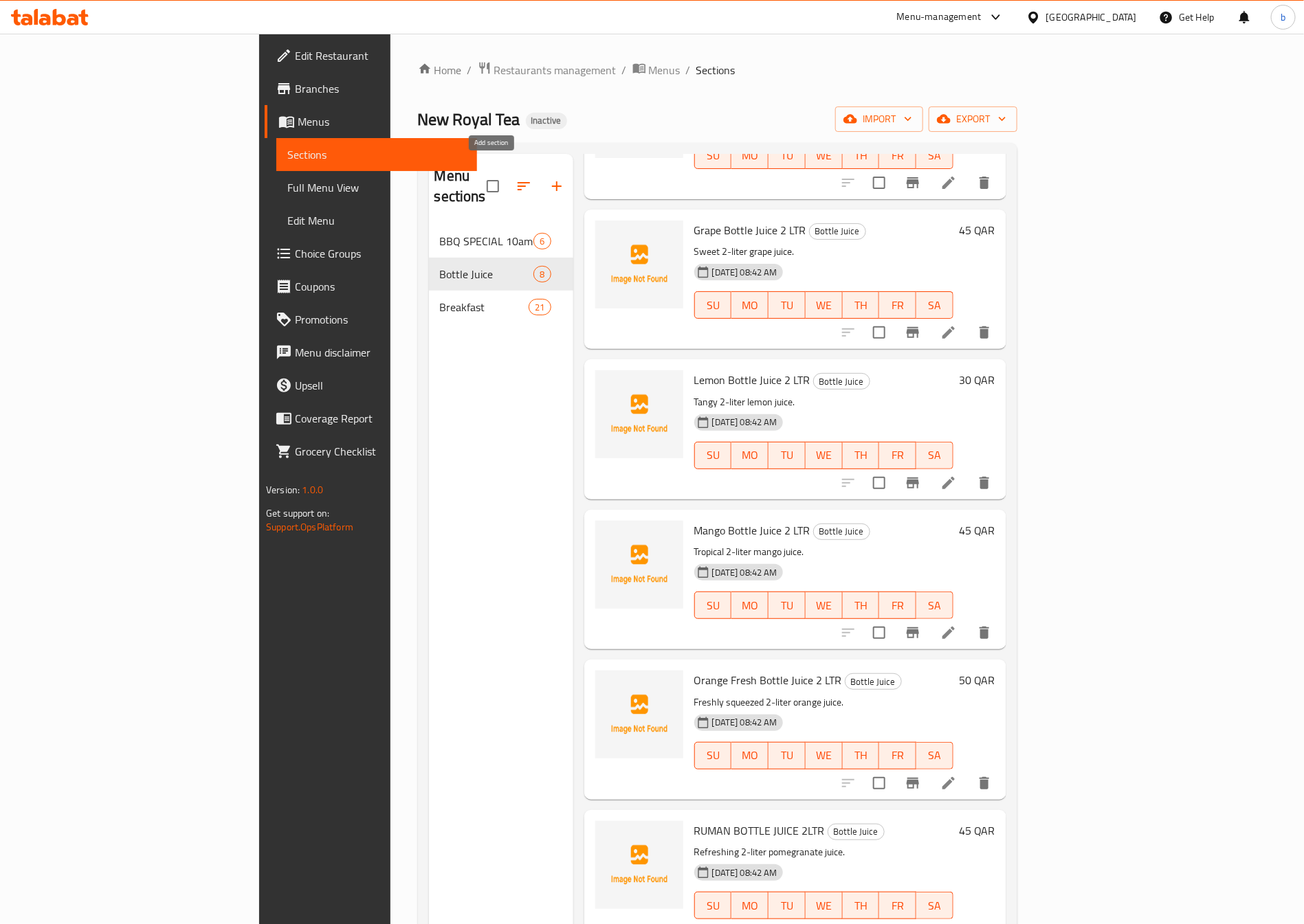
click at [549, 183] on icon "button" at bounding box center [557, 186] width 16 height 16
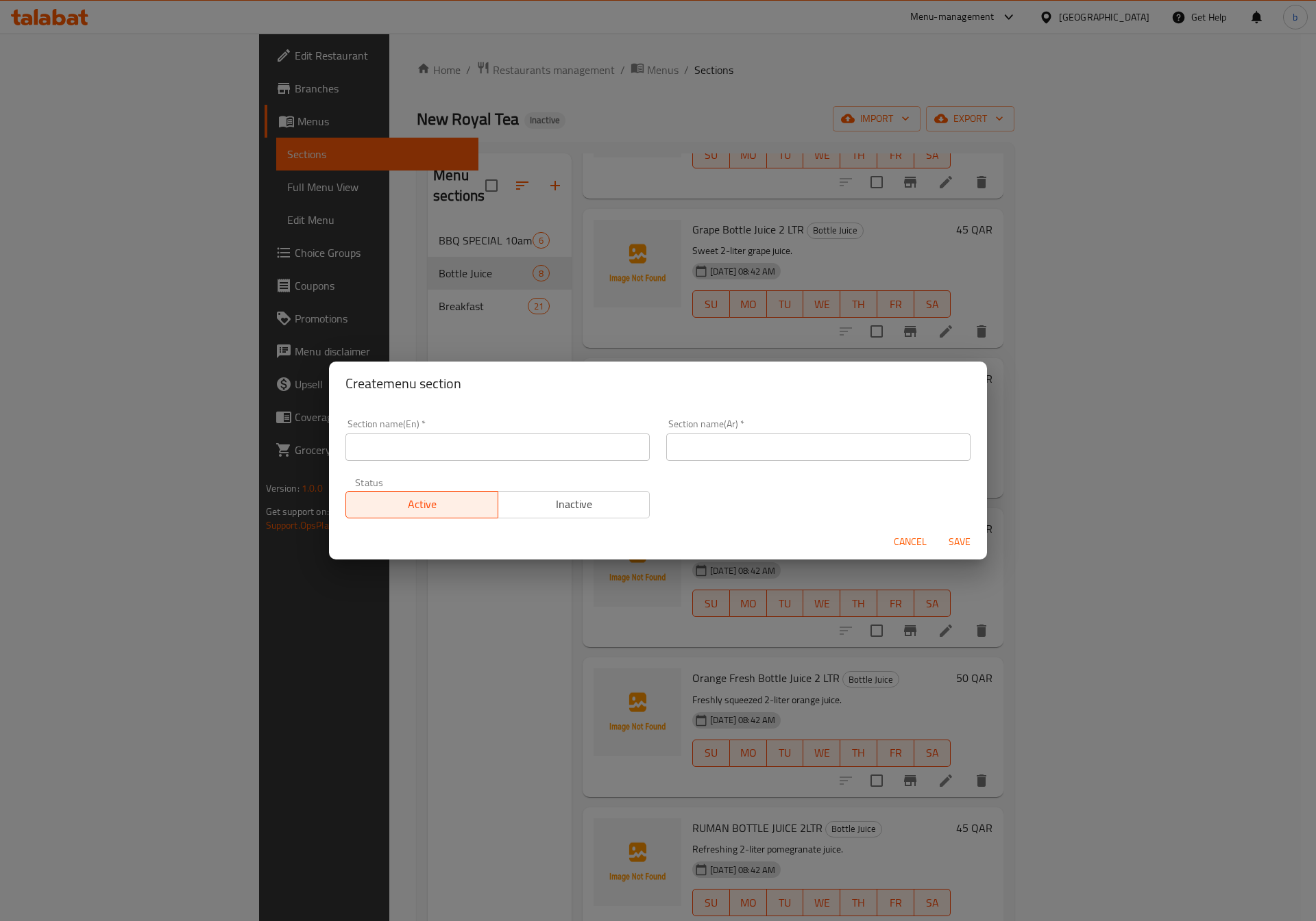
click at [905, 543] on span "Cancel" at bounding box center [910, 542] width 33 height 17
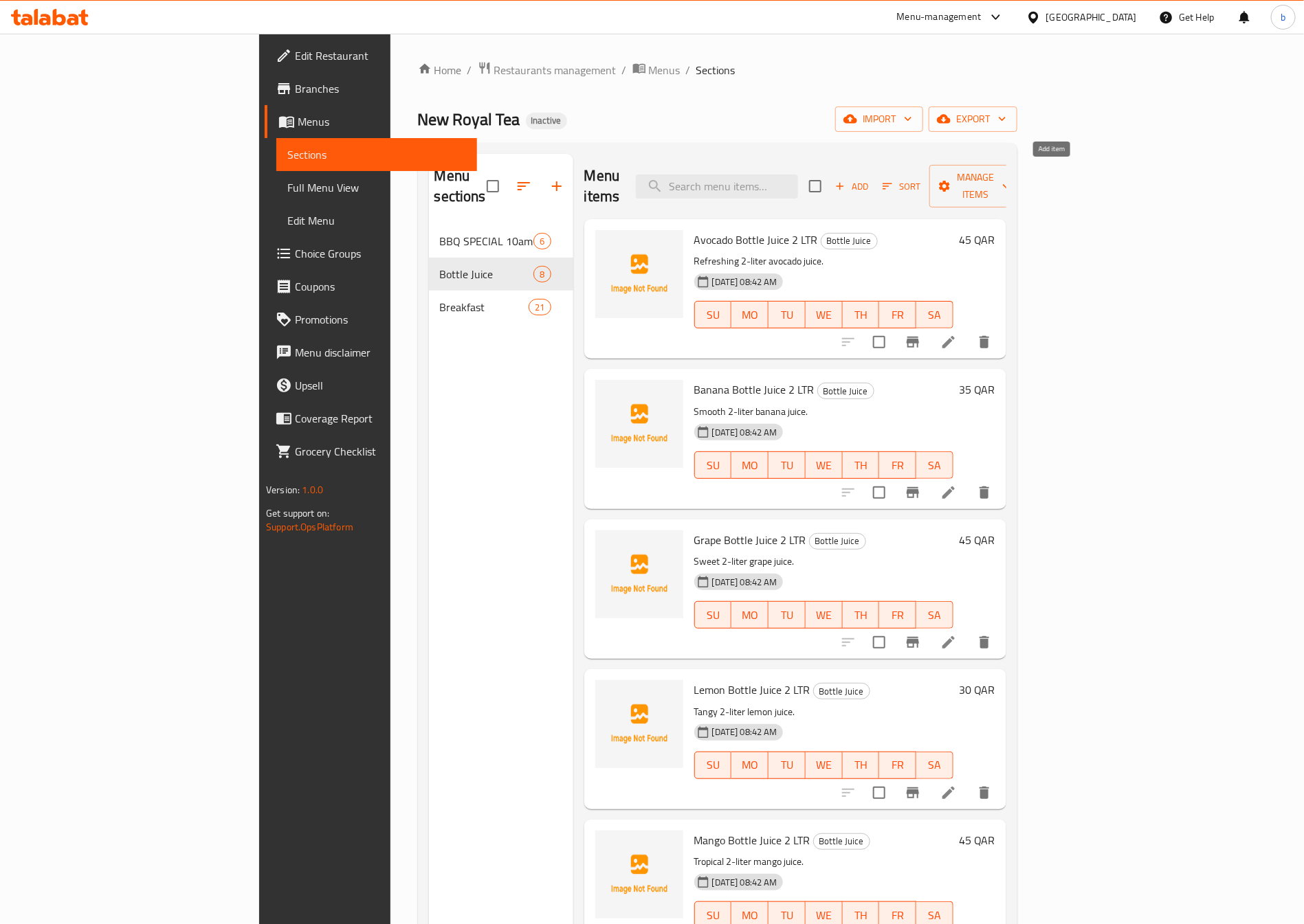
click at [870, 178] on span "Add" at bounding box center [852, 187] width 37 height 16
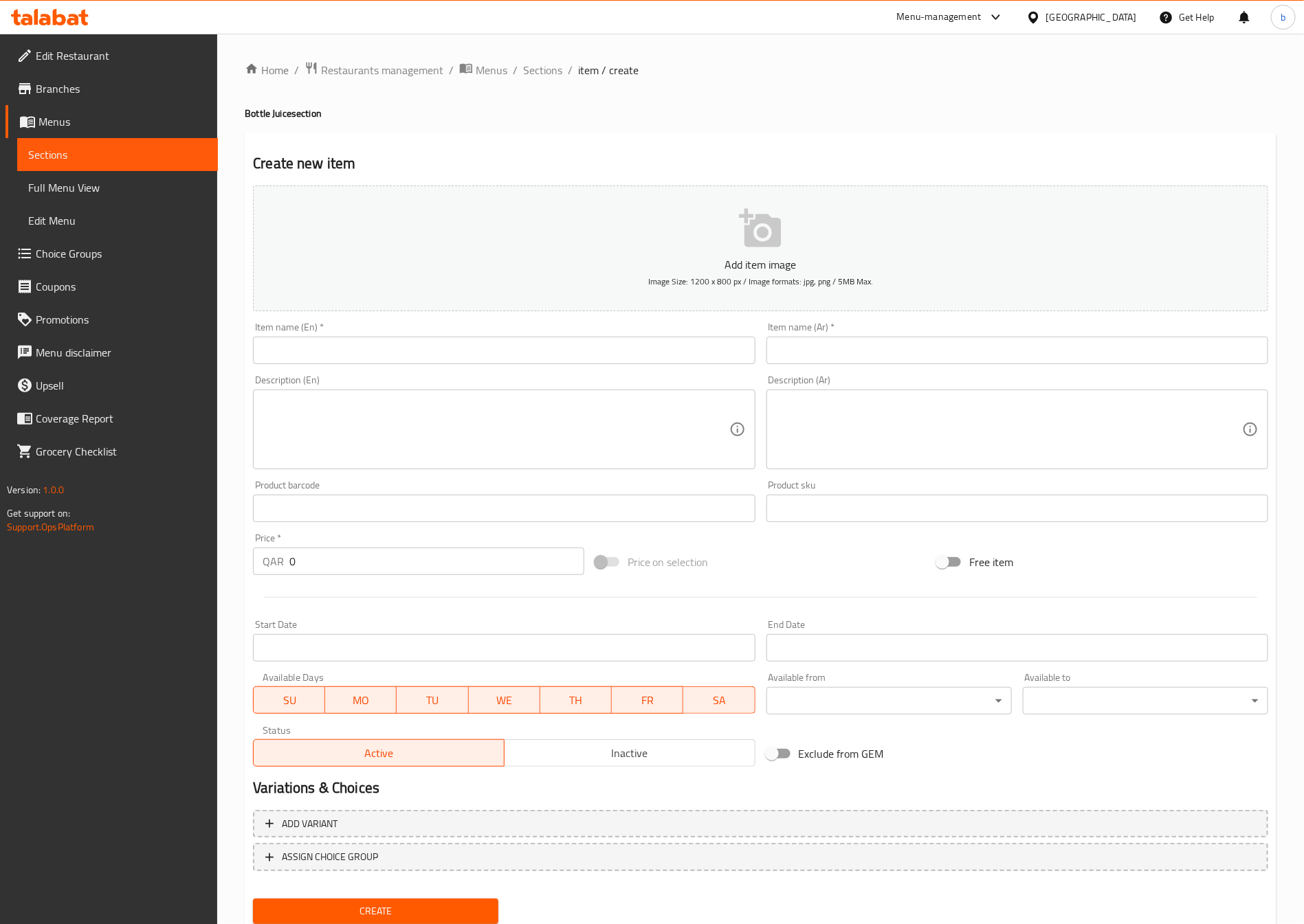
click at [376, 345] on input "text" at bounding box center [503, 351] width 502 height 27
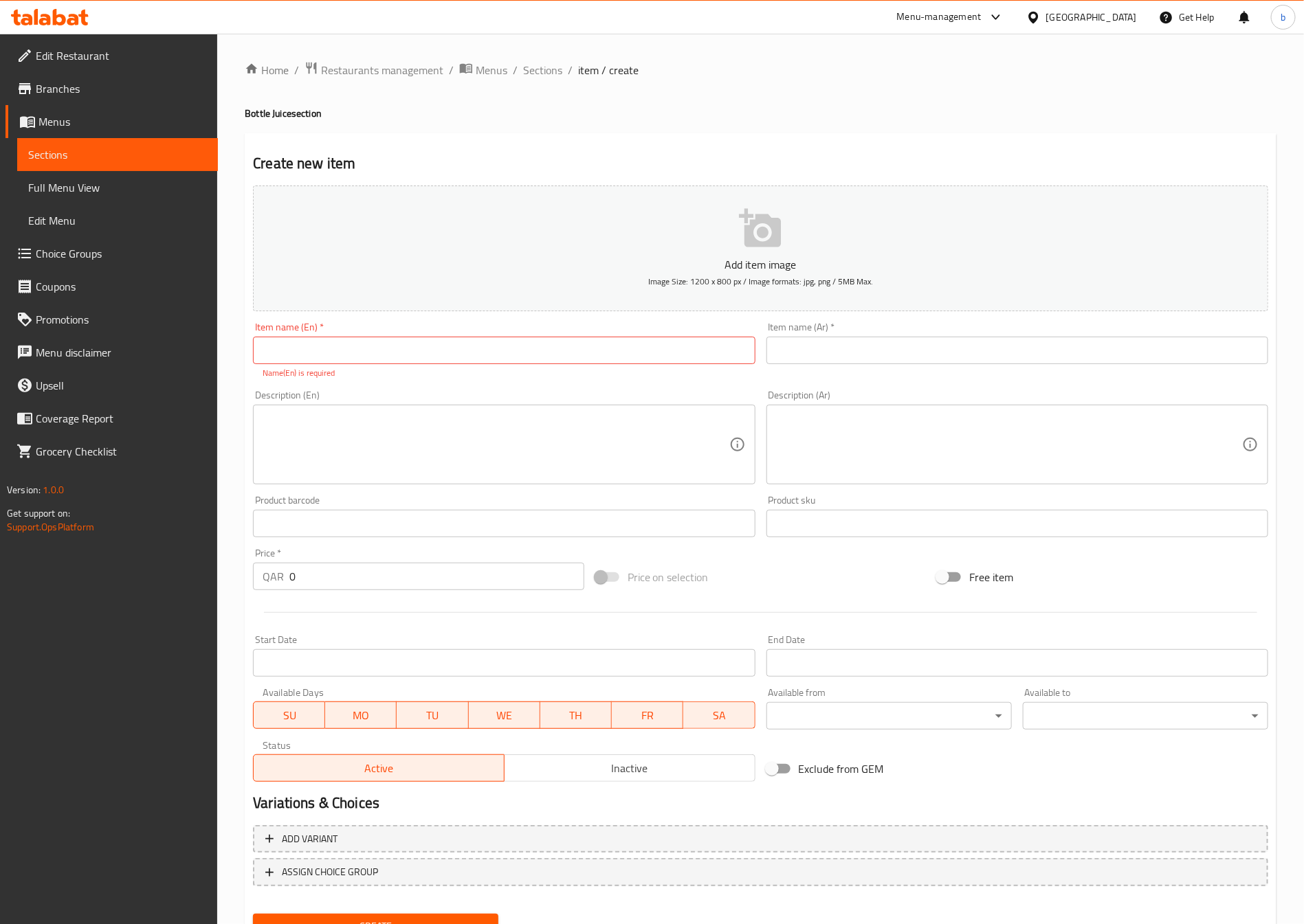
drag, startPoint x: 307, startPoint y: 343, endPoint x: 312, endPoint y: 353, distance: 11.2
click at [312, 351] on input "text" at bounding box center [503, 351] width 502 height 27
paste input "STRAWBERRY BOTTLE JUICE 2LTR"
type input "STRAWBERRY BOTTLE JUICE 2LTR"
click at [807, 341] on input "text" at bounding box center [1017, 351] width 502 height 27
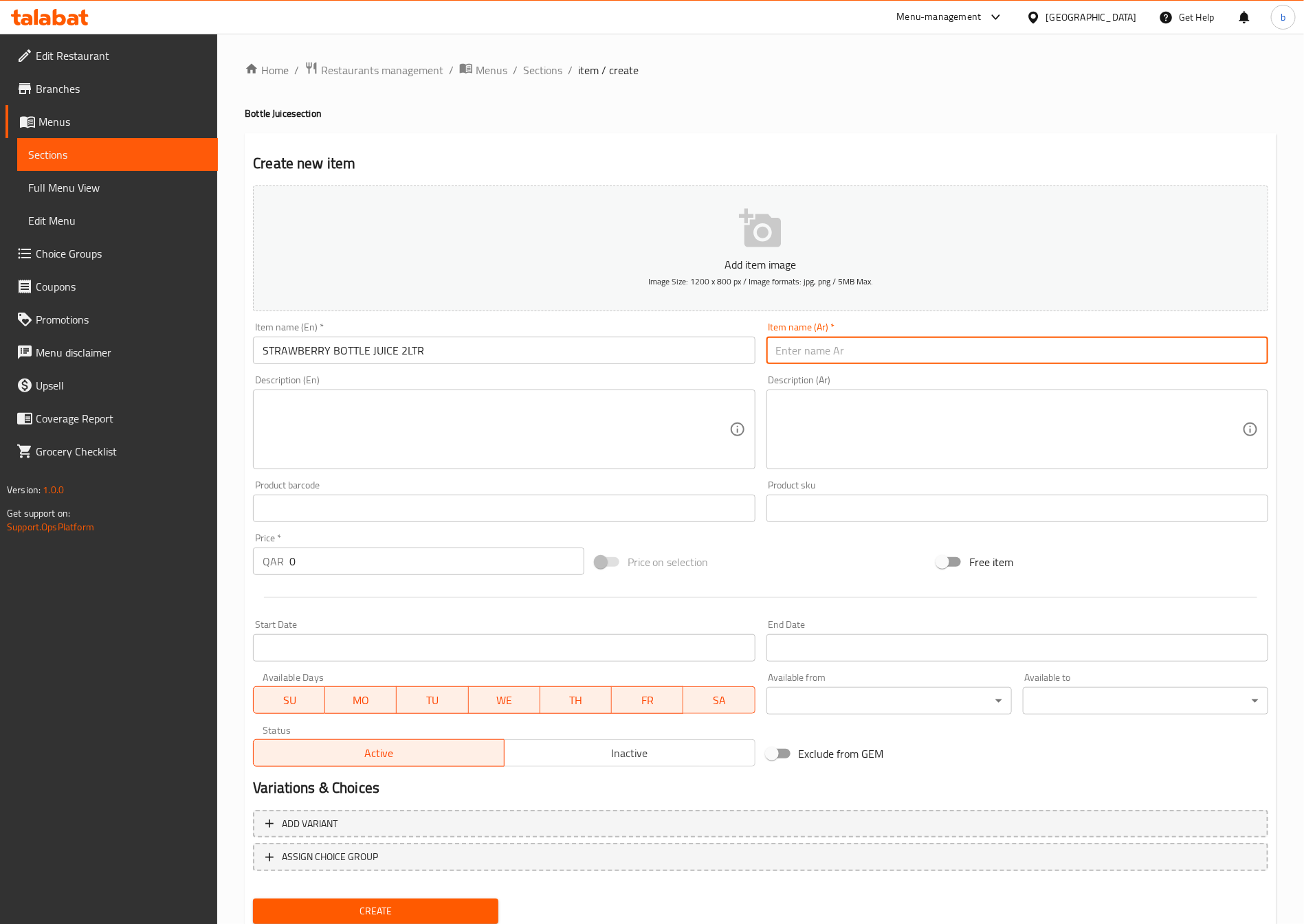
click at [496, 357] on input "STRAWBERRY BOTTLE JUICE 2LTR" at bounding box center [503, 351] width 502 height 27
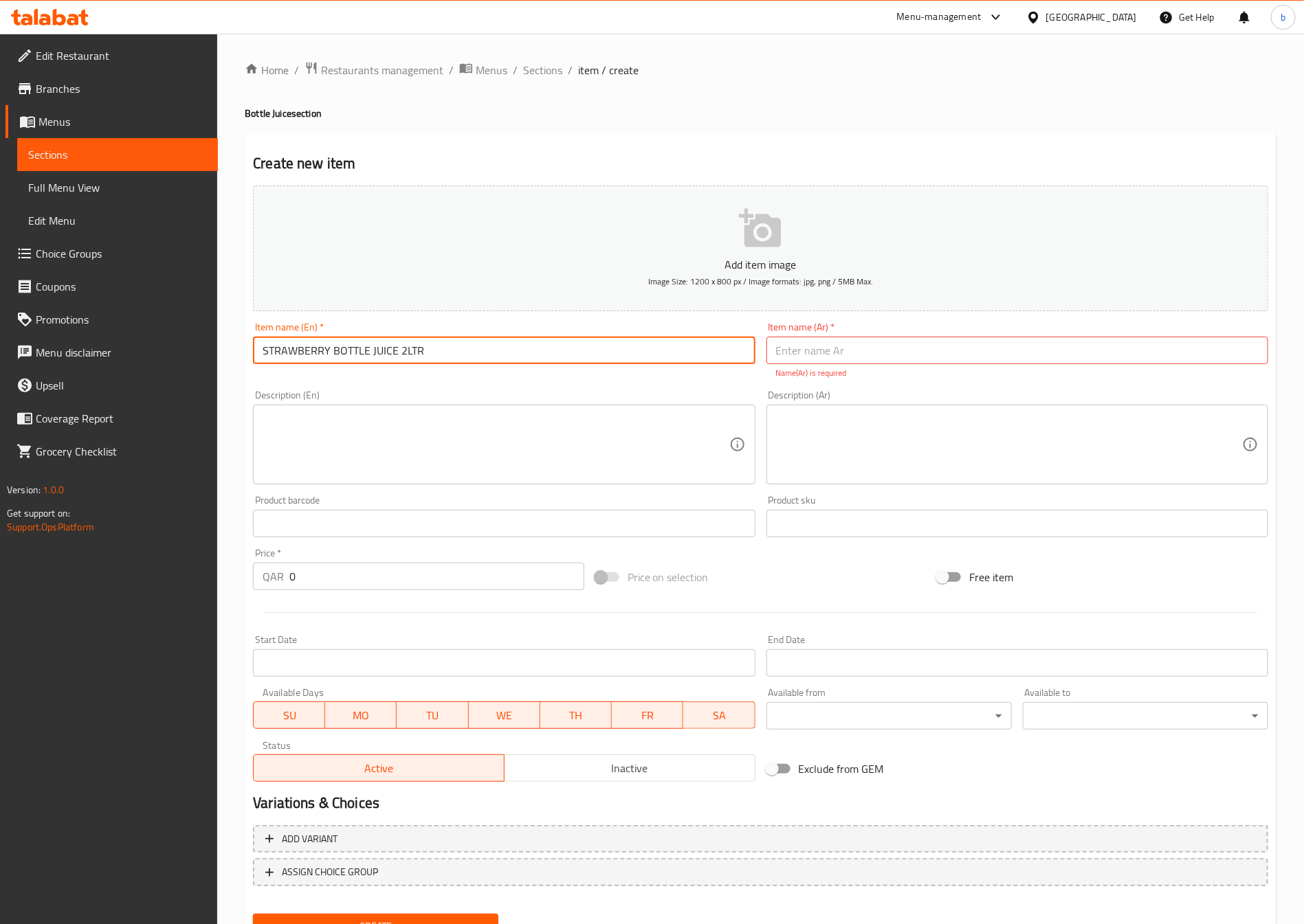
click at [496, 357] on input "STRAWBERRY BOTTLE JUICE 2LTR" at bounding box center [503, 351] width 502 height 27
click at [920, 338] on input "text" at bounding box center [1017, 351] width 502 height 27
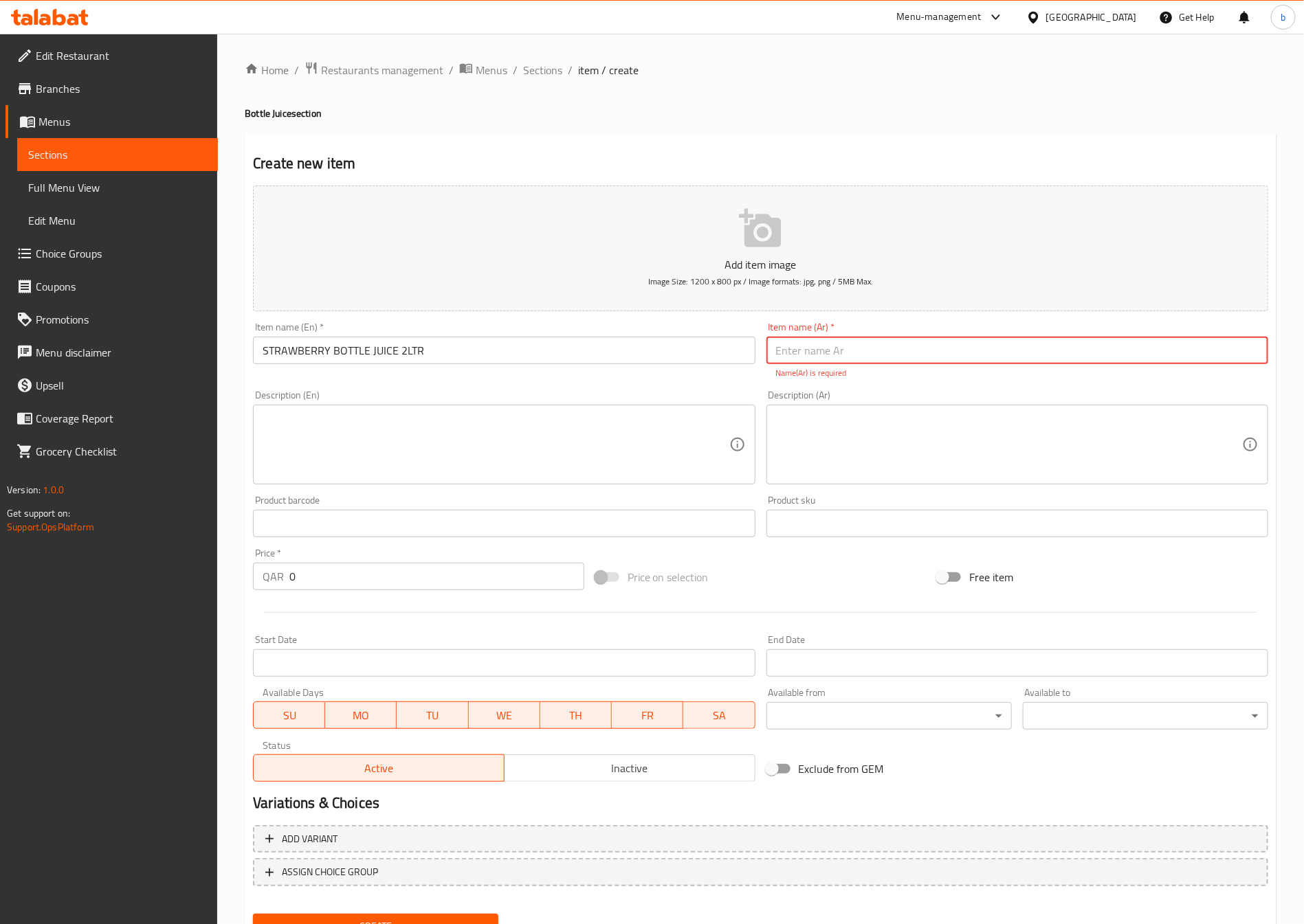
paste input "عصير زجاجة الفراولة 2 لتر"
drag, startPoint x: 838, startPoint y: 355, endPoint x: 869, endPoint y: 351, distance: 31.3
click at [869, 351] on input "عصير زجاجة الفراولة 2 لتر" at bounding box center [1017, 351] width 502 height 27
click at [838, 349] on input "عصير زجاجة الفراولة 2 لتر" at bounding box center [1017, 351] width 502 height 27
drag, startPoint x: 835, startPoint y: 349, endPoint x: 866, endPoint y: 362, distance: 33.6
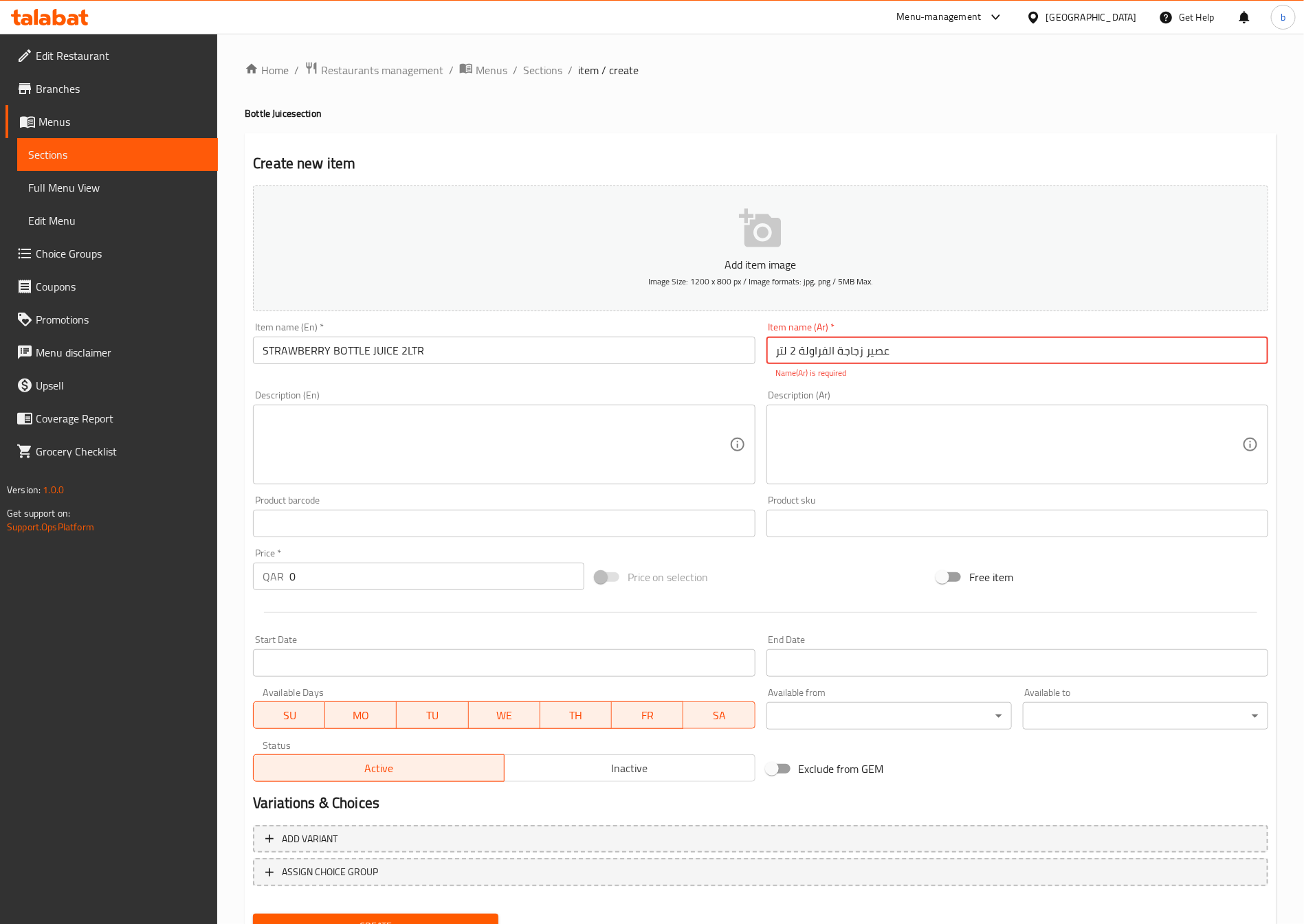
click at [866, 362] on input "عصير زجاجة الفراولة 2 لتر" at bounding box center [1017, 351] width 502 height 27
click at [773, 355] on input "عصيرالفراولة 2 لتر" at bounding box center [1017, 351] width 502 height 27
click at [833, 346] on input "زجاجة عصيرالفراولة 2 لتر" at bounding box center [1017, 351] width 502 height 27
type input "زجاجة عصير فراولة 2 لتر"
click at [343, 426] on textarea at bounding box center [495, 445] width 466 height 65
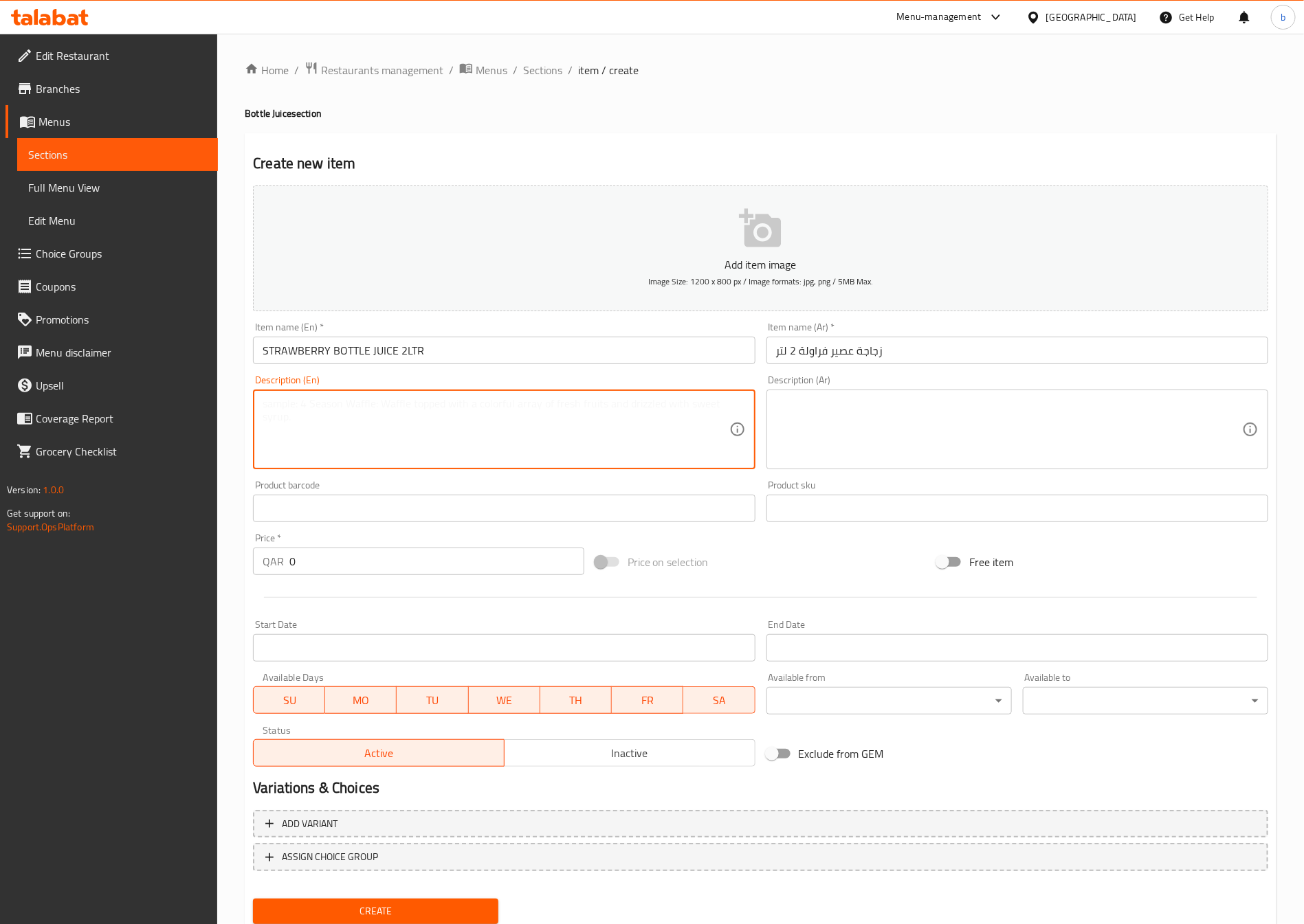
click at [357, 419] on textarea at bounding box center [495, 430] width 466 height 65
paste textarea "Fruity 2-liter strawberry juice."
type textarea "Fruity 2-liter strawberry juice."
click at [832, 414] on textarea at bounding box center [1009, 430] width 466 height 65
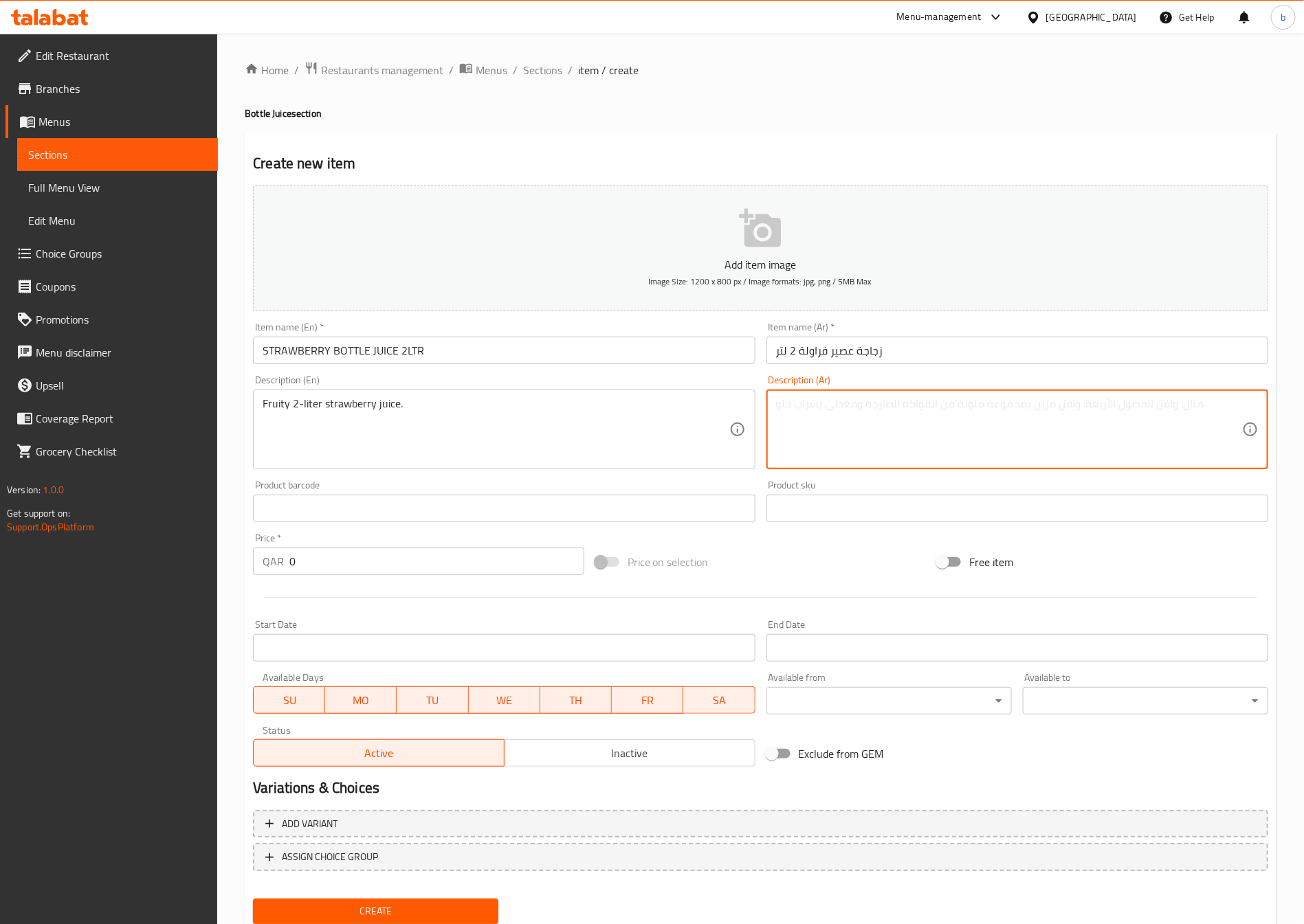
type textarea "ع"
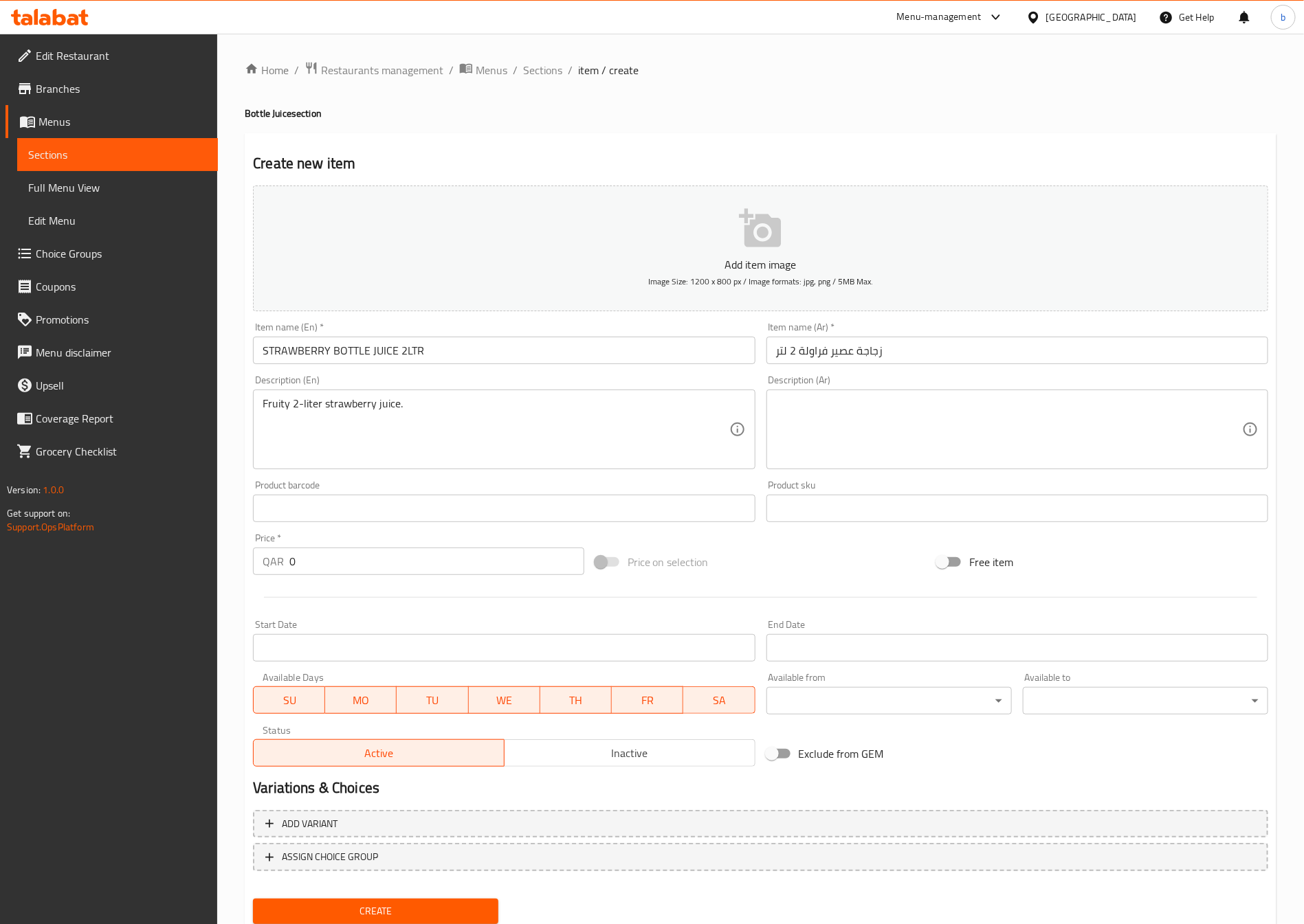
click at [967, 414] on textarea at bounding box center [1009, 430] width 466 height 65
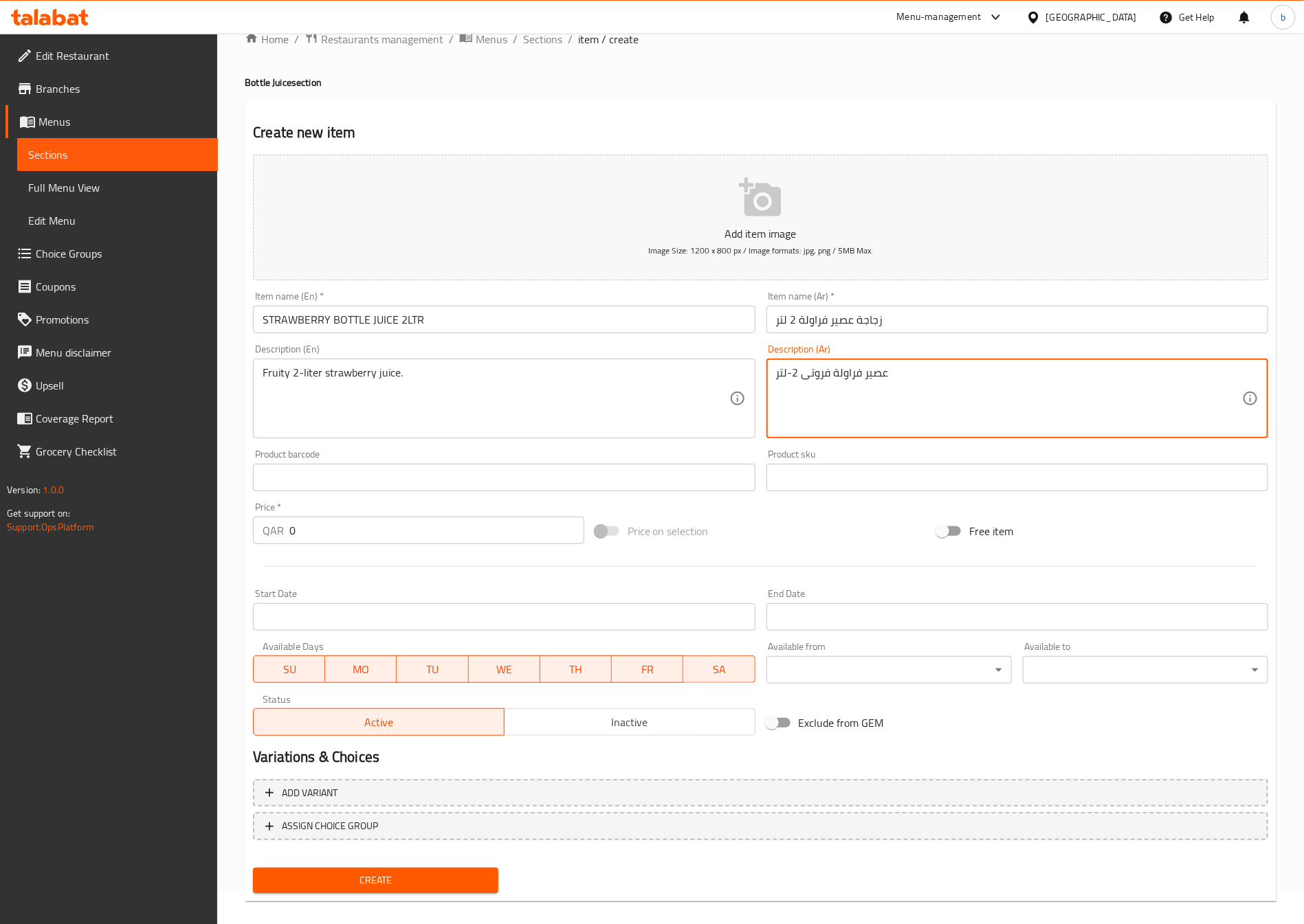
scroll to position [45, 0]
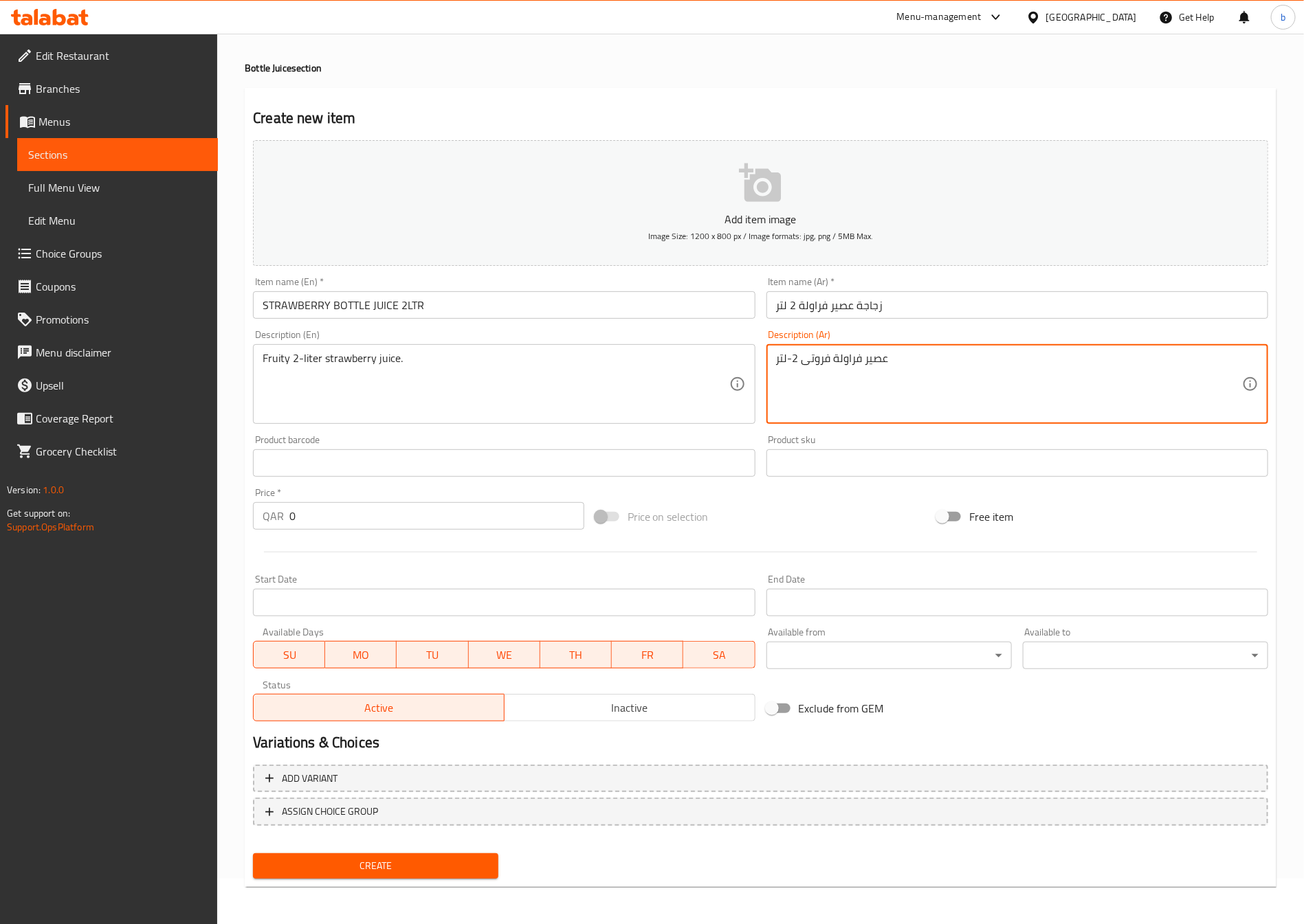
type textarea "عصير فراولة فروتى 2-لتر"
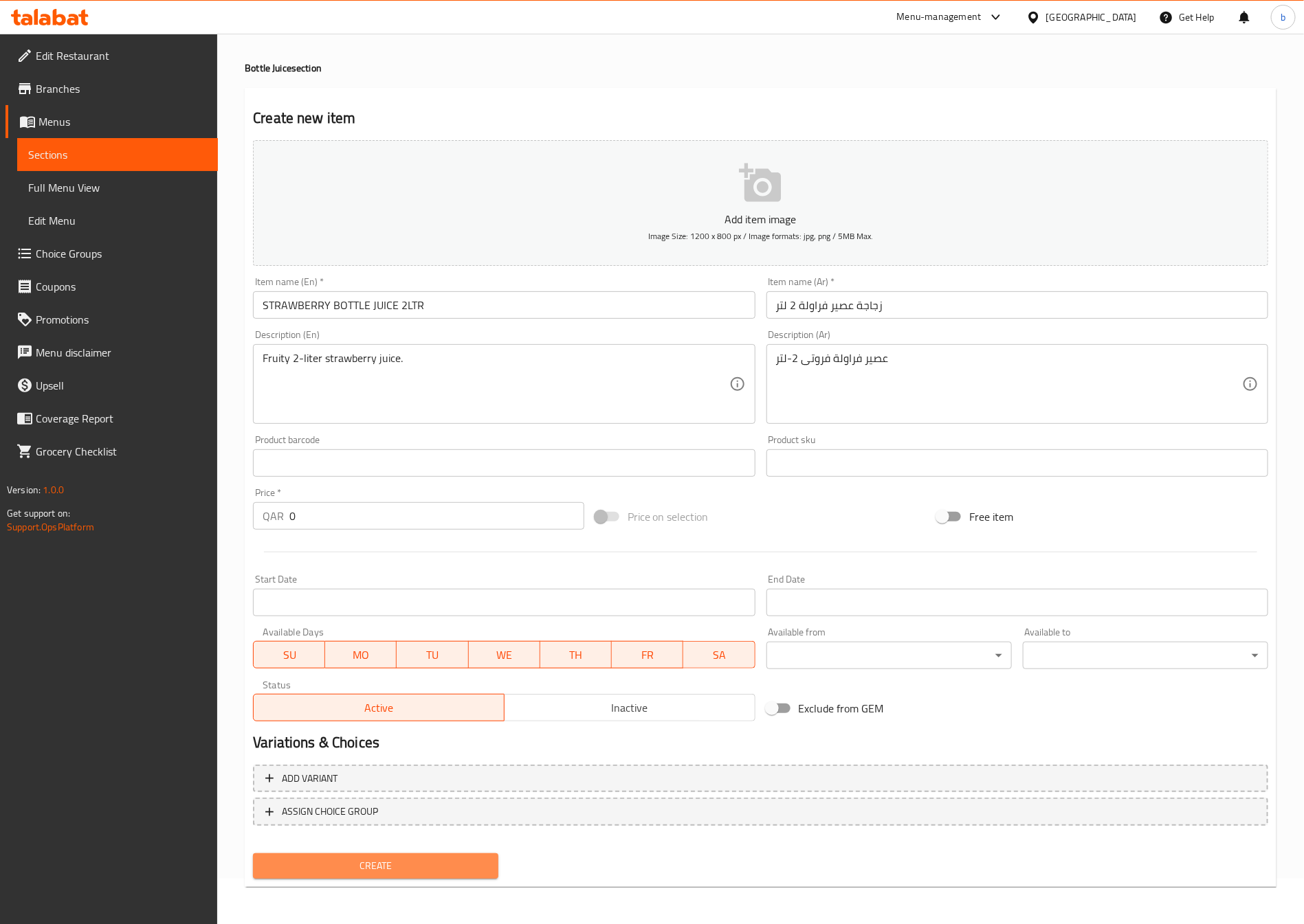
click at [381, 868] on span "Create" at bounding box center [376, 866] width 224 height 17
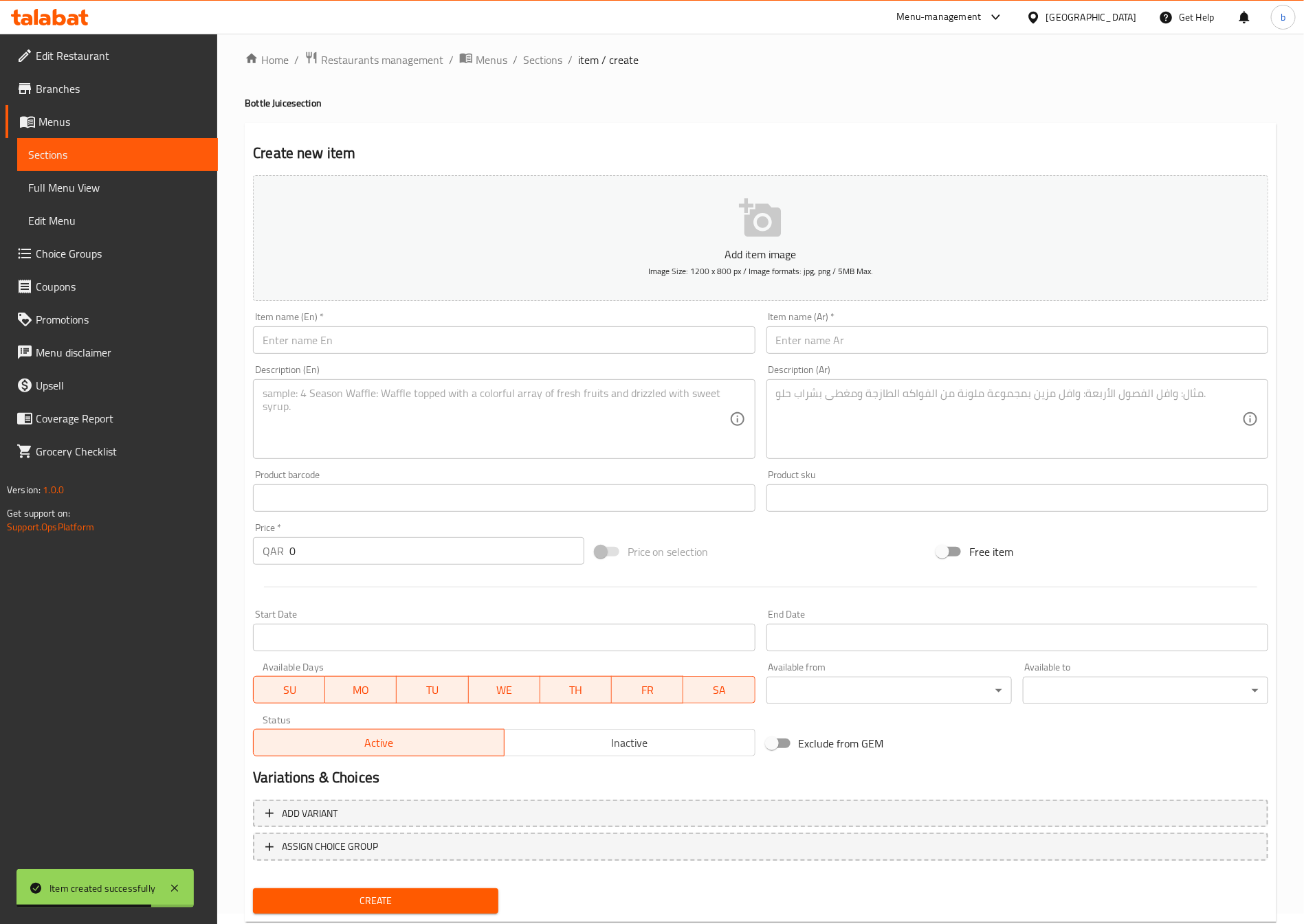
scroll to position [0, 0]
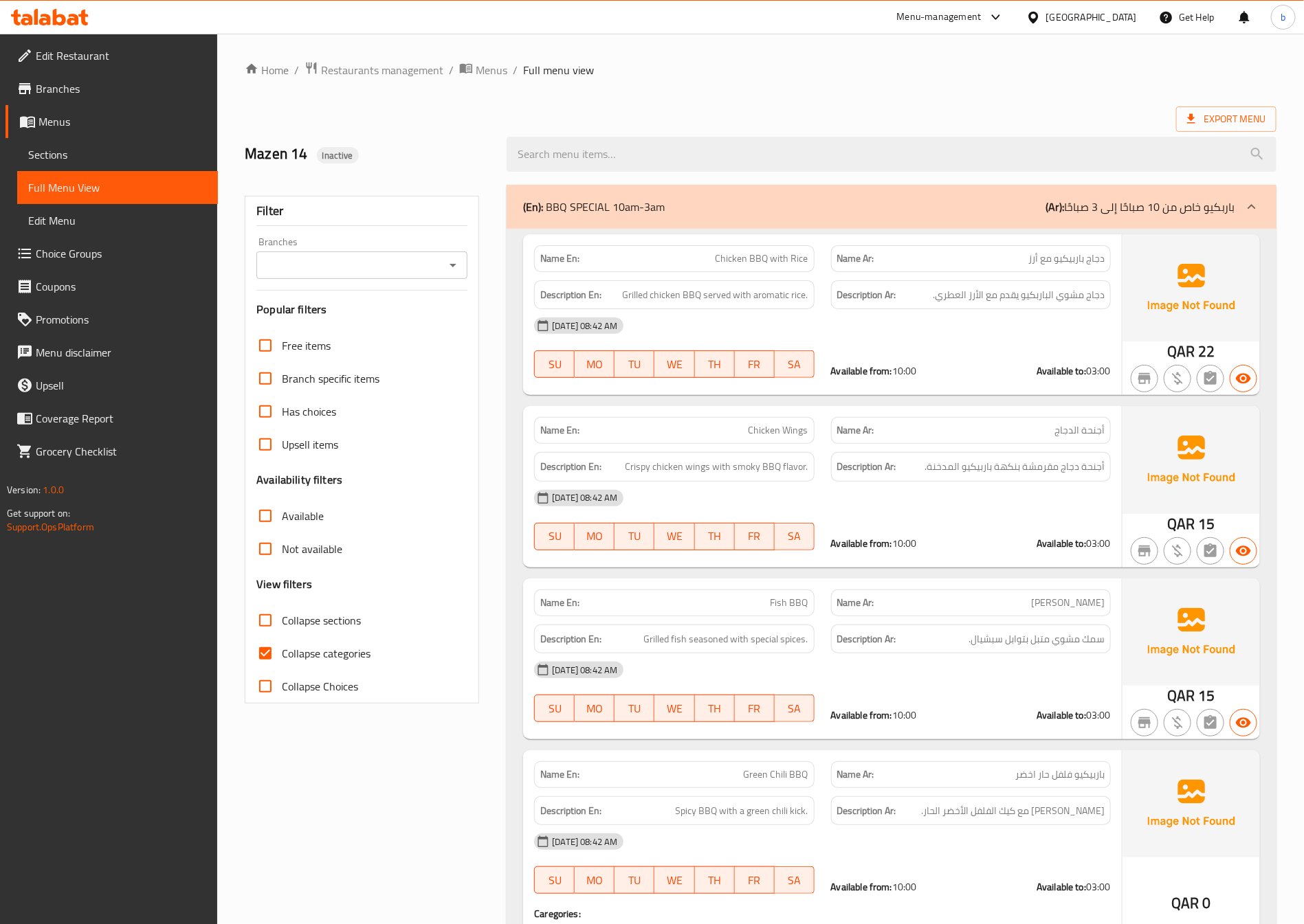
click at [329, 660] on span "Collapse categories" at bounding box center [326, 653] width 89 height 16
click at [282, 660] on input "Collapse categories" at bounding box center [265, 653] width 33 height 33
checkbox input "false"
click at [334, 665] on label "Collapse categories" at bounding box center [309, 653] width 122 height 33
click at [282, 665] on input "Collapse categories" at bounding box center [265, 653] width 33 height 33
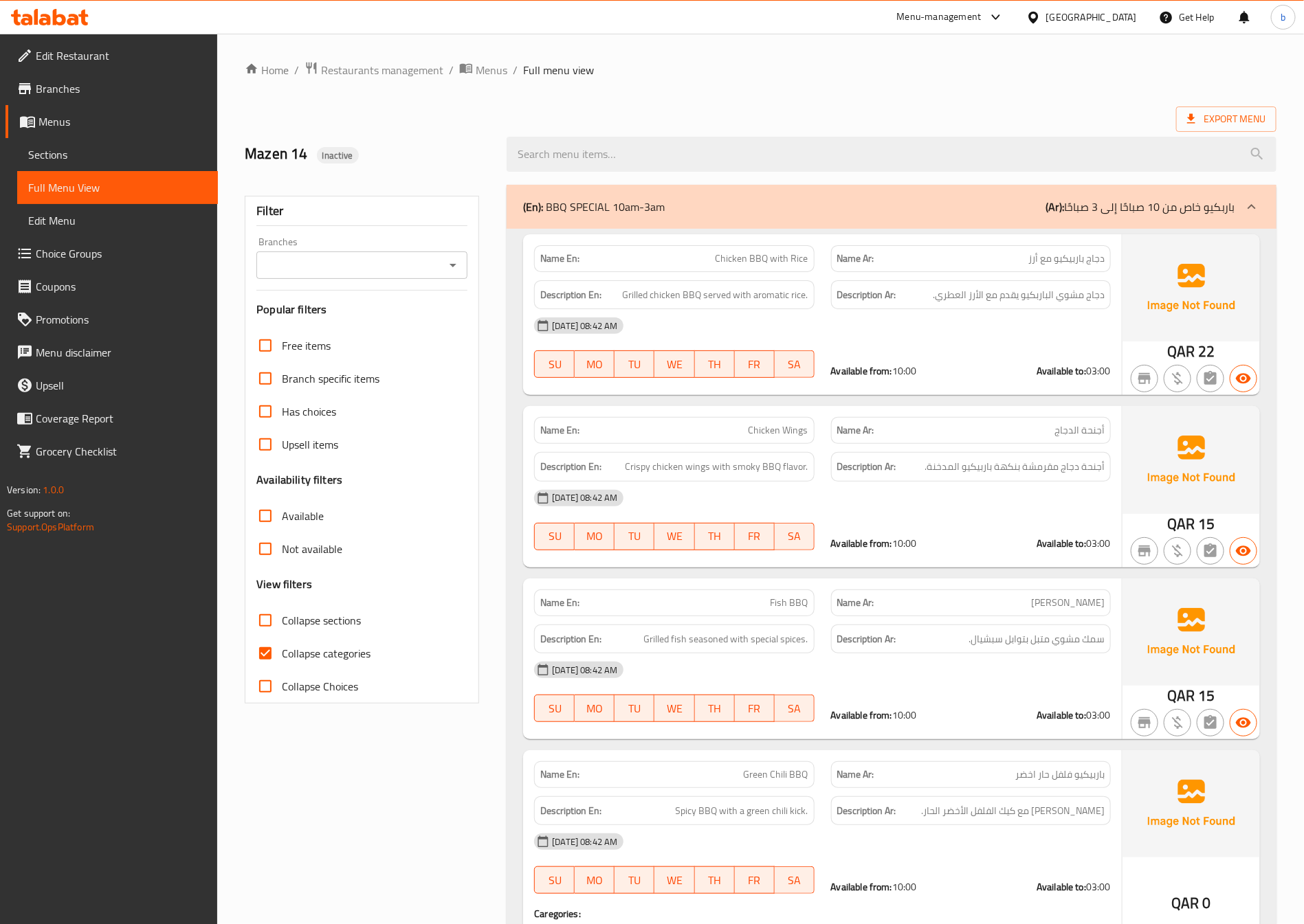
checkbox input "false"
